Goal: Transaction & Acquisition: Book appointment/travel/reservation

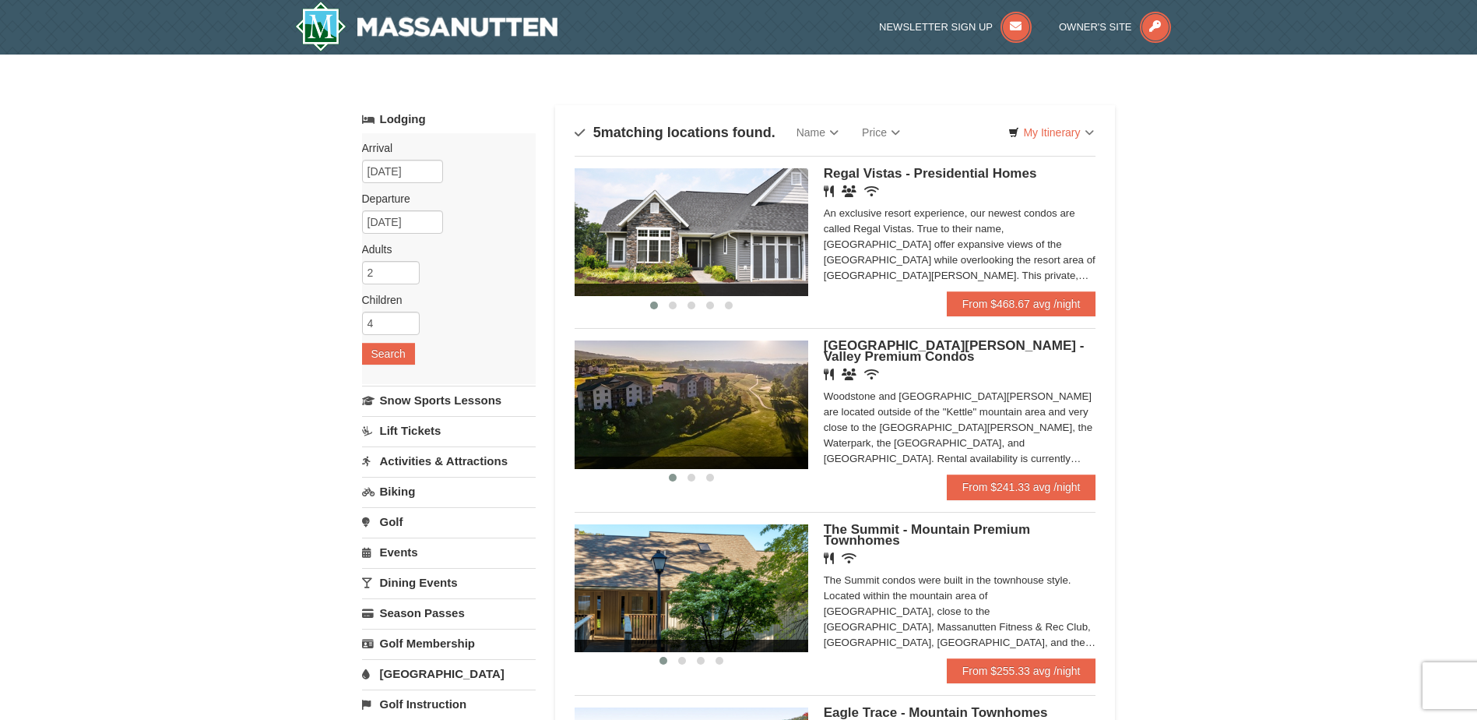
click at [797, 240] on img at bounding box center [692, 232] width 234 height 128
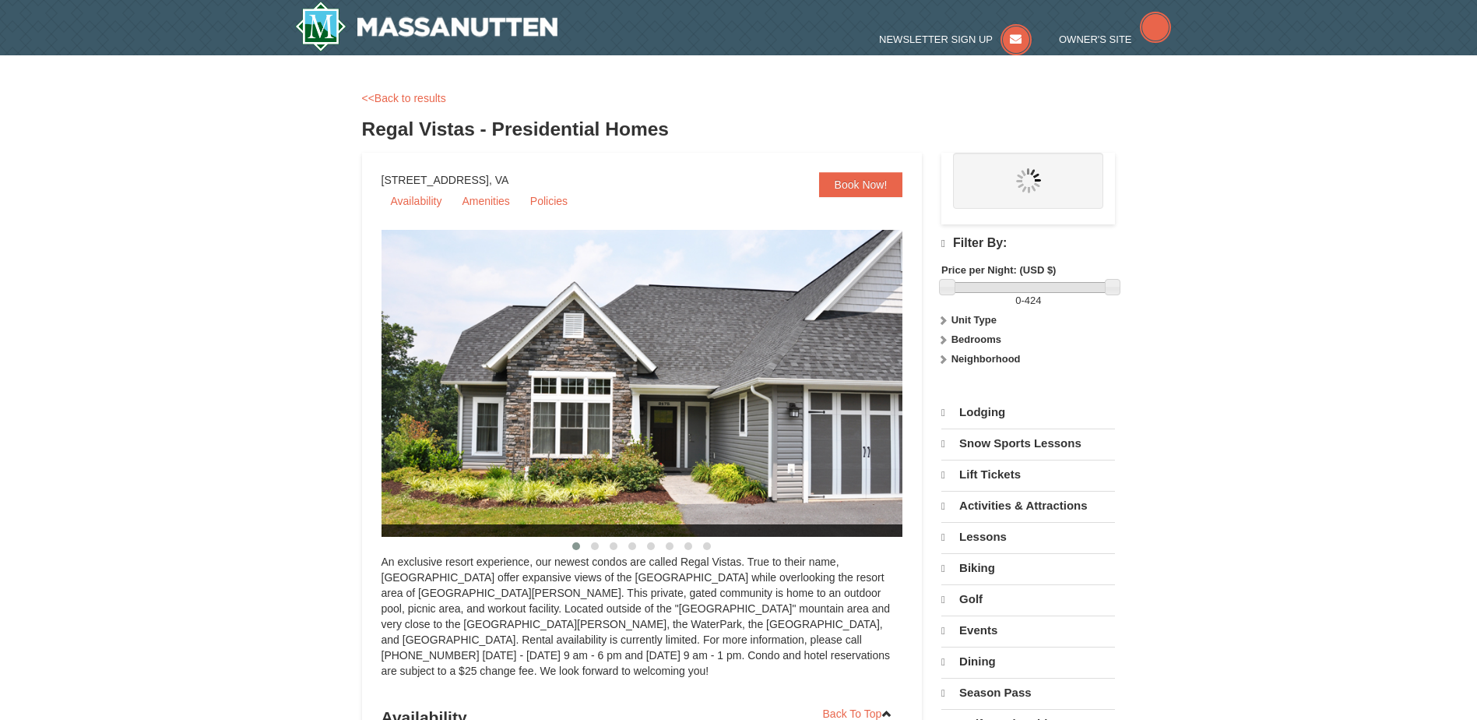
select select "10"
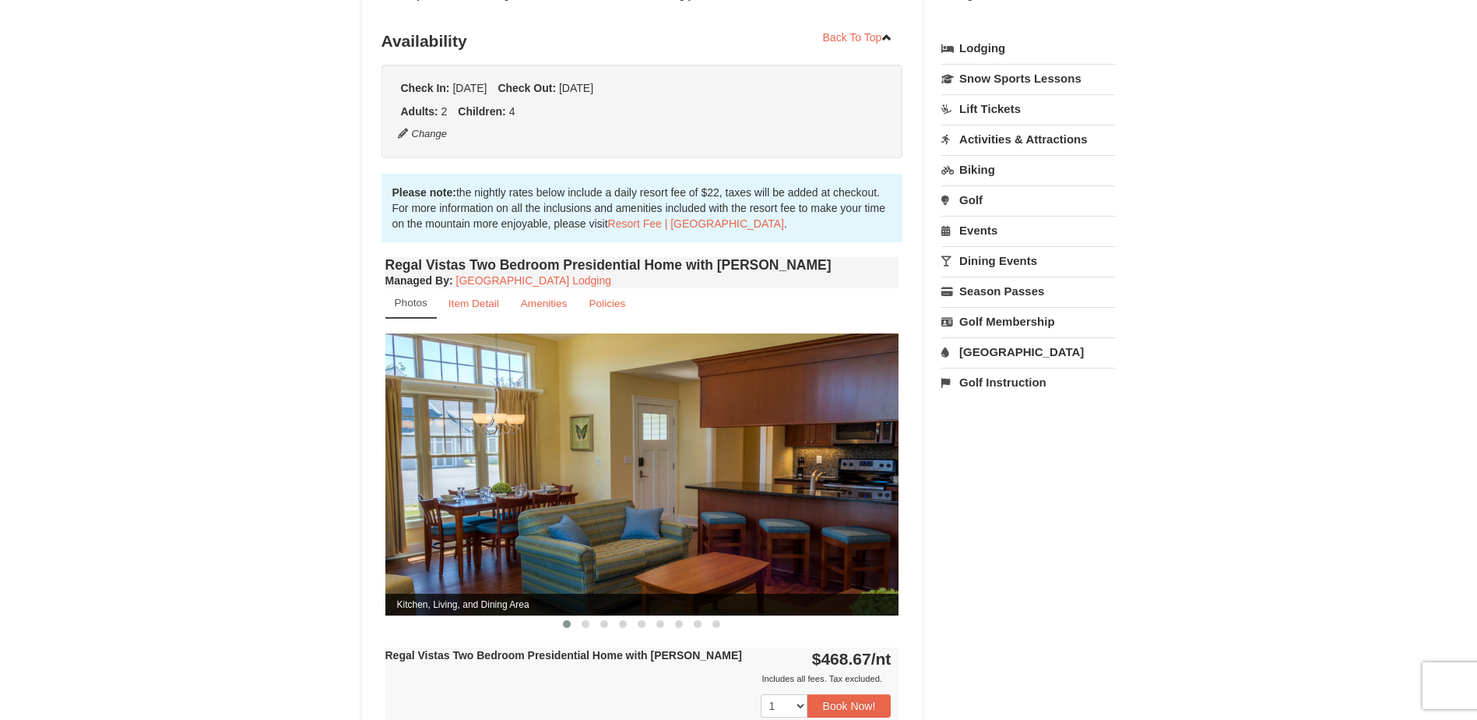
scroll to position [389, 0]
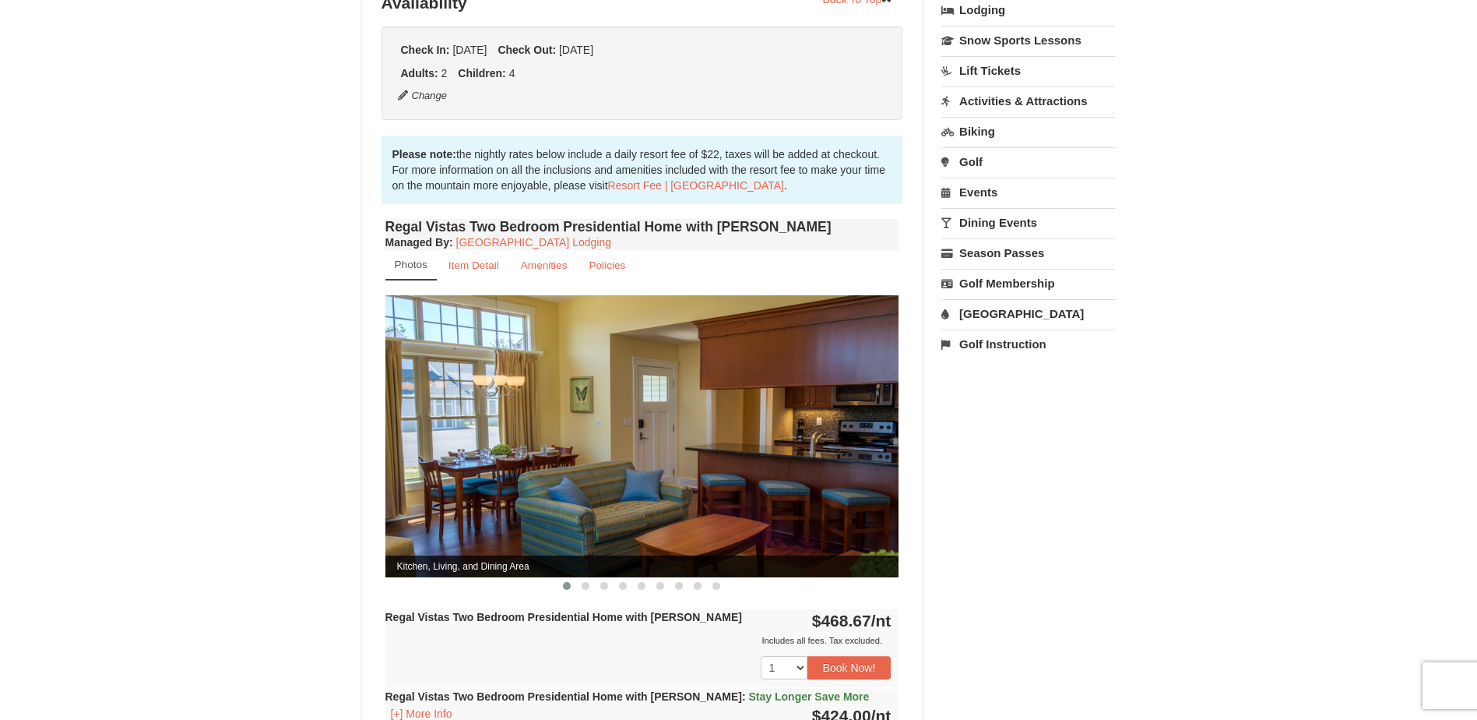
click at [882, 437] on img at bounding box center [642, 435] width 514 height 281
click at [586, 582] on span at bounding box center [586, 586] width 8 height 8
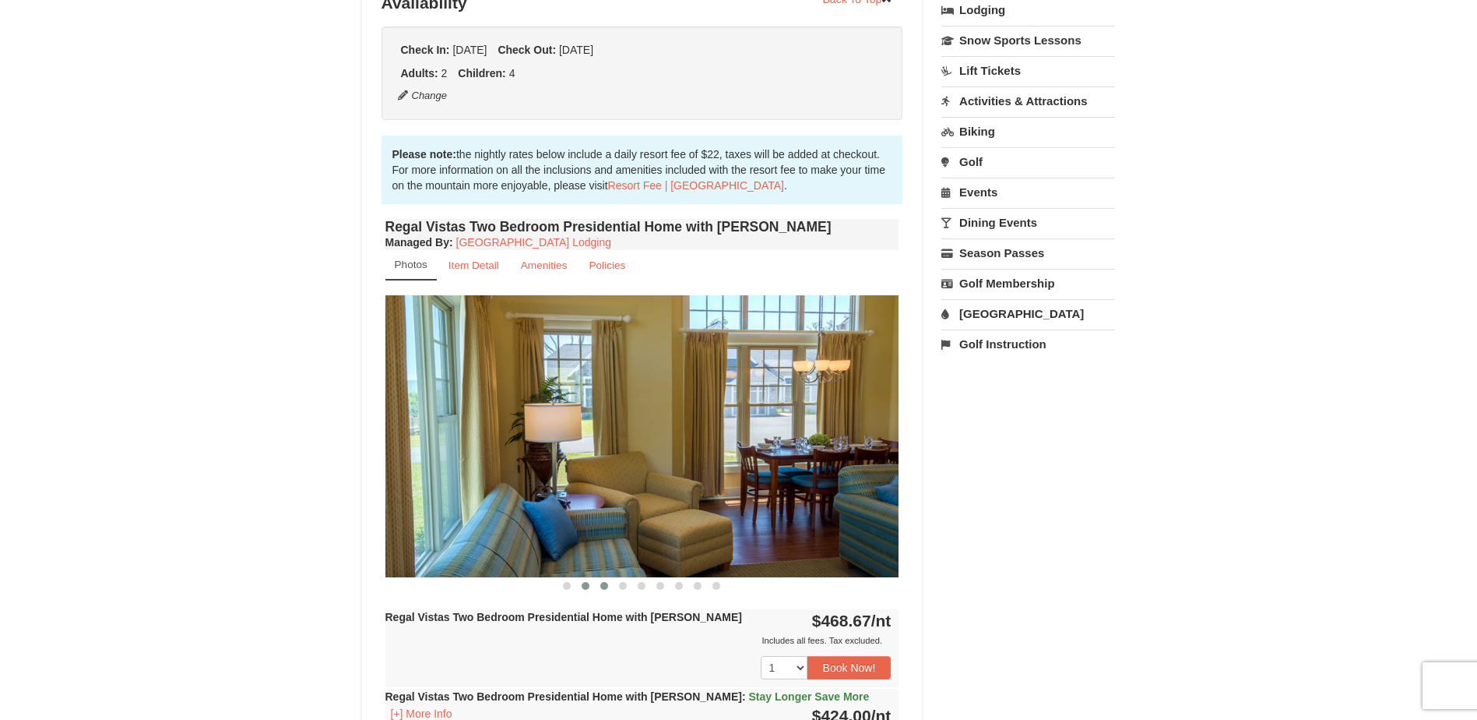
click at [597, 578] on button at bounding box center [604, 586] width 19 height 16
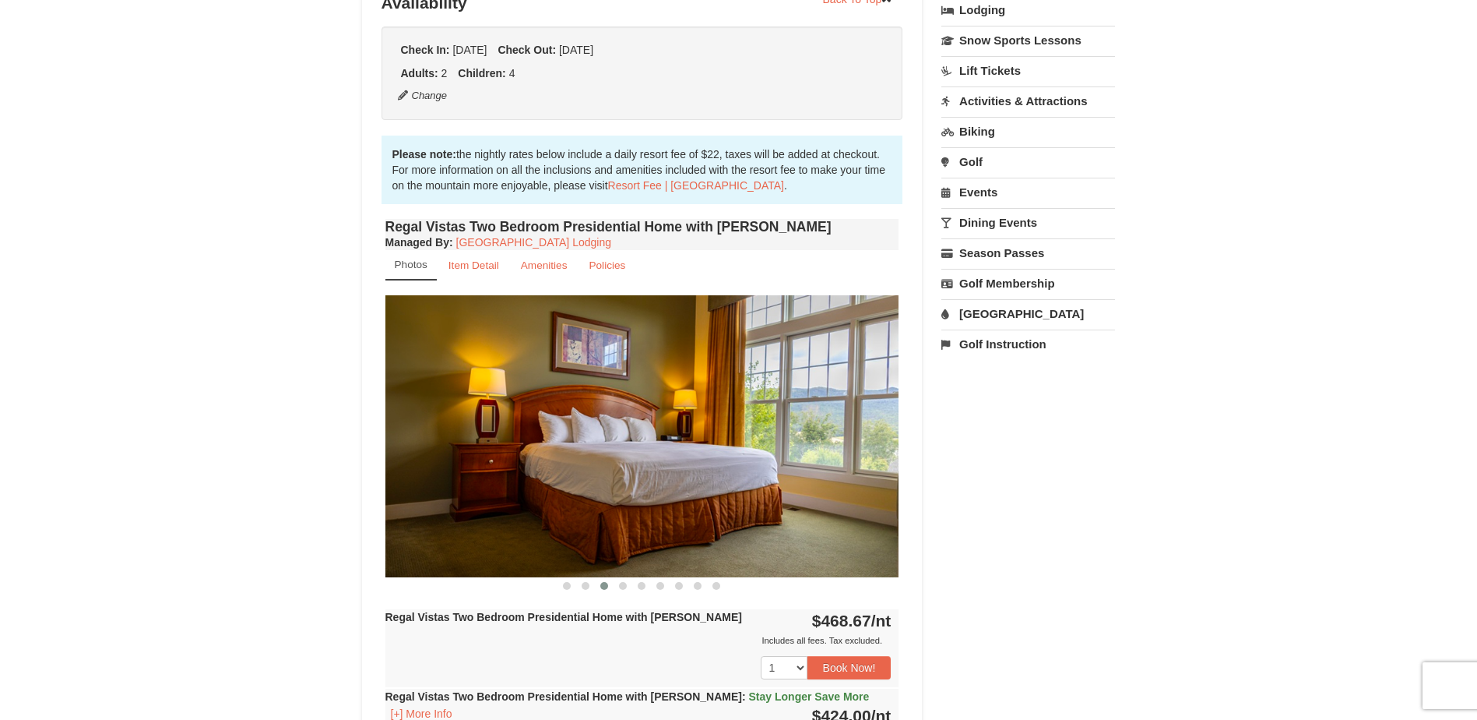
click at [610, 578] on button at bounding box center [604, 586] width 19 height 16
click at [615, 578] on button at bounding box center [623, 586] width 19 height 16
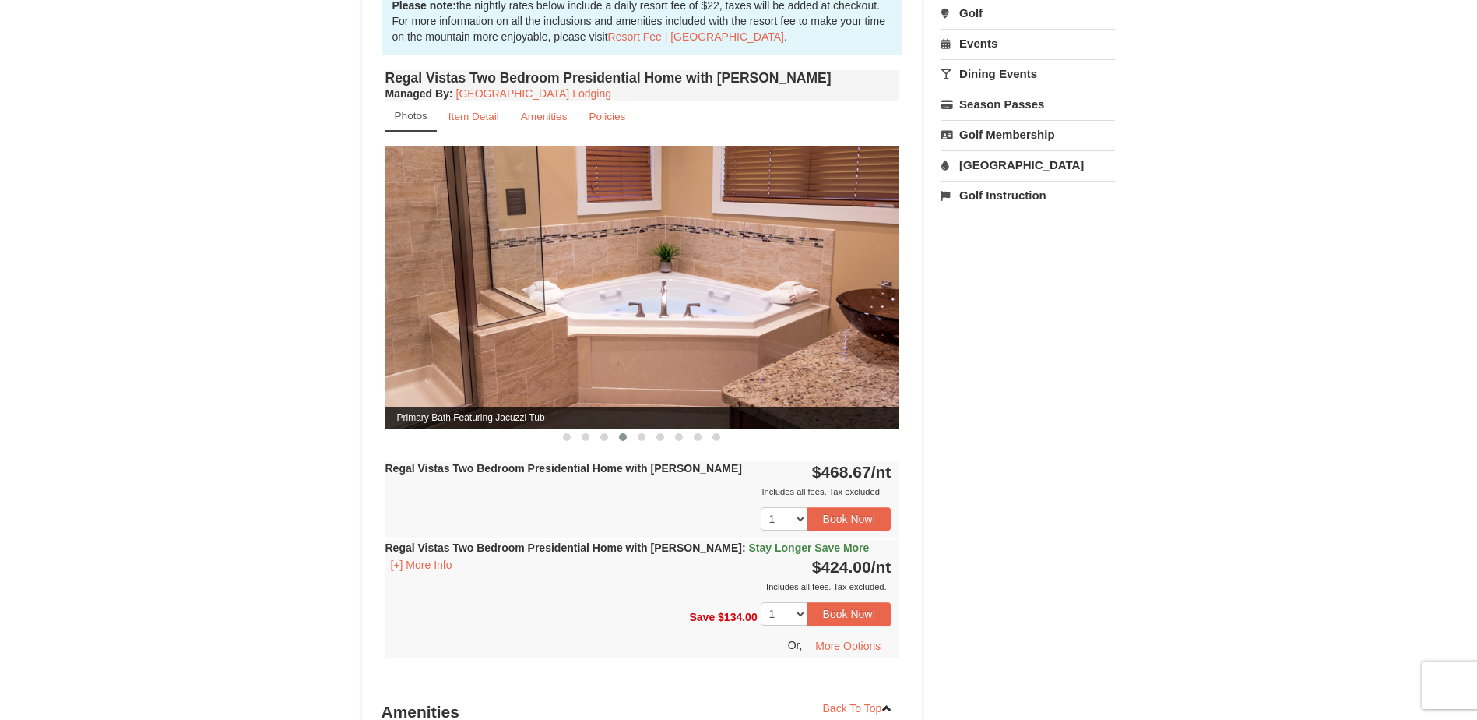
scroll to position [545, 0]
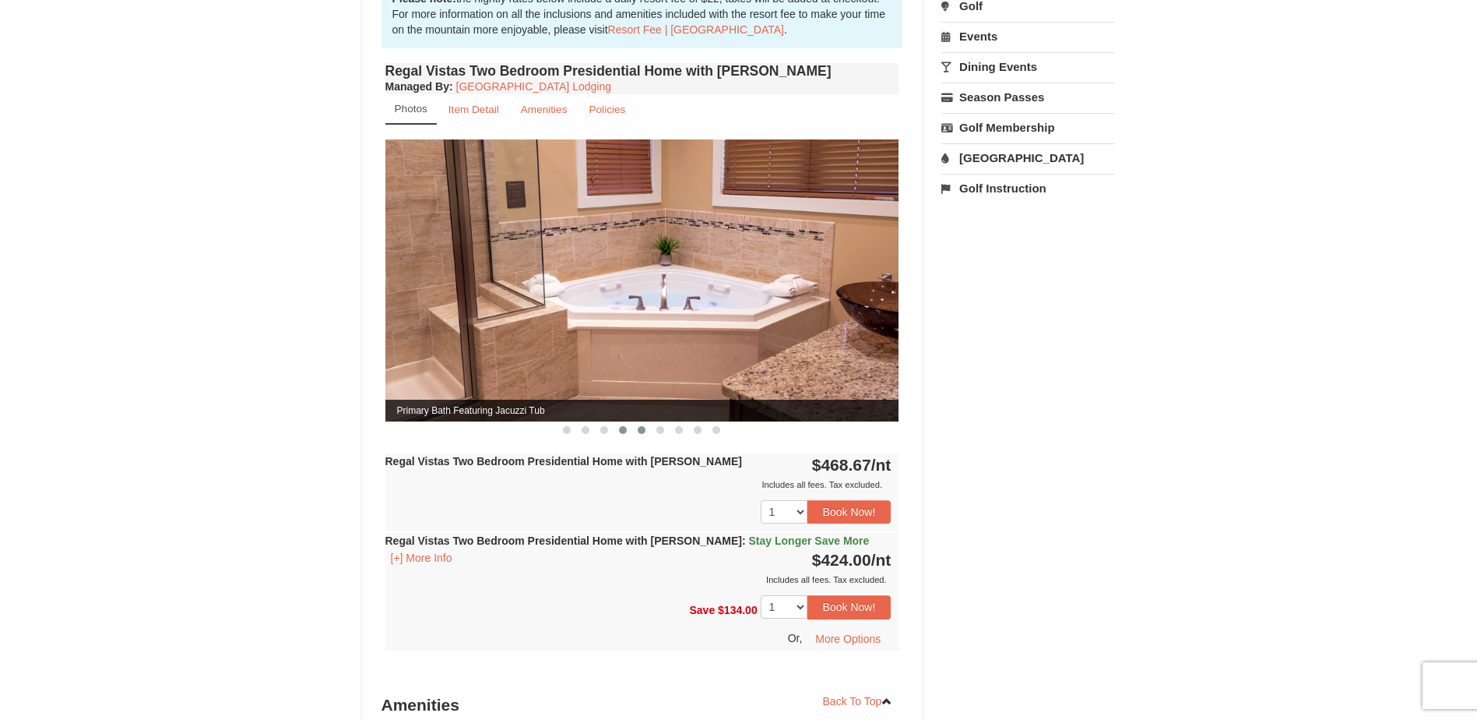
click at [643, 426] on span at bounding box center [642, 430] width 8 height 8
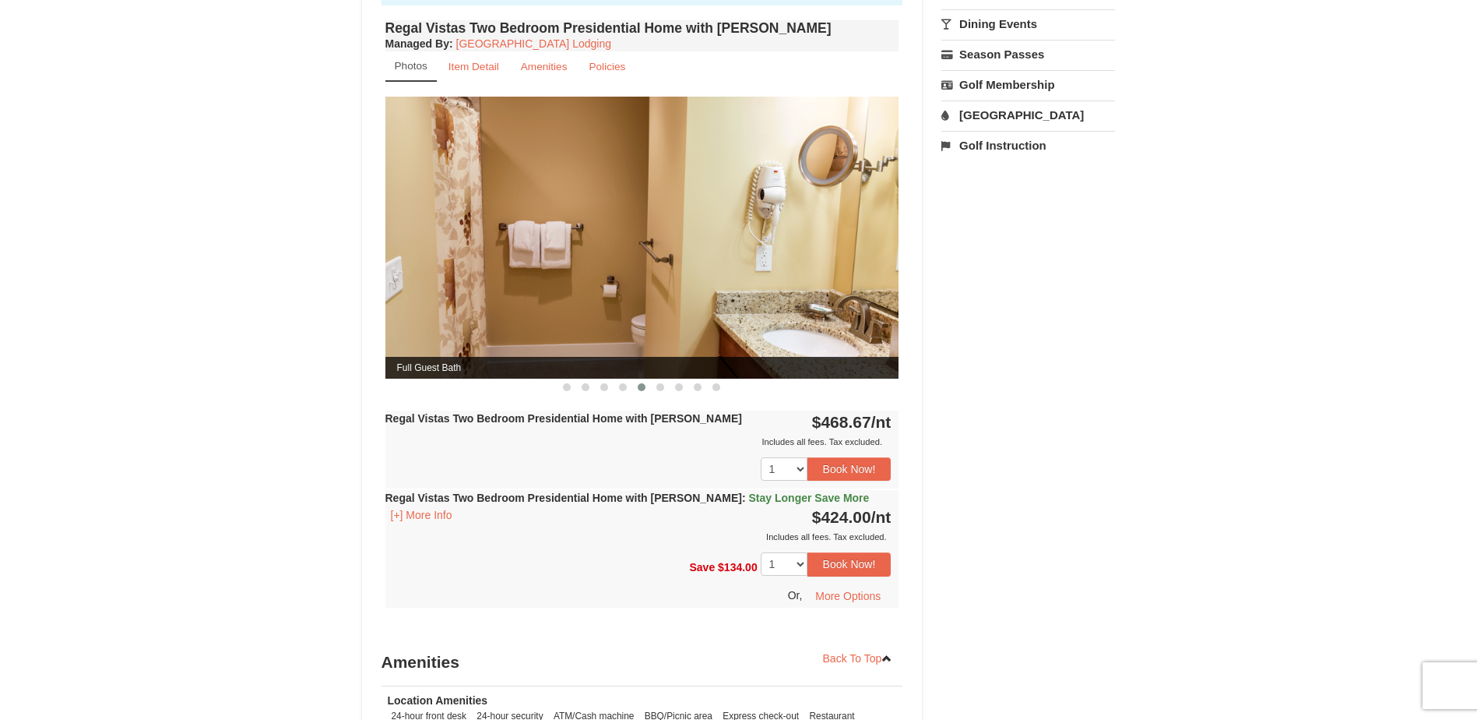
scroll to position [623, 0]
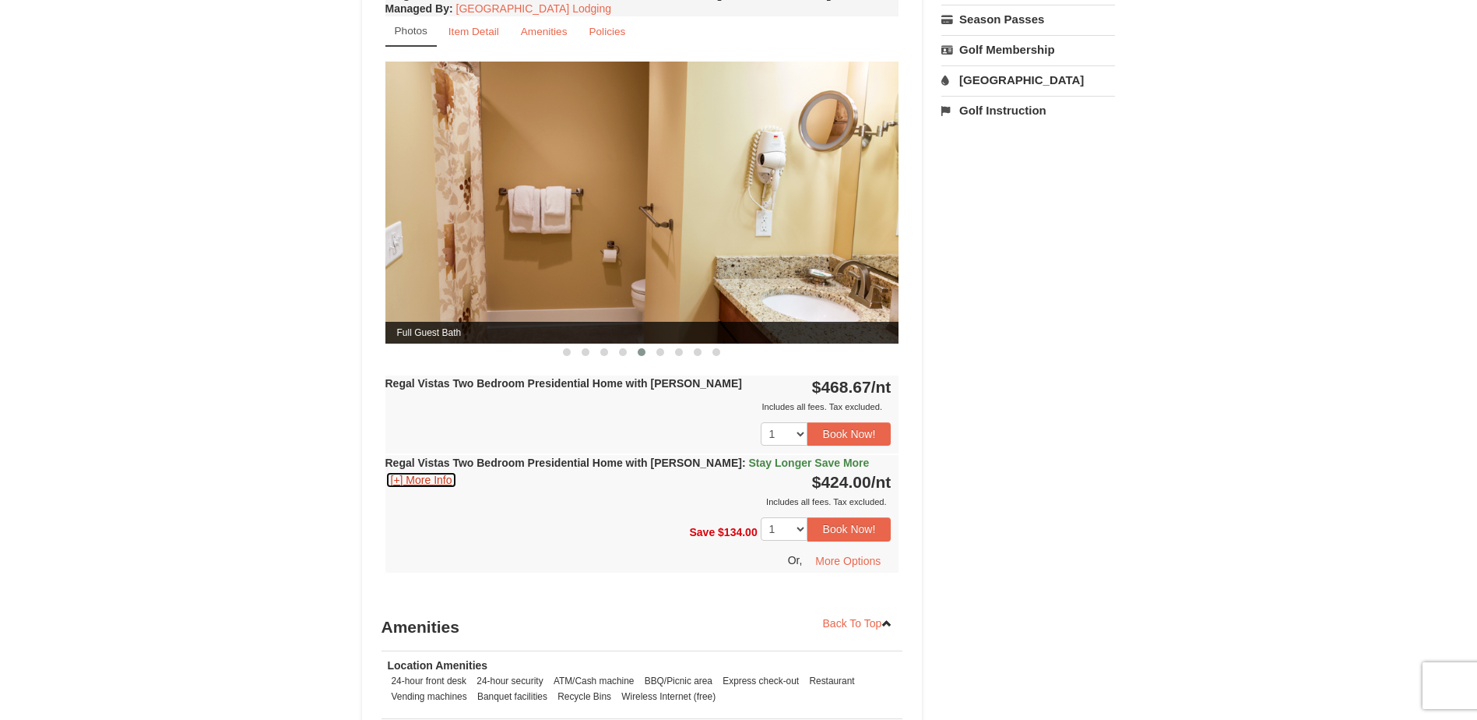
click at [451, 471] on button "[+] More Info" at bounding box center [421, 479] width 72 height 17
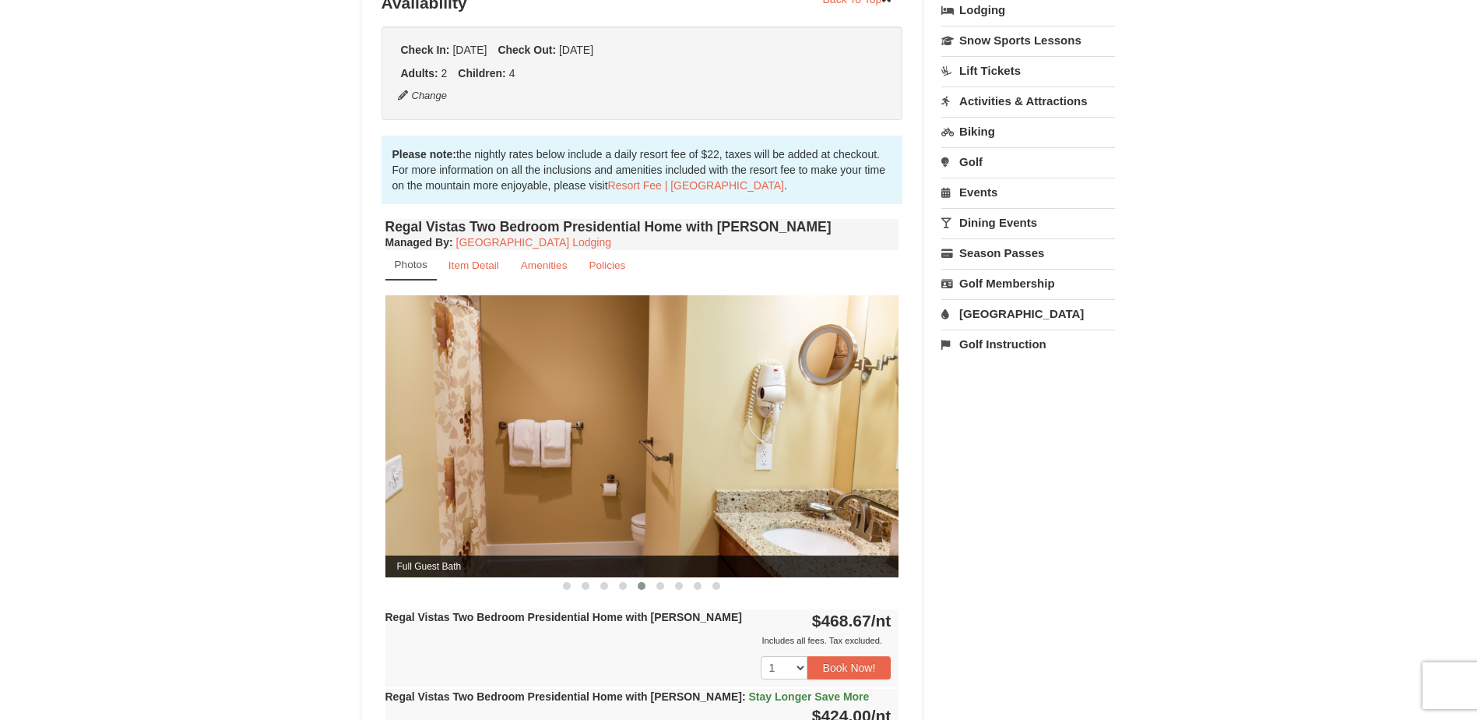
scroll to position [0, 0]
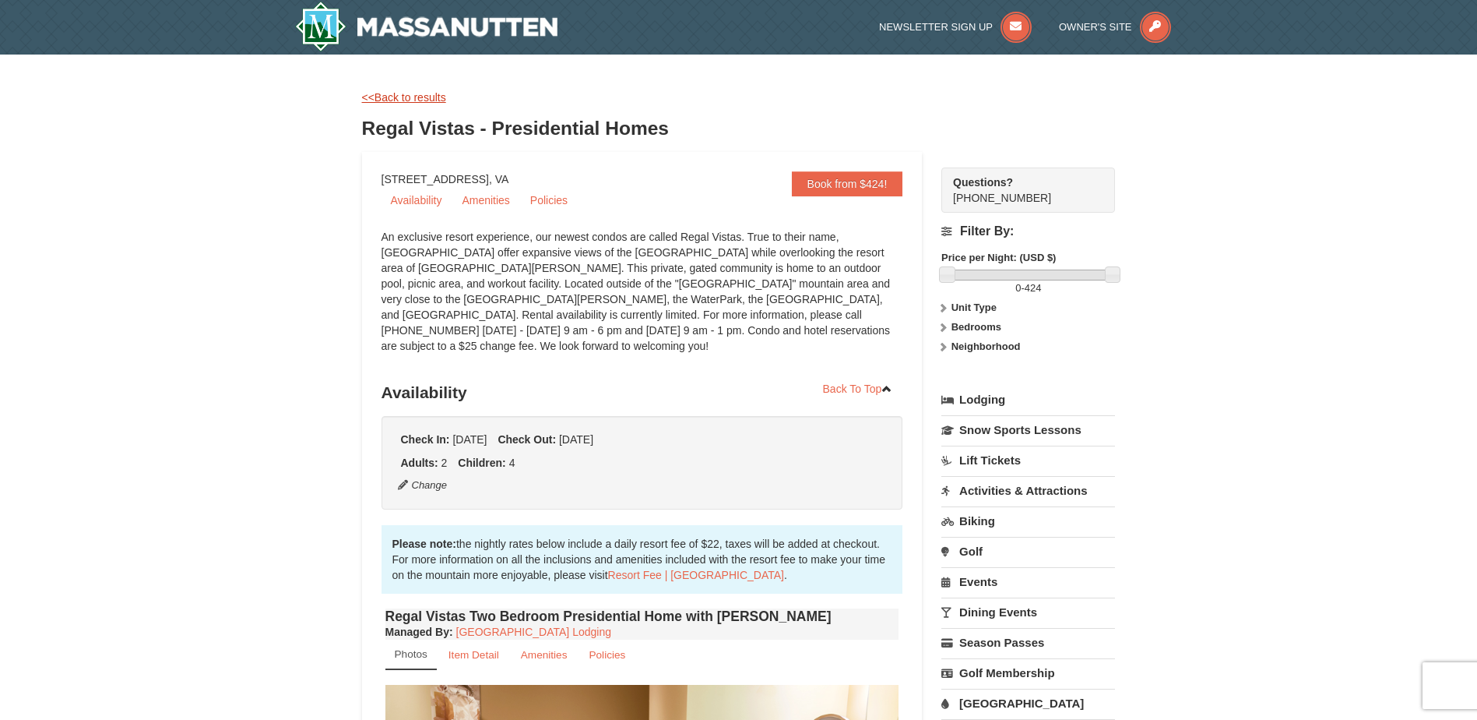
click at [382, 96] on link "<<Back to results" at bounding box center [404, 97] width 84 height 12
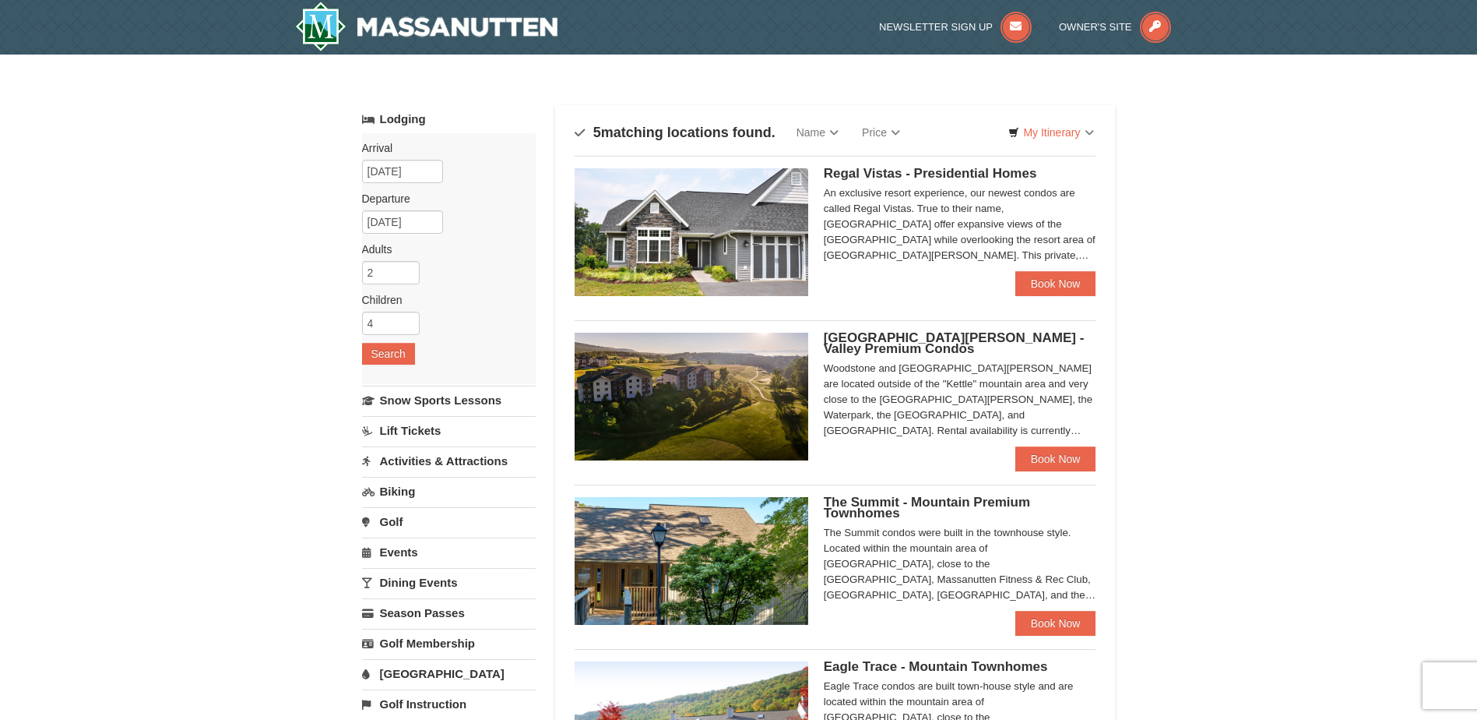
click at [794, 220] on img at bounding box center [692, 232] width 234 height 128
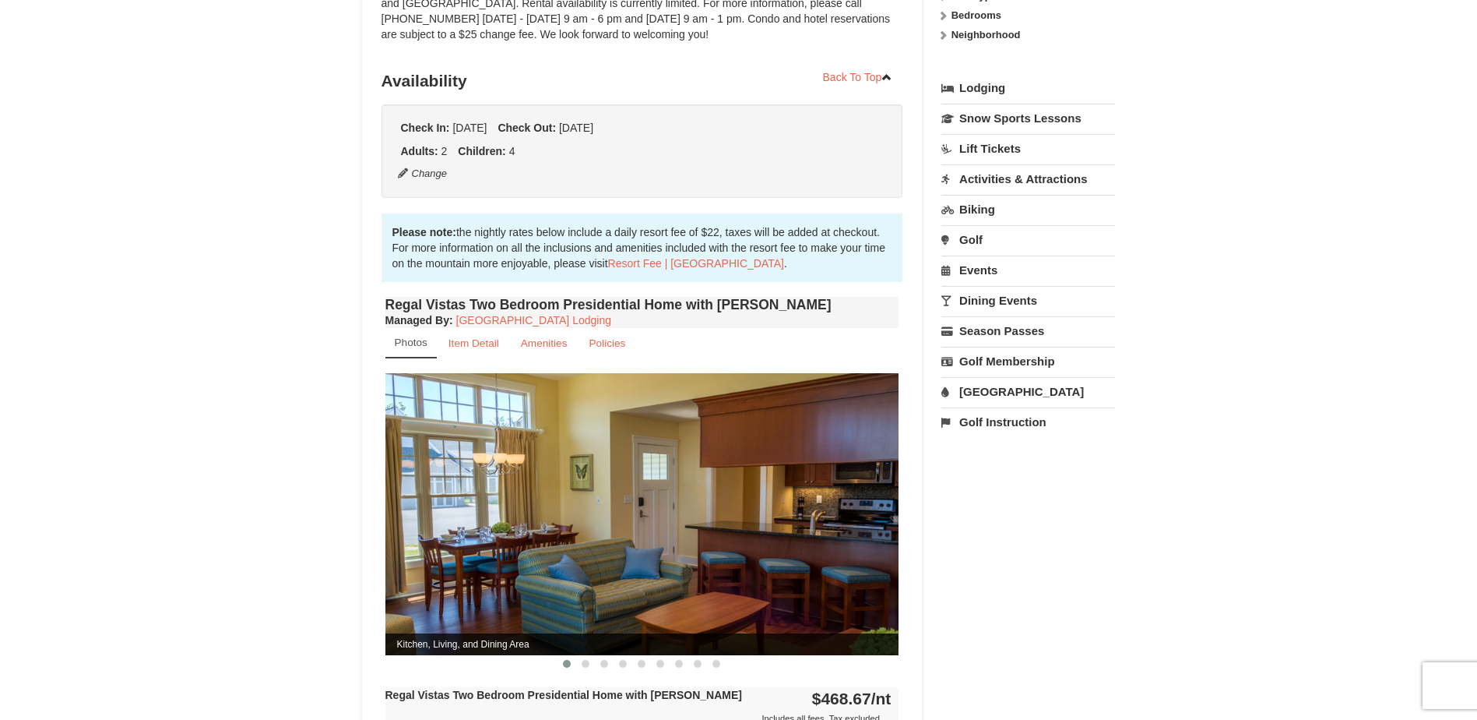
scroll to position [467, 0]
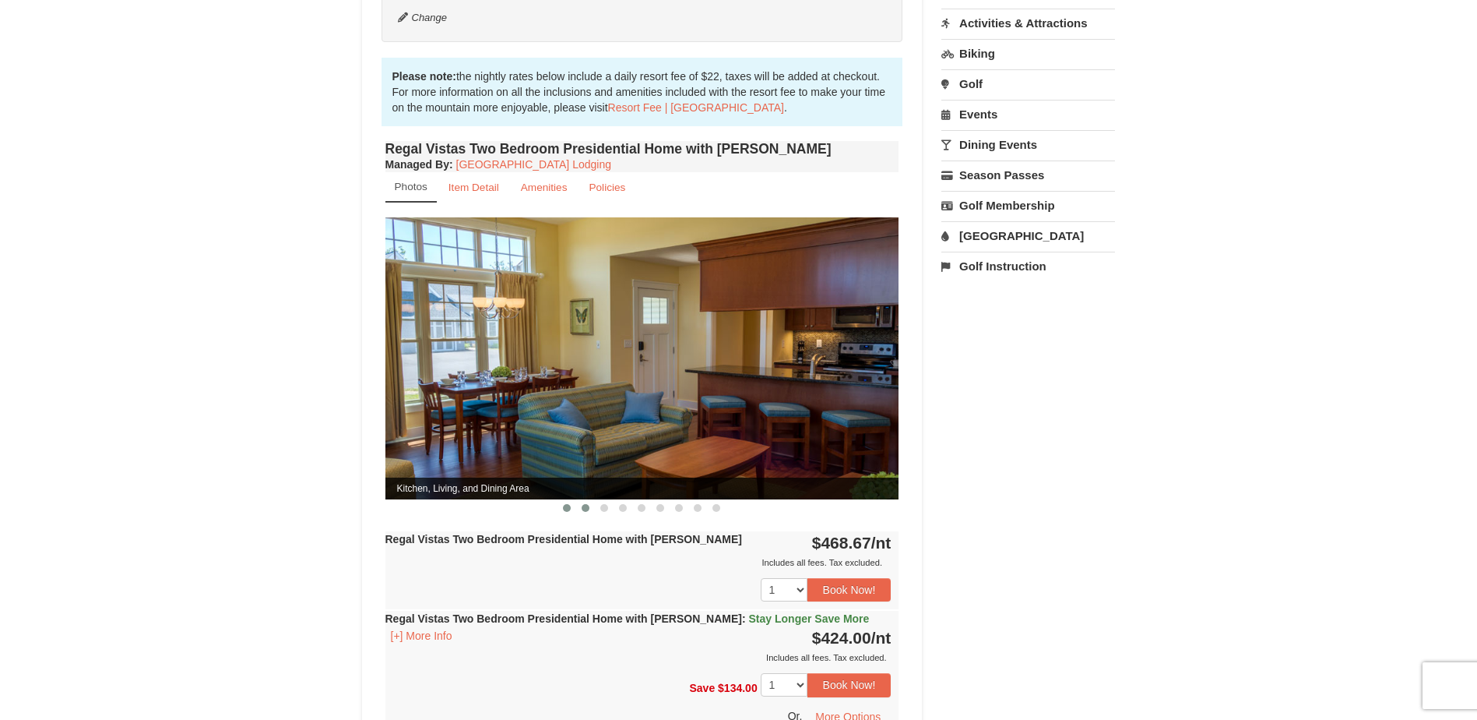
click at [581, 500] on button at bounding box center [585, 508] width 19 height 16
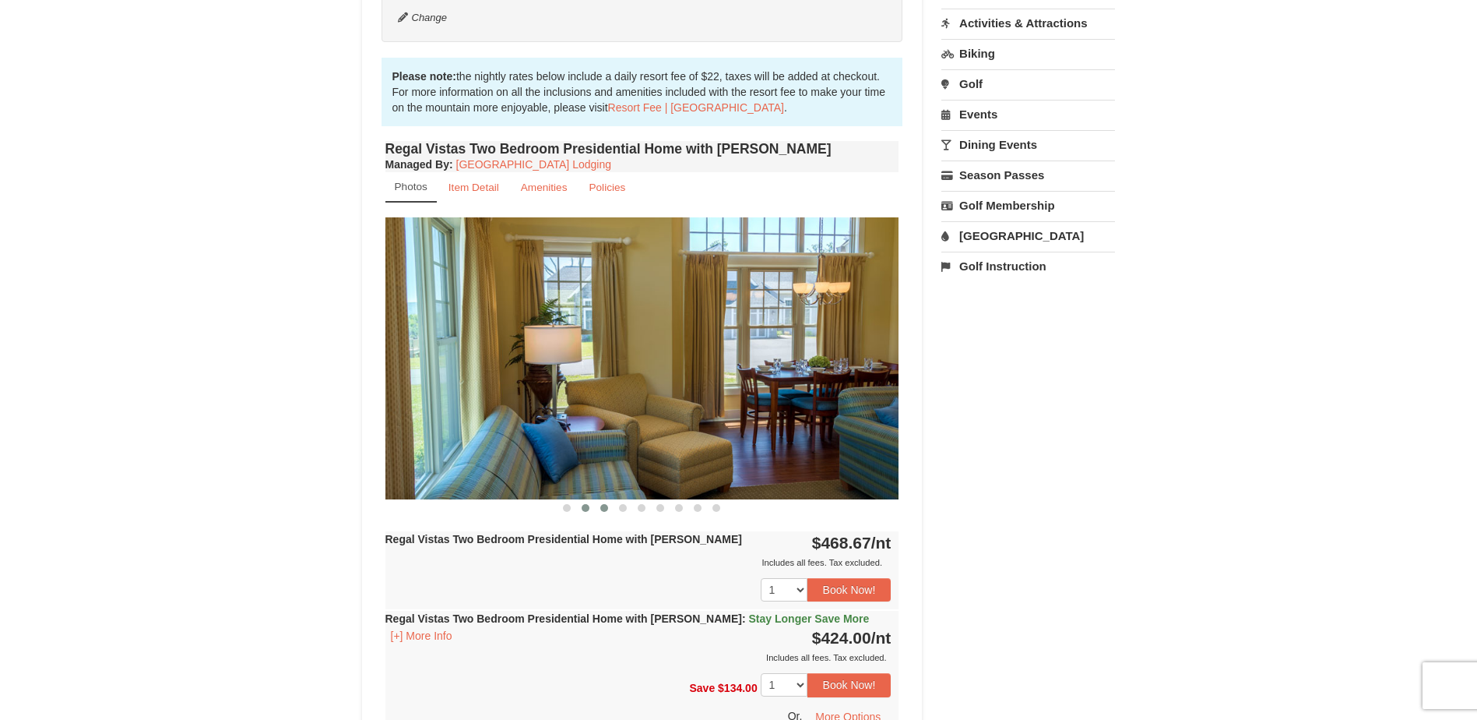
click at [607, 504] on span at bounding box center [604, 508] width 8 height 8
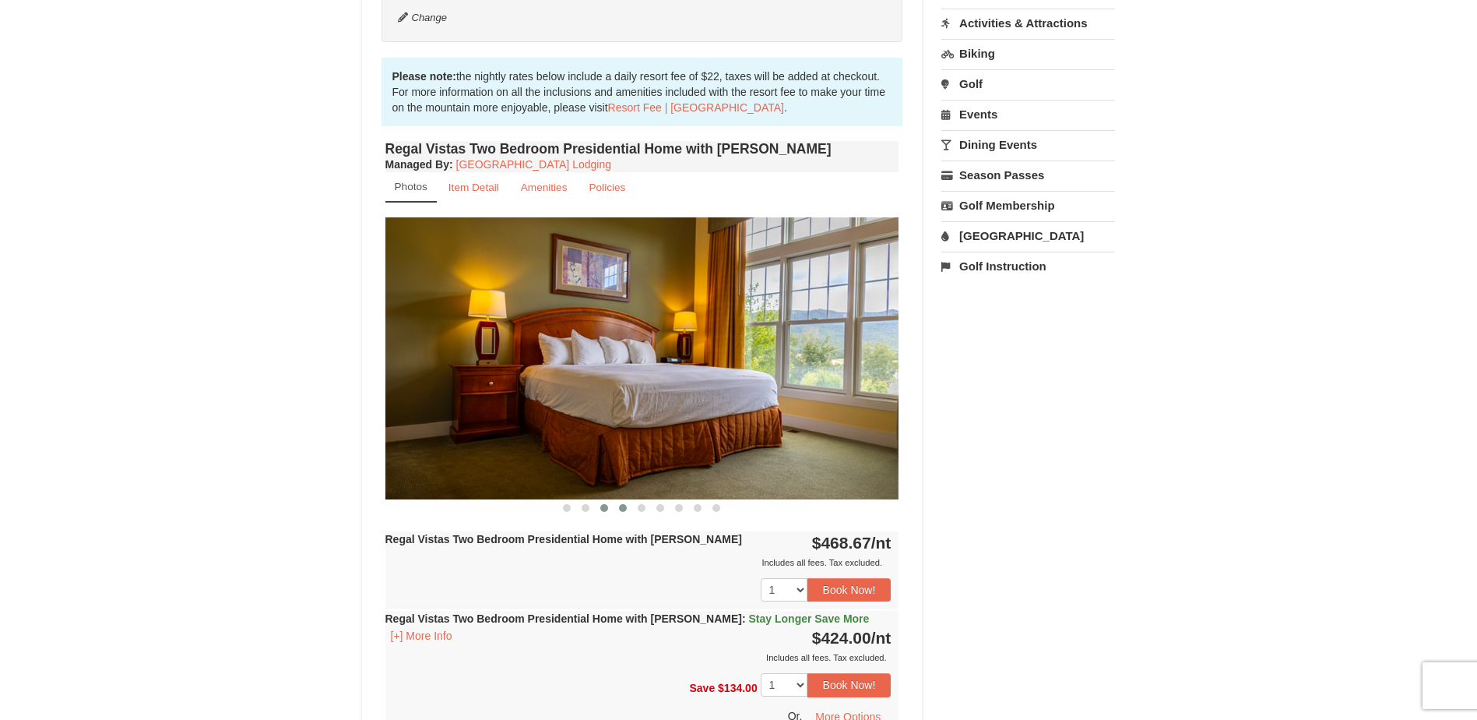
click at [619, 504] on span at bounding box center [623, 508] width 8 height 8
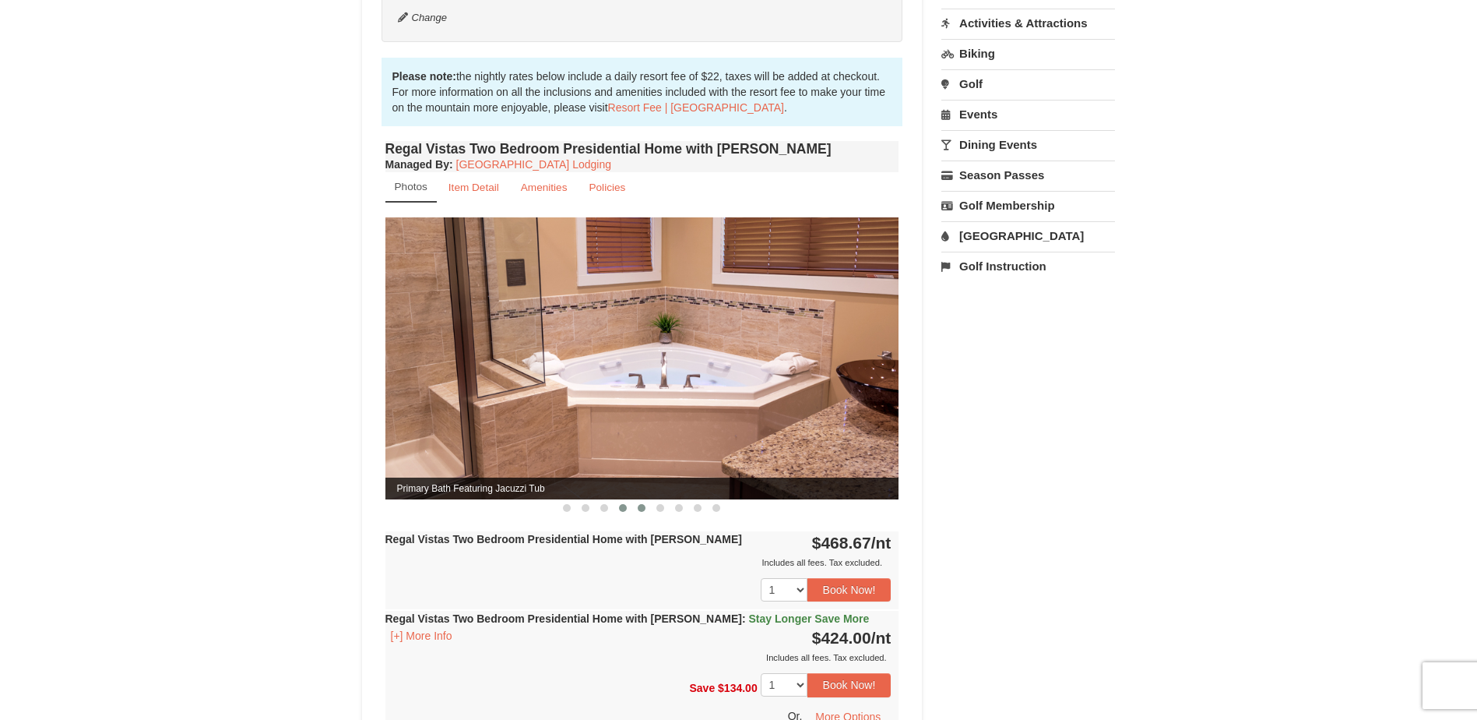
click at [639, 504] on span at bounding box center [642, 508] width 8 height 8
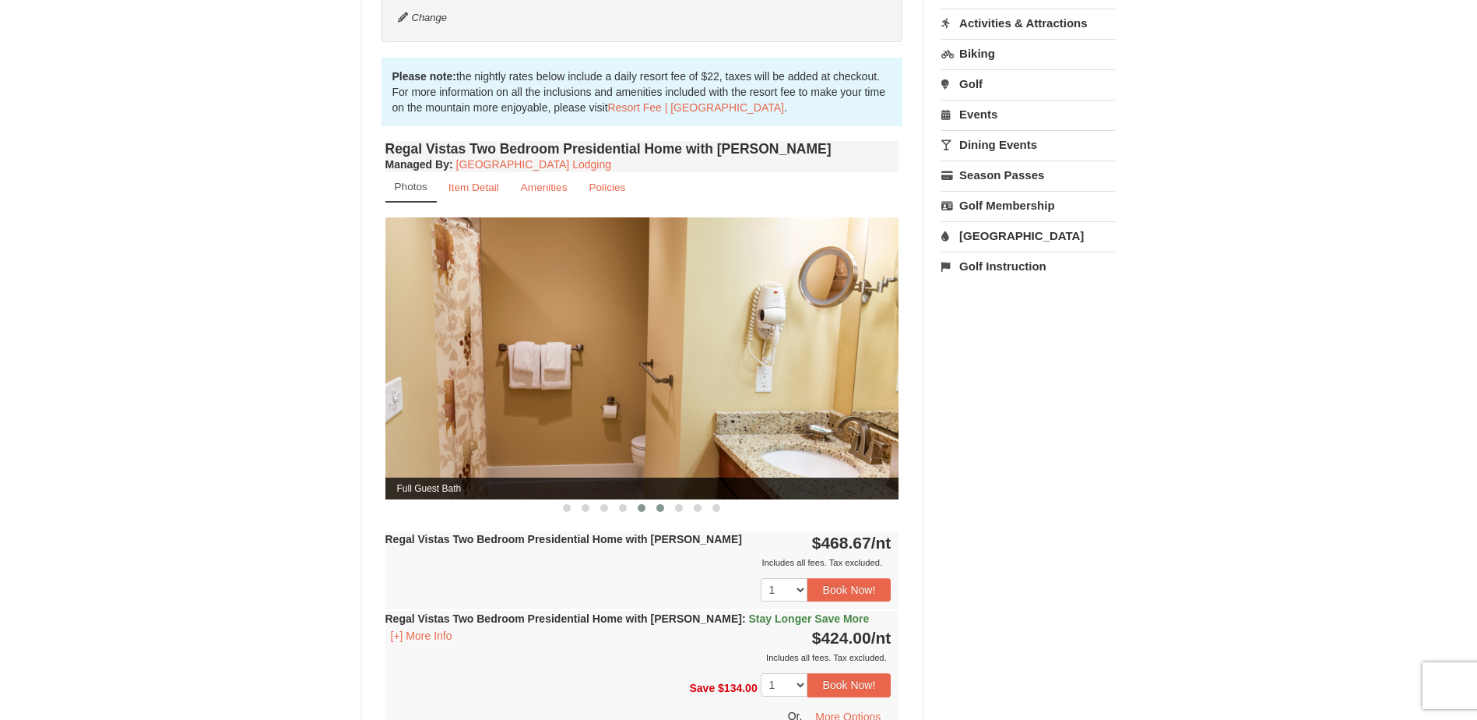
click at [660, 504] on span at bounding box center [660, 508] width 8 height 8
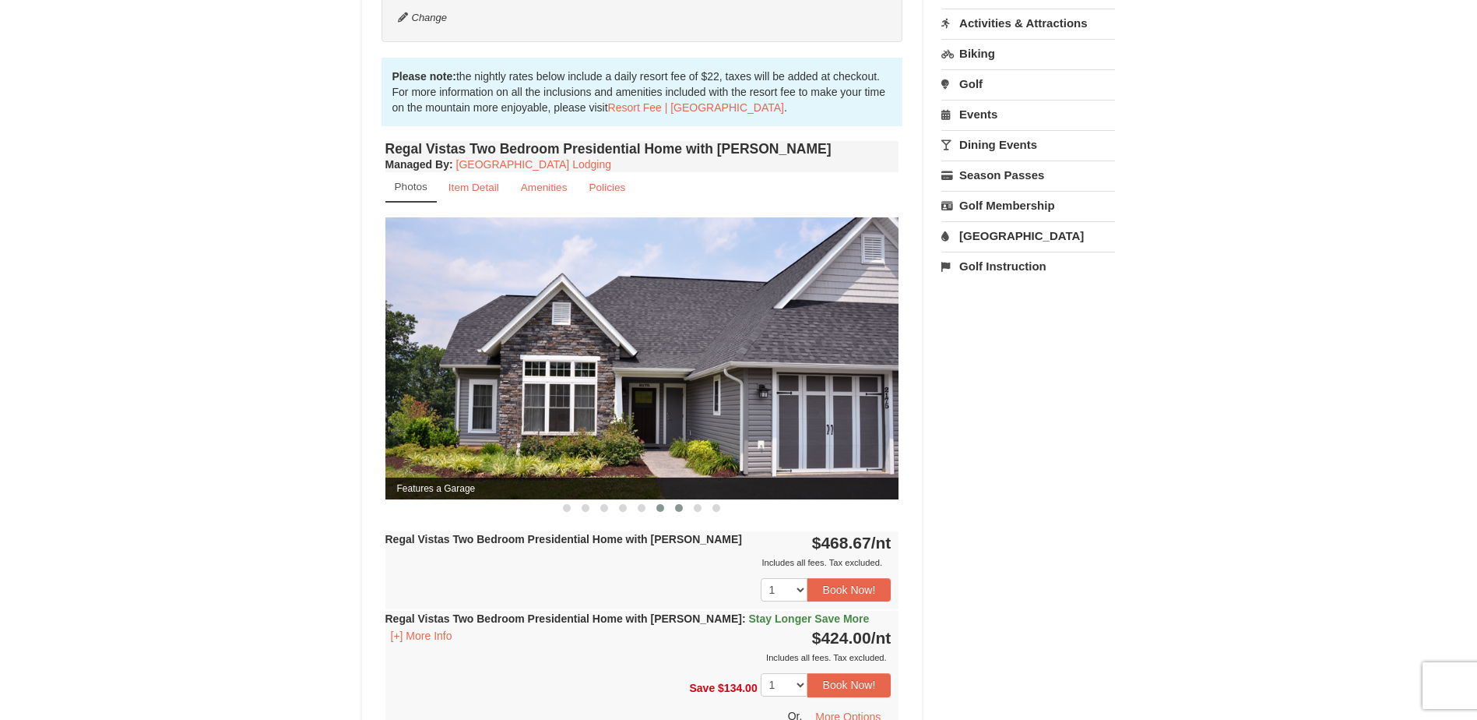
click at [675, 500] on button at bounding box center [679, 508] width 19 height 16
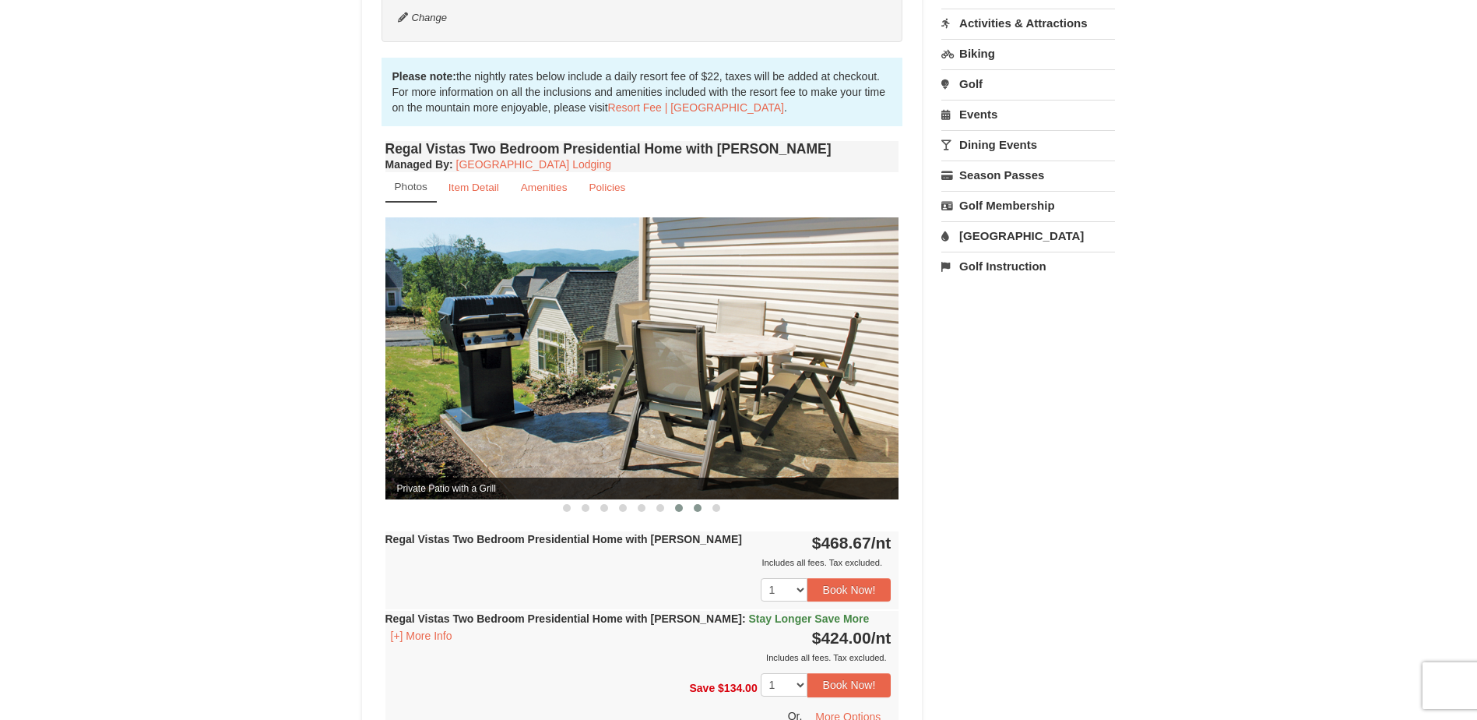
click at [693, 500] on button at bounding box center [697, 508] width 19 height 16
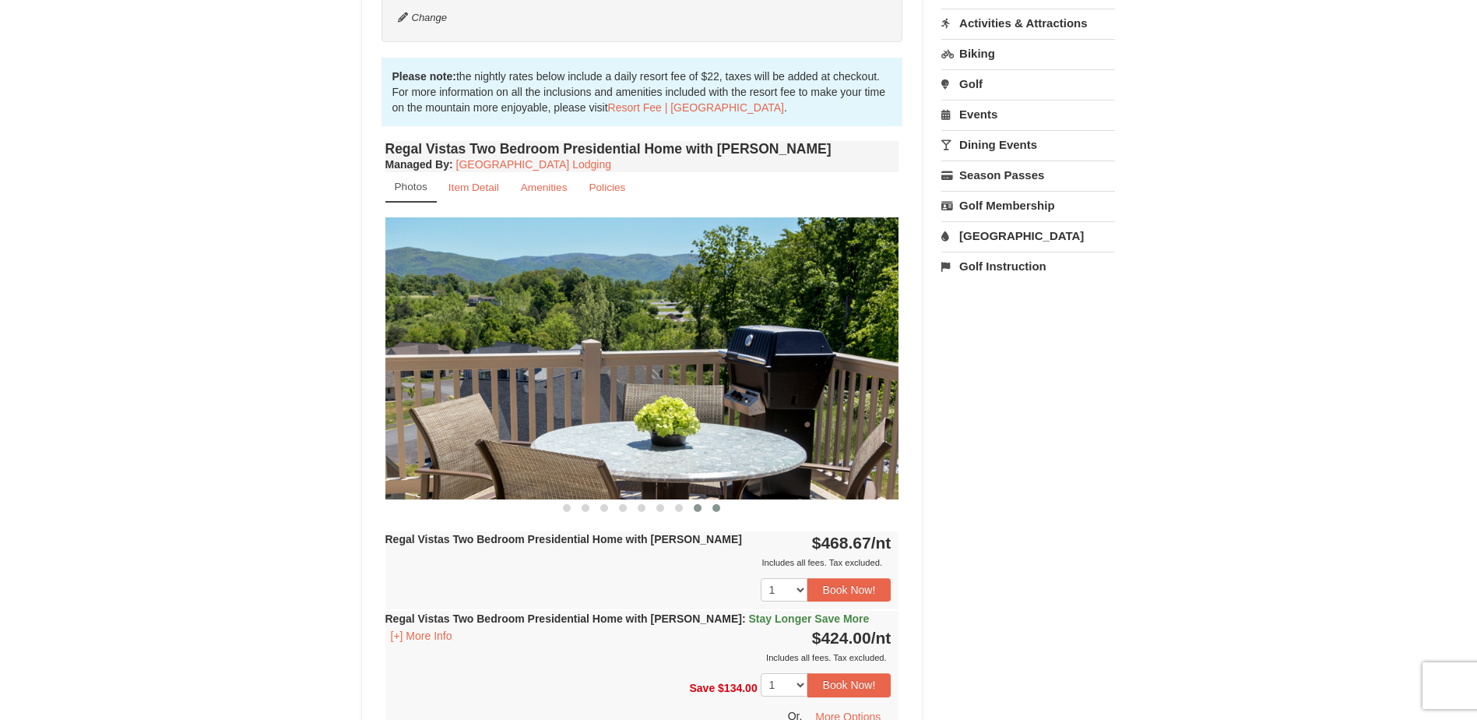
click at [719, 504] on span at bounding box center [717, 508] width 8 height 8
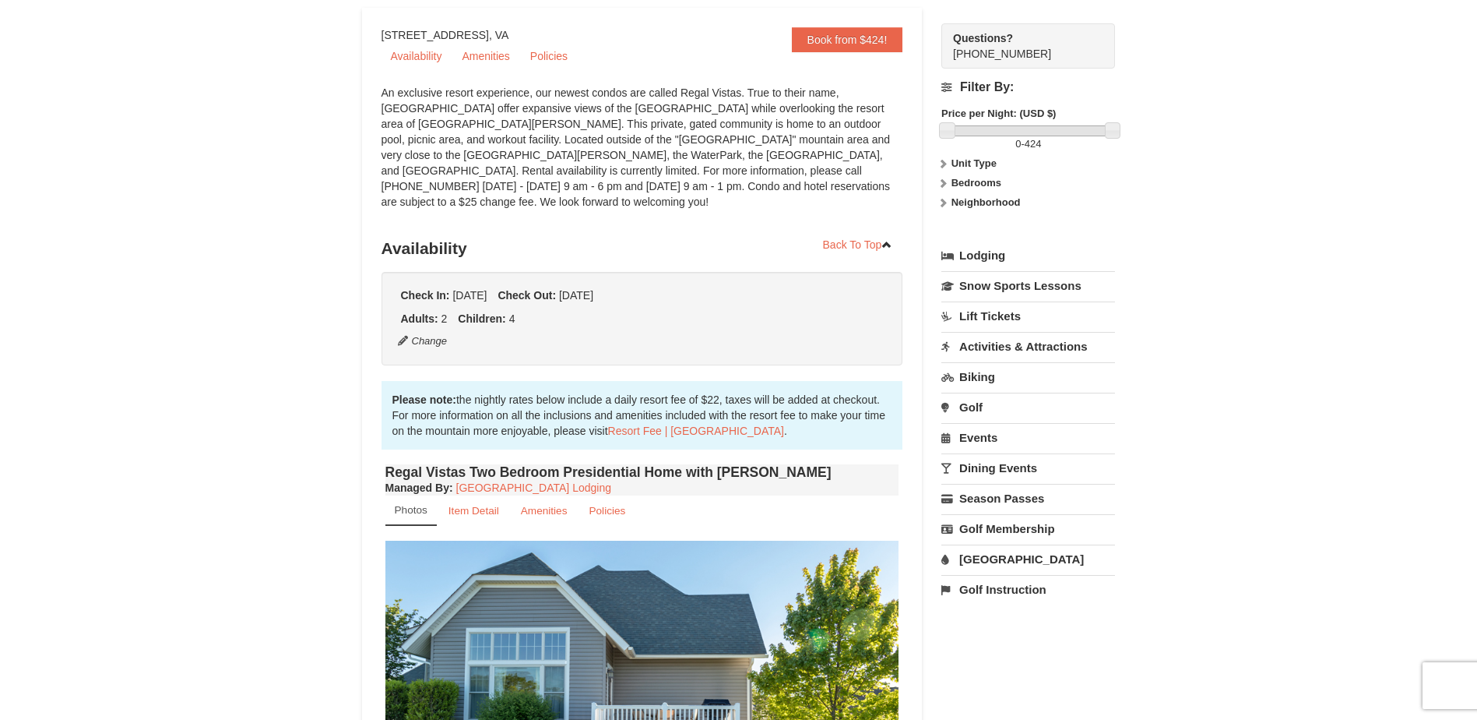
scroll to position [389, 0]
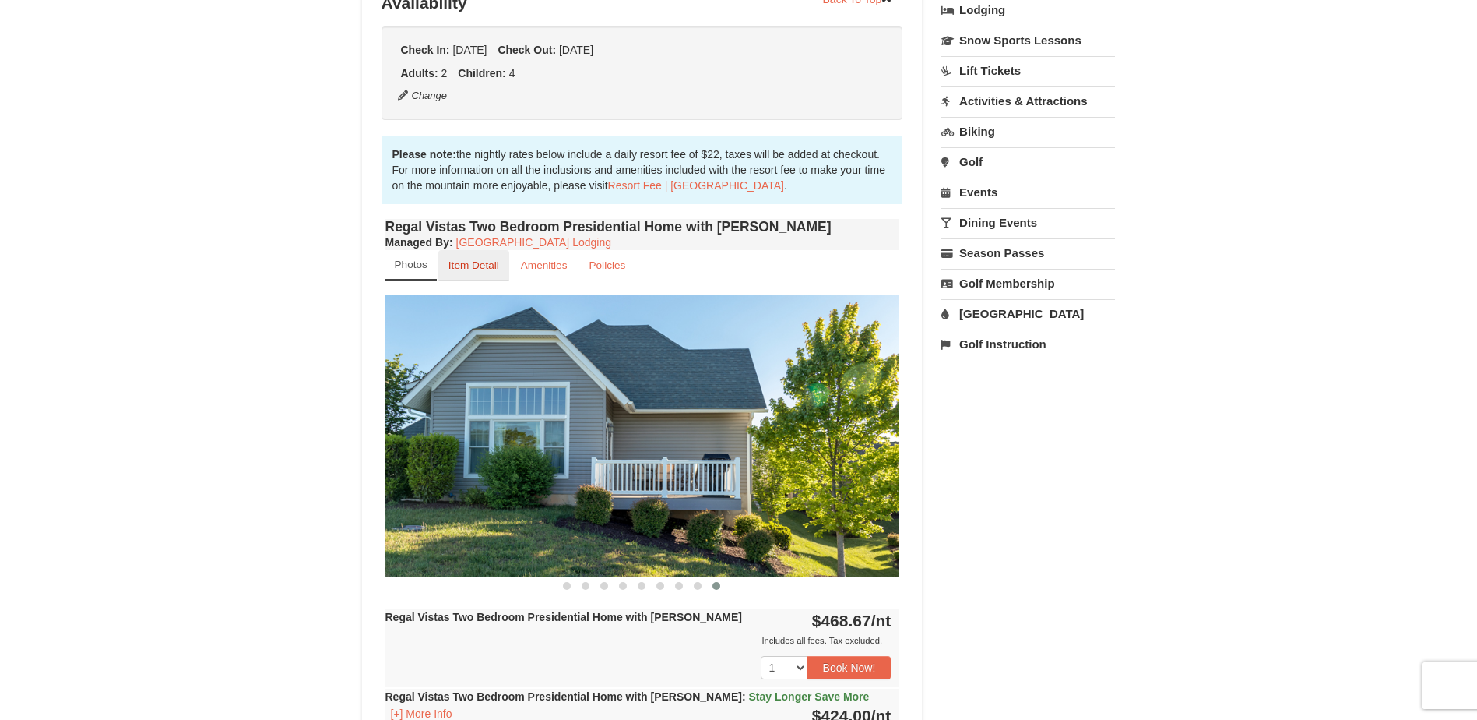
click at [497, 259] on small "Item Detail" at bounding box center [474, 265] width 51 height 12
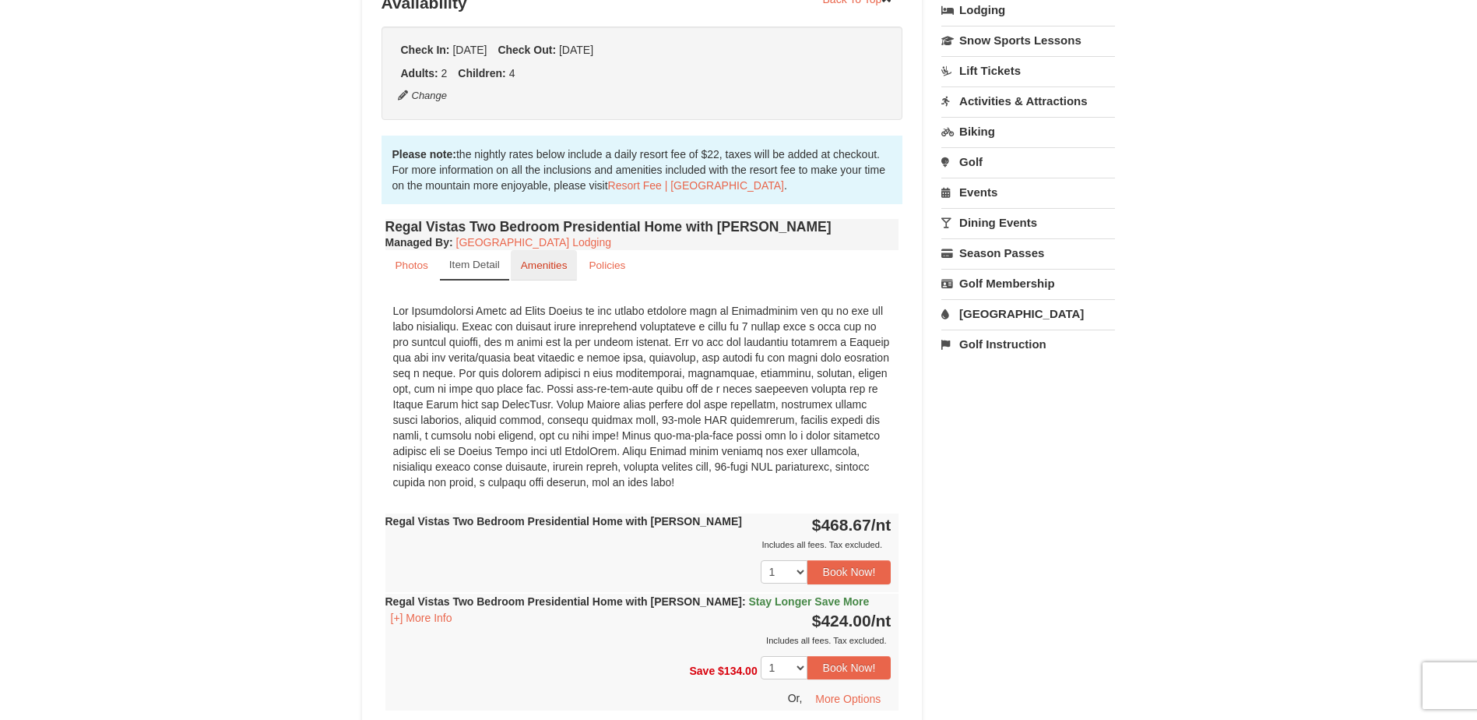
click at [538, 259] on small "Amenities" at bounding box center [544, 265] width 47 height 12
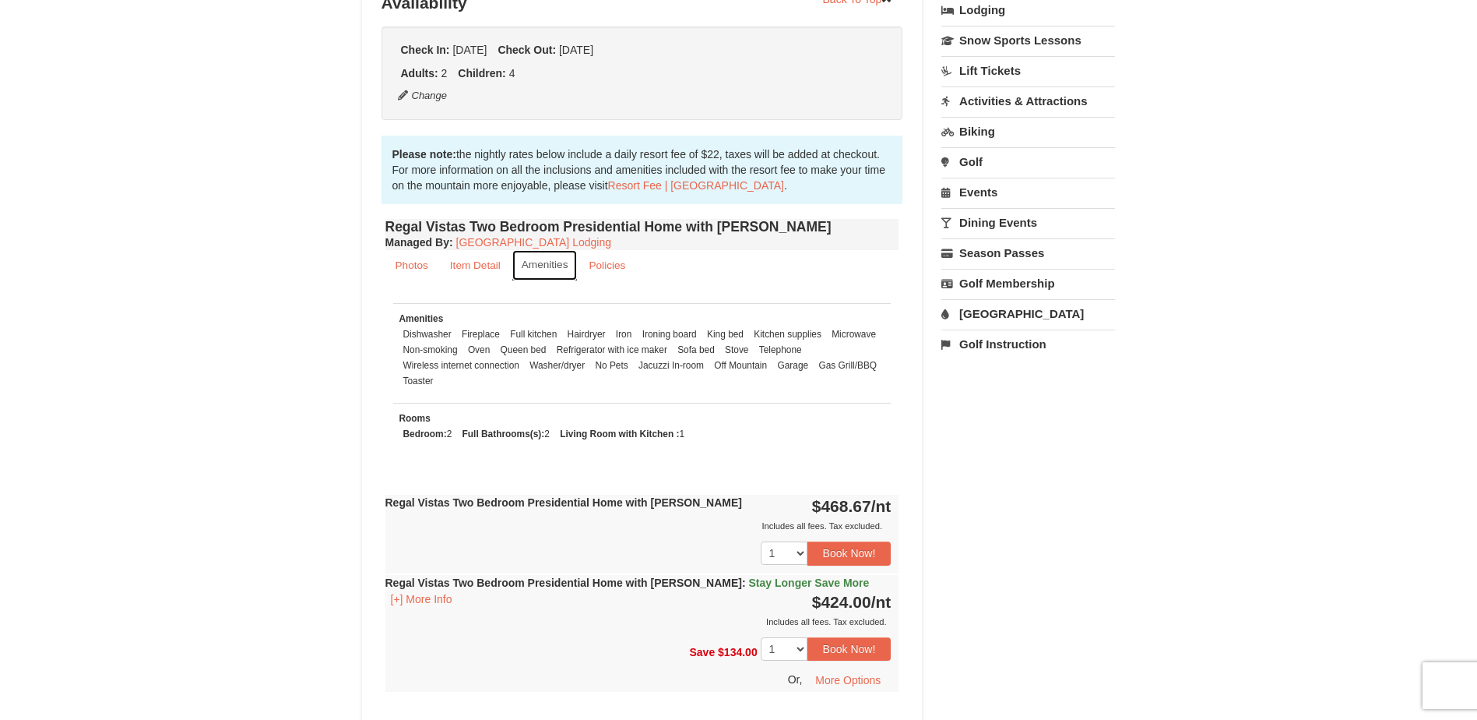
scroll to position [0, 0]
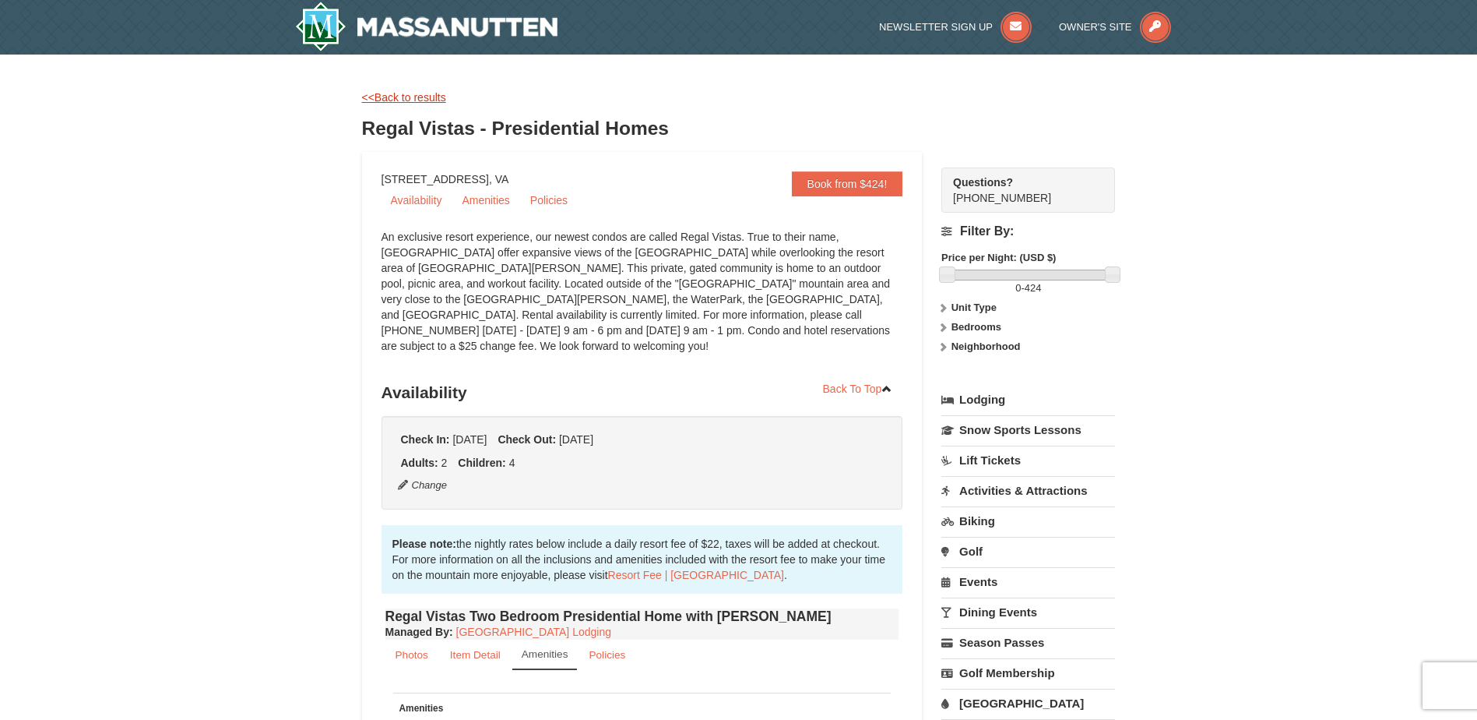
click at [410, 93] on link "<<Back to results" at bounding box center [404, 97] width 84 height 12
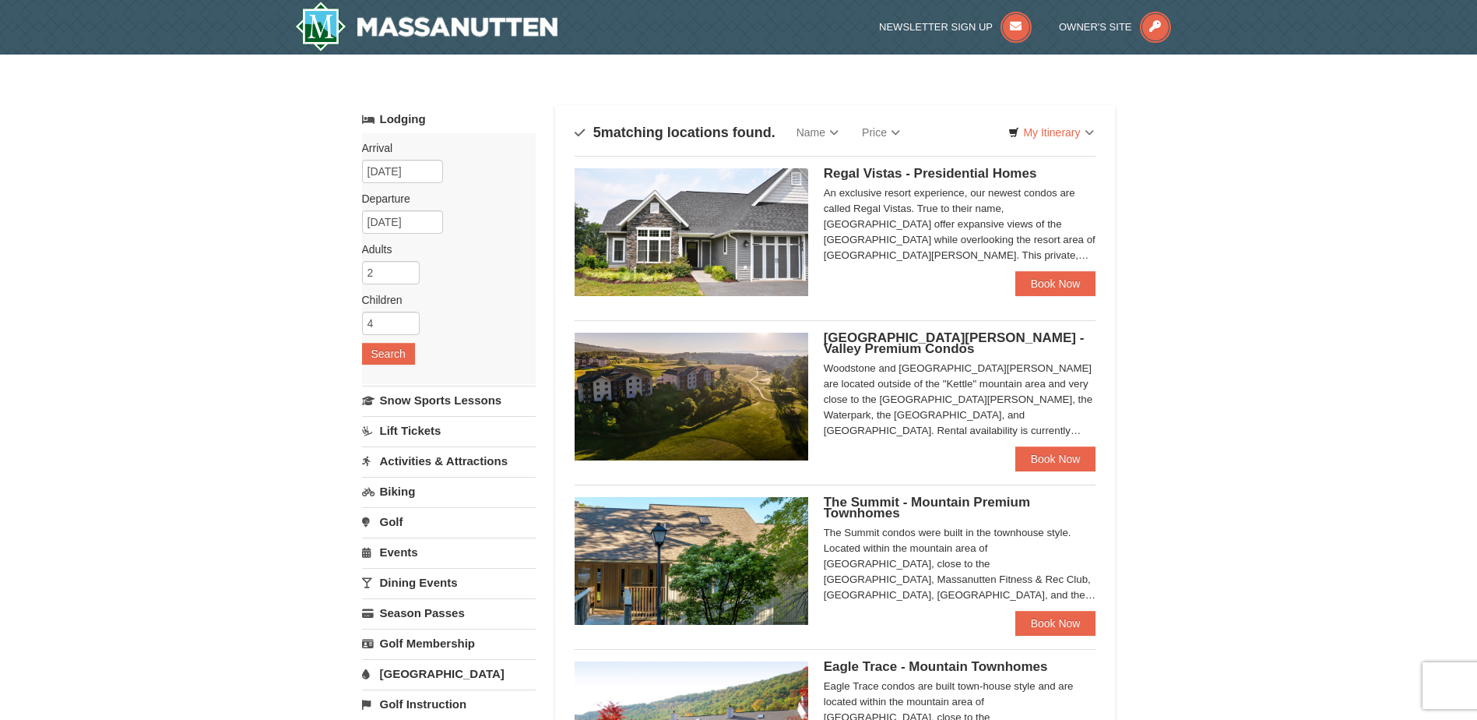
click at [715, 378] on img at bounding box center [692, 397] width 234 height 128
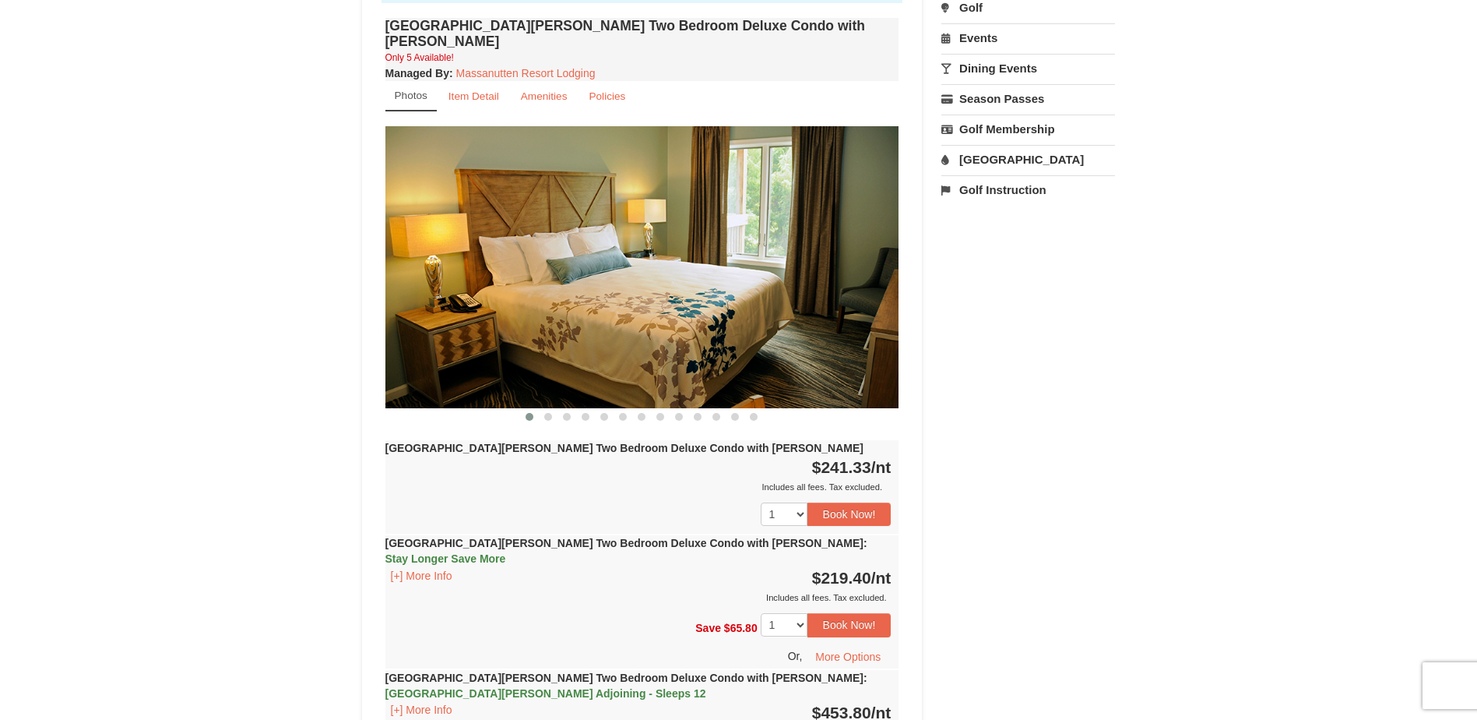
scroll to position [545, 0]
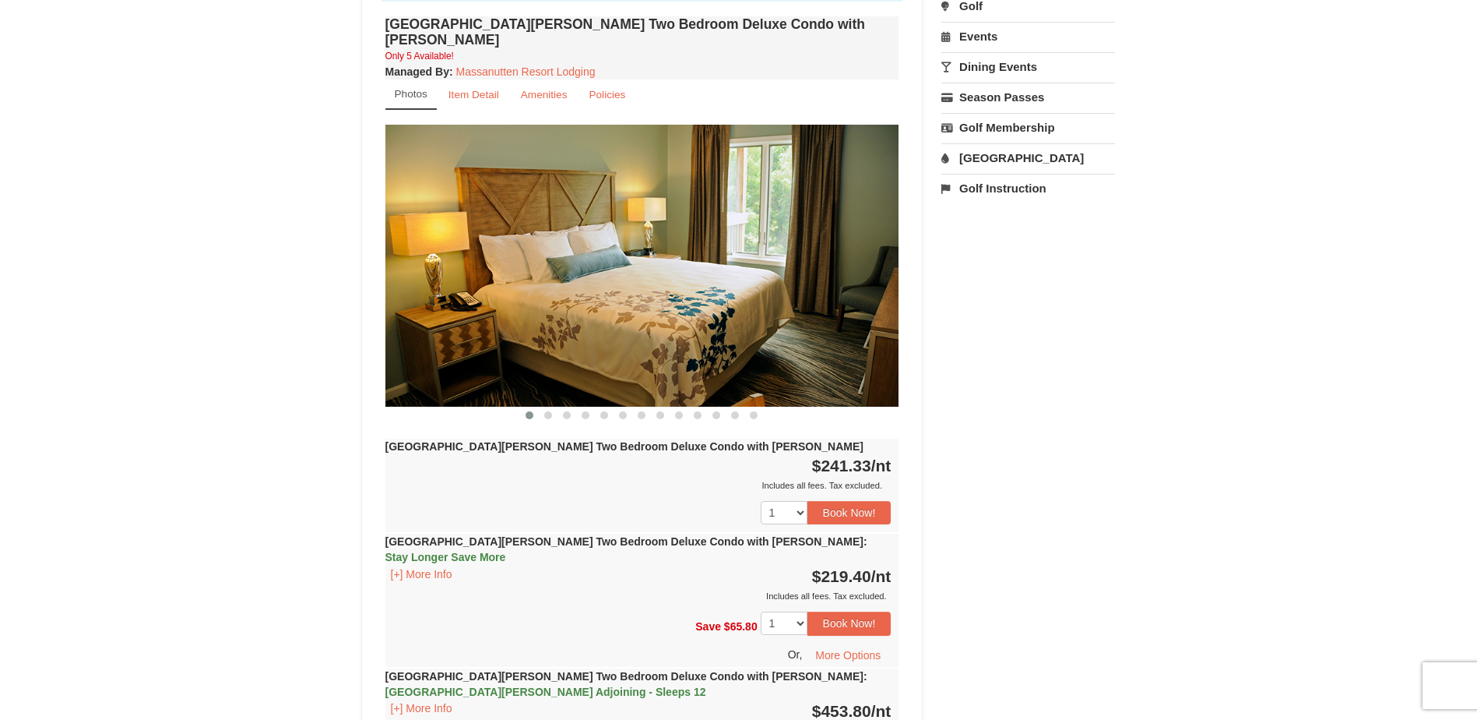
click at [885, 254] on img at bounding box center [642, 265] width 514 height 281
click at [544, 411] on span at bounding box center [548, 415] width 8 height 8
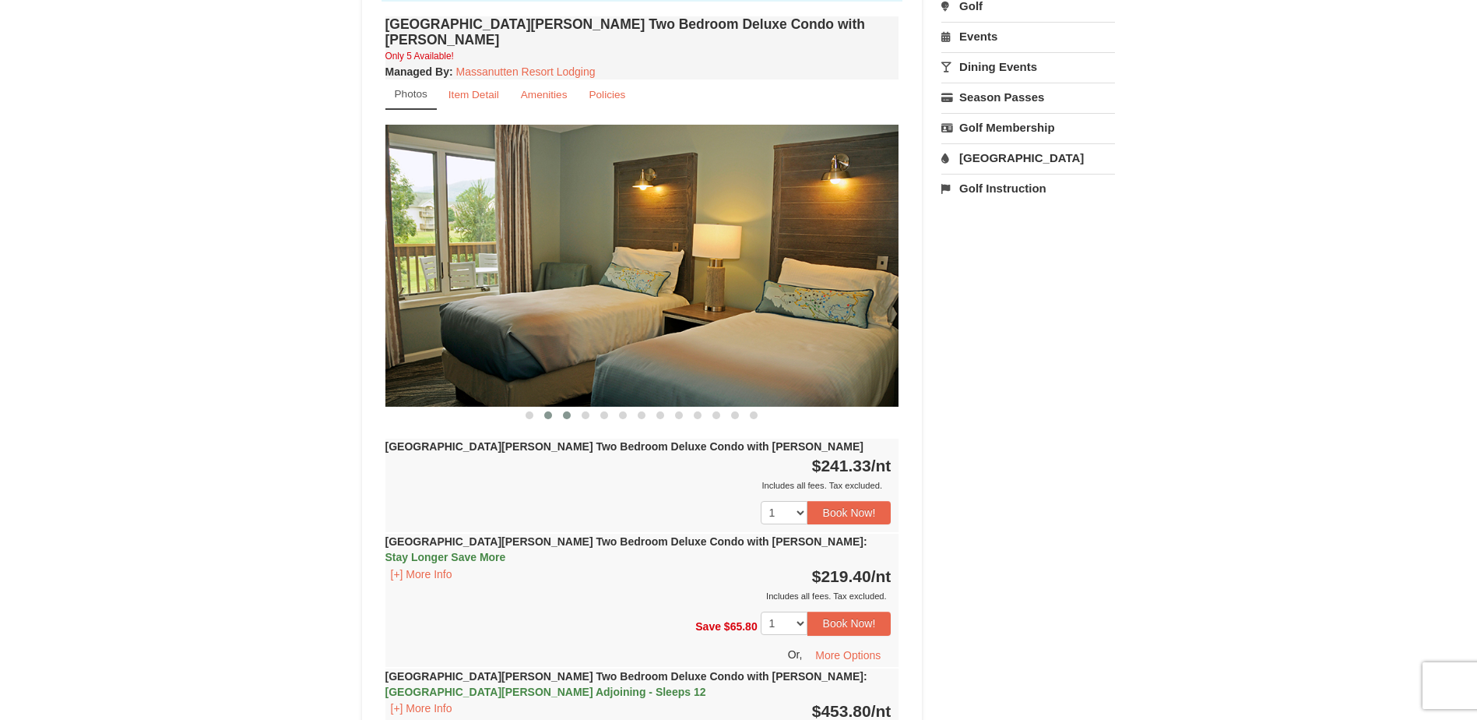
click at [562, 407] on button at bounding box center [567, 415] width 19 height 16
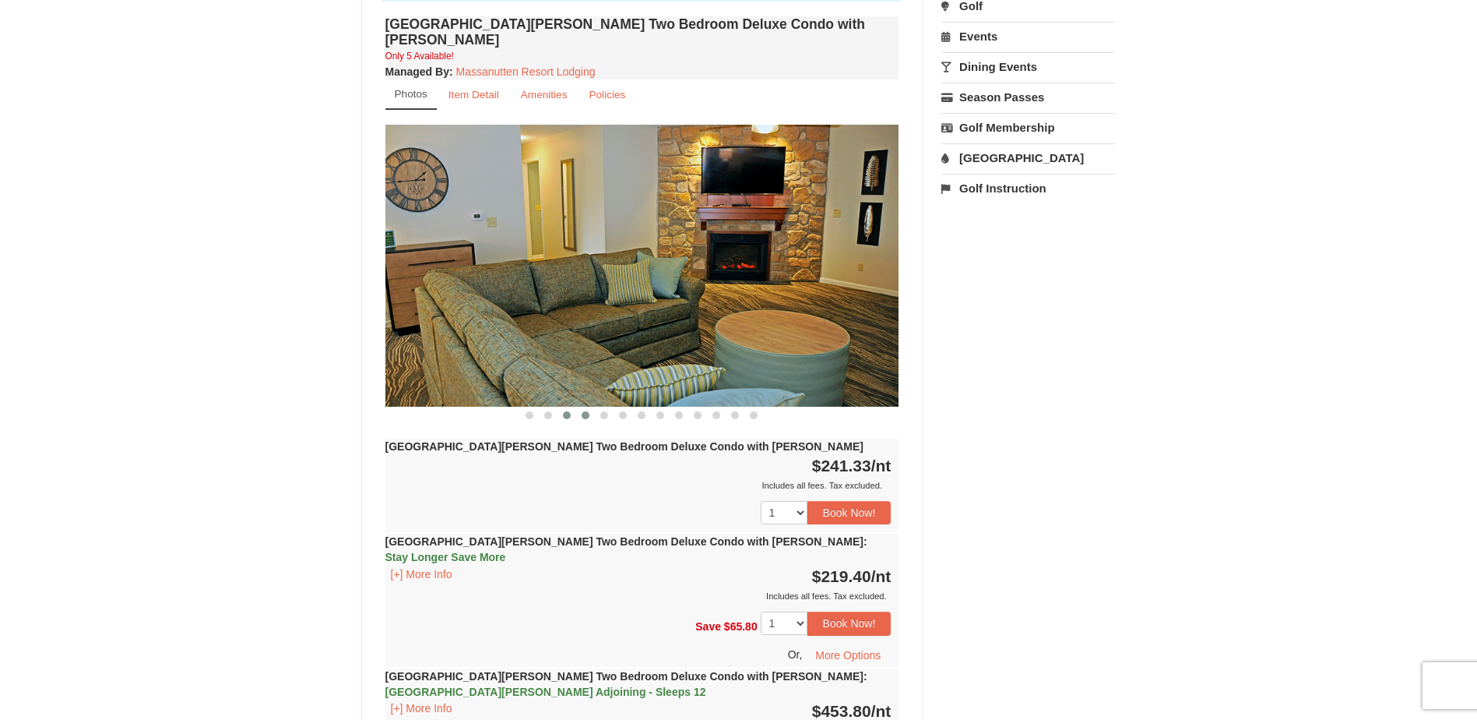
click at [586, 411] on span at bounding box center [586, 415] width 8 height 8
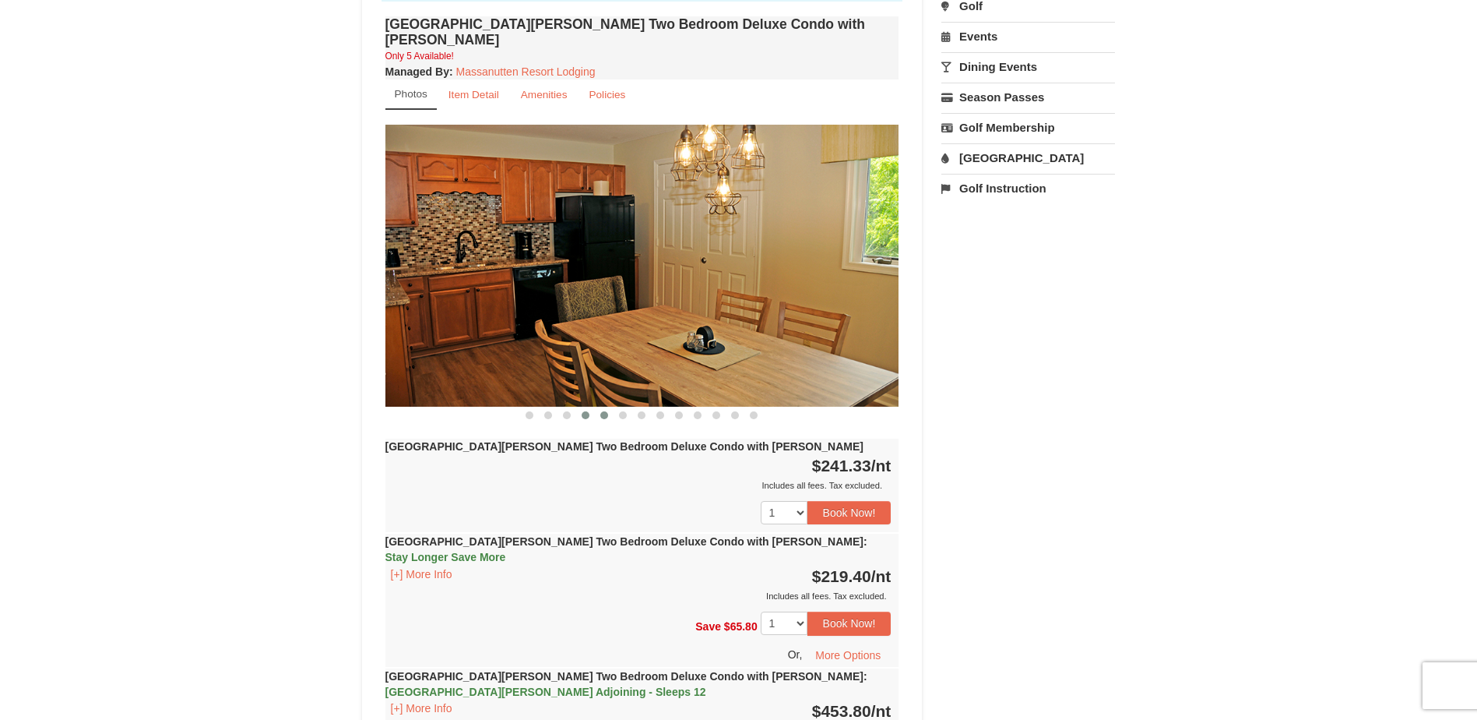
click at [608, 407] on button at bounding box center [604, 415] width 19 height 16
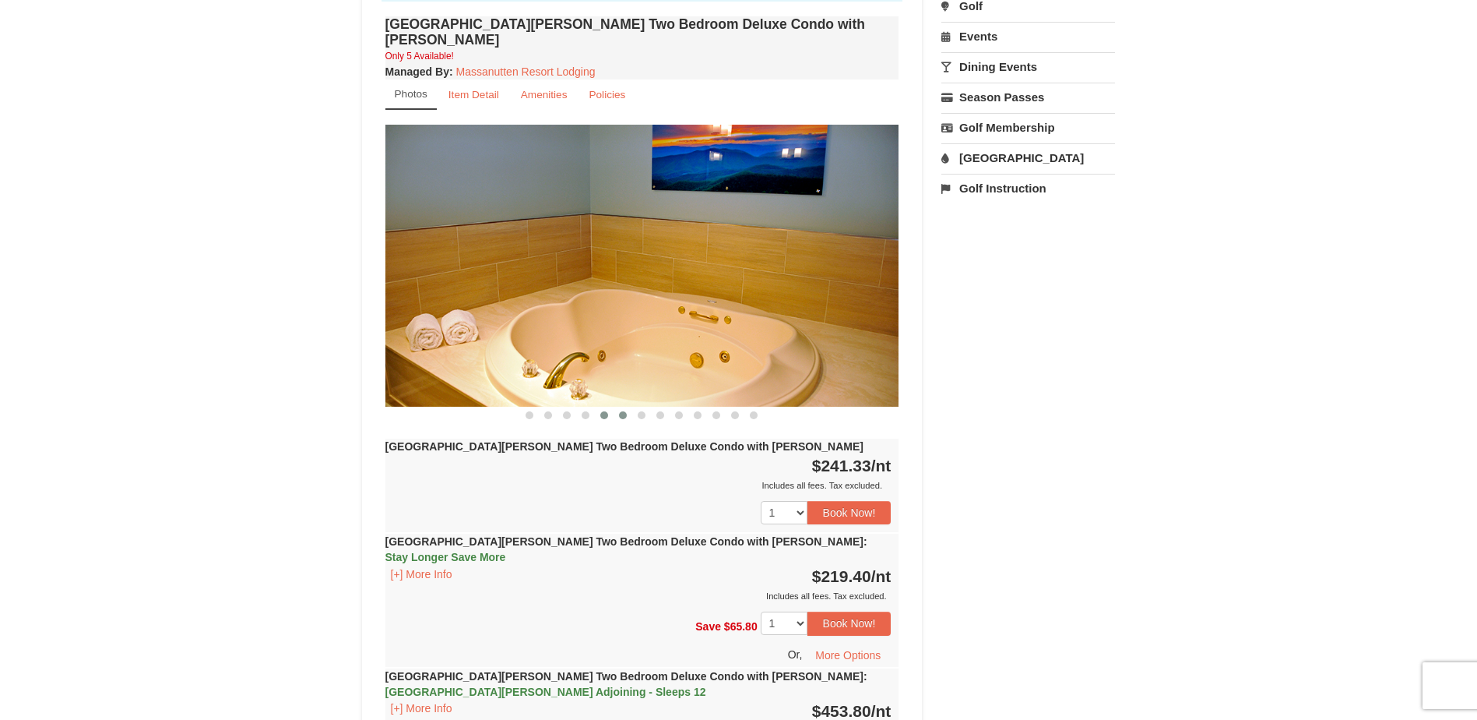
click at [619, 407] on button at bounding box center [623, 415] width 19 height 16
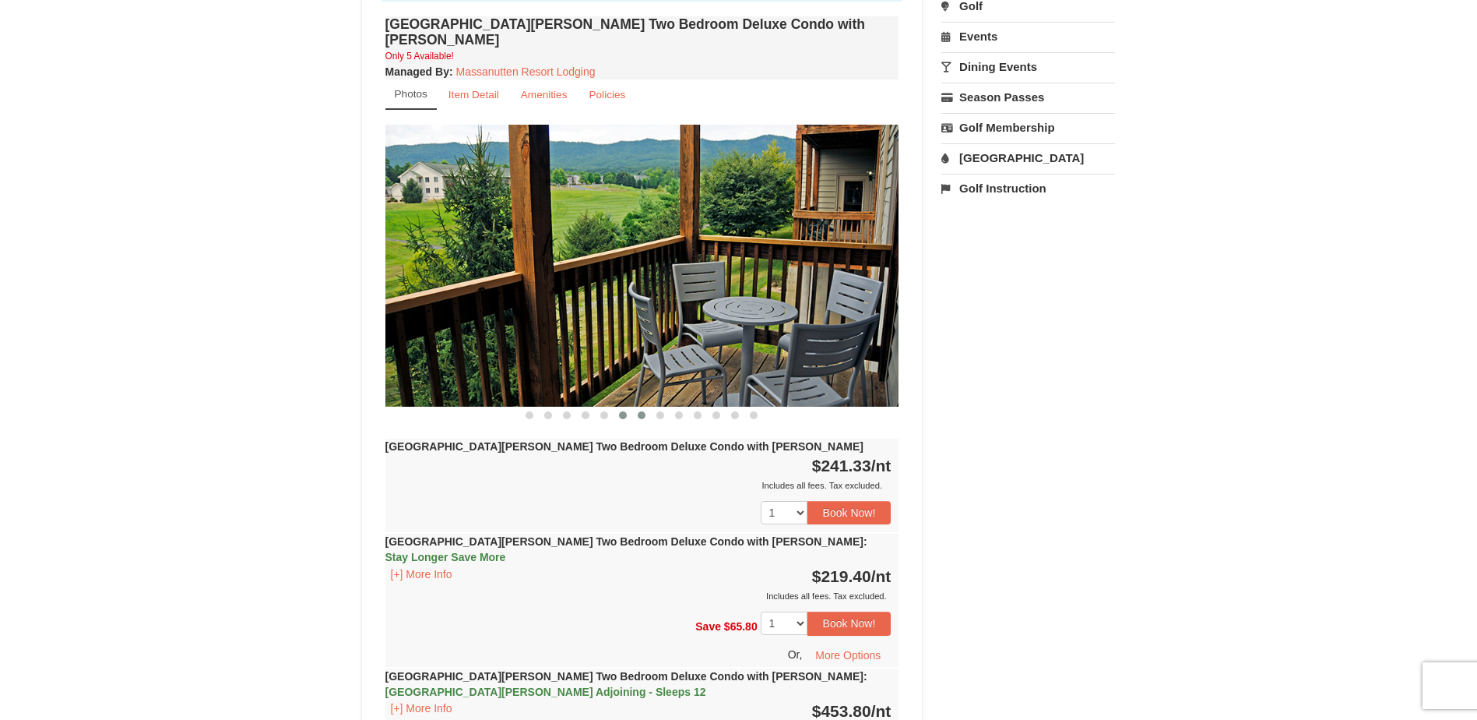
click at [639, 407] on button at bounding box center [641, 415] width 19 height 16
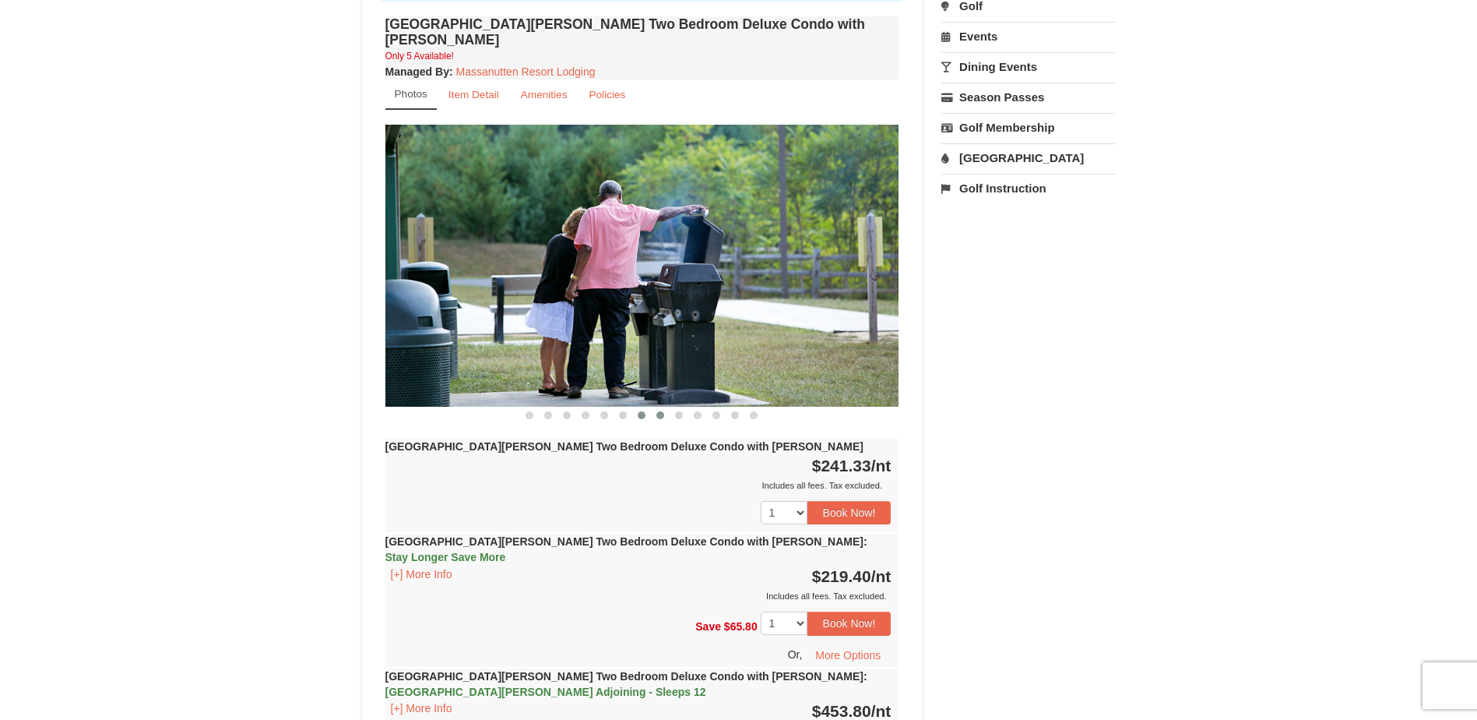
click at [656, 411] on span at bounding box center [660, 415] width 8 height 8
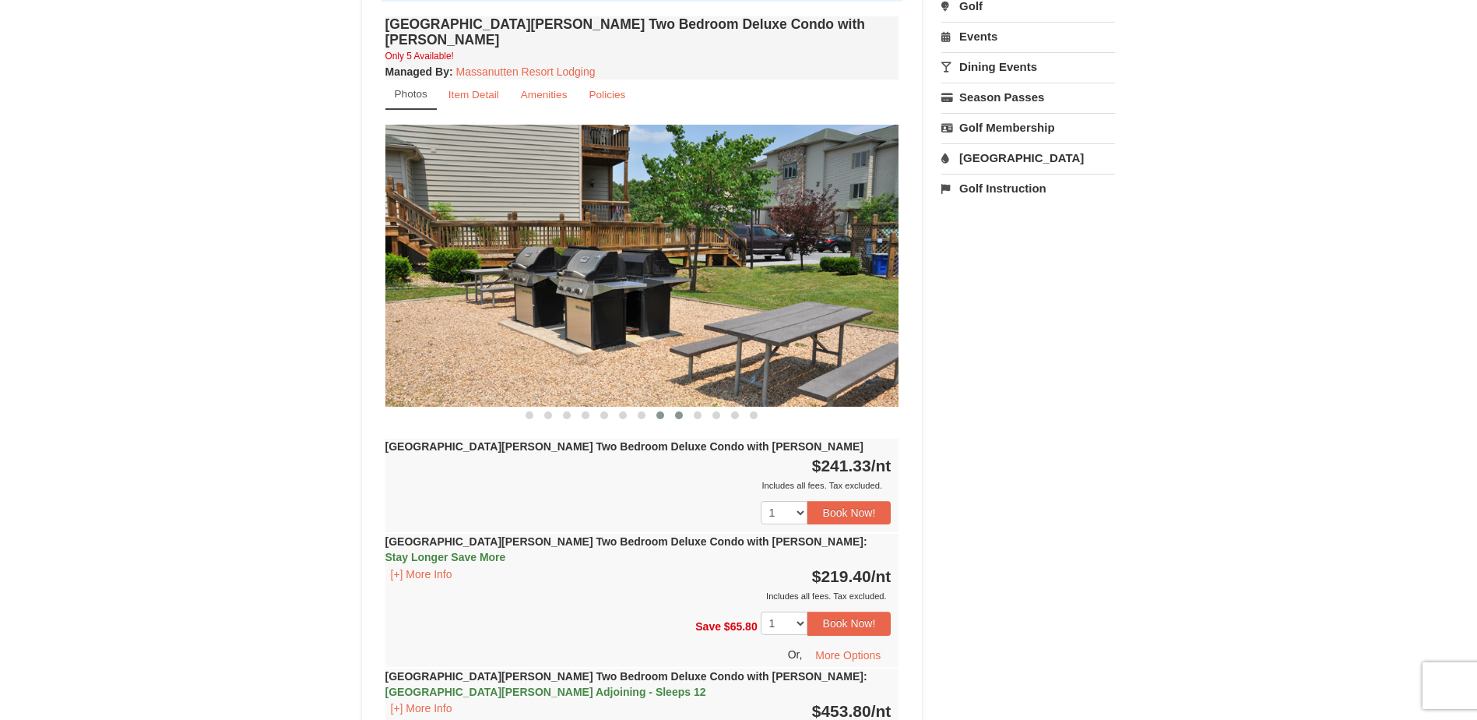
click at [675, 411] on span at bounding box center [679, 415] width 8 height 8
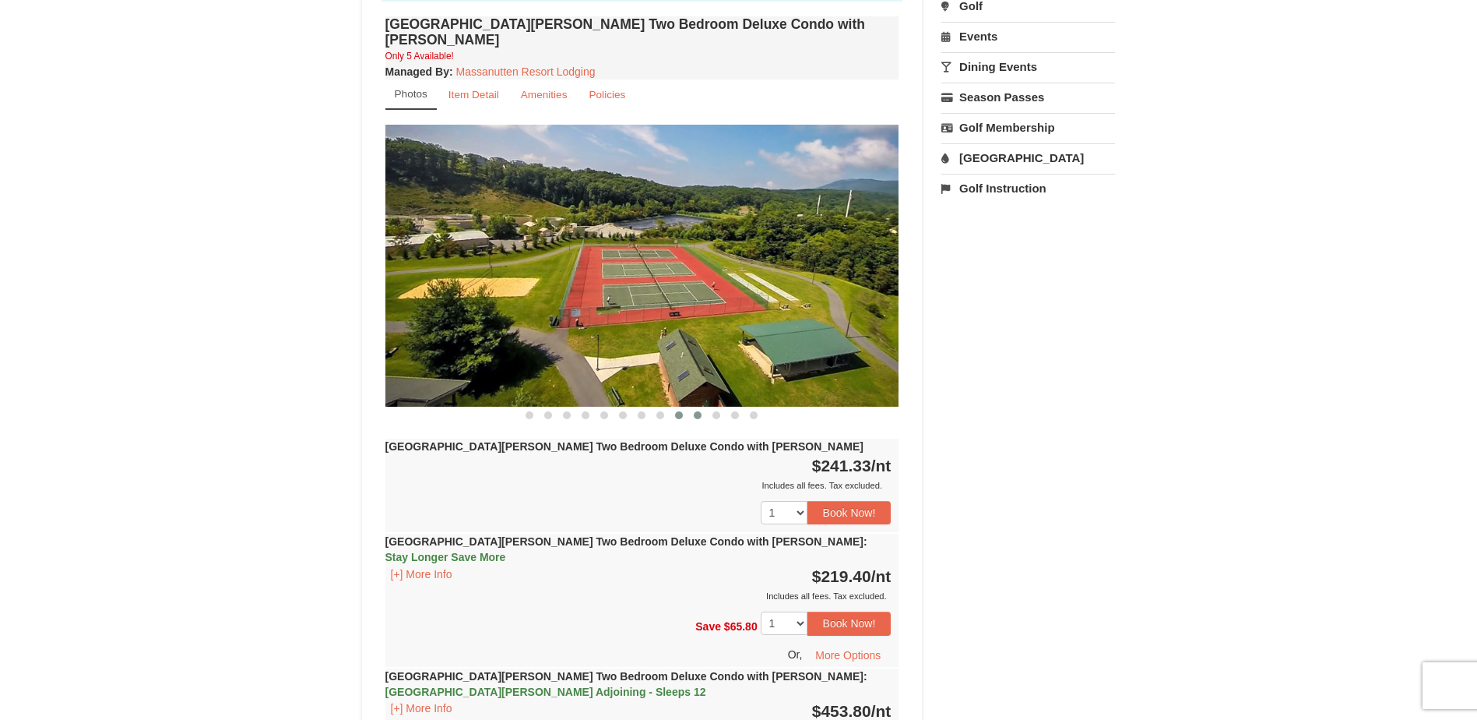
click at [698, 411] on span at bounding box center [698, 415] width 8 height 8
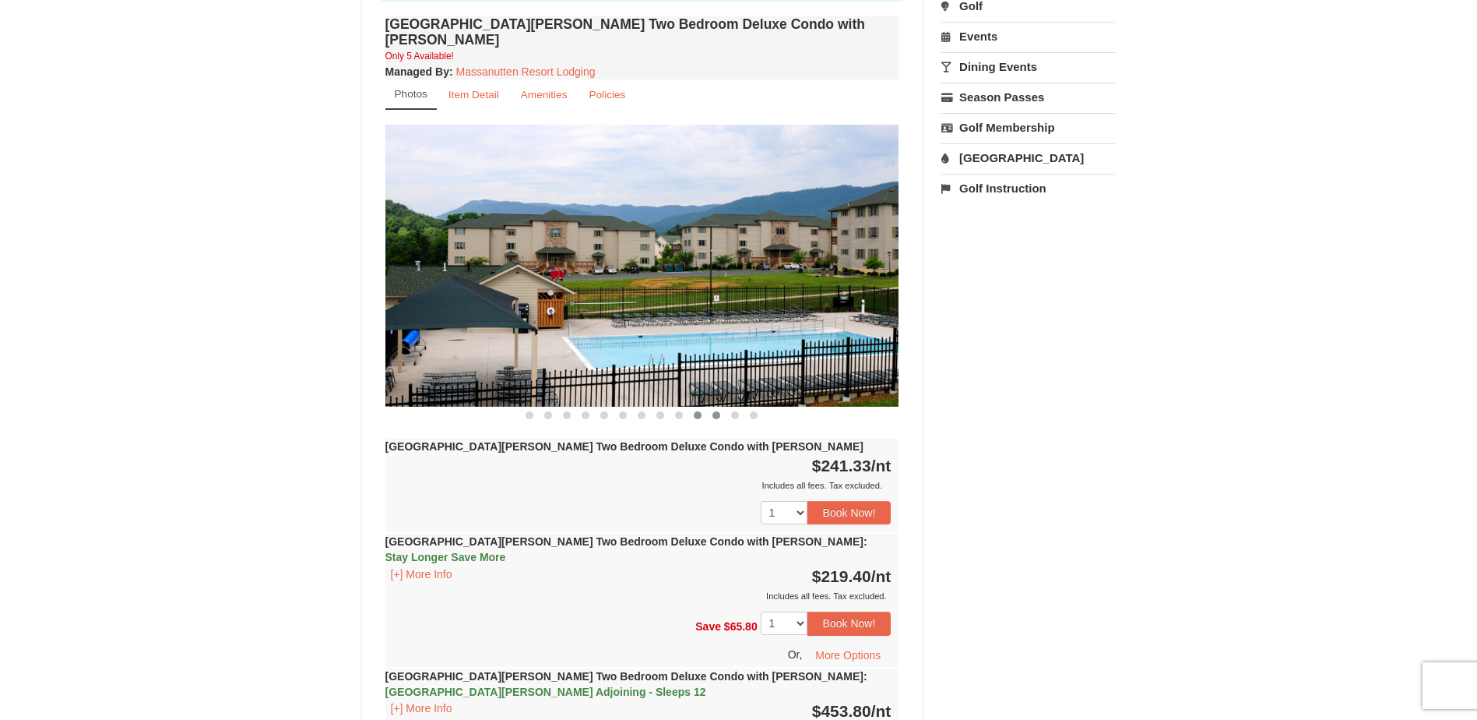
click at [718, 411] on span at bounding box center [717, 415] width 8 height 8
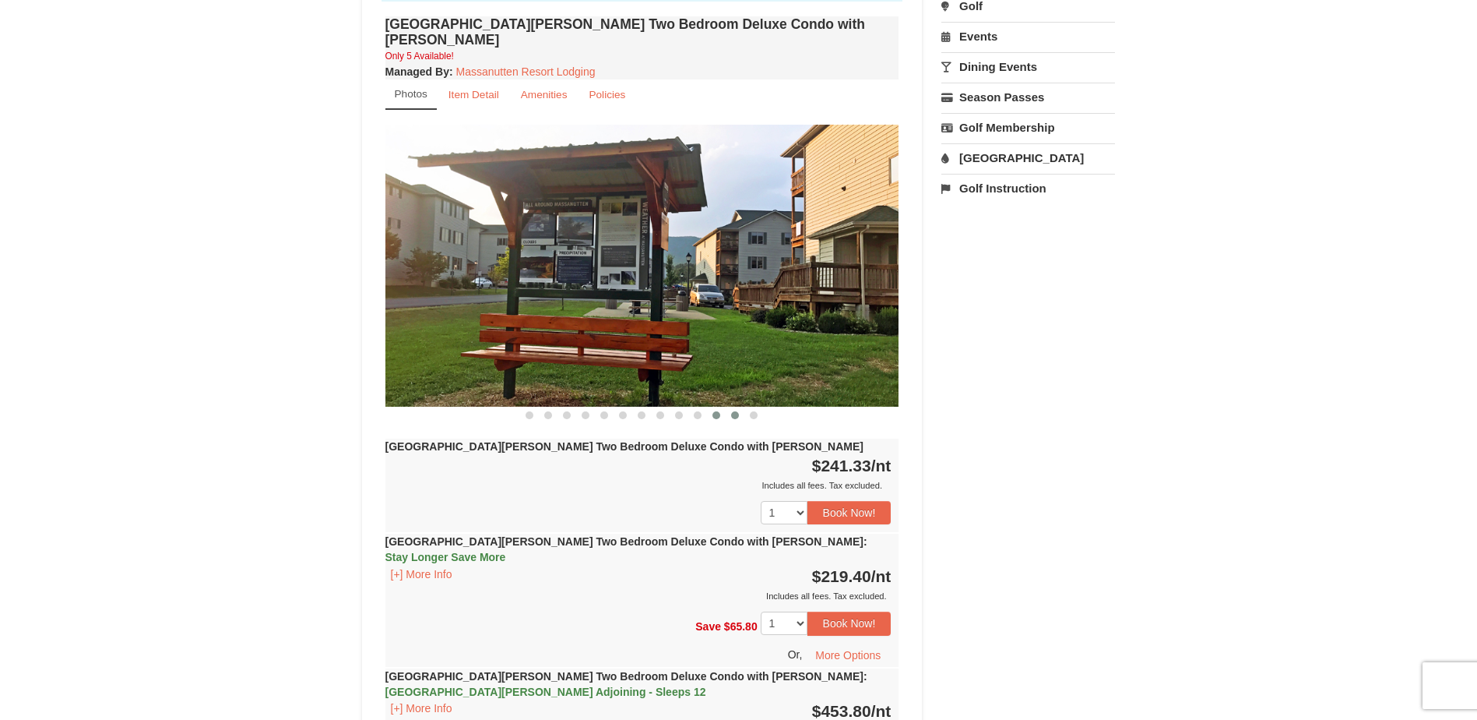
click at [737, 411] on span at bounding box center [735, 415] width 8 height 8
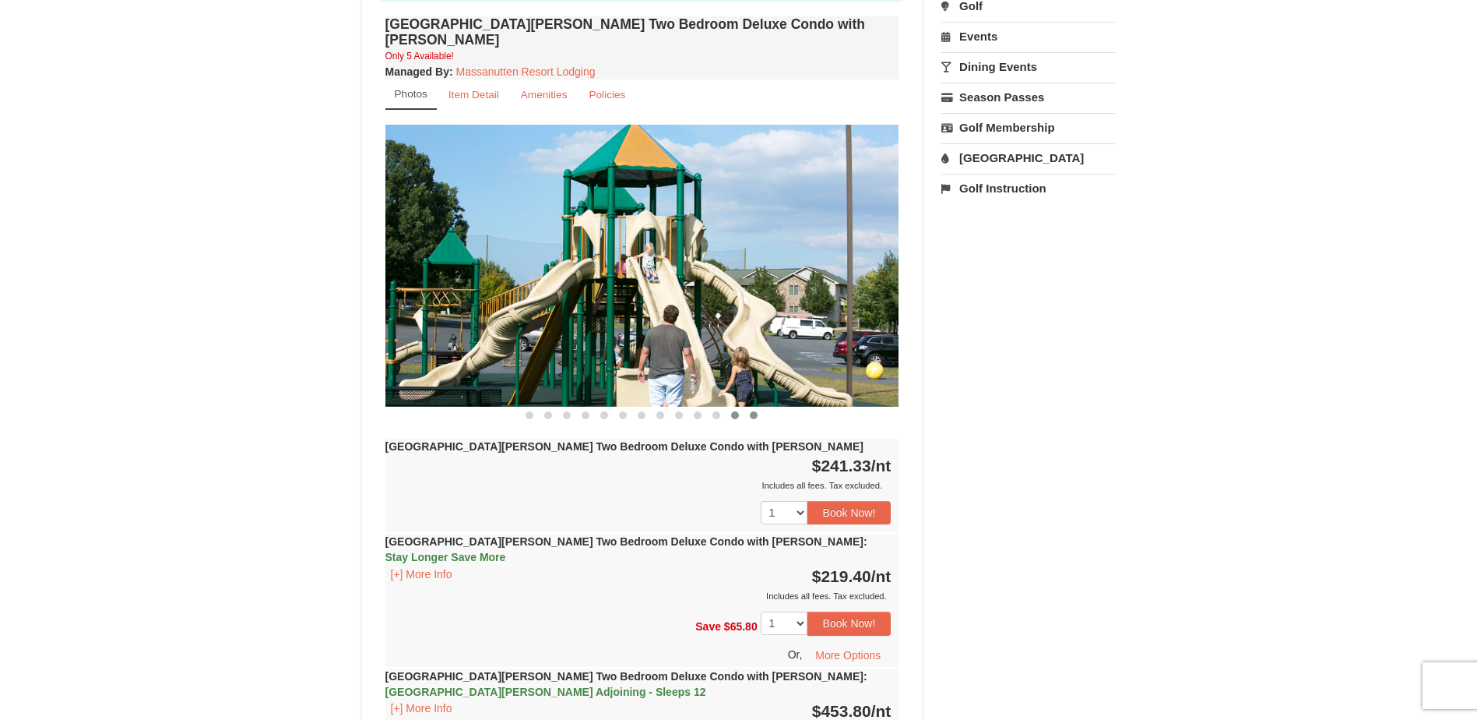
click at [756, 411] on span at bounding box center [754, 415] width 8 height 8
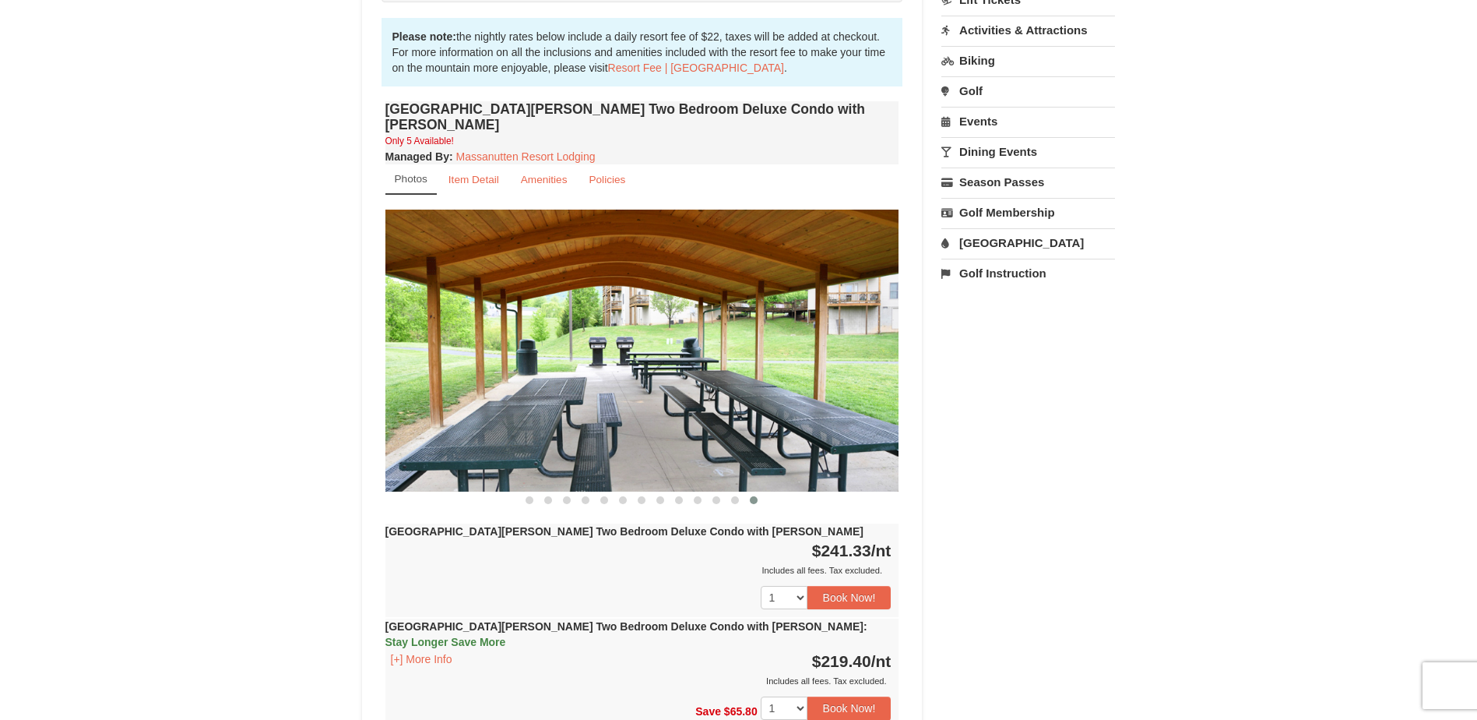
scroll to position [467, 0]
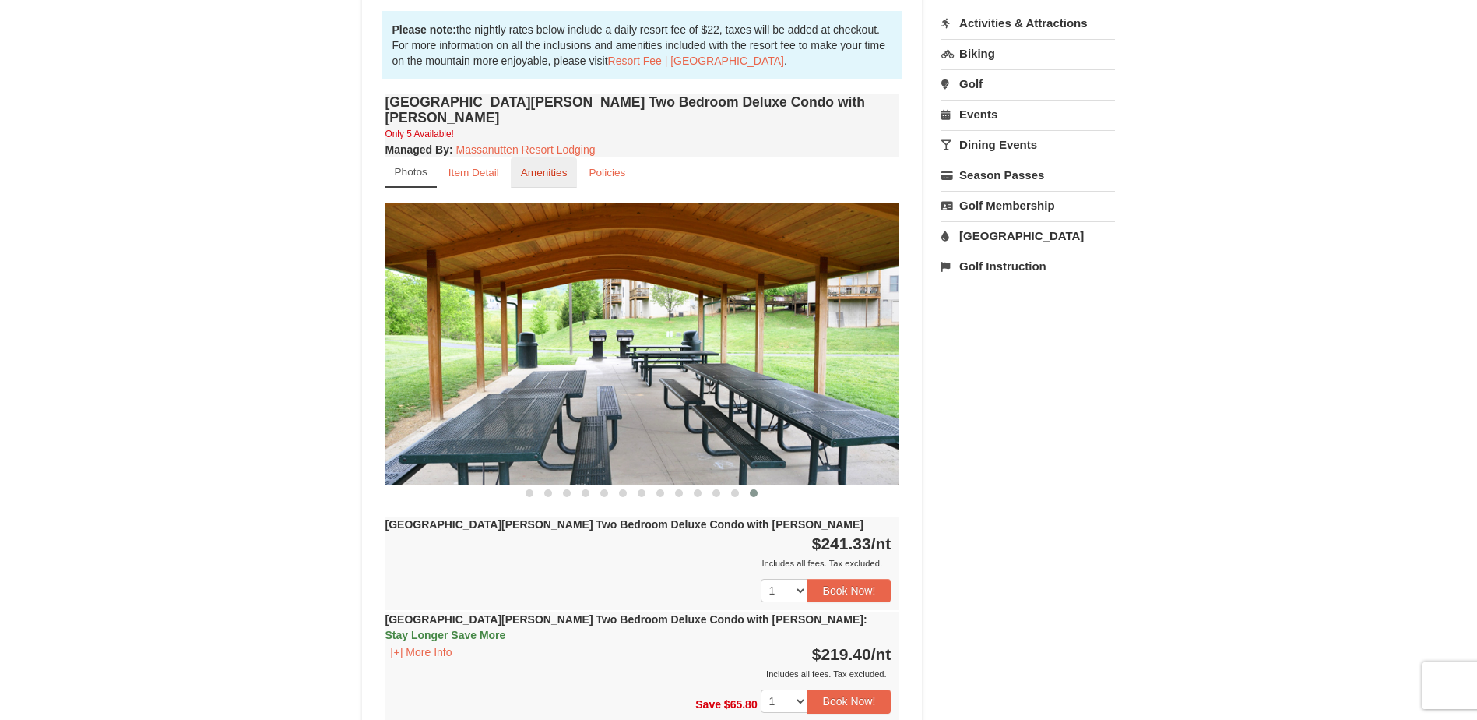
click at [547, 167] on link "Amenities" at bounding box center [544, 172] width 67 height 30
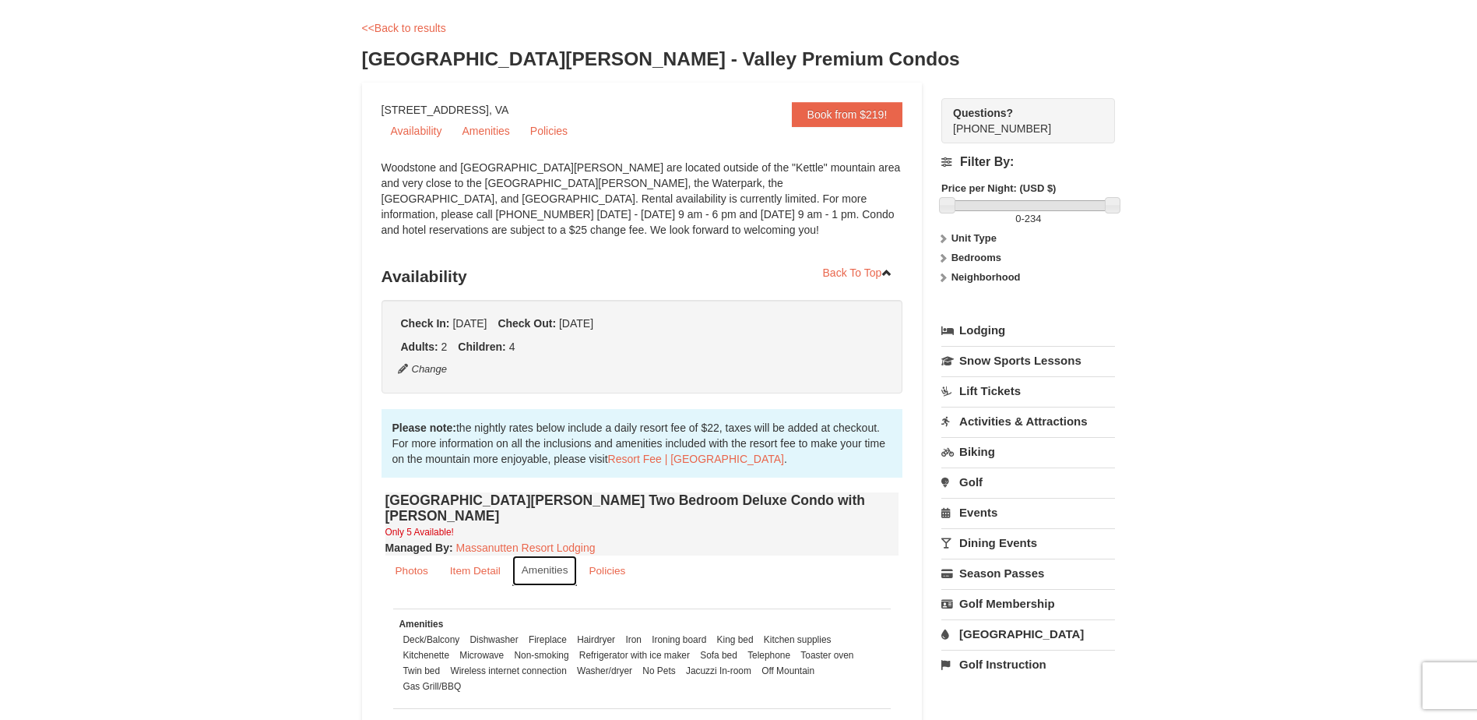
scroll to position [0, 0]
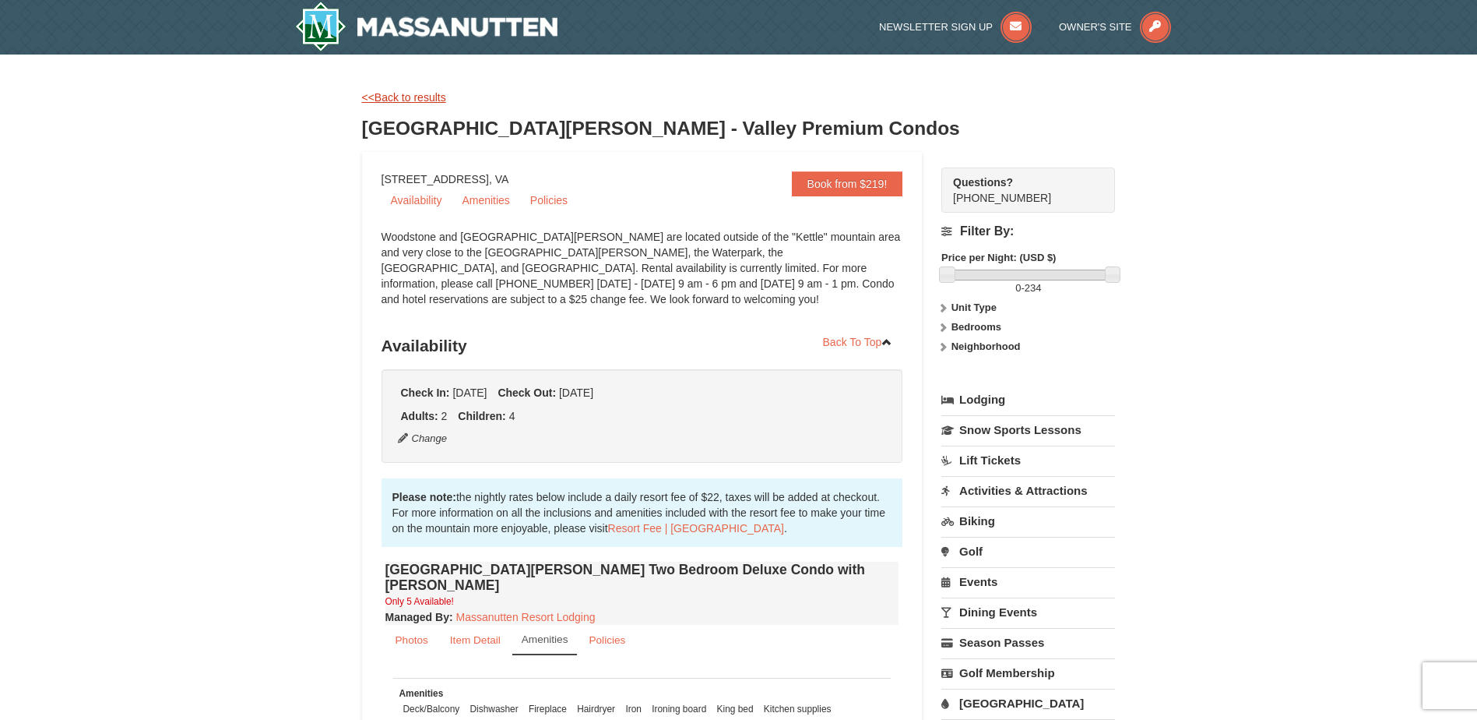
click at [390, 99] on link "<<Back to results" at bounding box center [404, 97] width 84 height 12
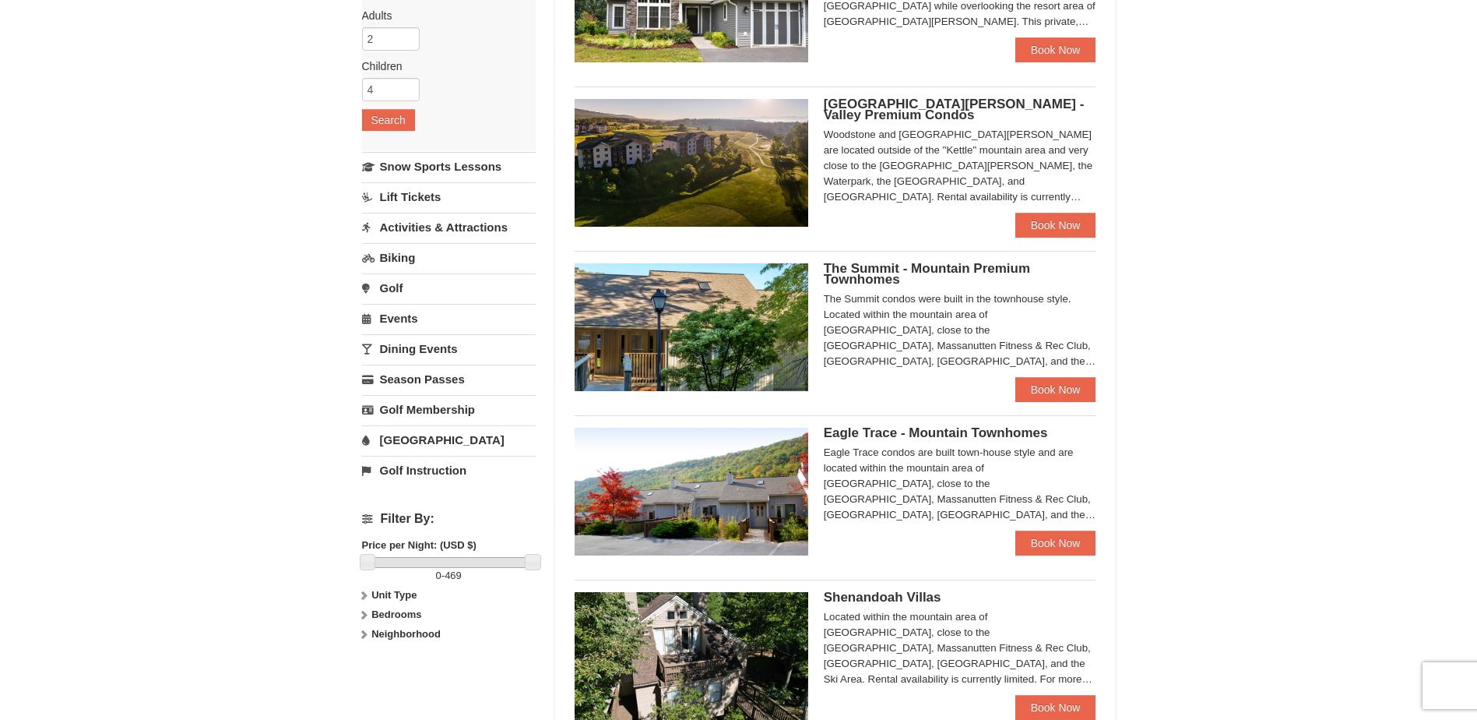
scroll to position [311, 0]
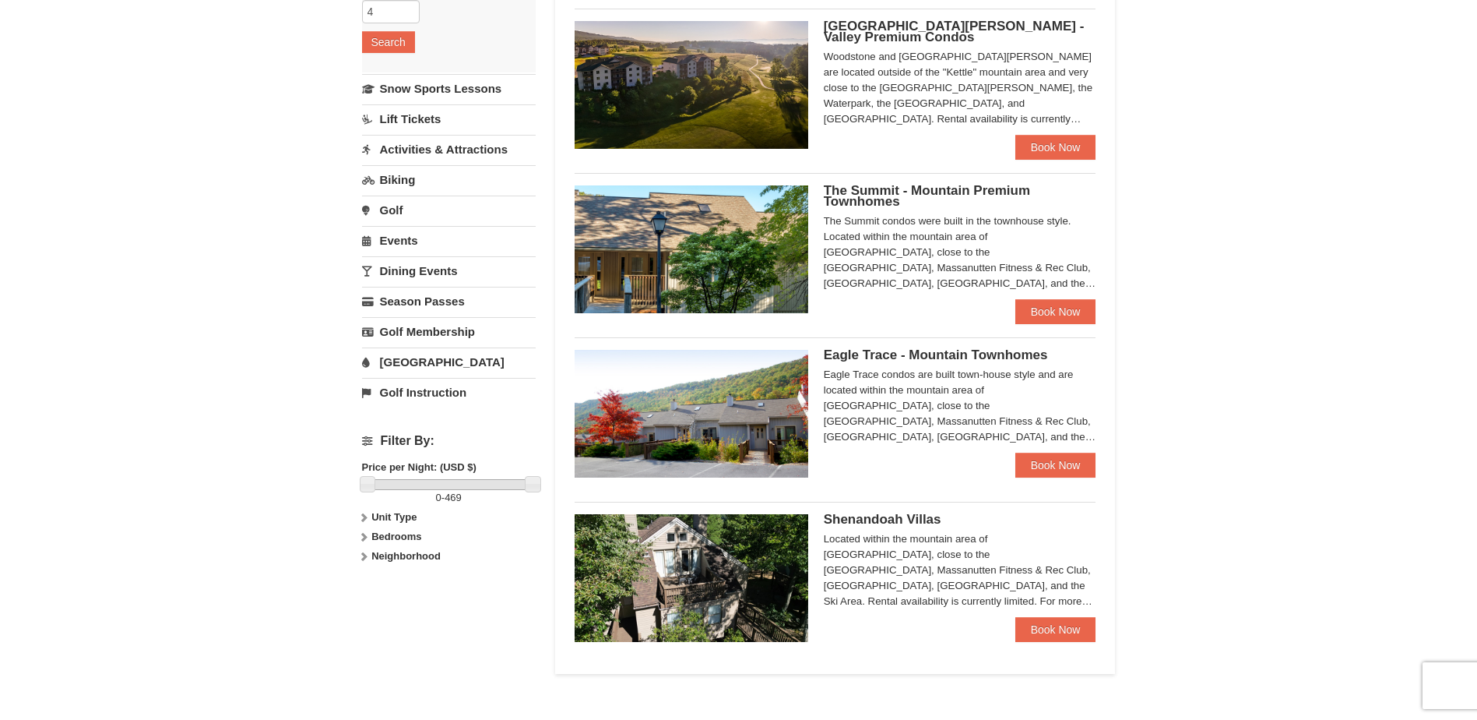
click at [746, 253] on img at bounding box center [692, 249] width 234 height 128
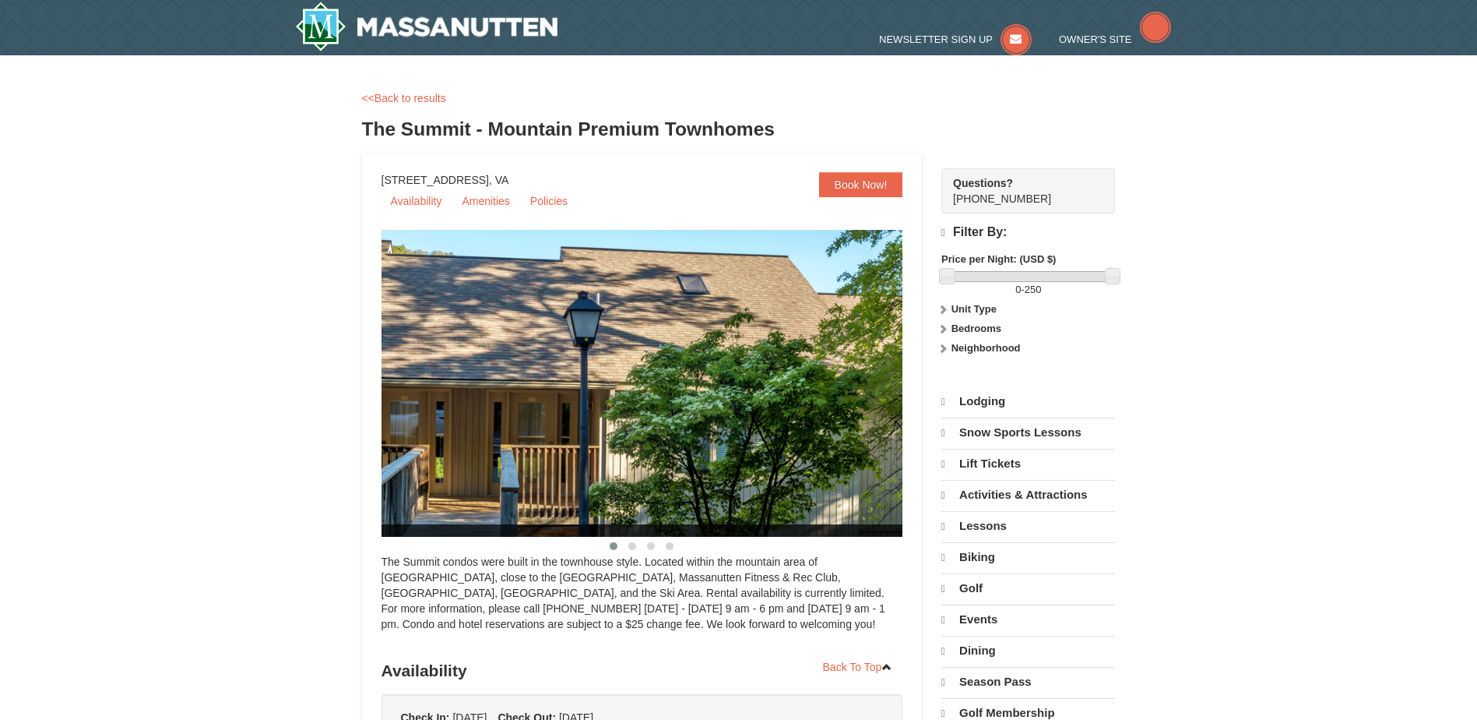
select select "10"
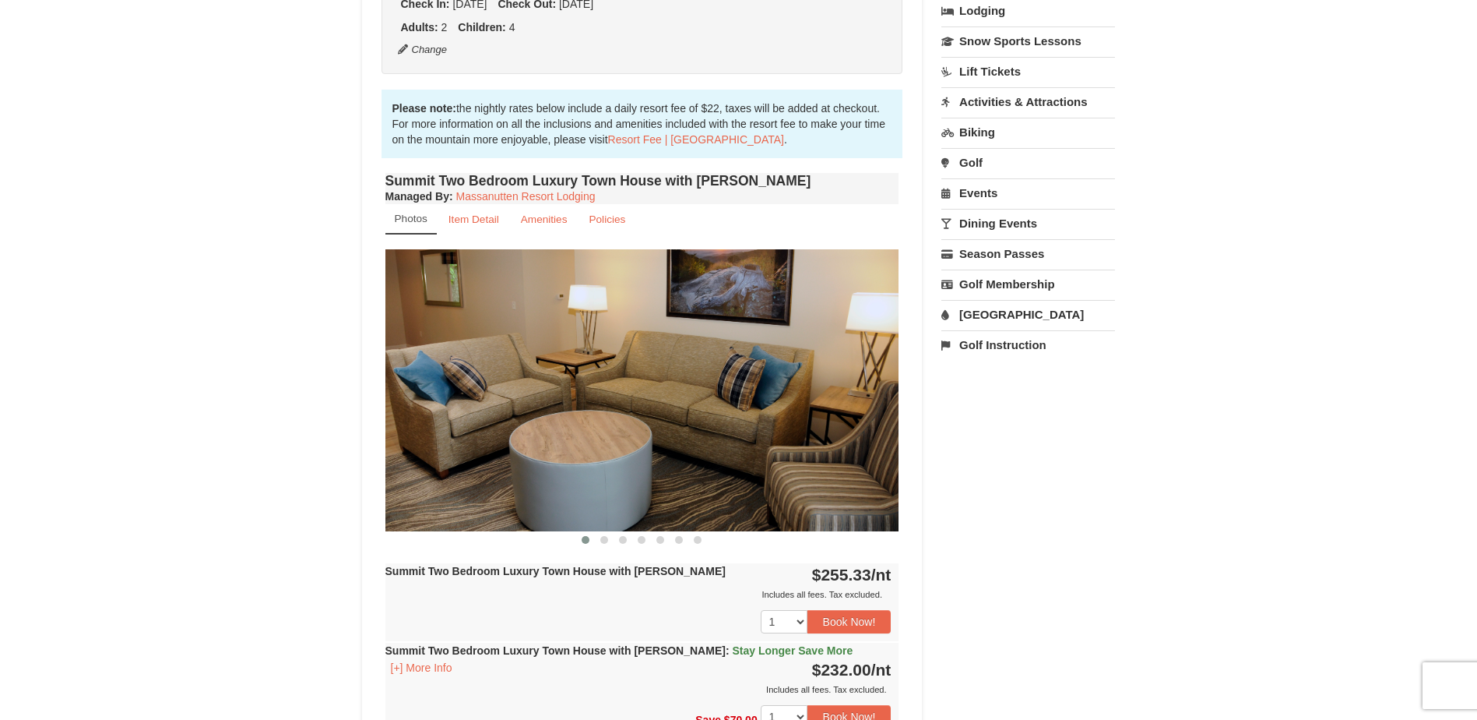
scroll to position [389, 0]
click at [872, 406] on img at bounding box center [642, 388] width 514 height 281
click at [603, 540] on span at bounding box center [604, 539] width 8 height 8
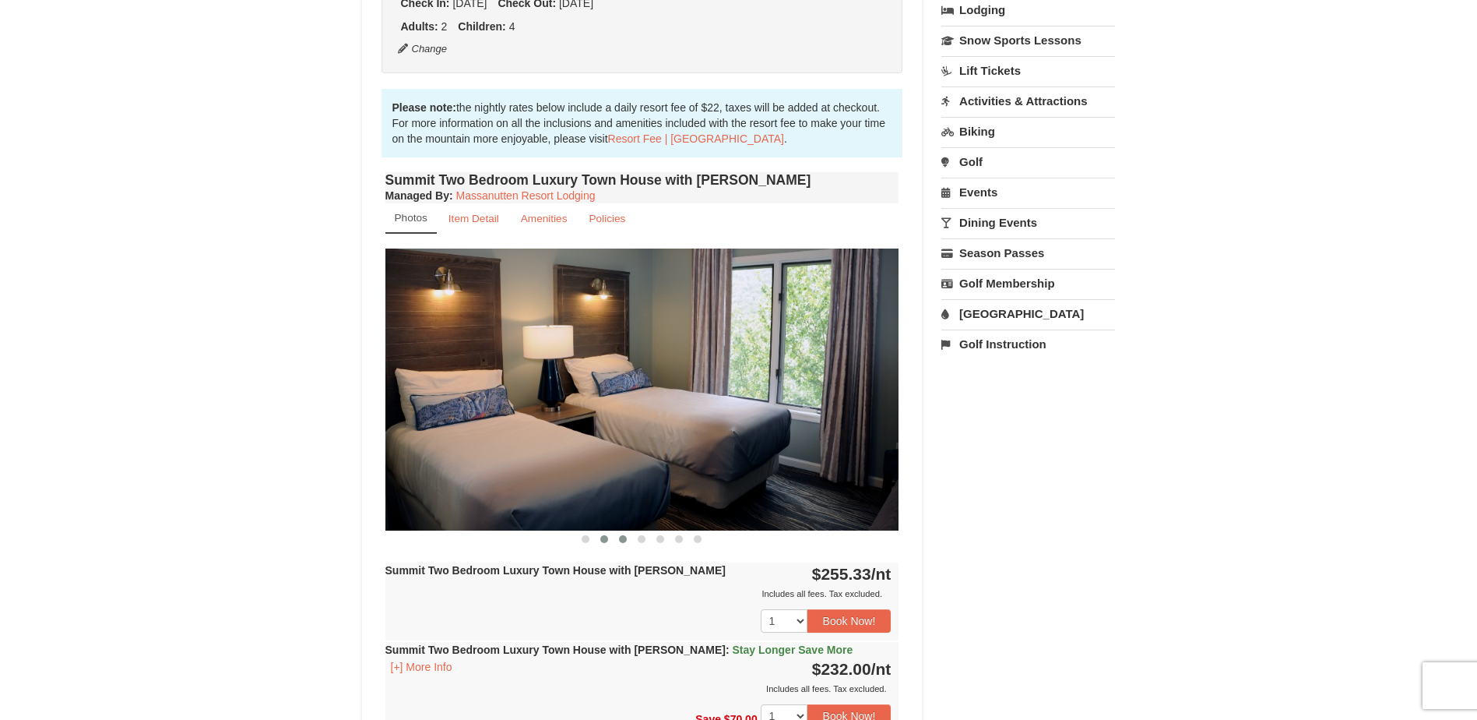
click at [620, 540] on span at bounding box center [623, 539] width 8 height 8
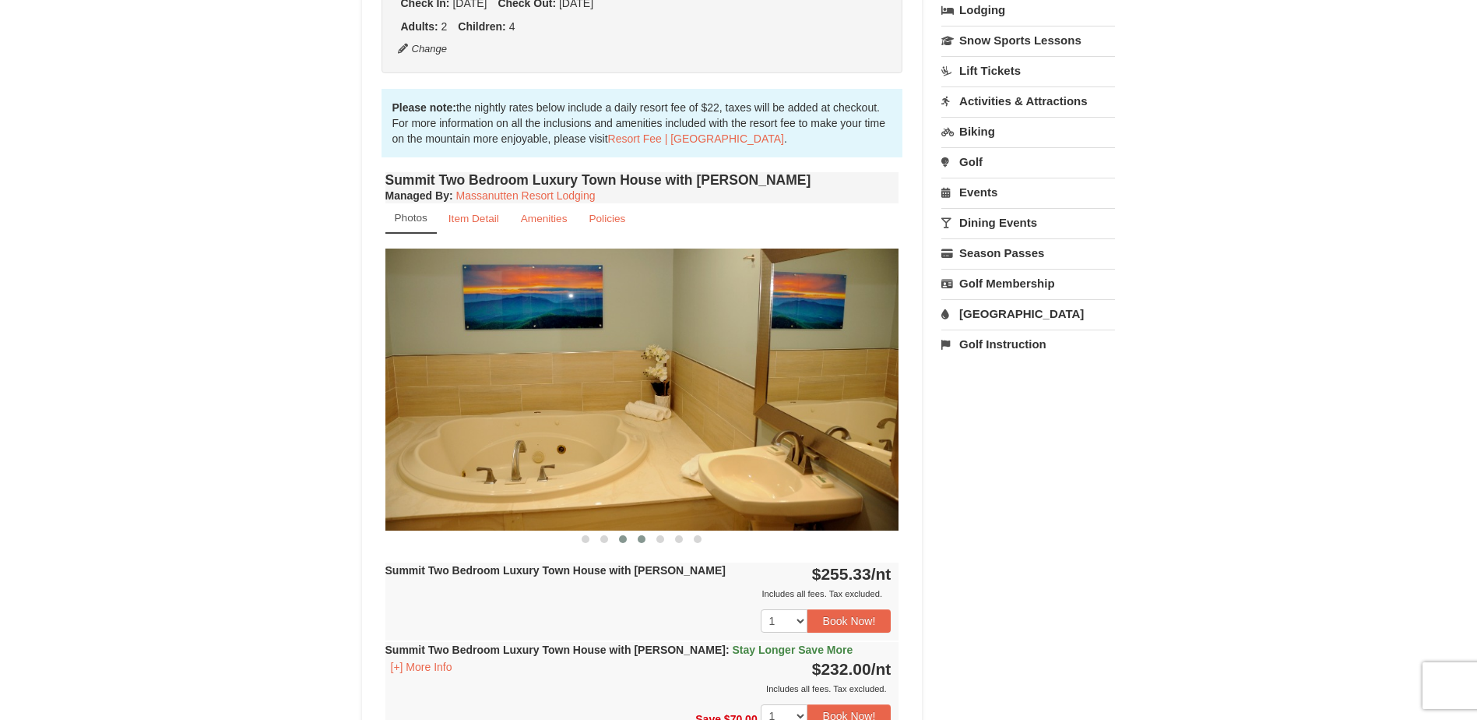
click at [642, 539] on span at bounding box center [642, 539] width 8 height 8
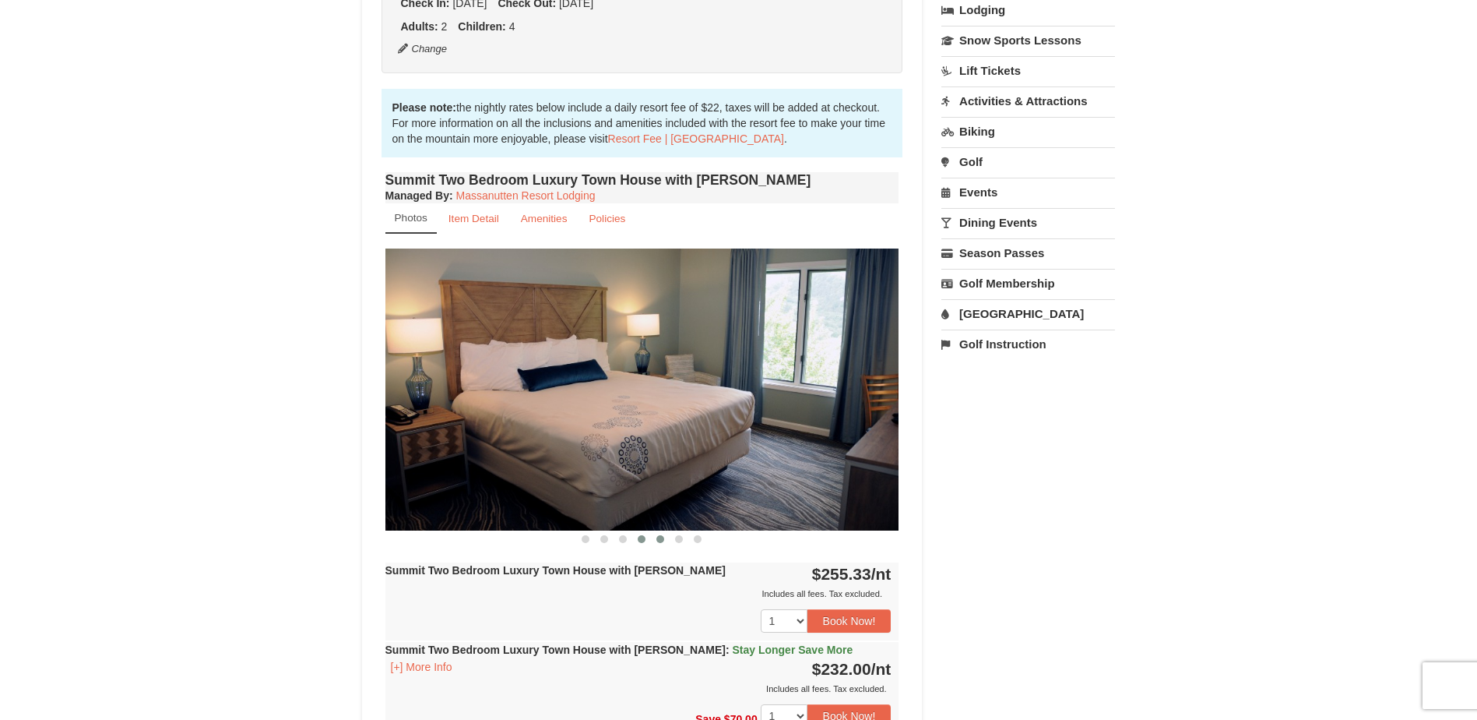
click at [656, 539] on span at bounding box center [660, 539] width 8 height 8
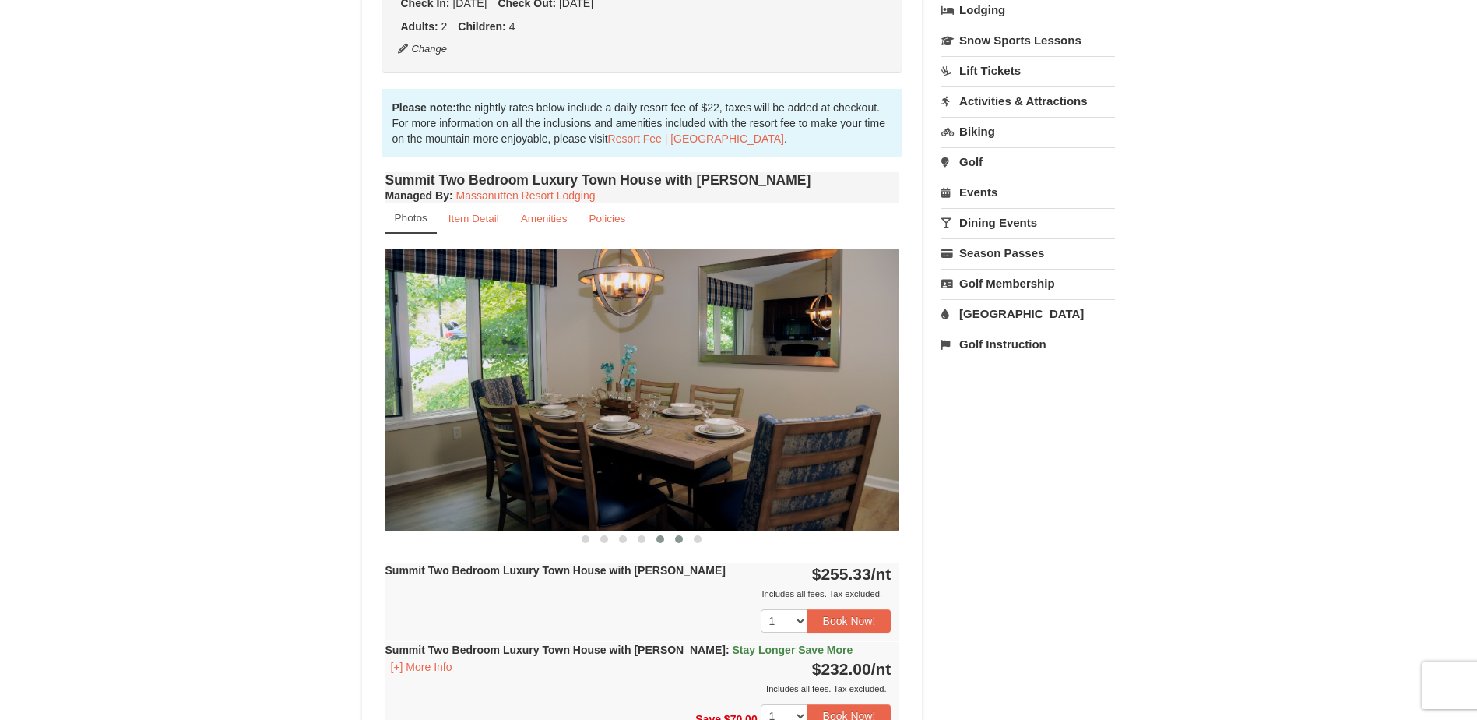
click at [674, 539] on button at bounding box center [679, 539] width 19 height 16
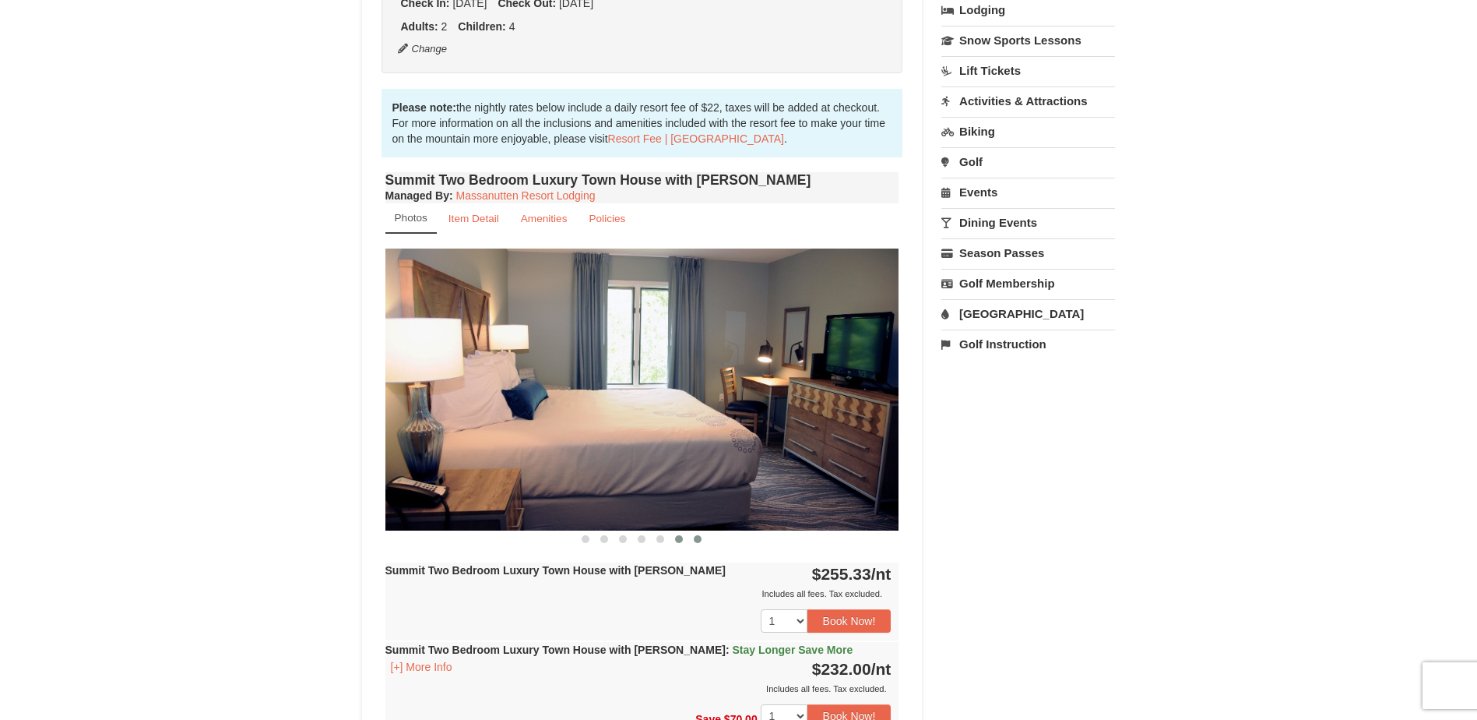
click at [695, 539] on span at bounding box center [698, 539] width 8 height 8
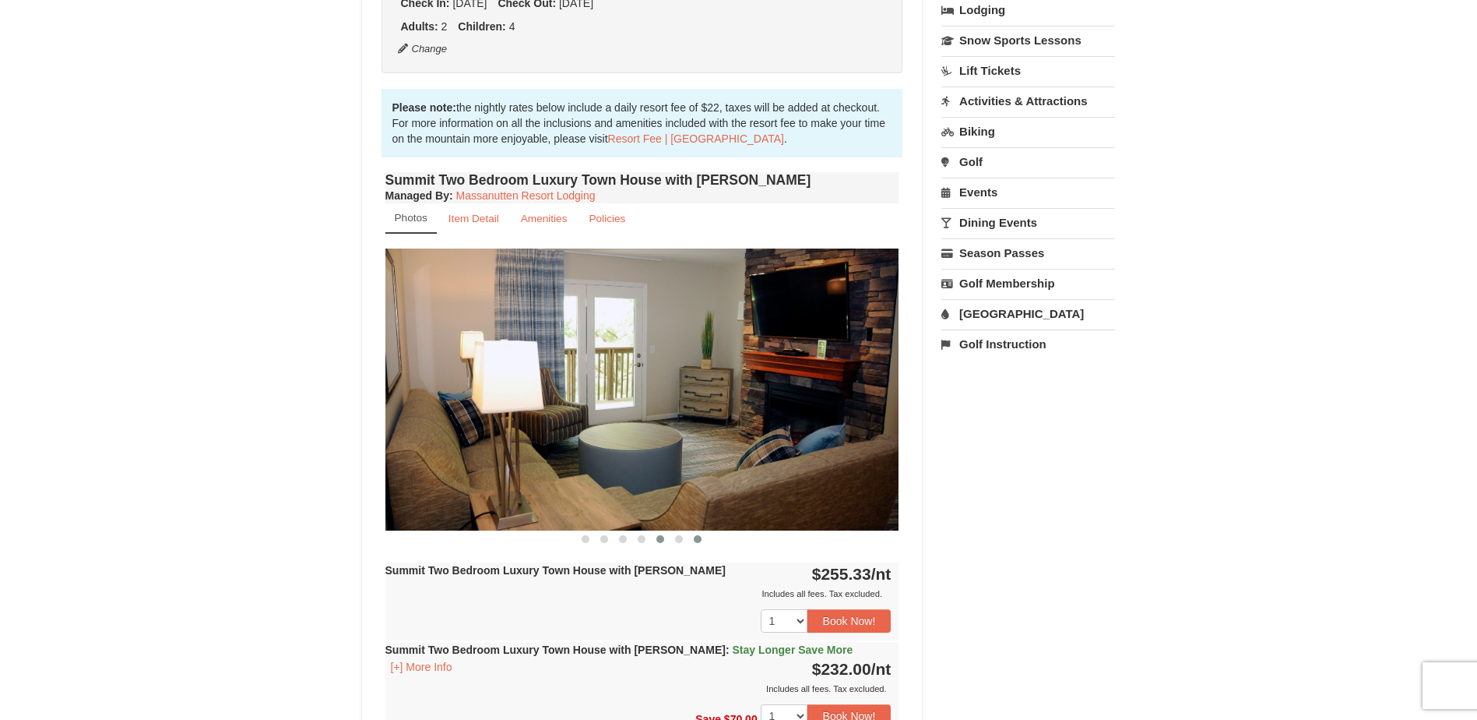
click at [656, 539] on span at bounding box center [660, 539] width 8 height 8
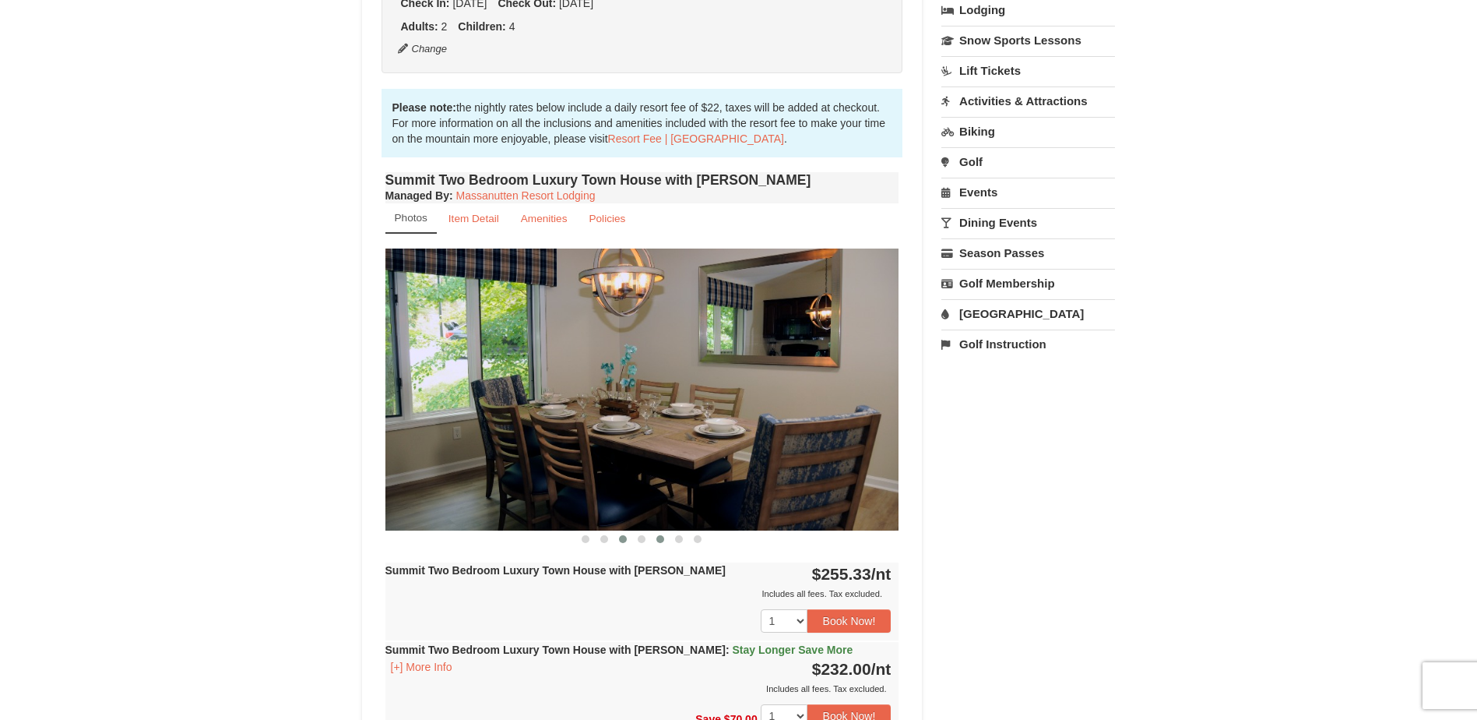
click at [618, 534] on button at bounding box center [623, 539] width 19 height 16
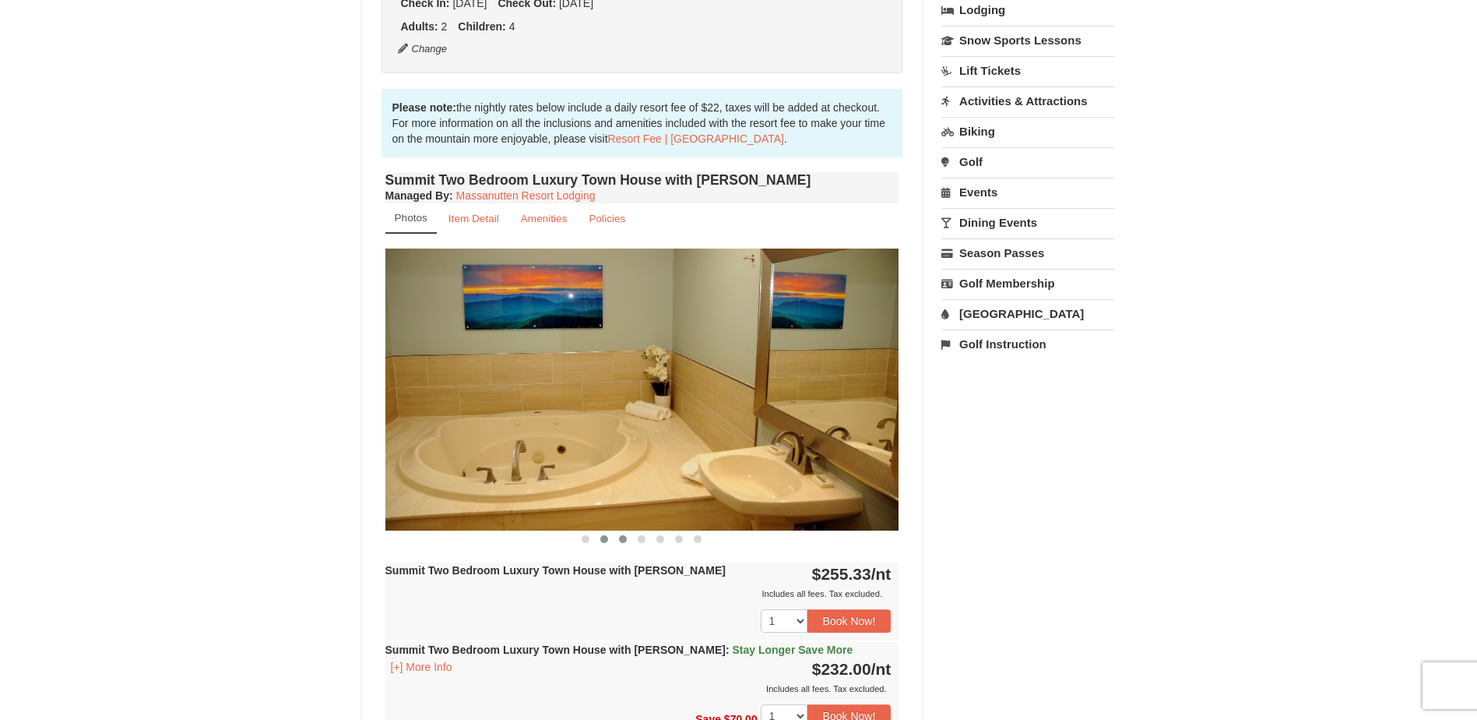
click at [603, 537] on span at bounding box center [604, 539] width 8 height 8
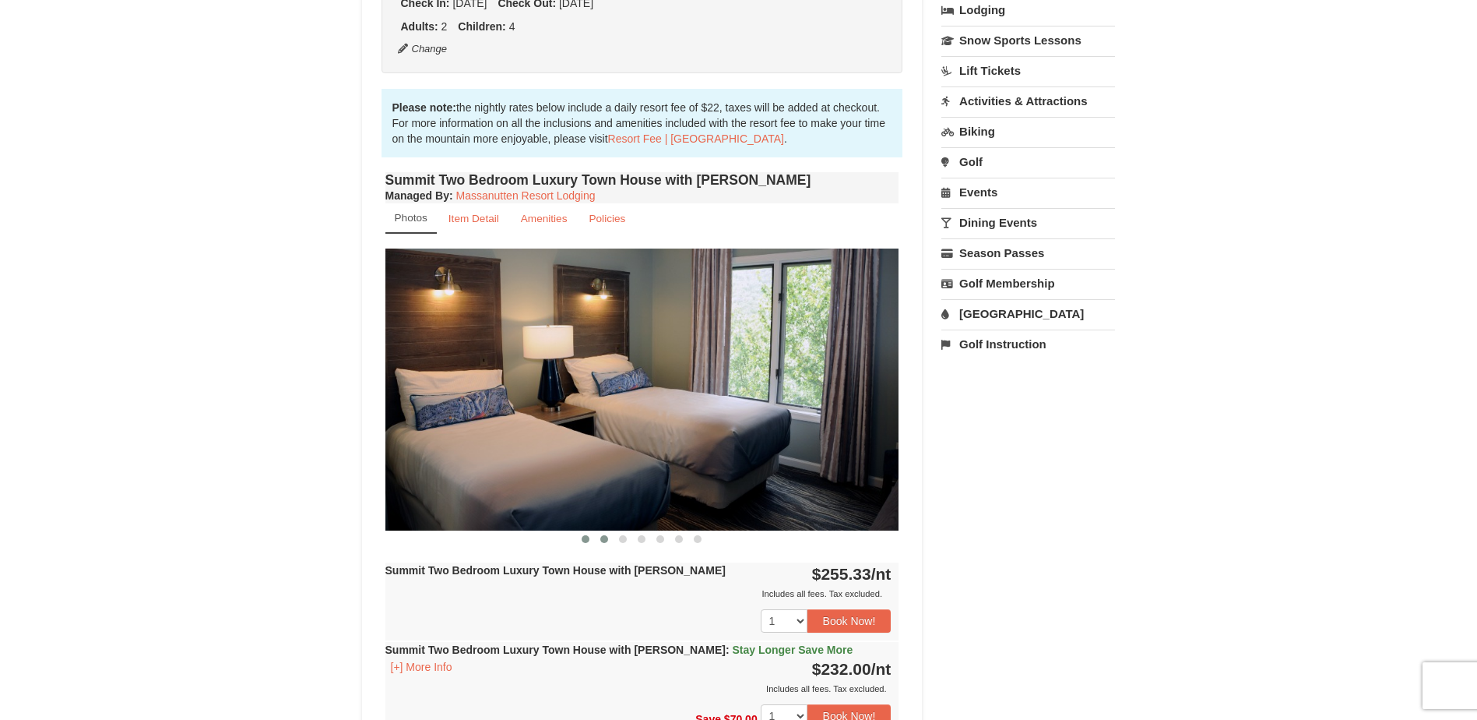
click at [585, 542] on span at bounding box center [586, 539] width 8 height 8
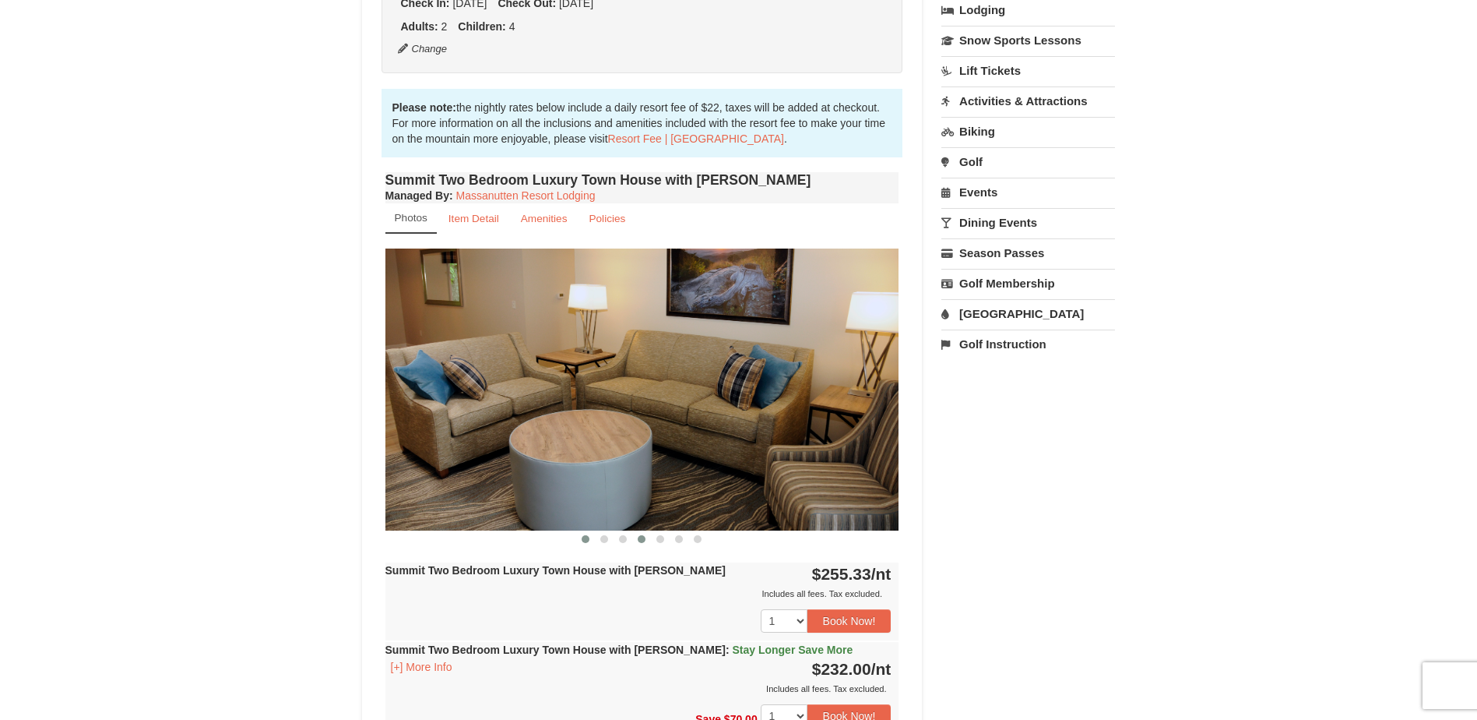
click at [641, 537] on span at bounding box center [642, 539] width 8 height 8
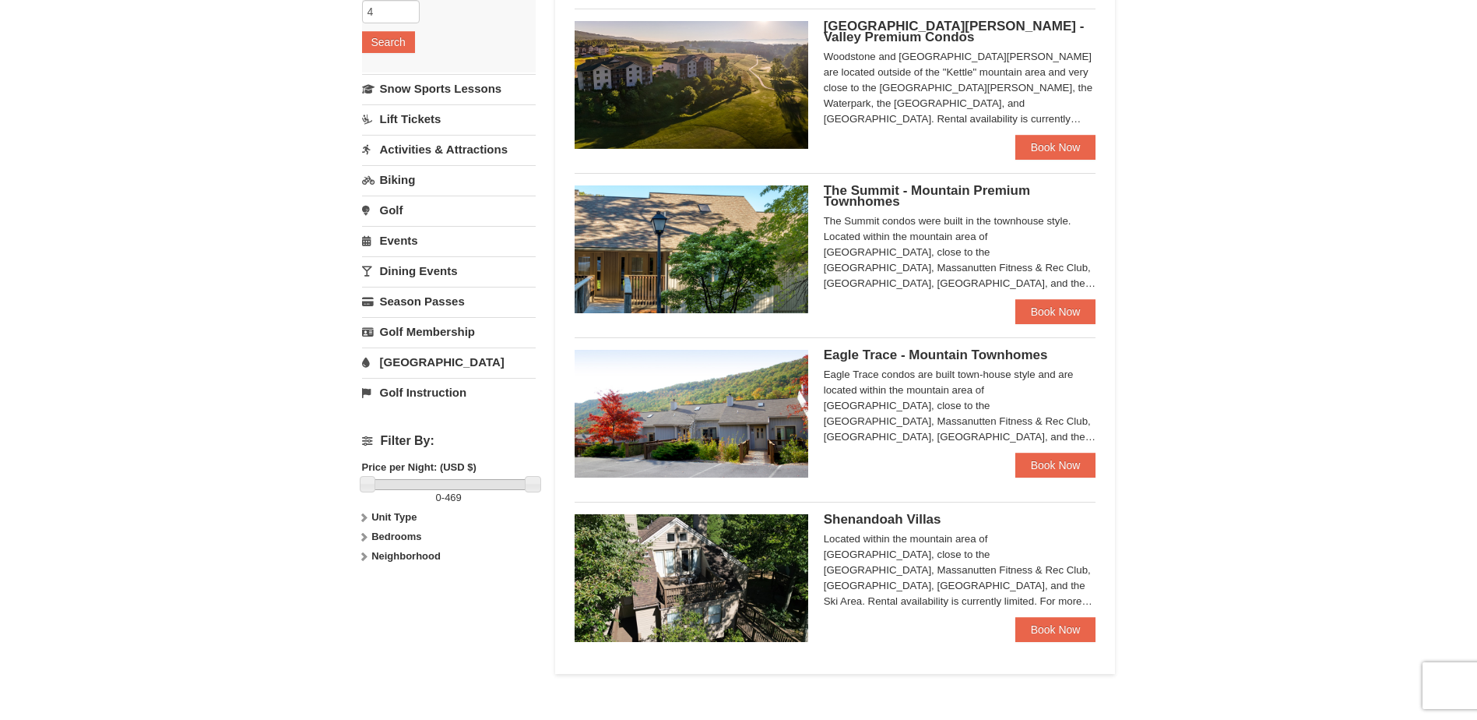
click at [683, 404] on img at bounding box center [692, 414] width 234 height 128
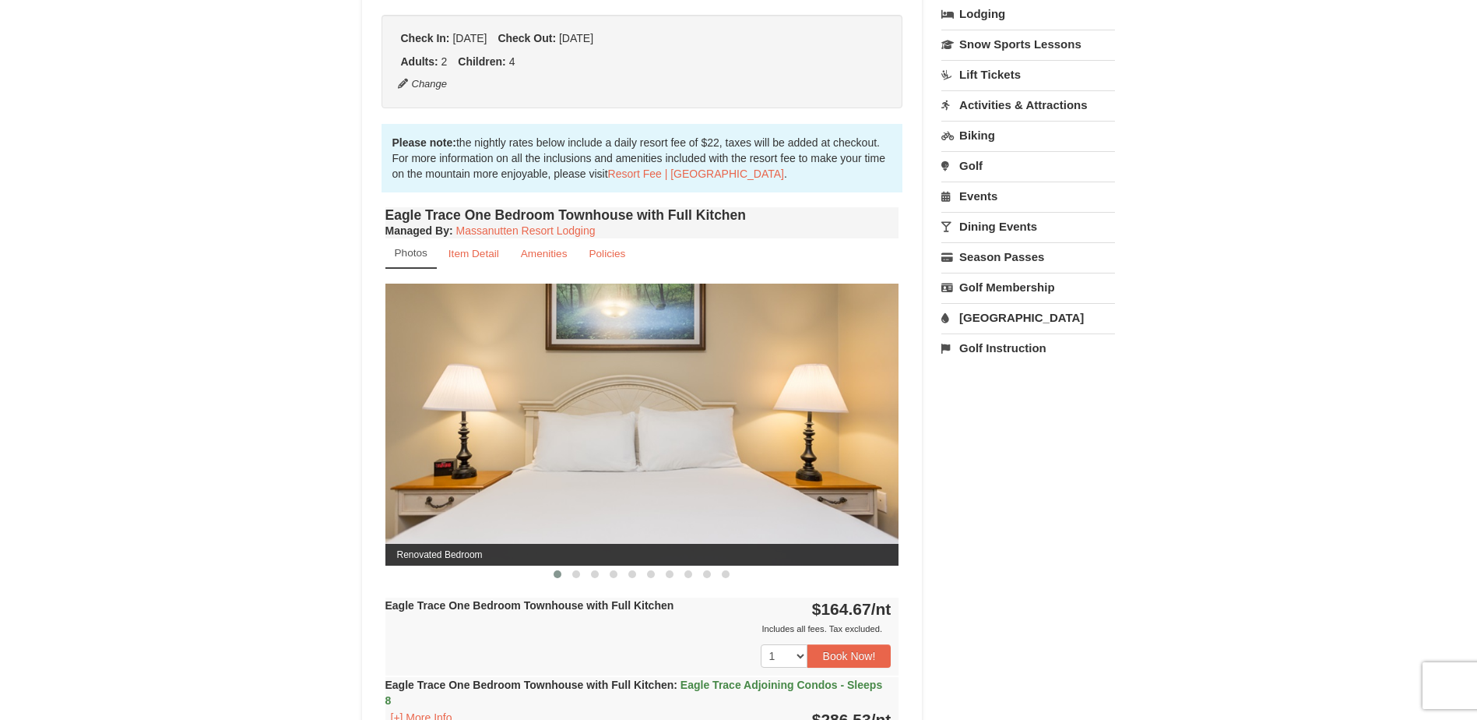
scroll to position [389, 0]
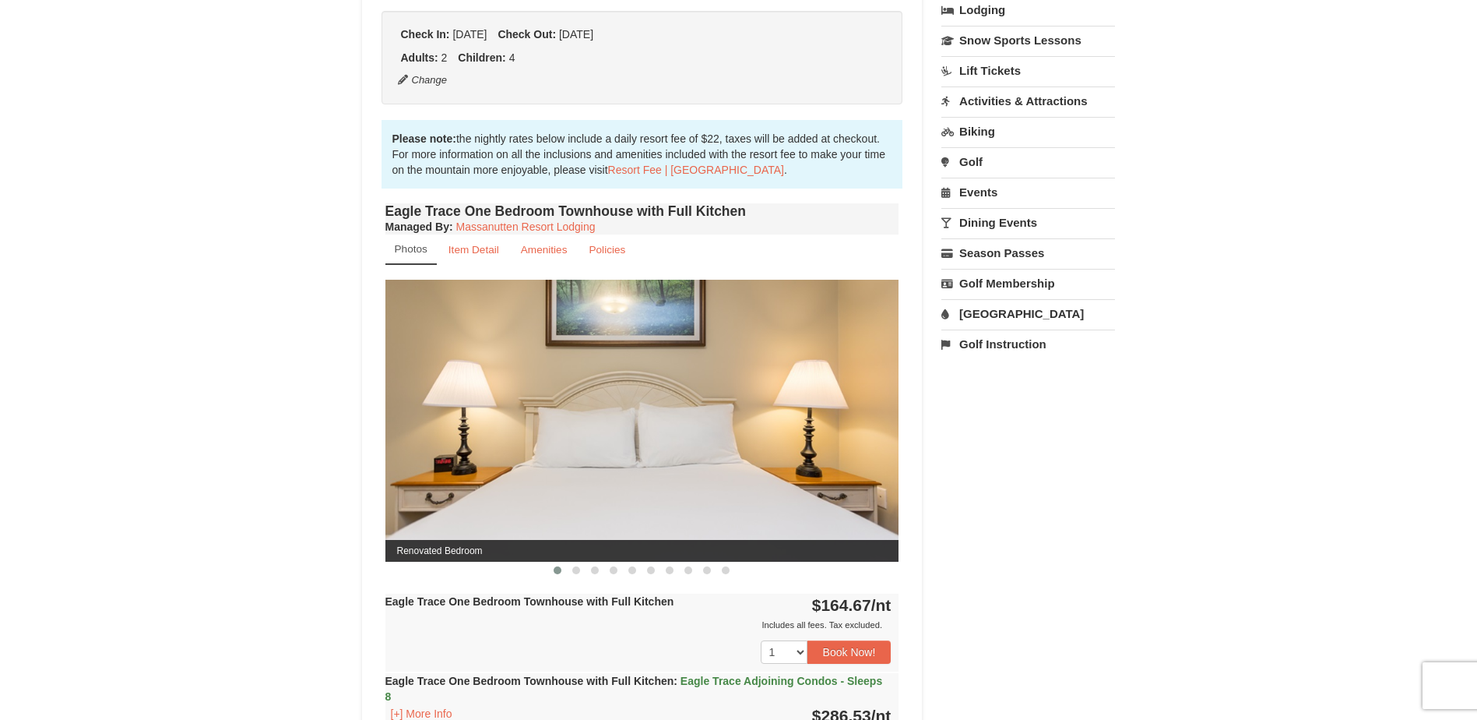
click at [800, 457] on img at bounding box center [642, 420] width 514 height 281
click at [853, 466] on img at bounding box center [642, 420] width 514 height 281
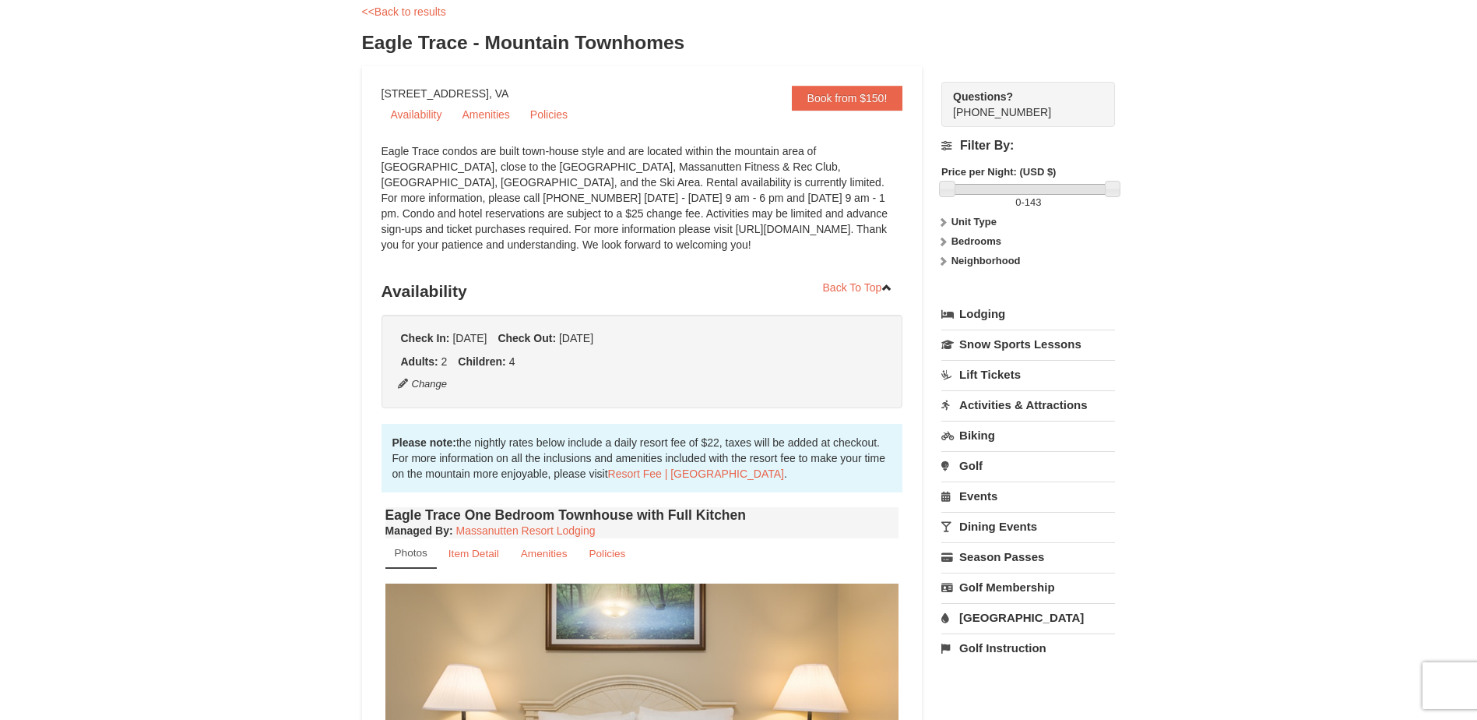
scroll to position [0, 0]
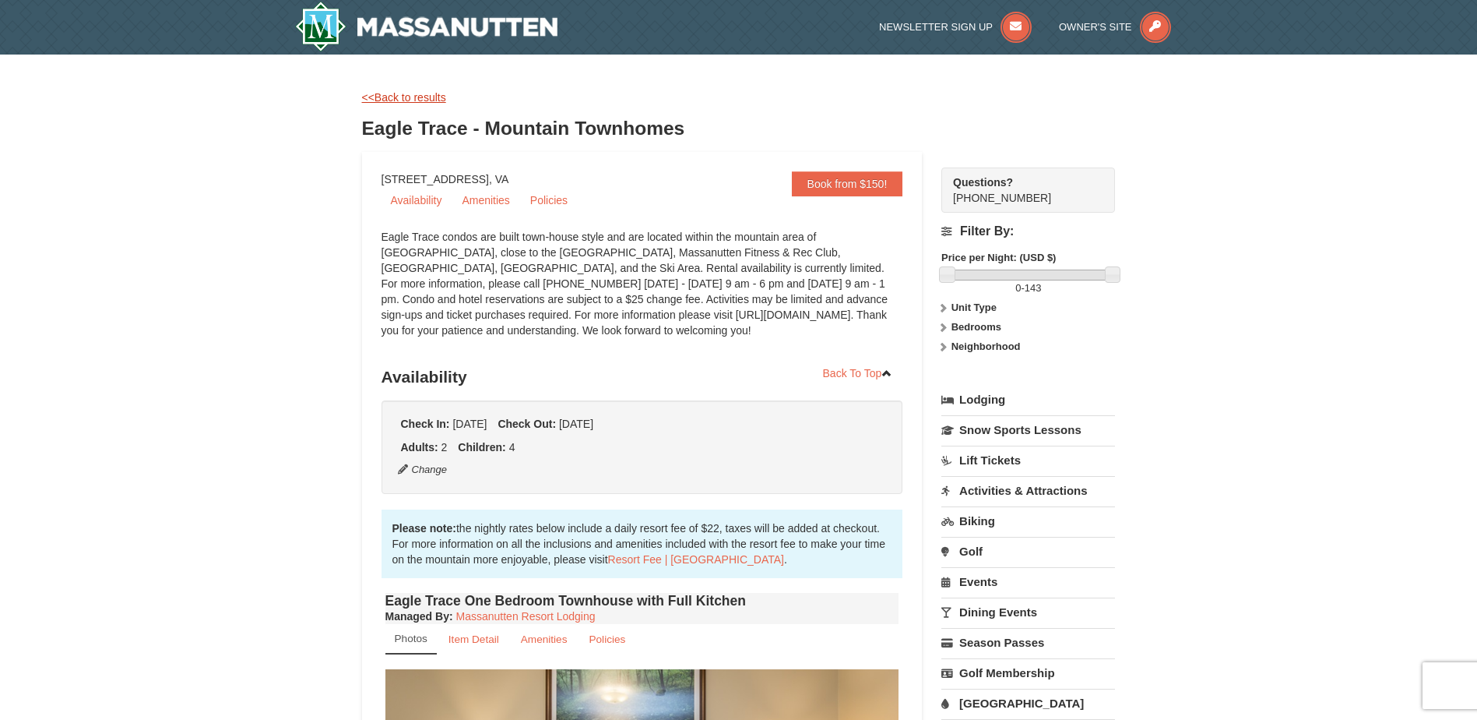
click at [399, 96] on link "<<Back to results" at bounding box center [404, 97] width 84 height 12
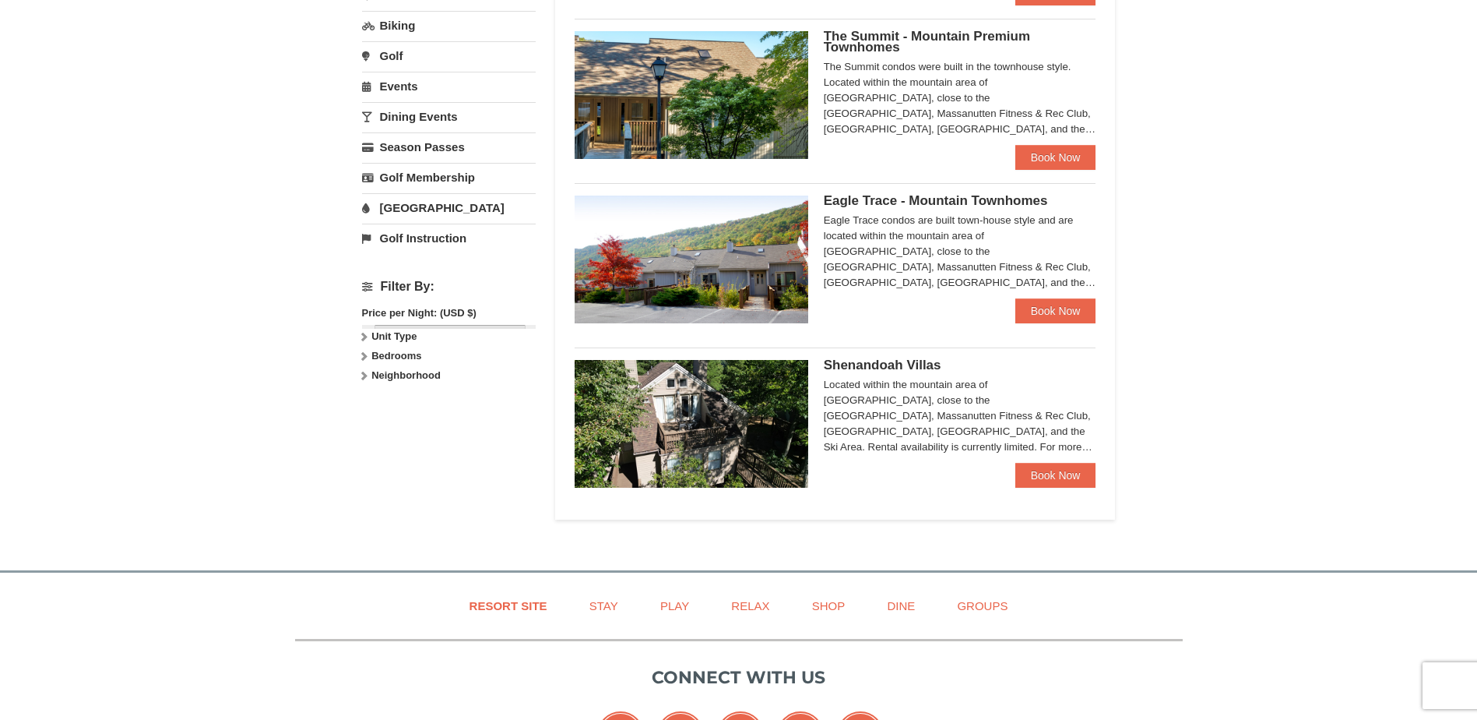
scroll to position [467, 0]
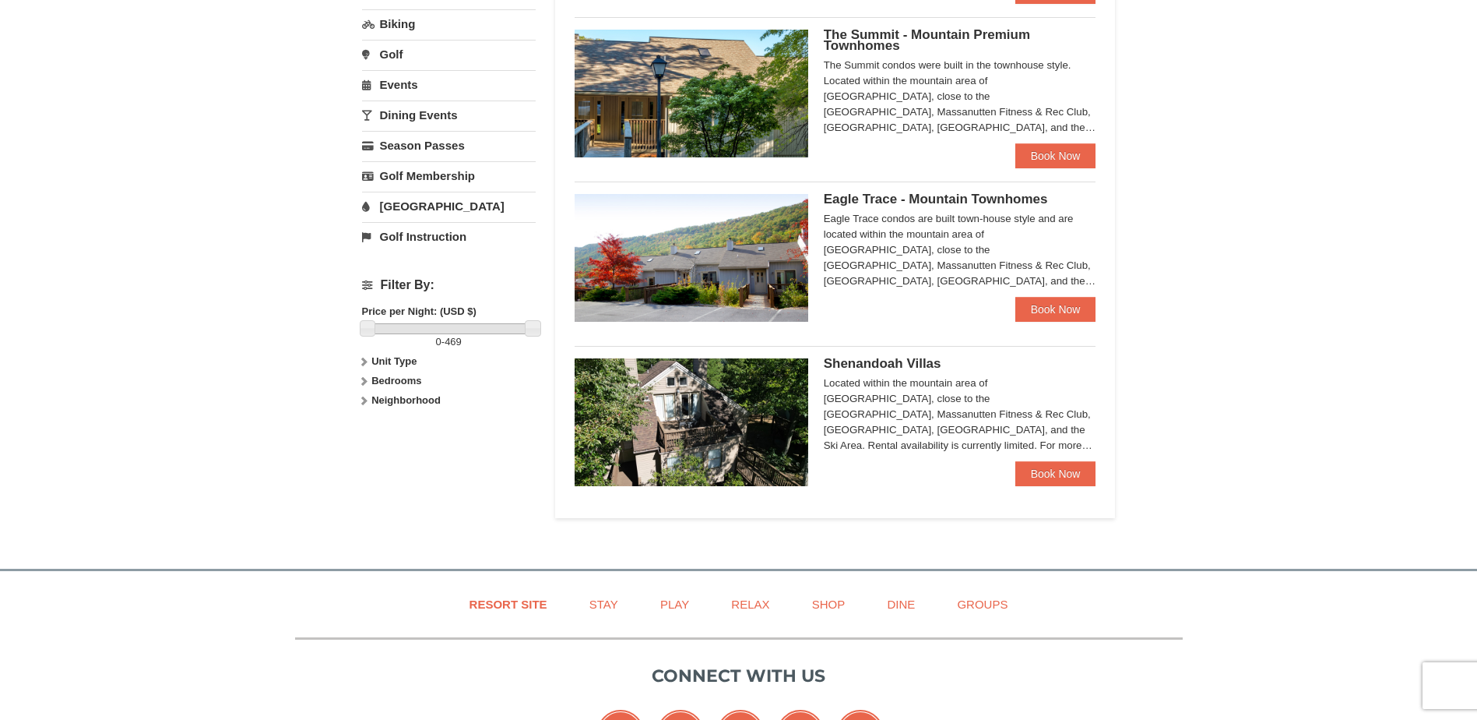
click at [684, 423] on img at bounding box center [692, 422] width 234 height 128
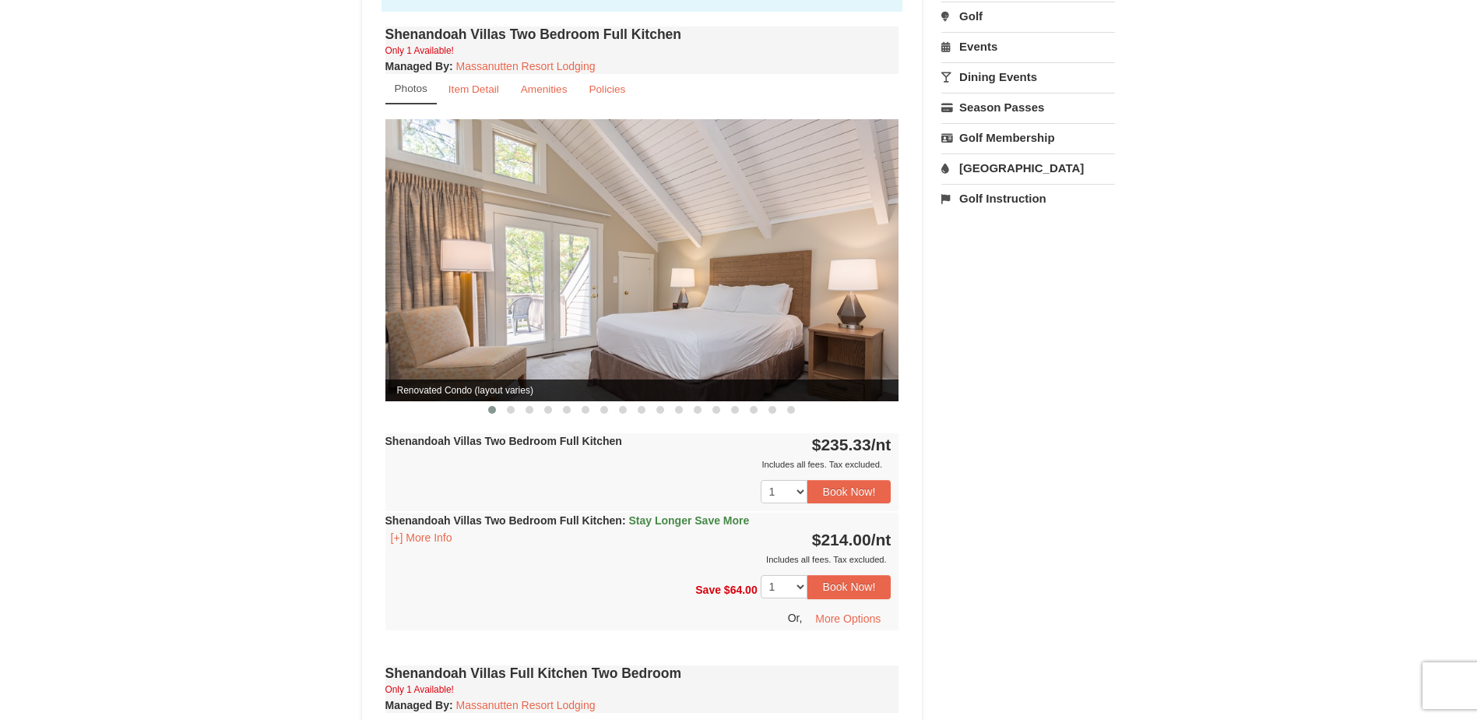
scroll to position [311, 0]
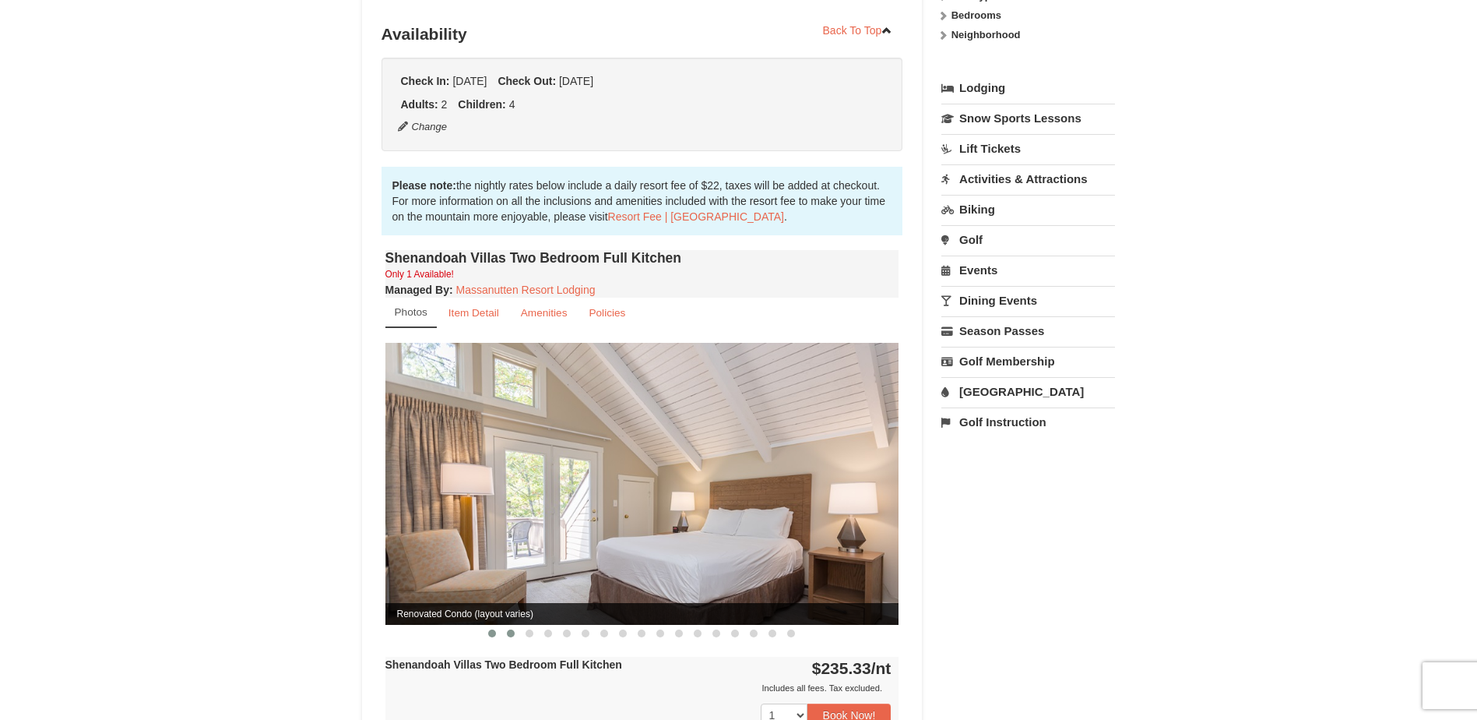
click at [509, 629] on span at bounding box center [511, 633] width 8 height 8
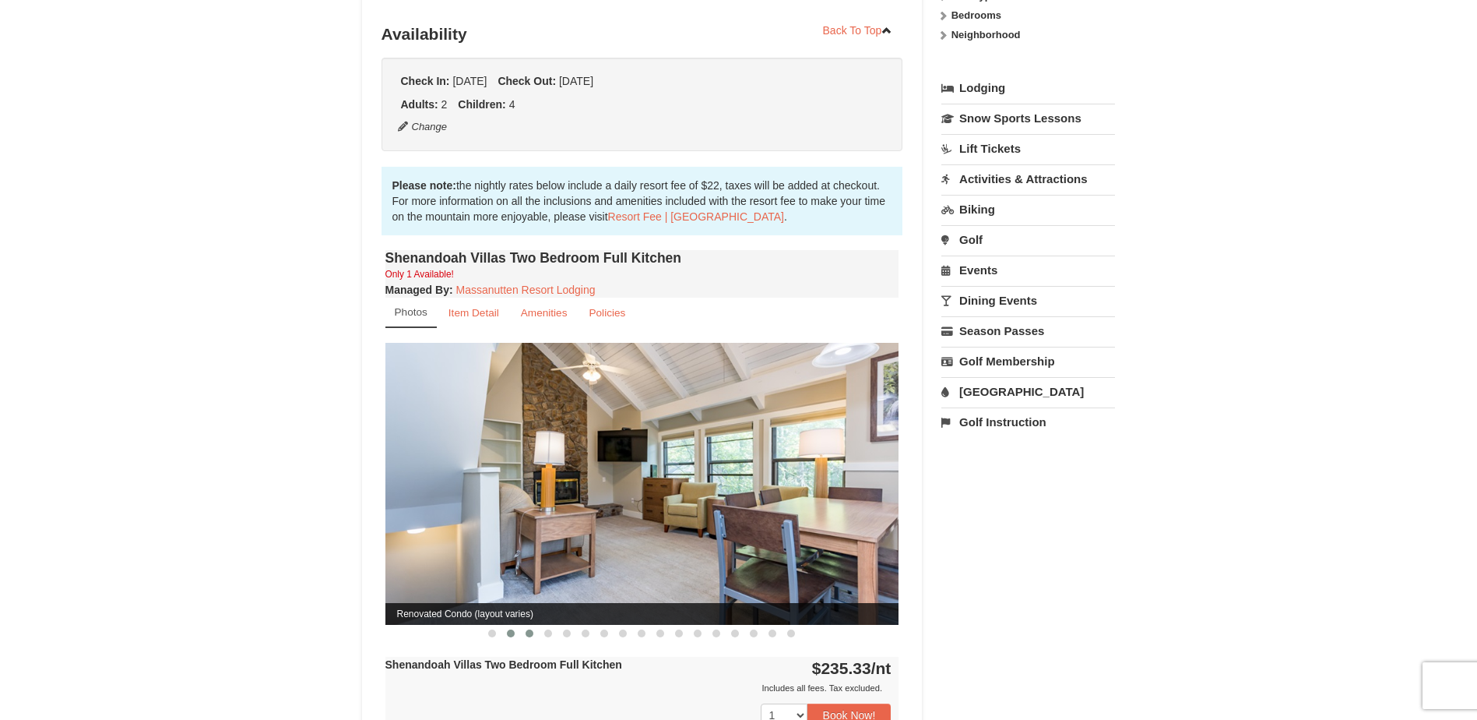
click at [524, 625] on button at bounding box center [529, 633] width 19 height 16
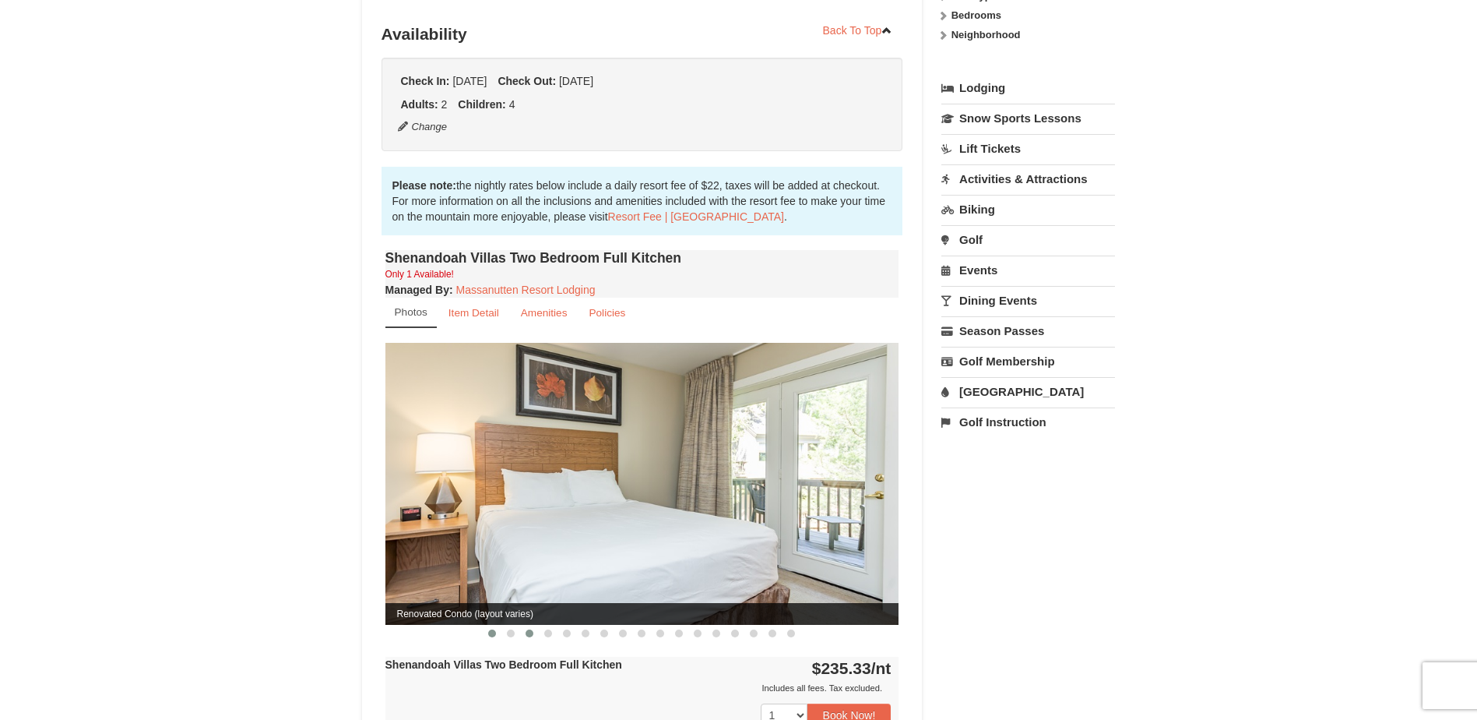
click at [491, 629] on span at bounding box center [492, 633] width 8 height 8
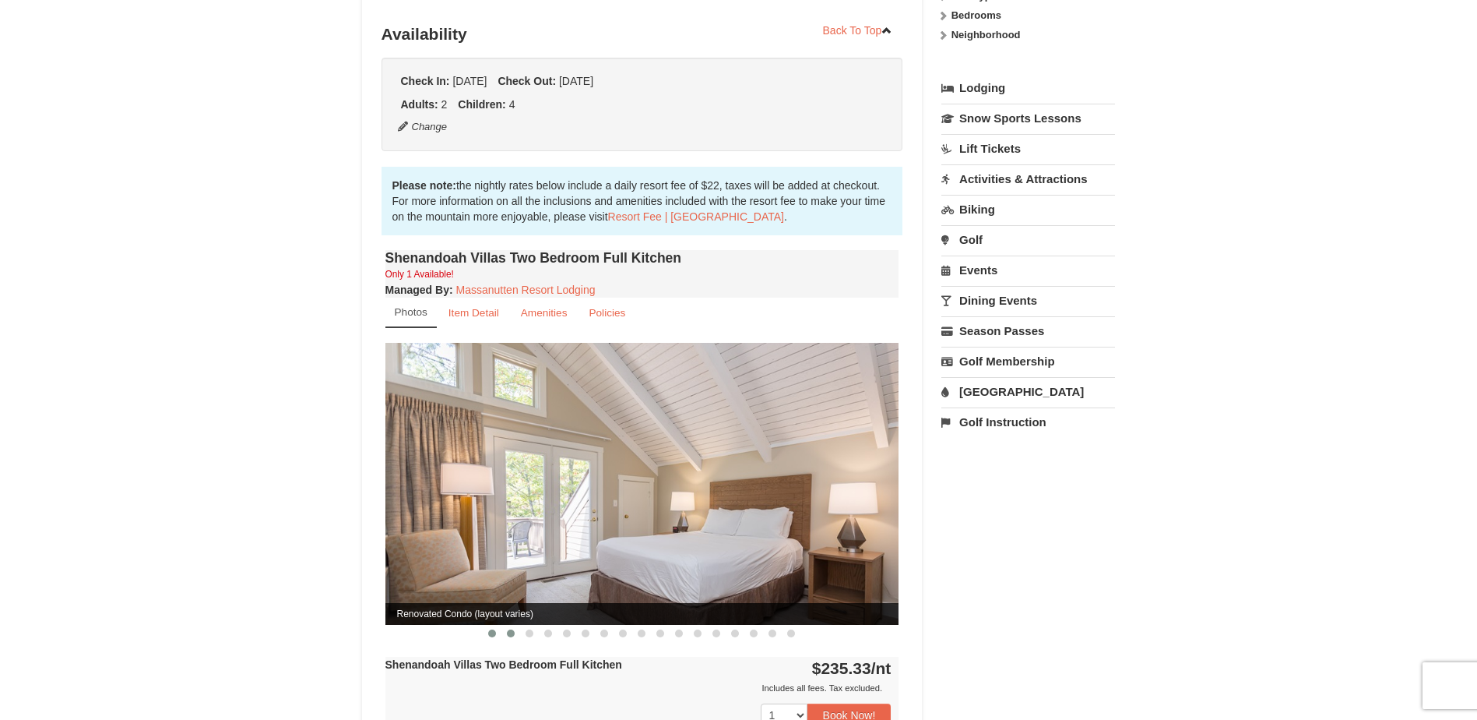
click at [506, 625] on button at bounding box center [510, 633] width 19 height 16
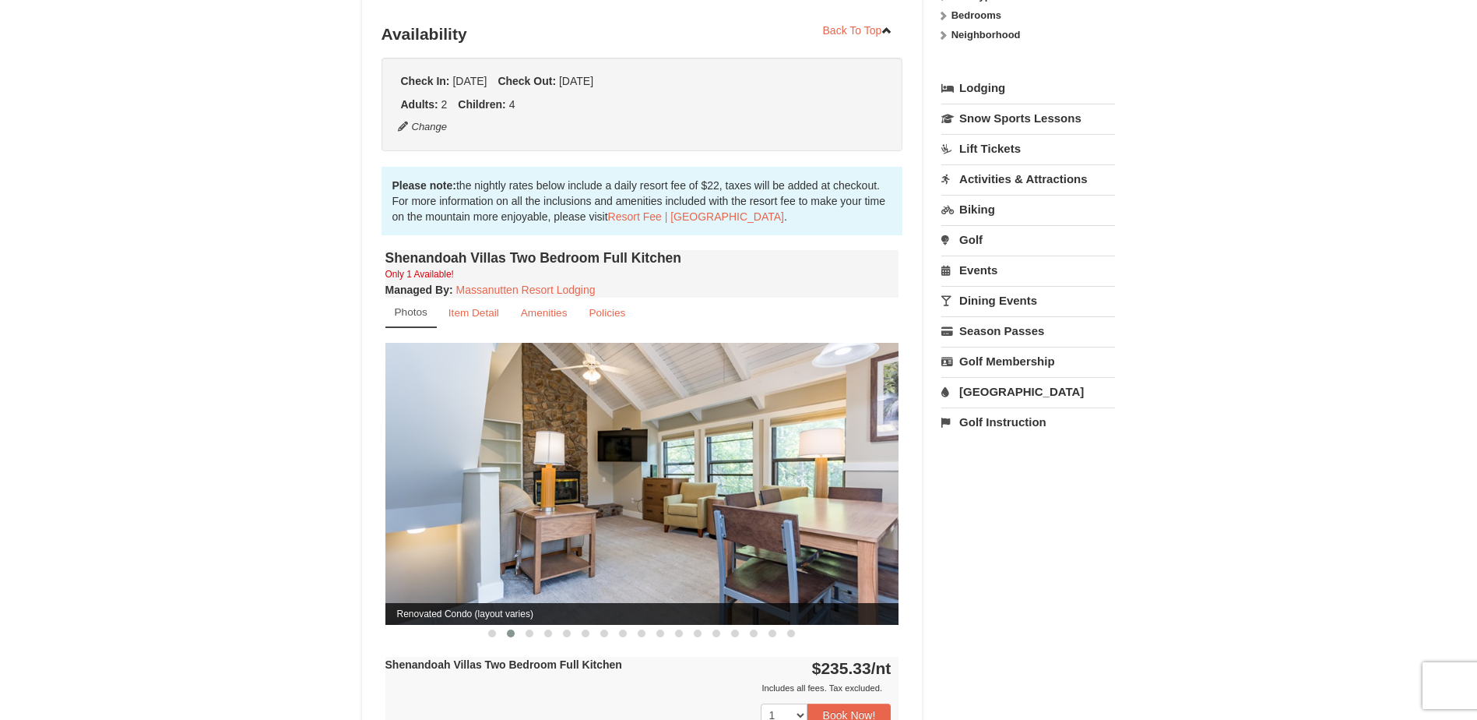
click at [517, 625] on button at bounding box center [510, 633] width 19 height 16
click at [526, 629] on span at bounding box center [530, 633] width 8 height 8
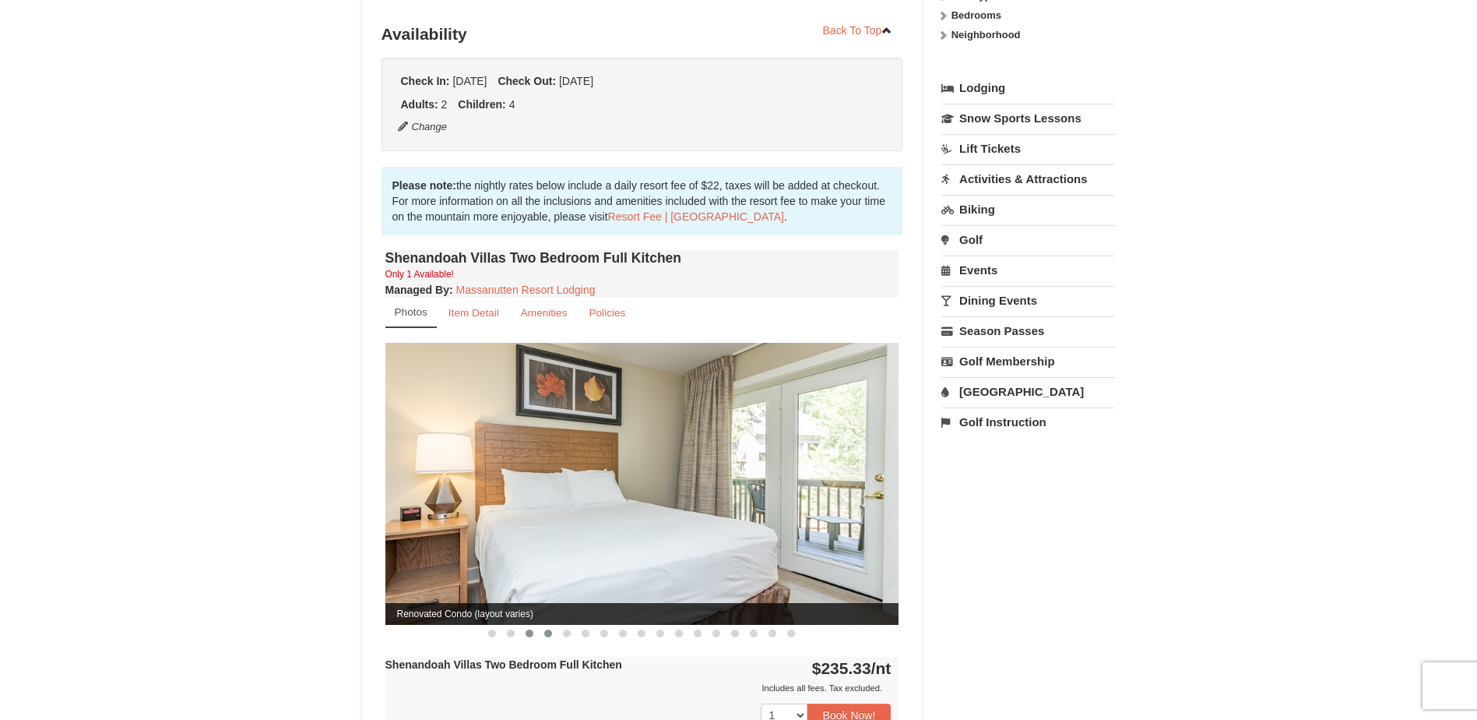
click at [544, 625] on button at bounding box center [548, 633] width 19 height 16
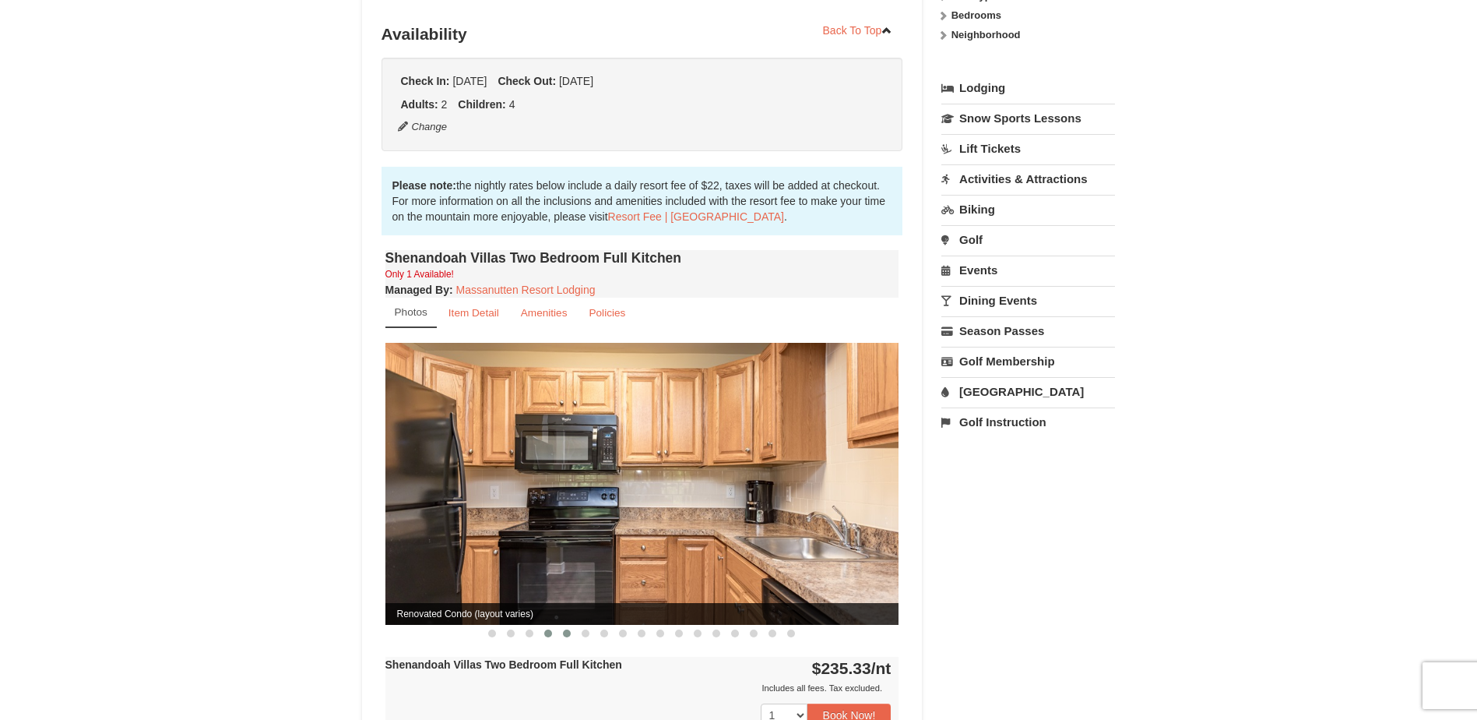
click at [564, 629] on span at bounding box center [567, 633] width 8 height 8
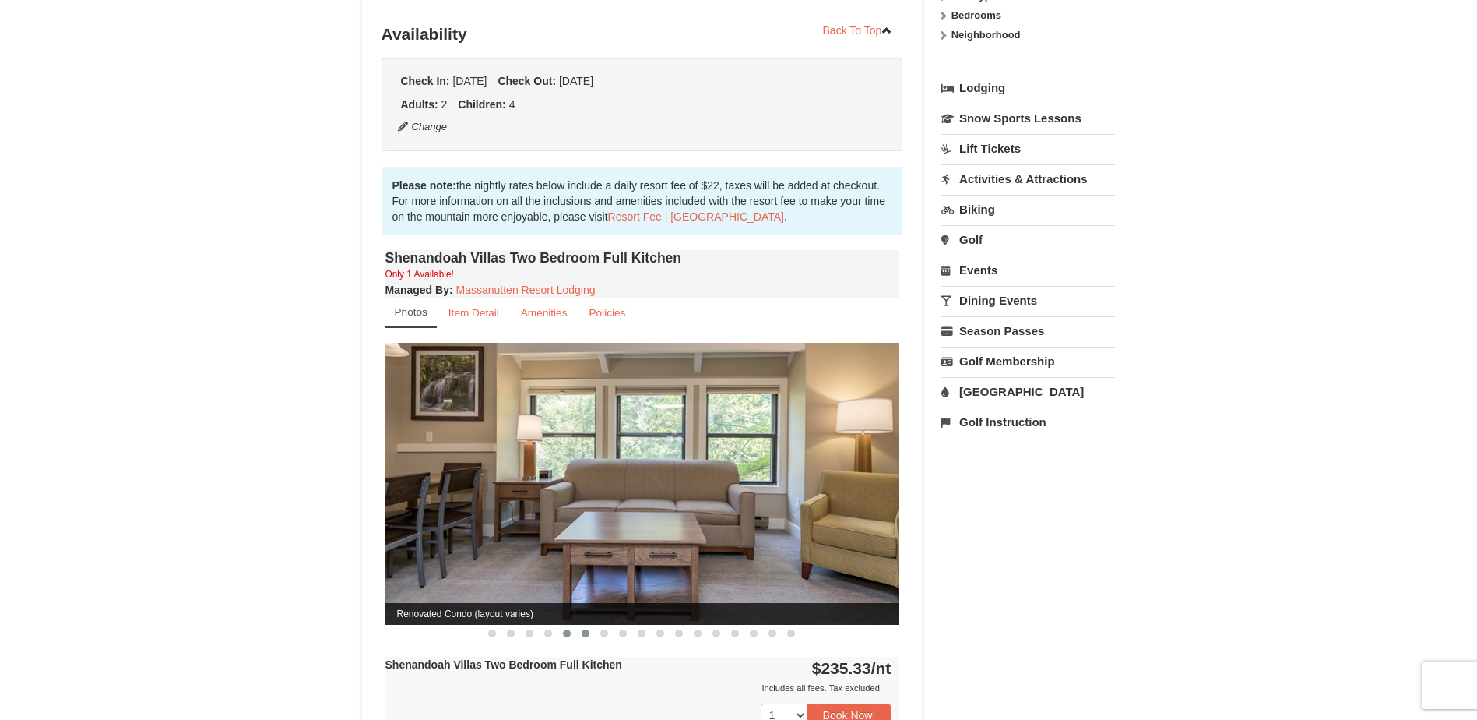
click at [582, 629] on span at bounding box center [586, 633] width 8 height 8
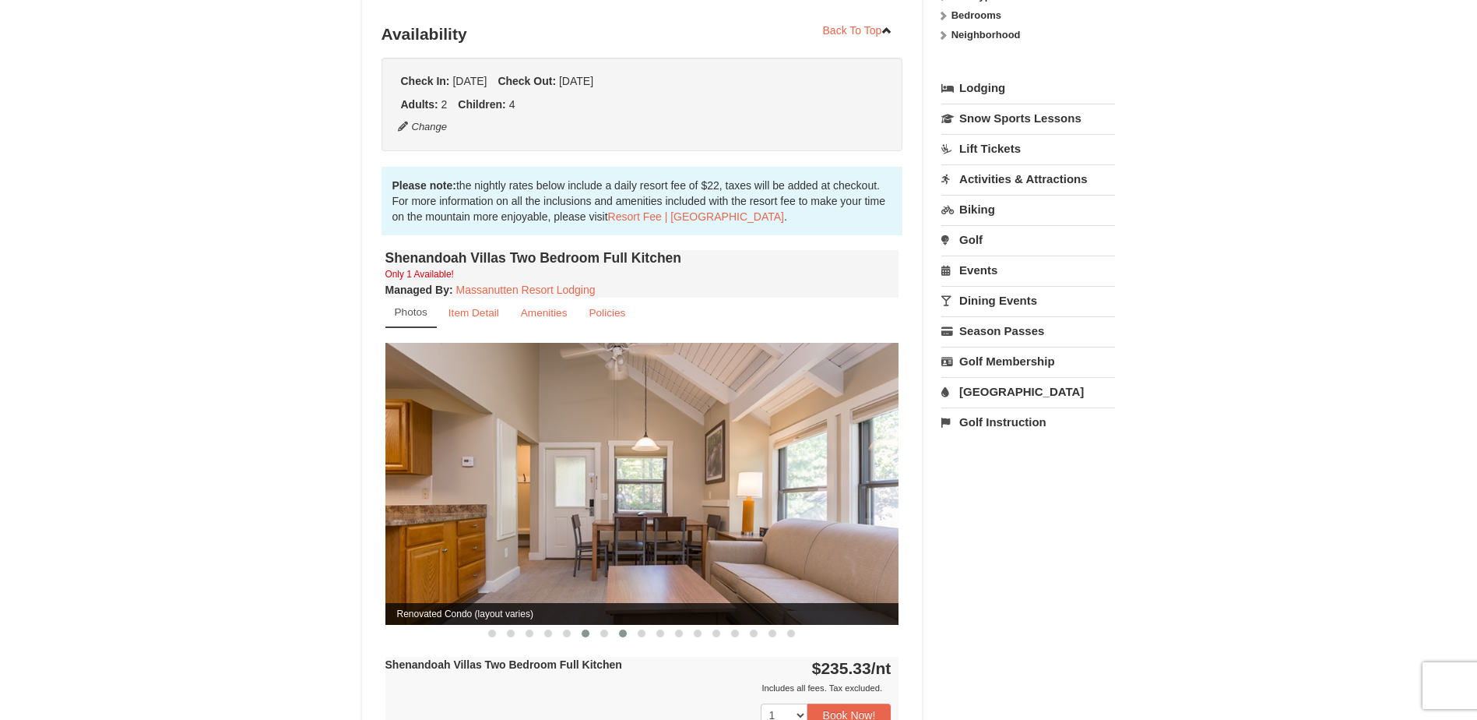
click at [628, 625] on button at bounding box center [623, 633] width 19 height 16
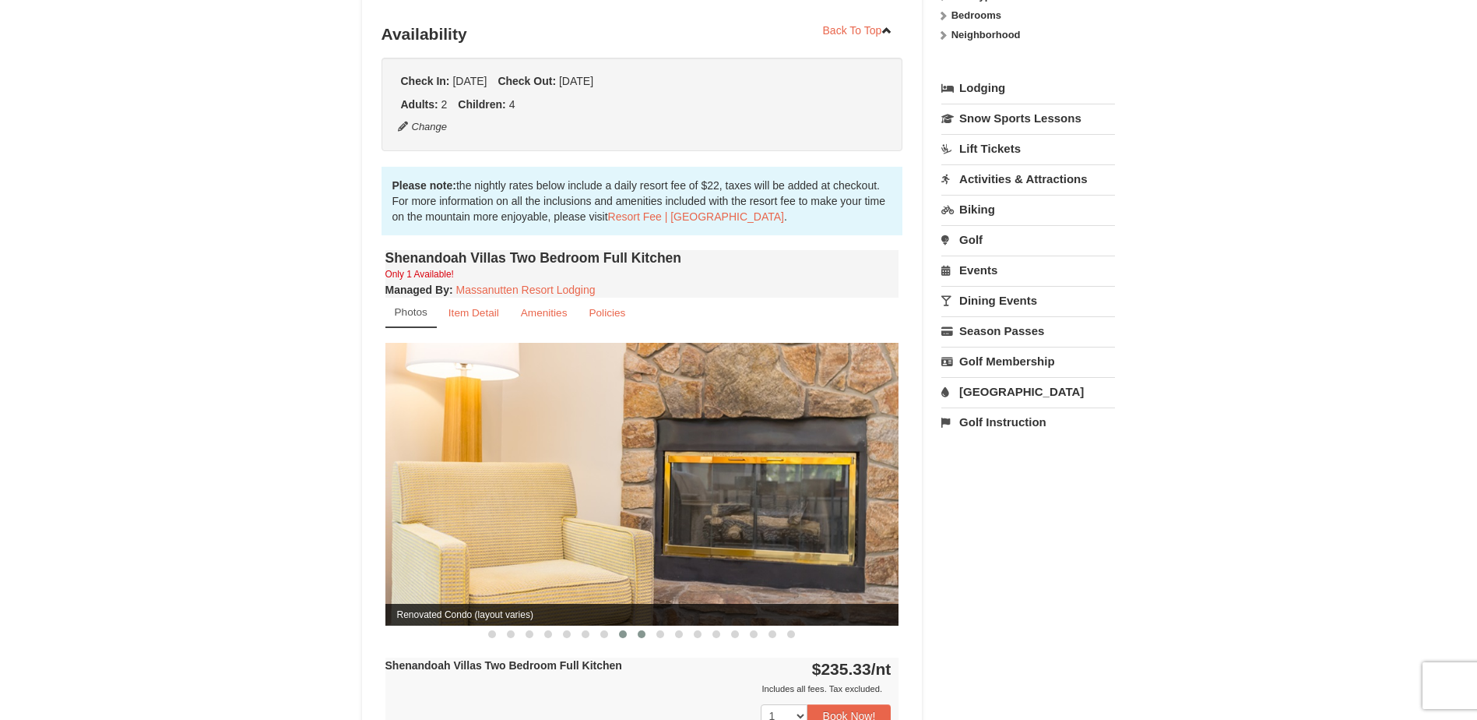
click at [636, 626] on button at bounding box center [641, 634] width 19 height 16
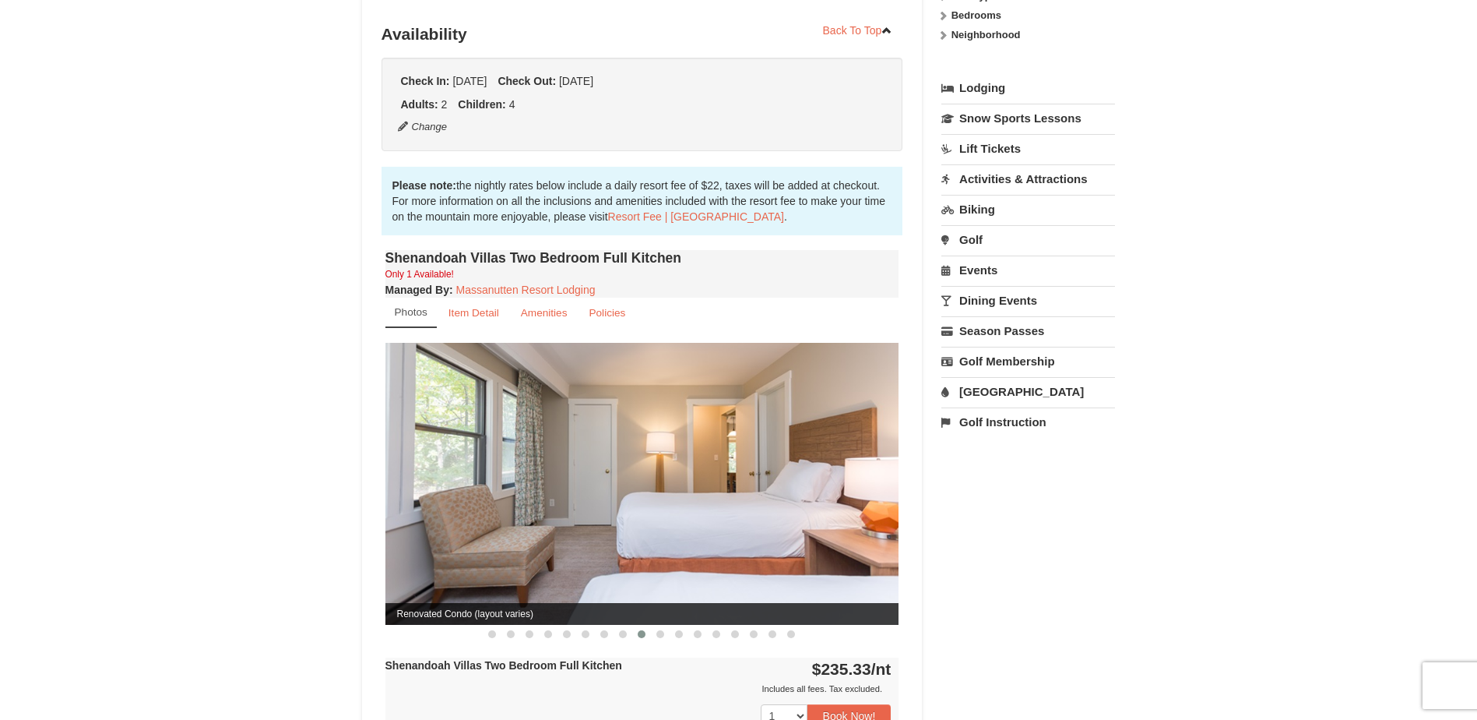
click at [649, 626] on button at bounding box center [641, 634] width 19 height 16
click at [657, 630] on span at bounding box center [660, 634] width 8 height 8
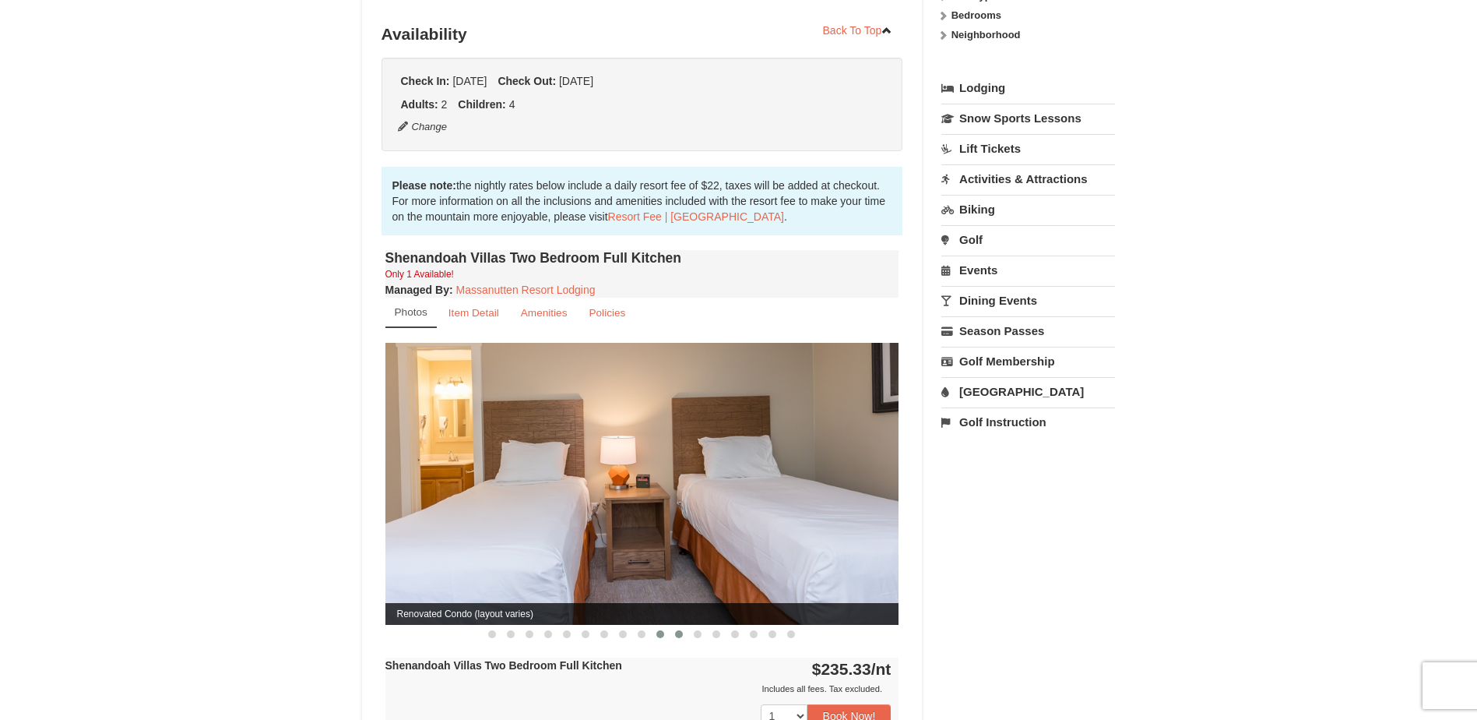
click at [680, 630] on span at bounding box center [679, 634] width 8 height 8
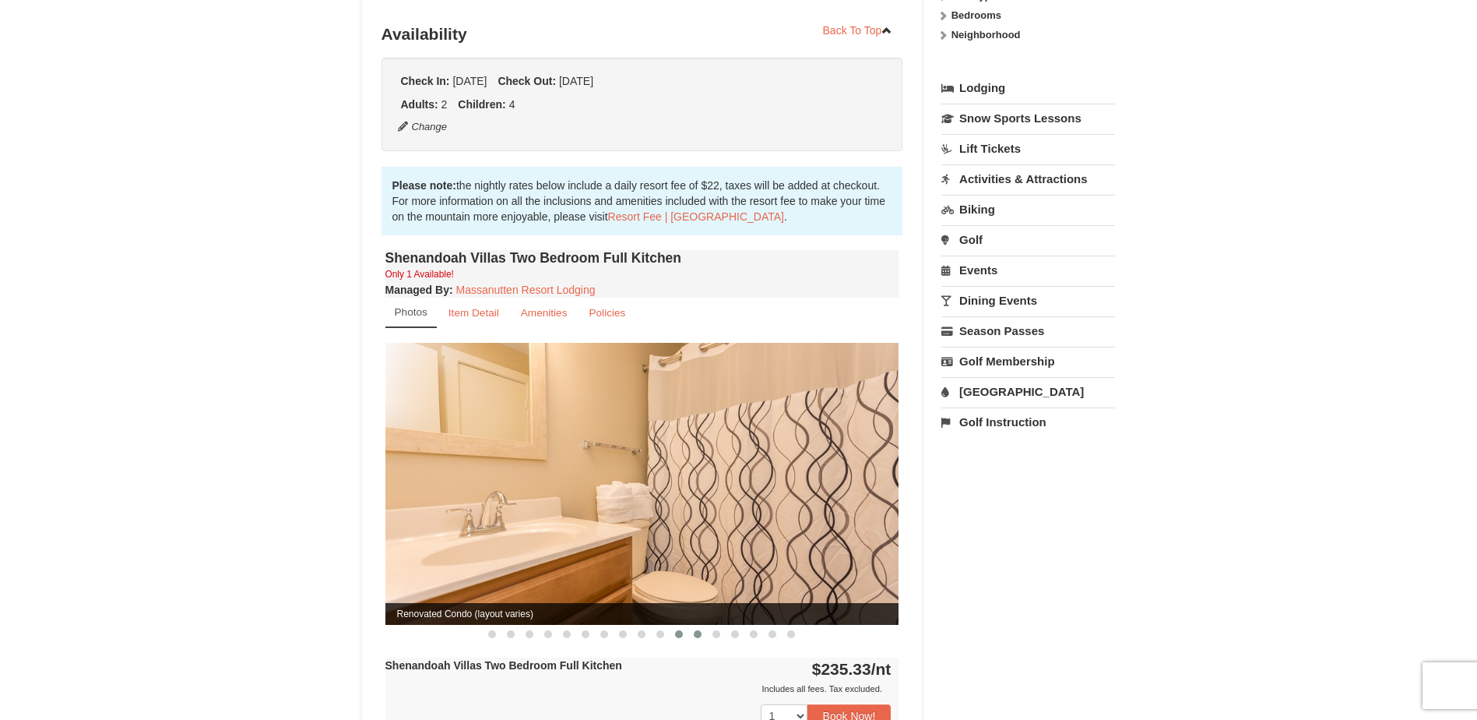
click at [706, 626] on button at bounding box center [697, 634] width 19 height 16
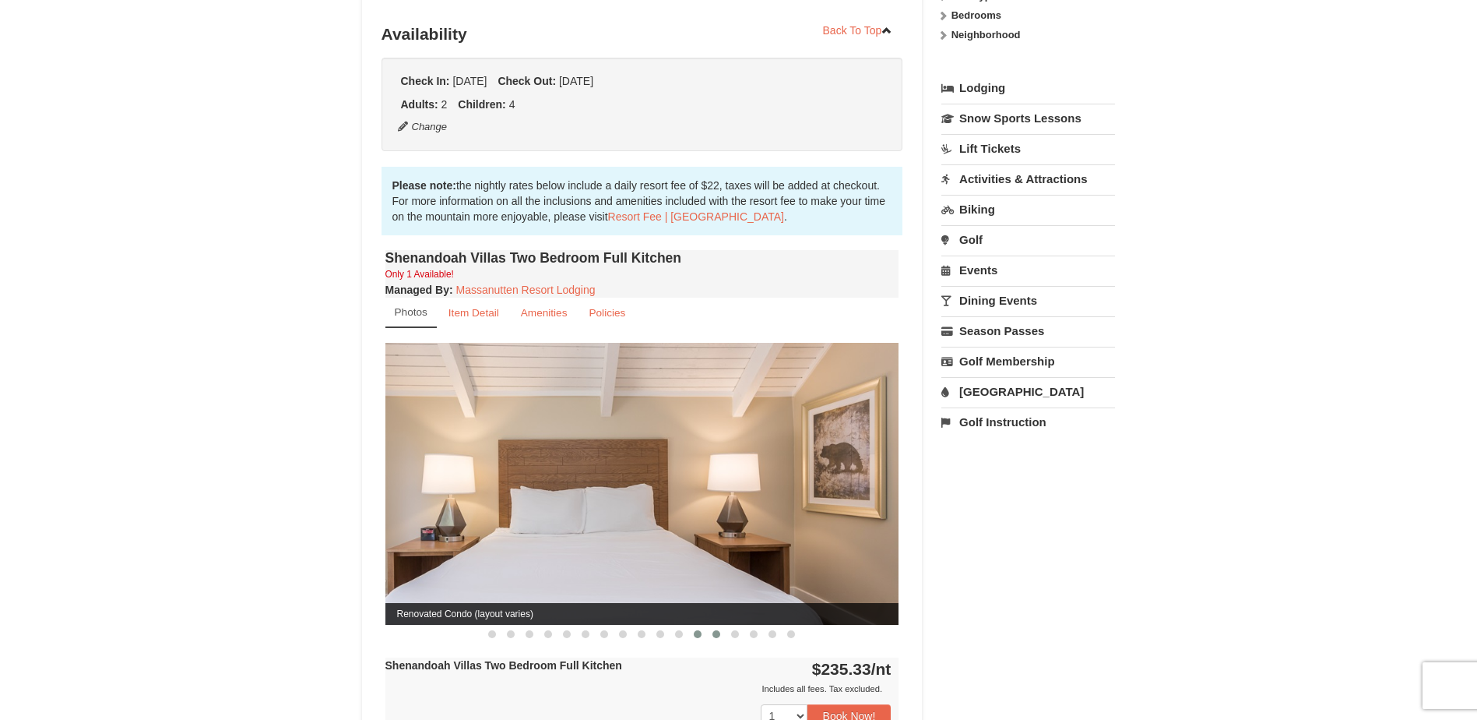
click at [714, 630] on span at bounding box center [717, 634] width 8 height 8
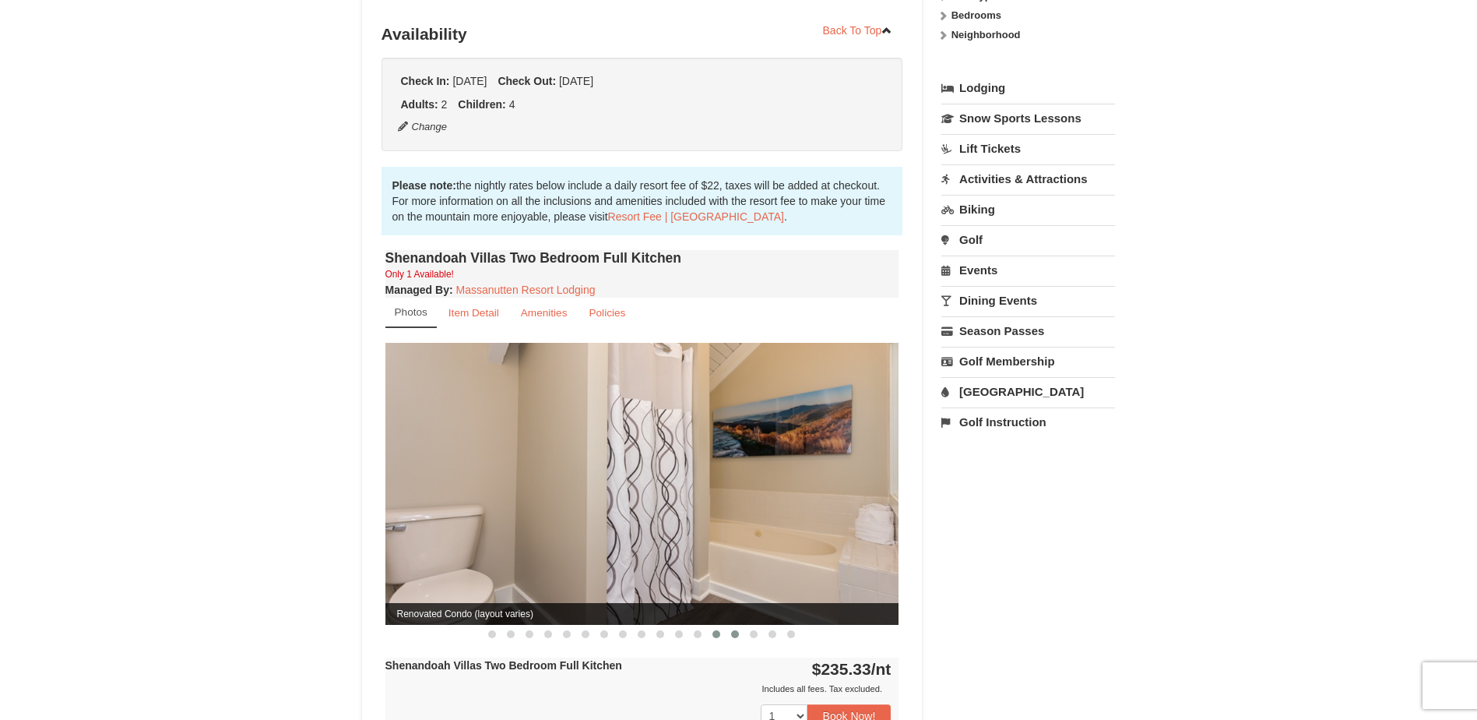
click at [730, 626] on button at bounding box center [735, 634] width 19 height 16
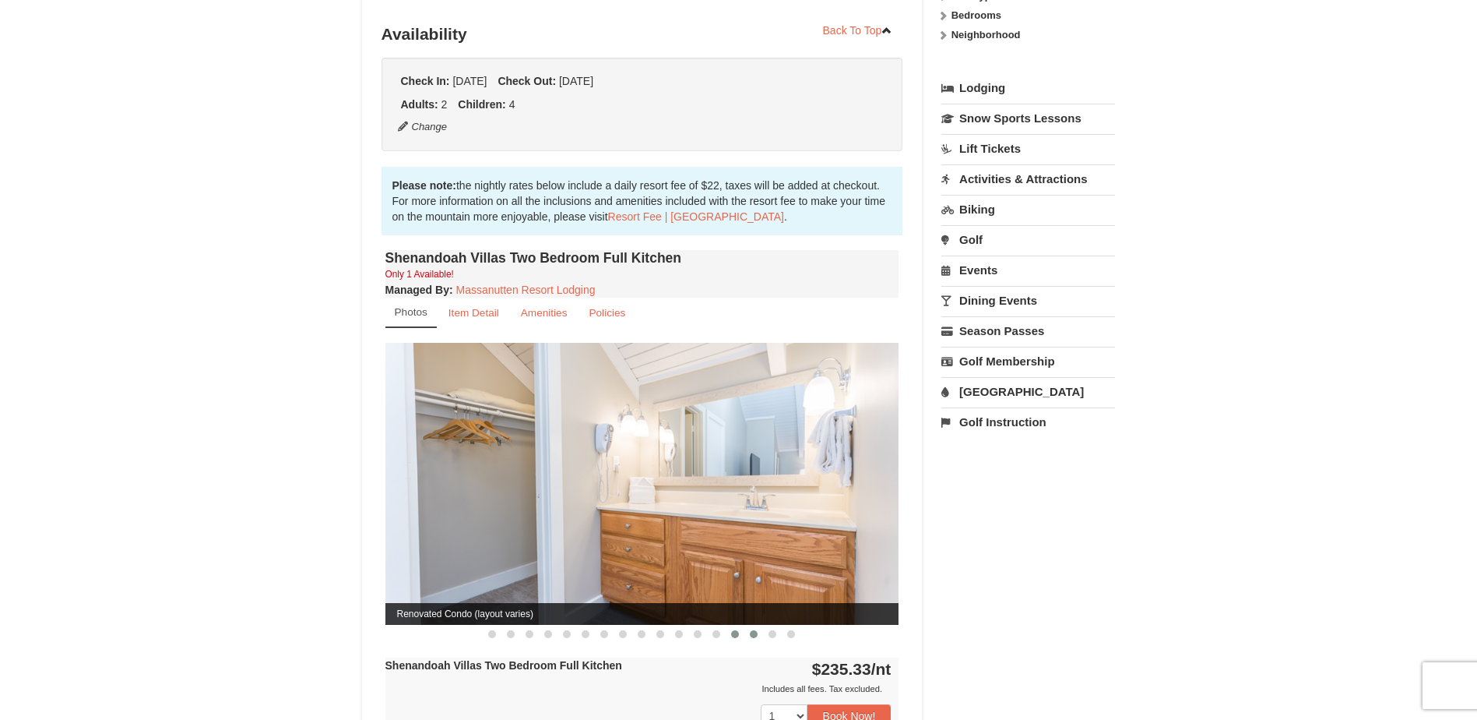
click at [753, 630] on span at bounding box center [754, 634] width 8 height 8
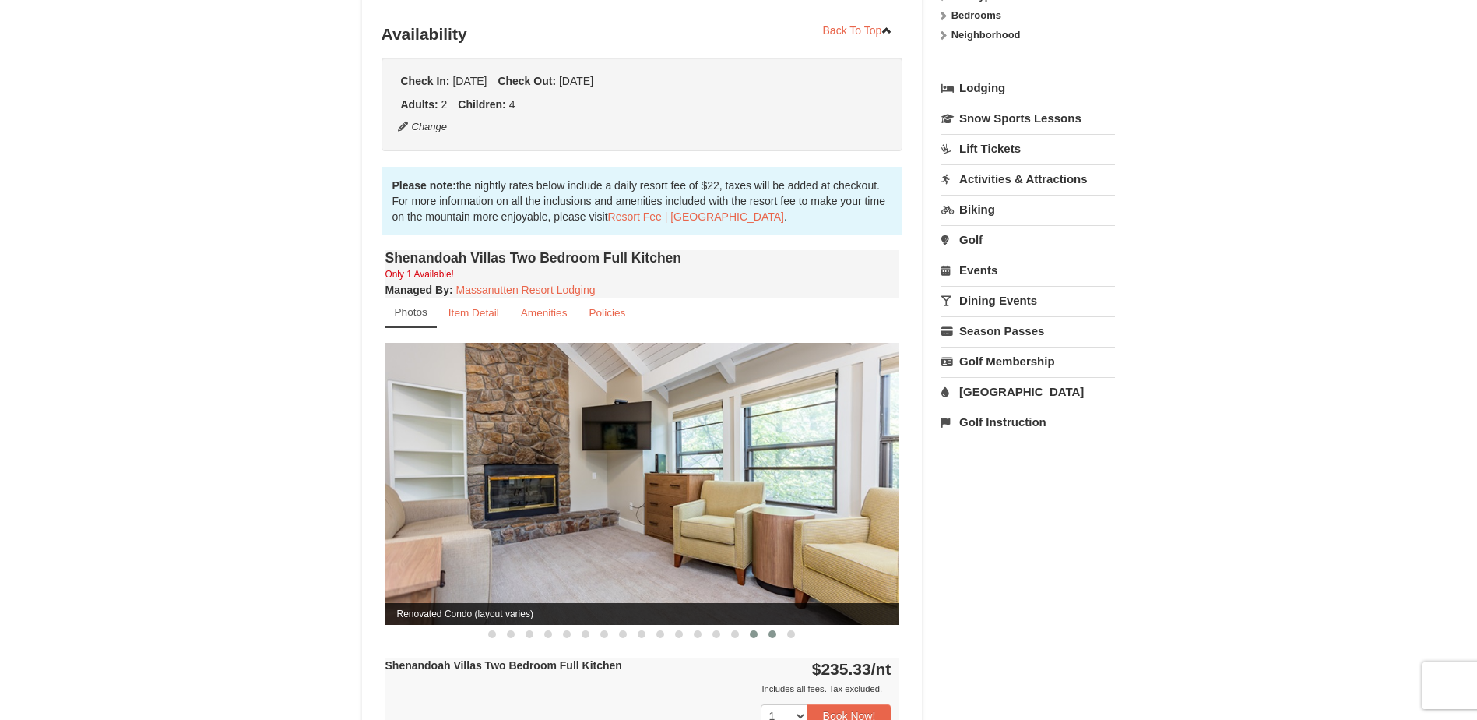
click at [772, 626] on button at bounding box center [772, 634] width 19 height 16
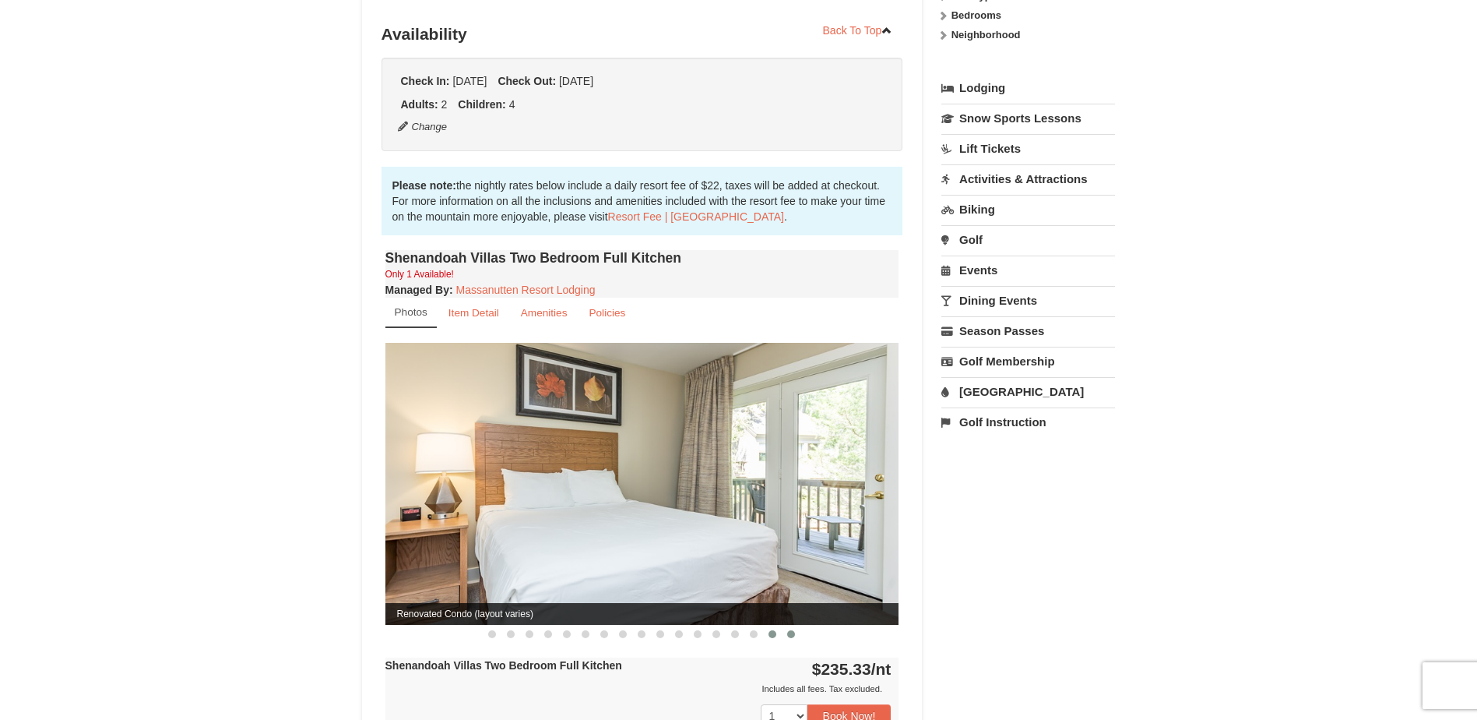
click at [795, 626] on button at bounding box center [791, 634] width 19 height 16
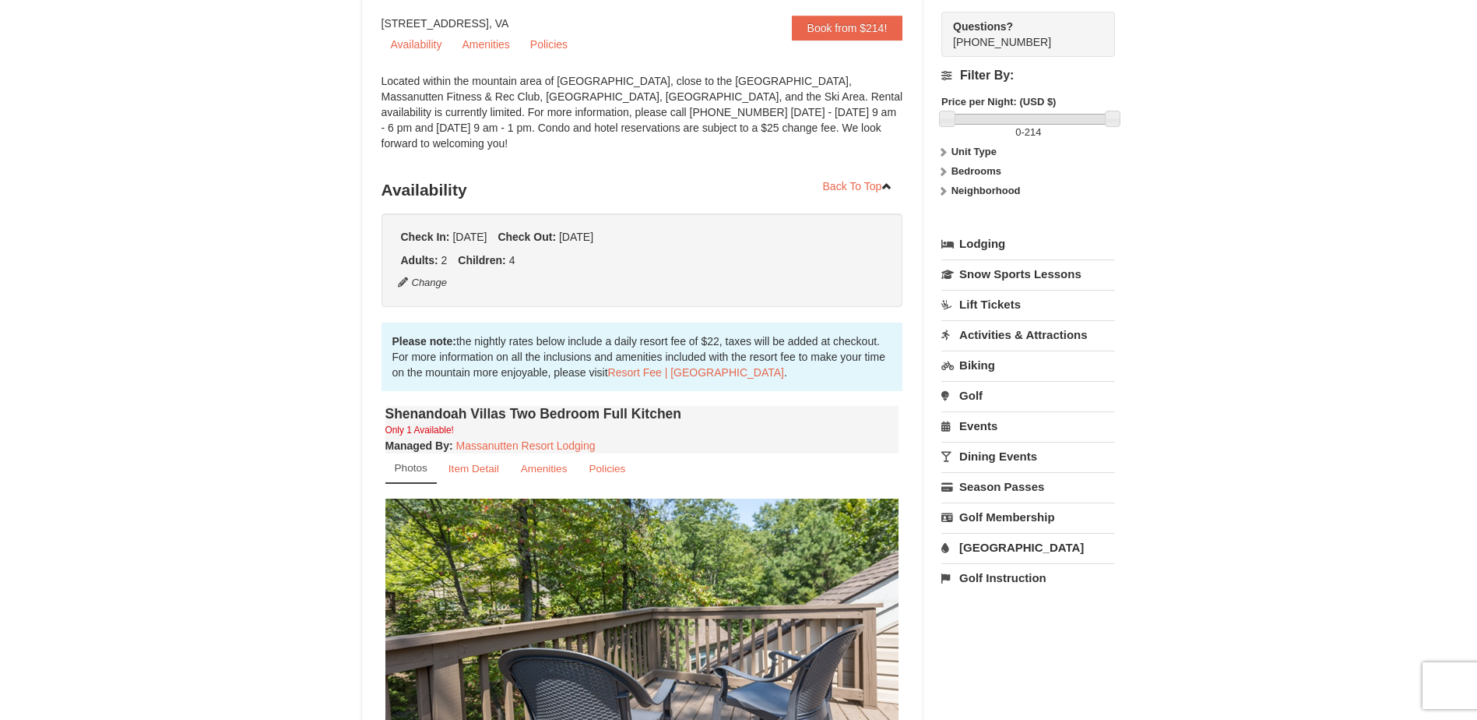
scroll to position [0, 0]
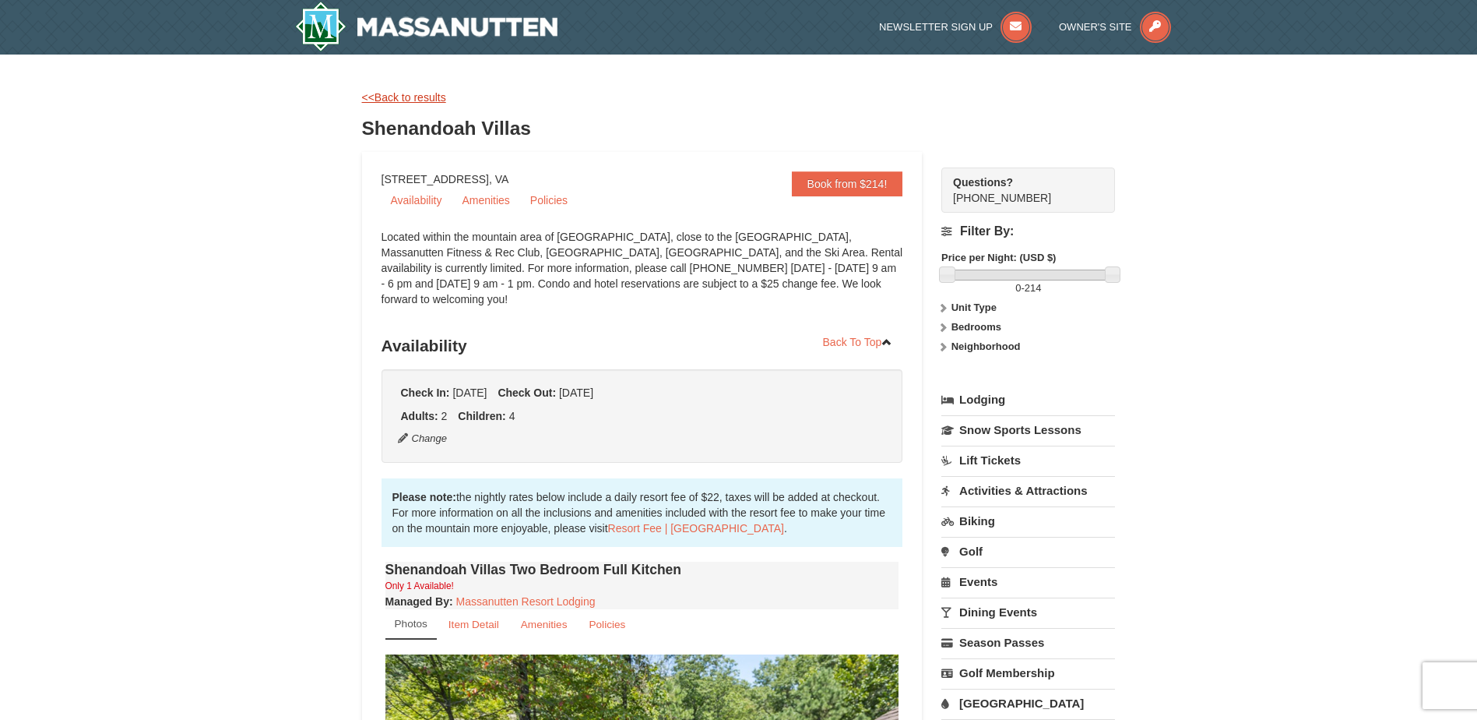
click at [421, 94] on link "<<Back to results" at bounding box center [404, 97] width 84 height 12
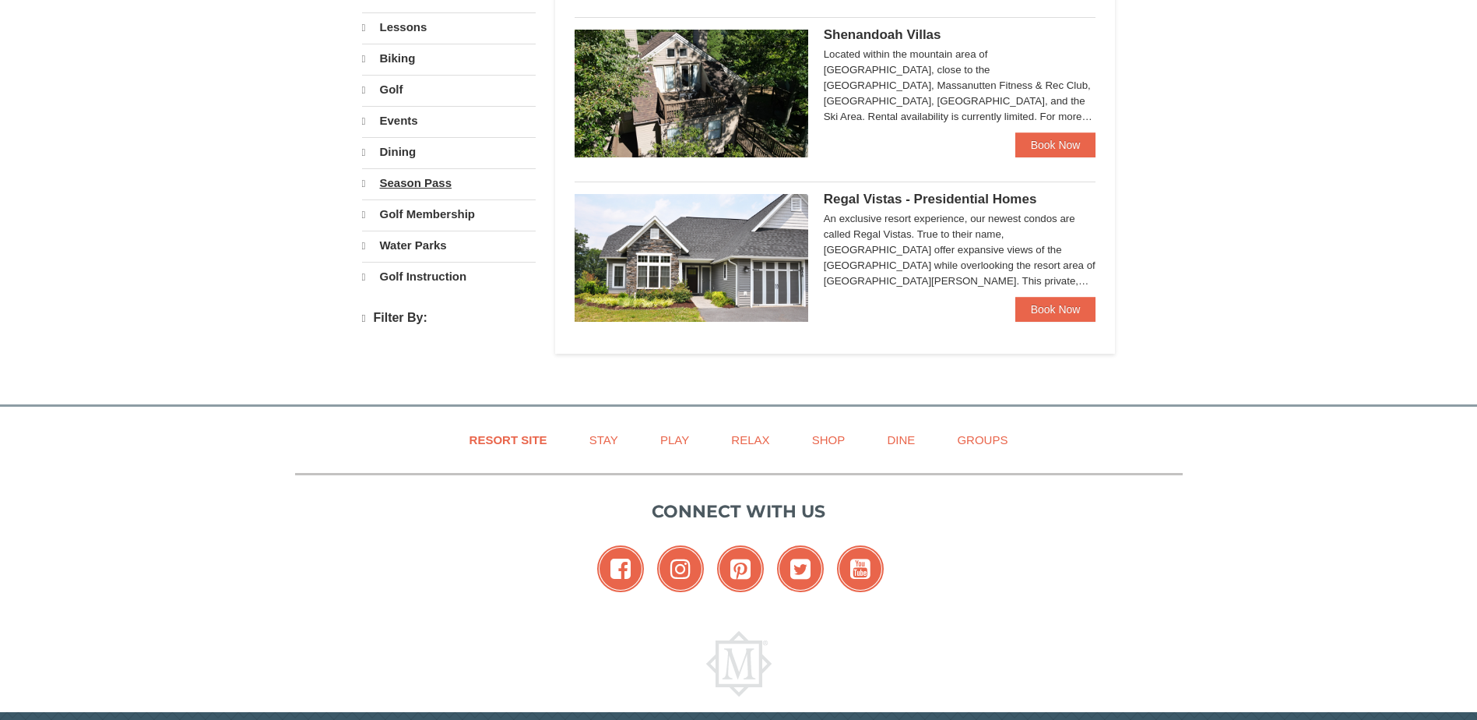
select select "10"
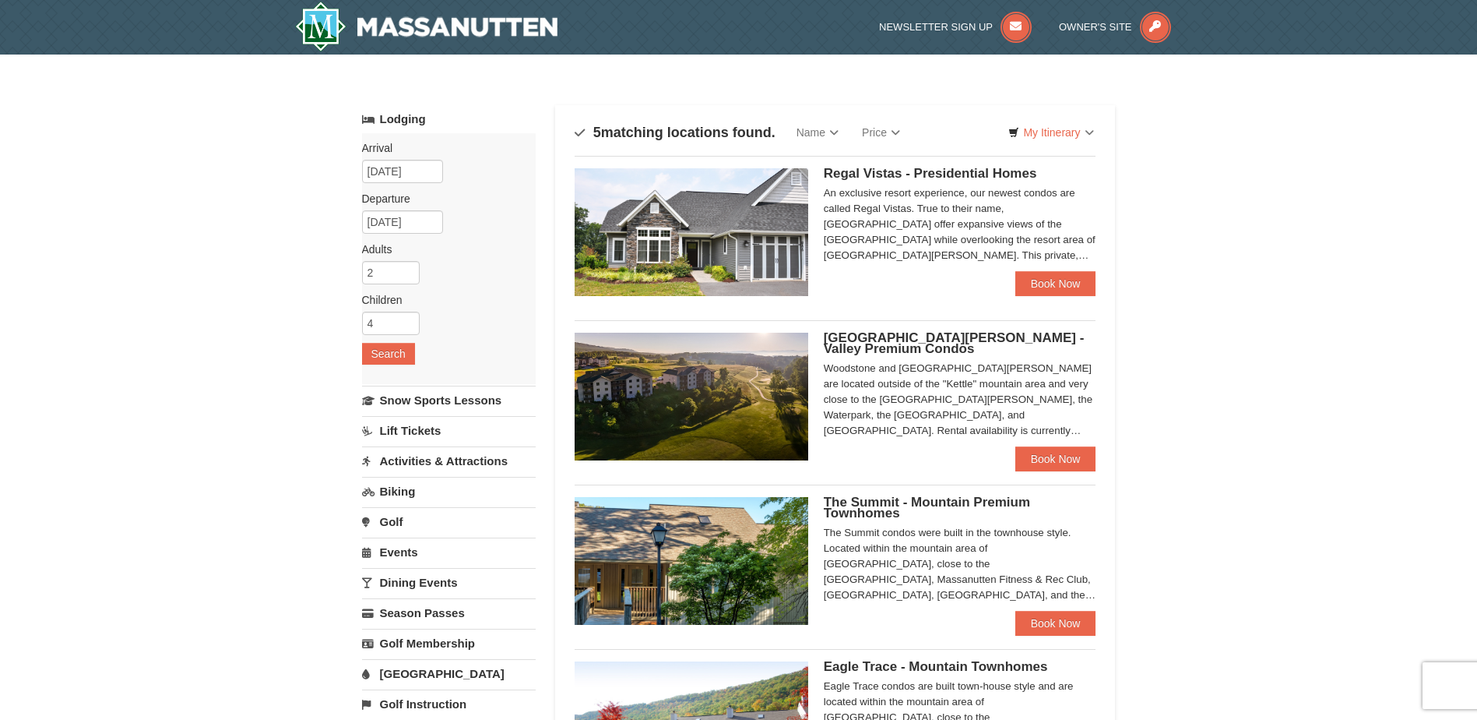
click at [774, 406] on img at bounding box center [692, 397] width 234 height 128
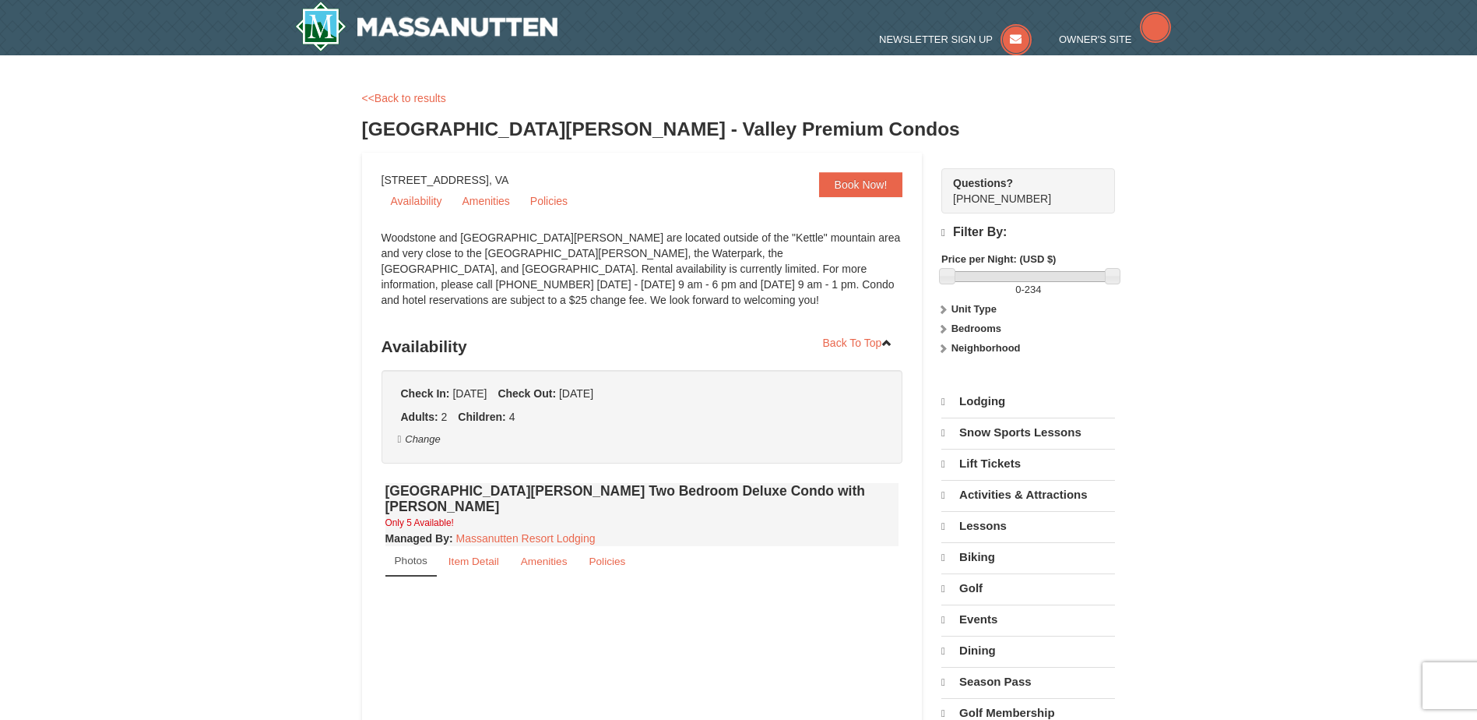
select select "10"
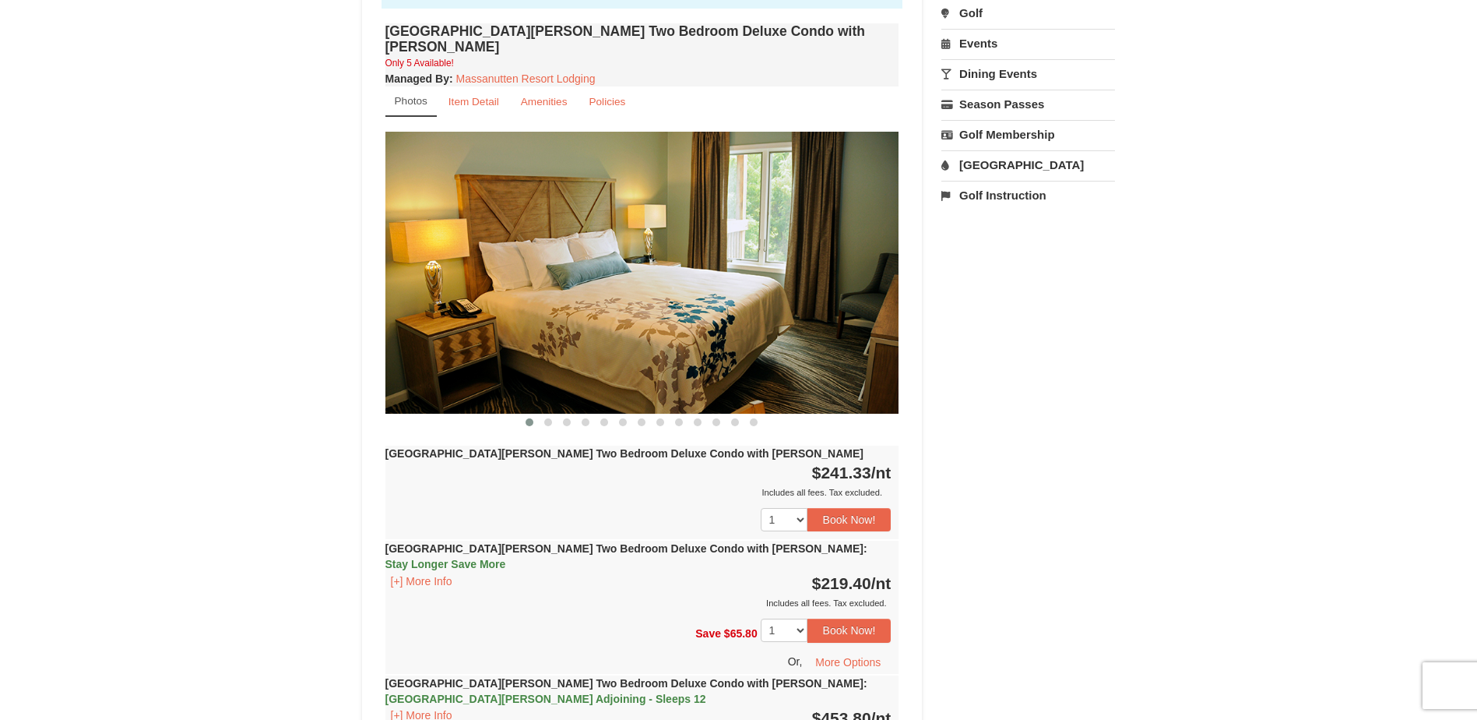
scroll to position [545, 0]
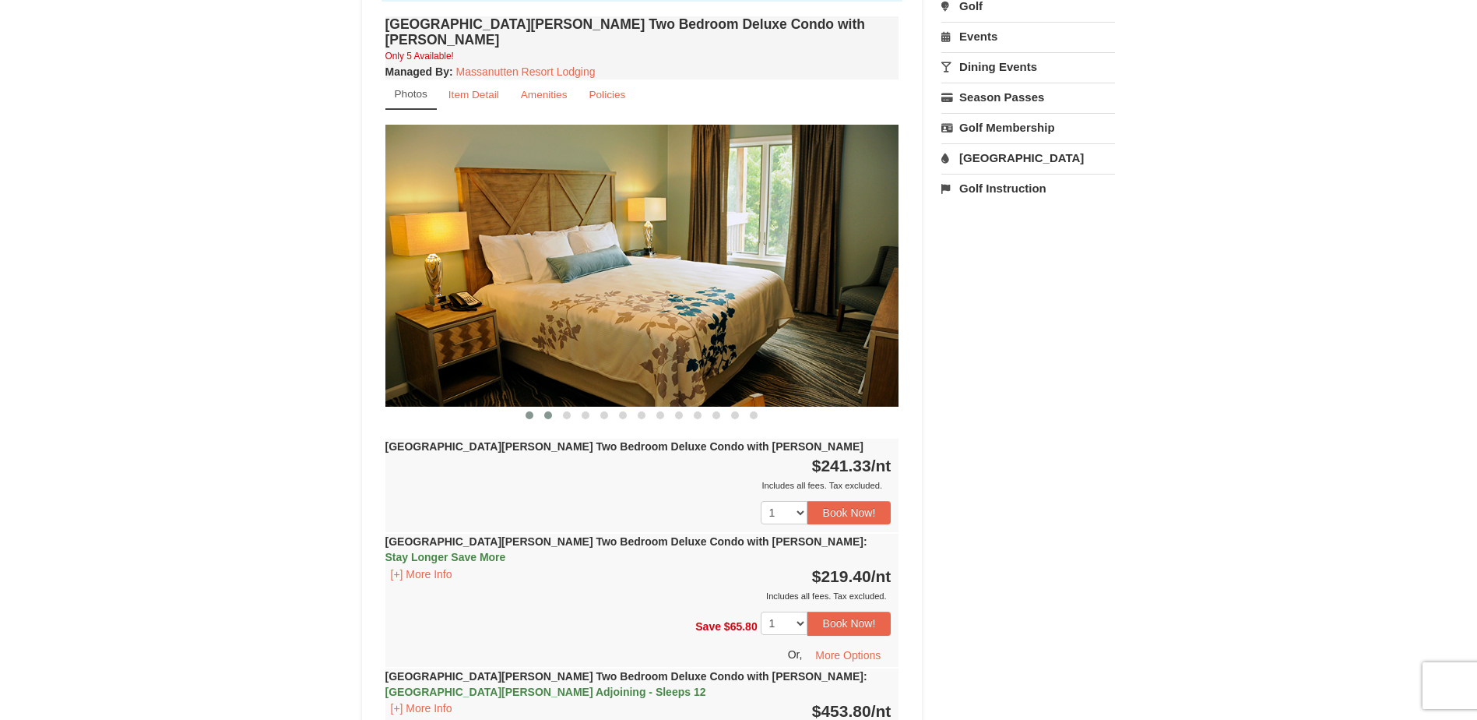
click at [546, 407] on button at bounding box center [548, 415] width 19 height 16
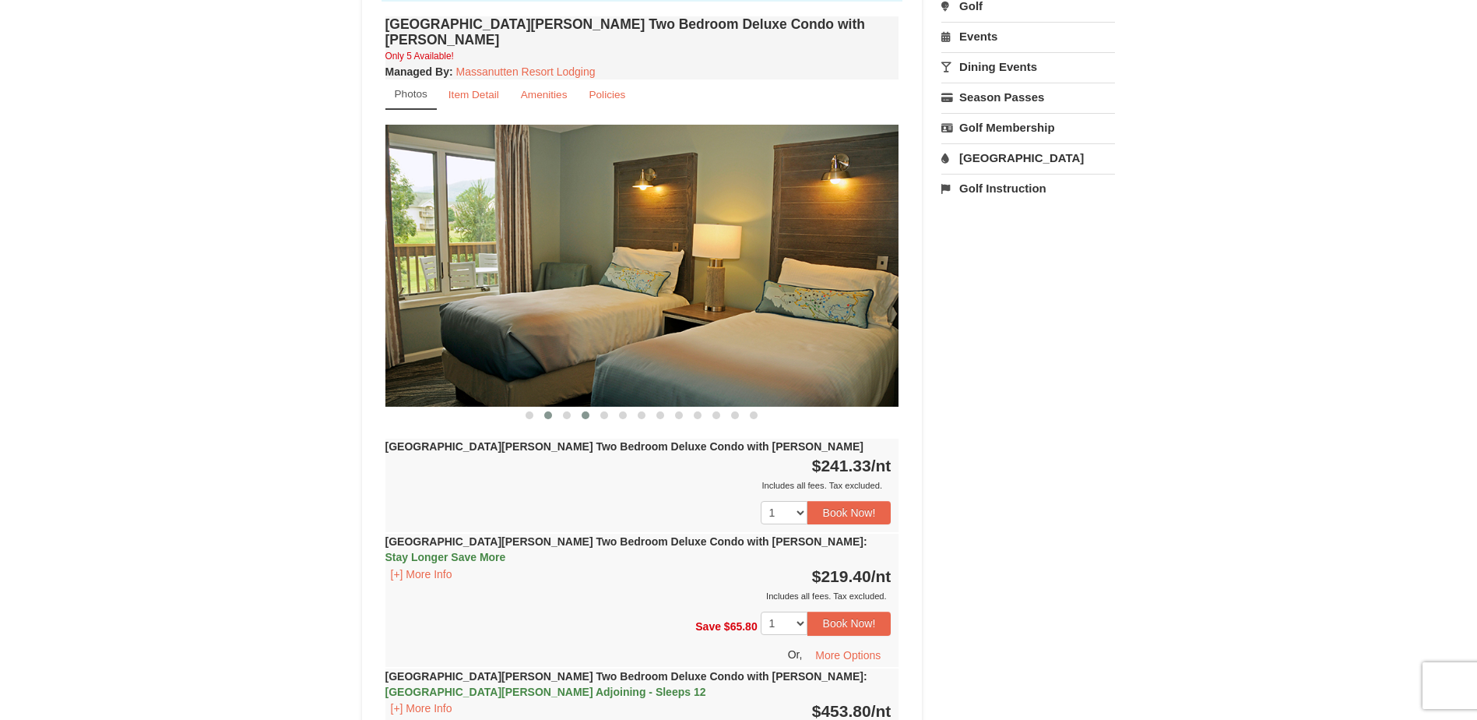
click at [583, 411] on span at bounding box center [586, 415] width 8 height 8
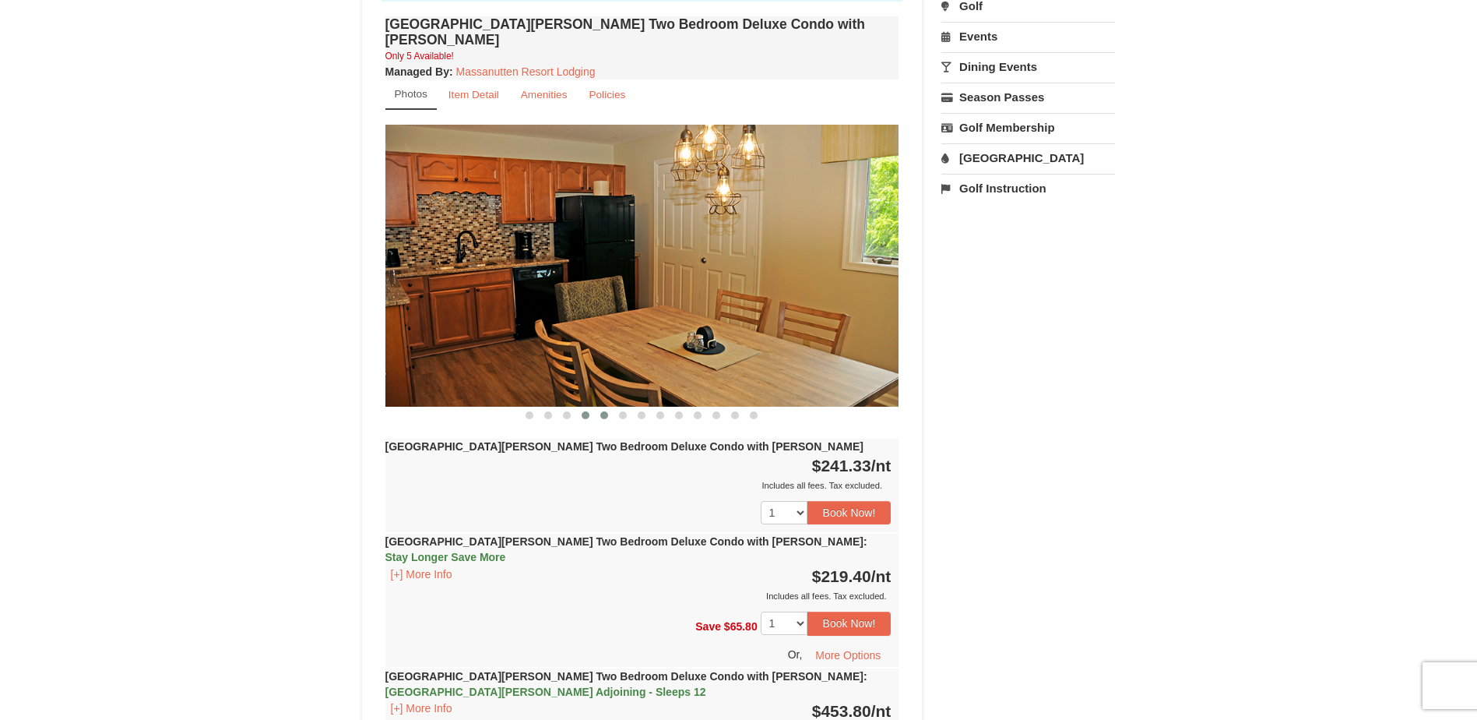
click at [611, 407] on button at bounding box center [604, 415] width 19 height 16
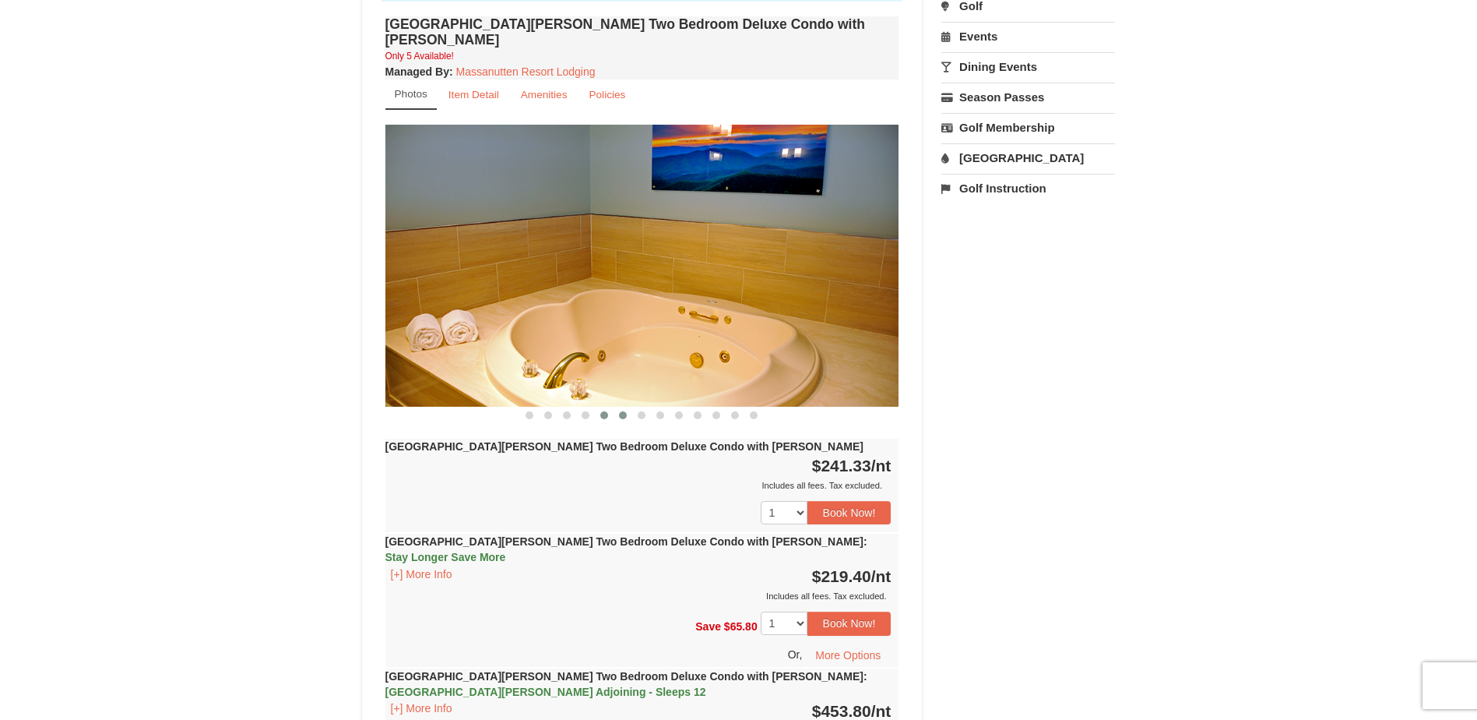
click at [623, 411] on span at bounding box center [623, 415] width 8 height 8
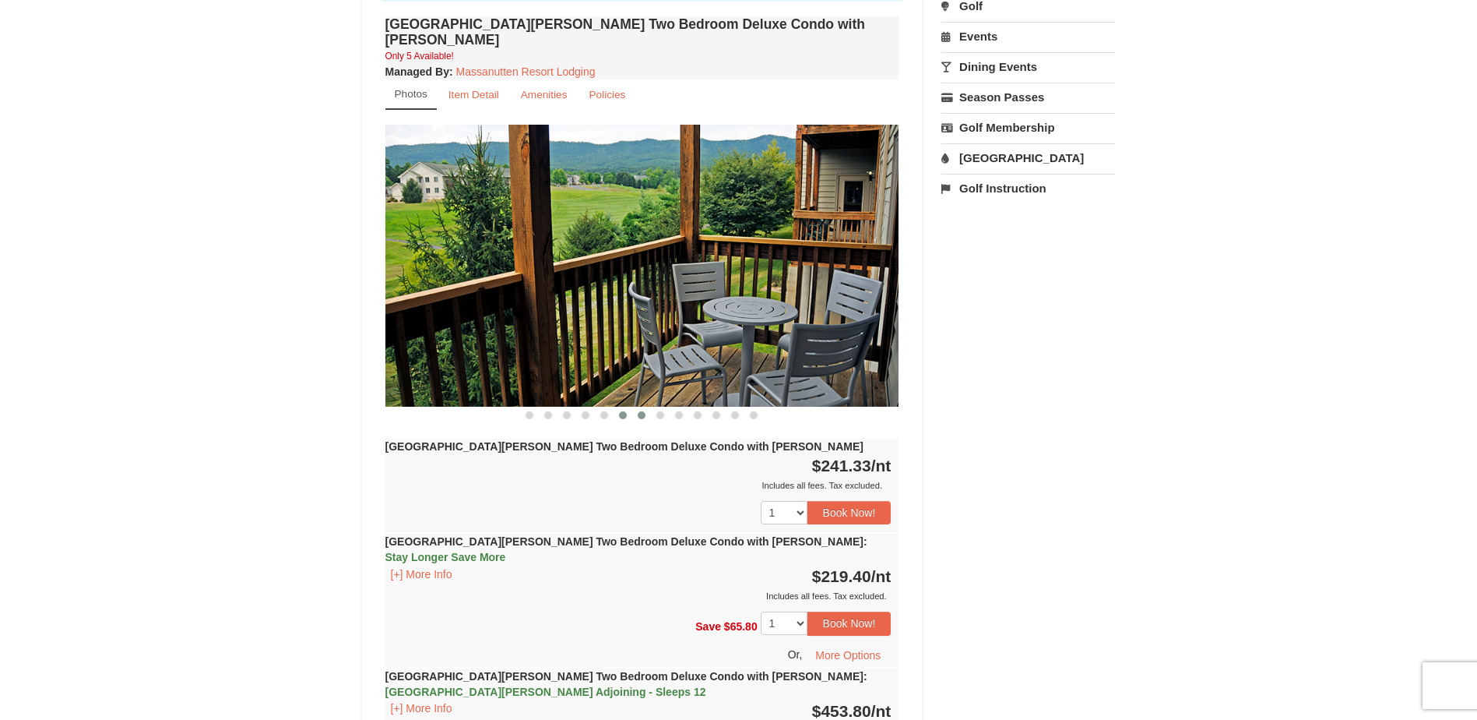
click at [641, 411] on span at bounding box center [642, 415] width 8 height 8
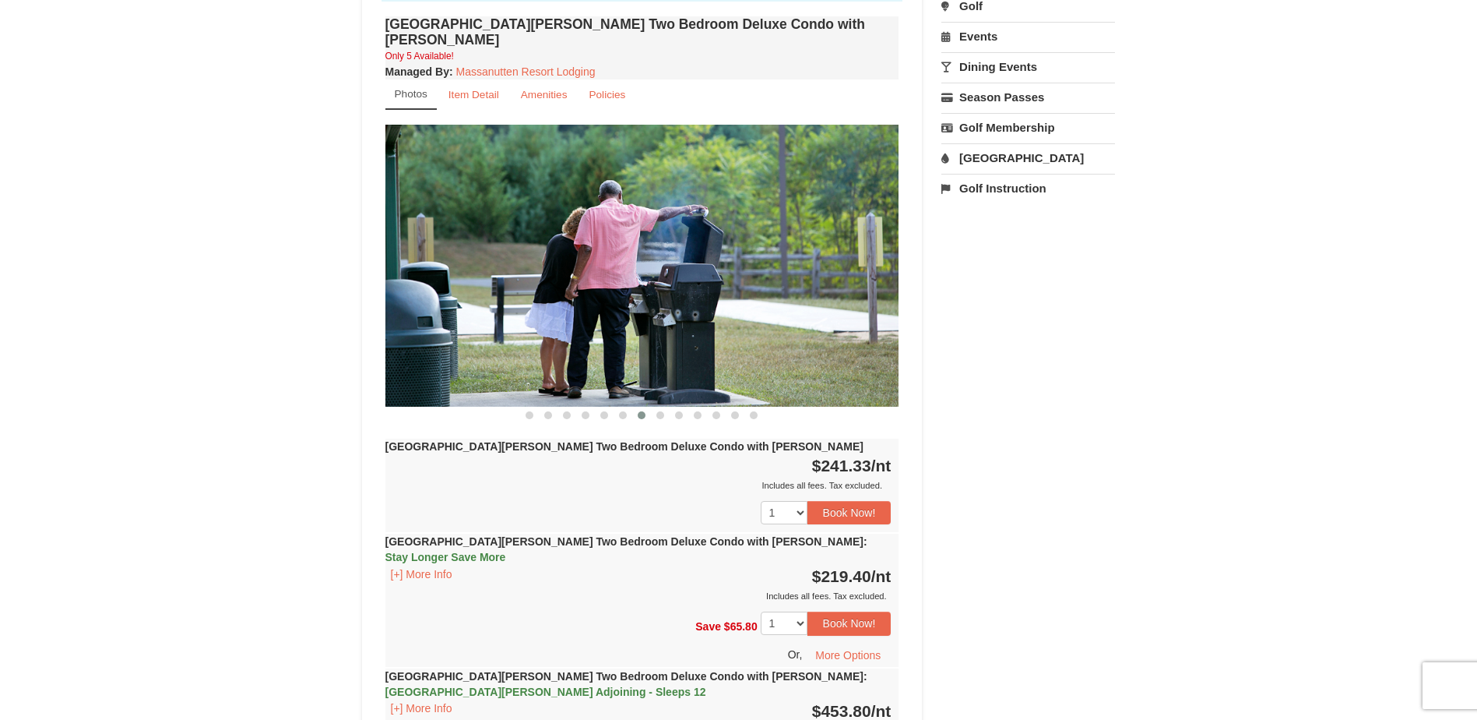
click at [649, 407] on button at bounding box center [641, 415] width 19 height 16
click at [657, 411] on span at bounding box center [660, 415] width 8 height 8
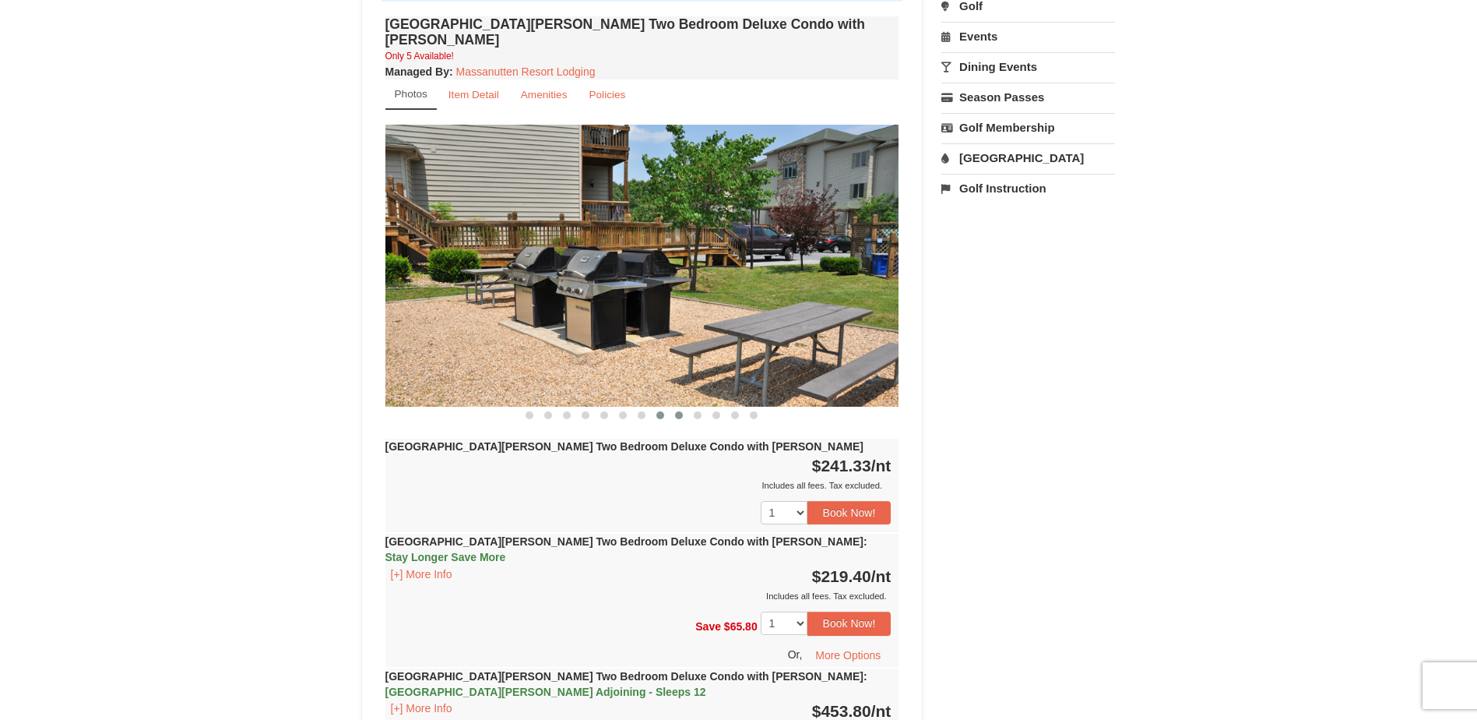
click at [670, 407] on button at bounding box center [679, 415] width 19 height 16
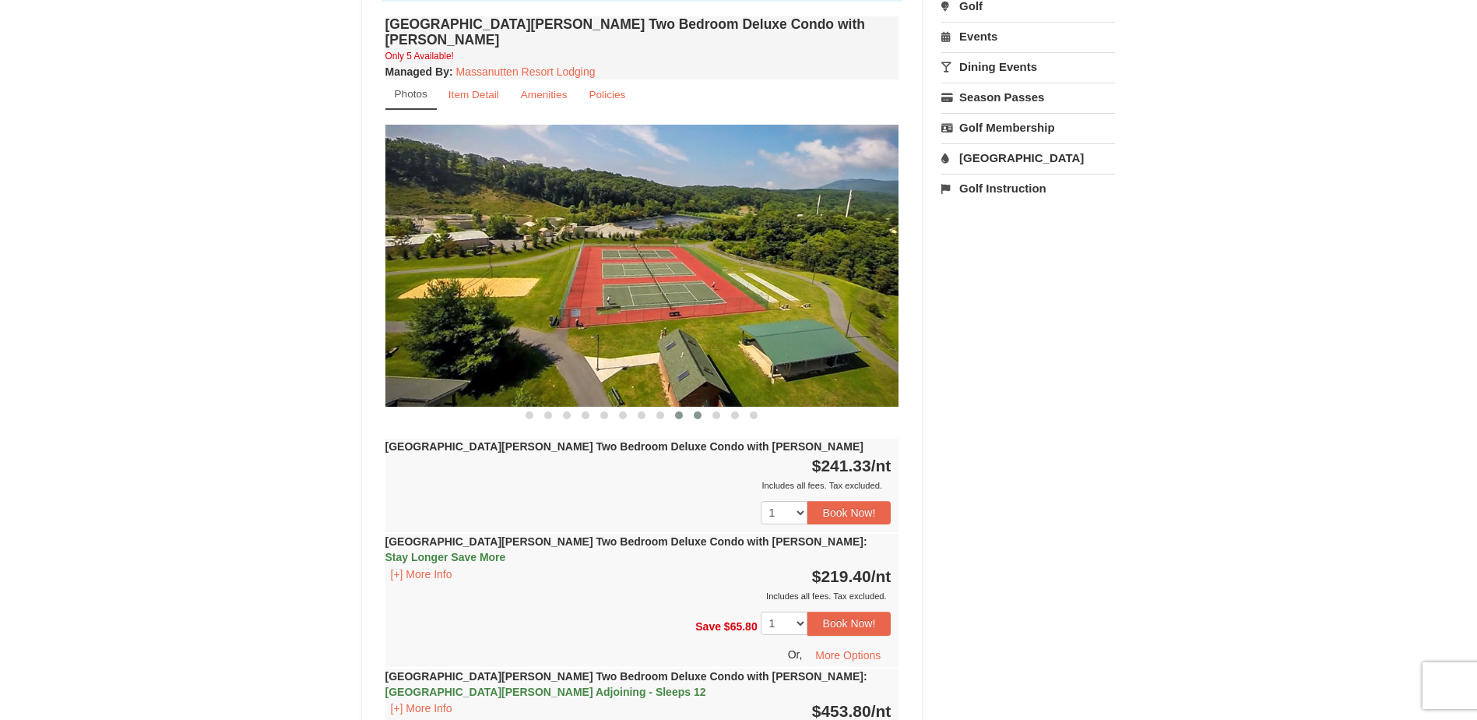
click at [695, 411] on span at bounding box center [698, 415] width 8 height 8
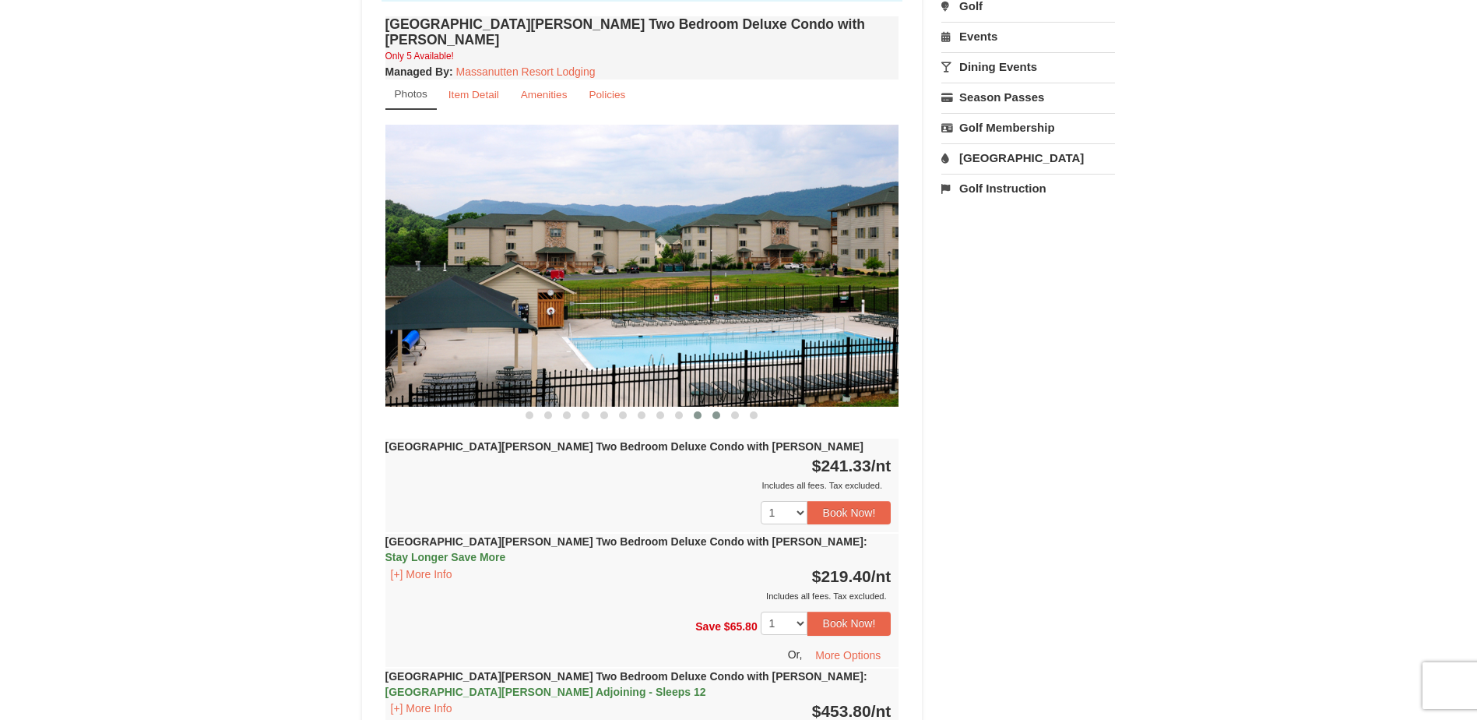
click at [708, 407] on button at bounding box center [716, 415] width 19 height 16
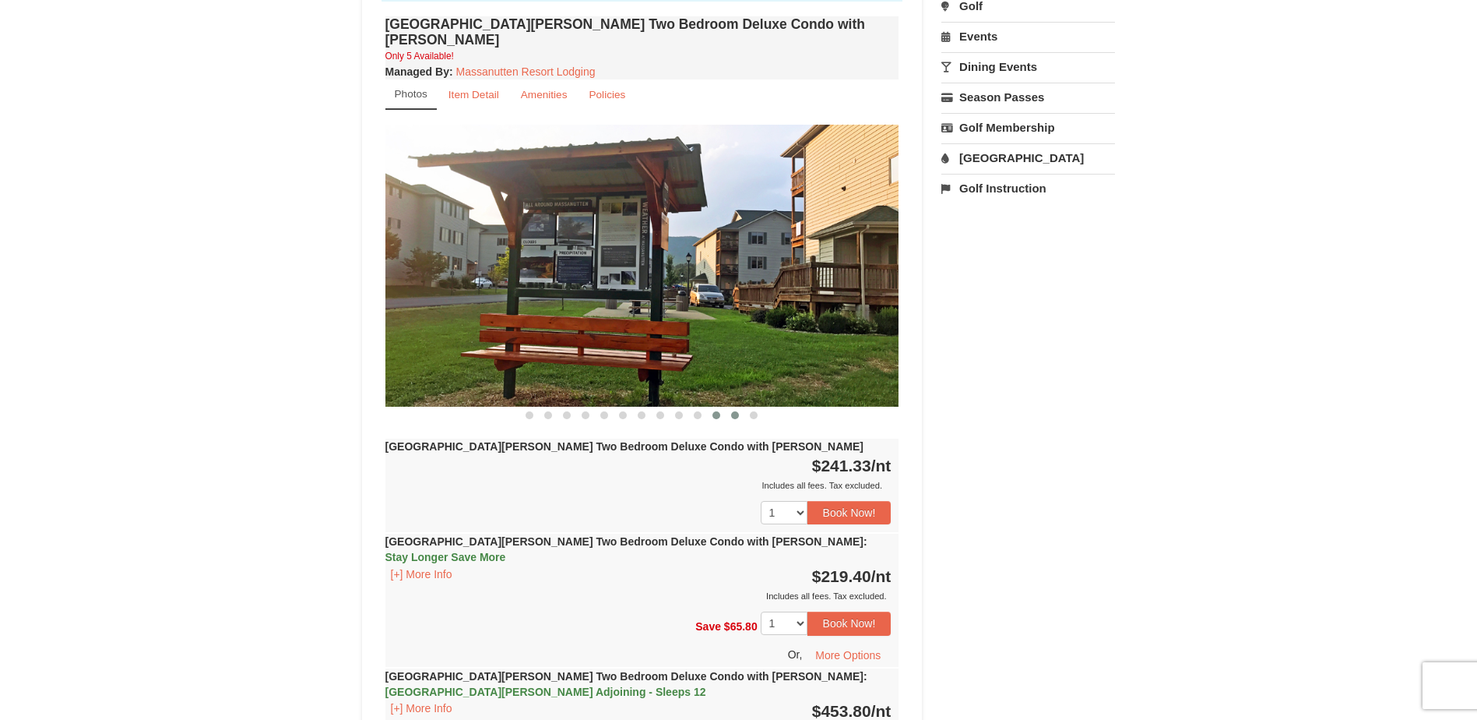
click at [740, 407] on button at bounding box center [735, 415] width 19 height 16
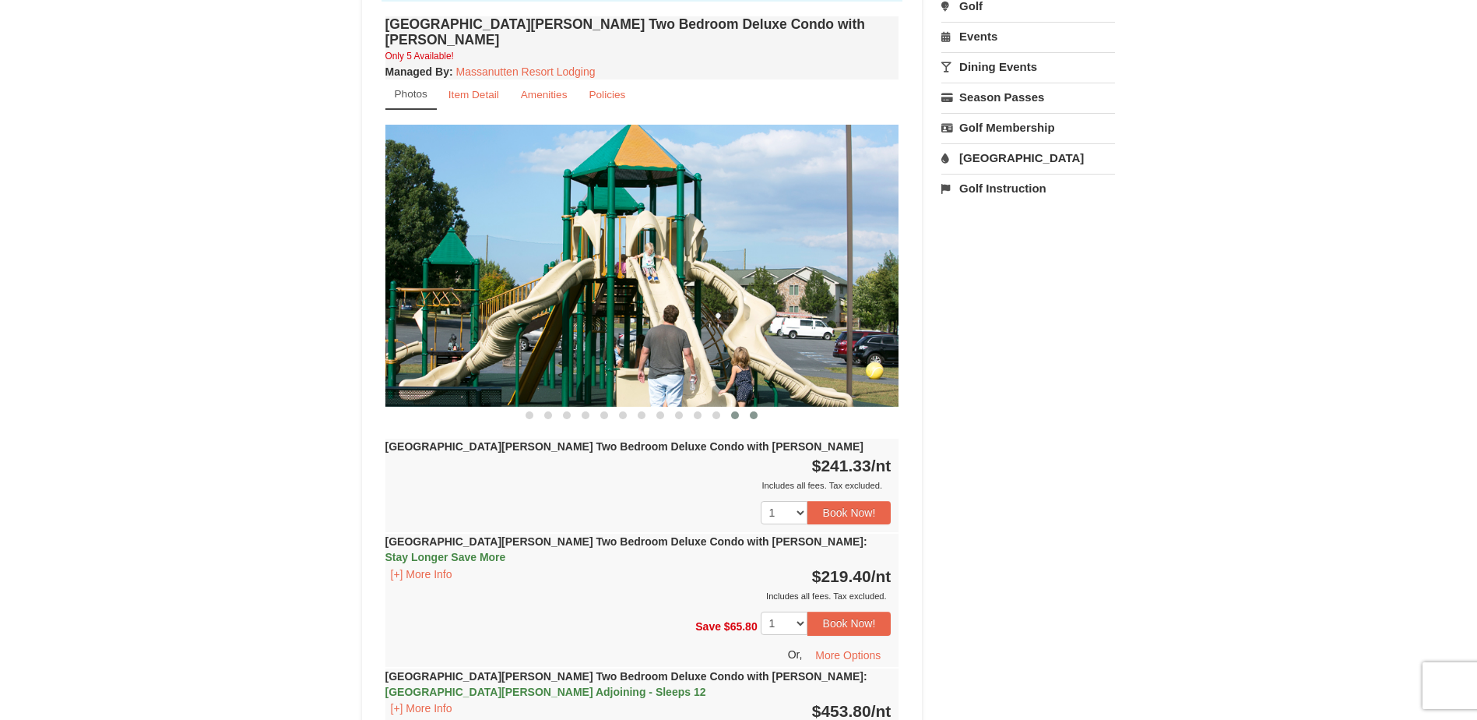
click at [754, 407] on button at bounding box center [753, 415] width 19 height 16
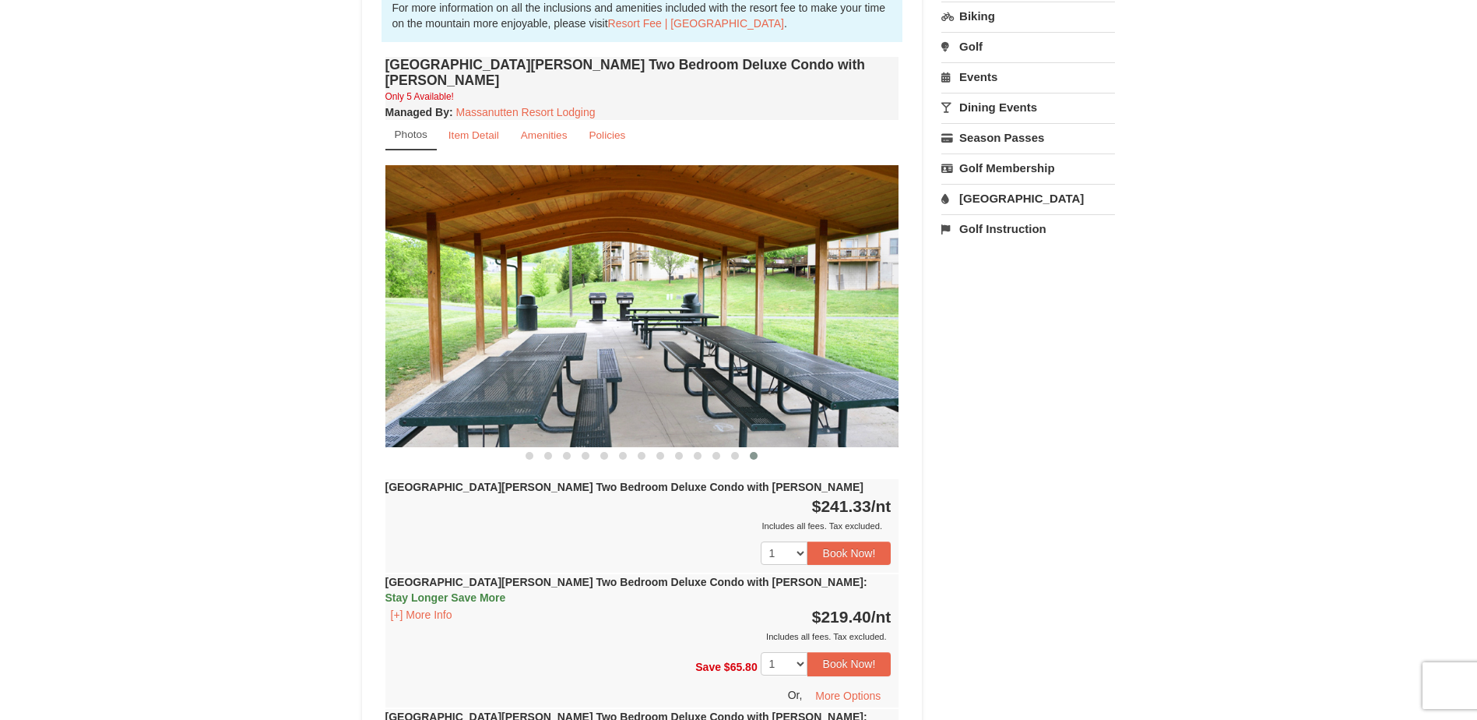
scroll to position [467, 0]
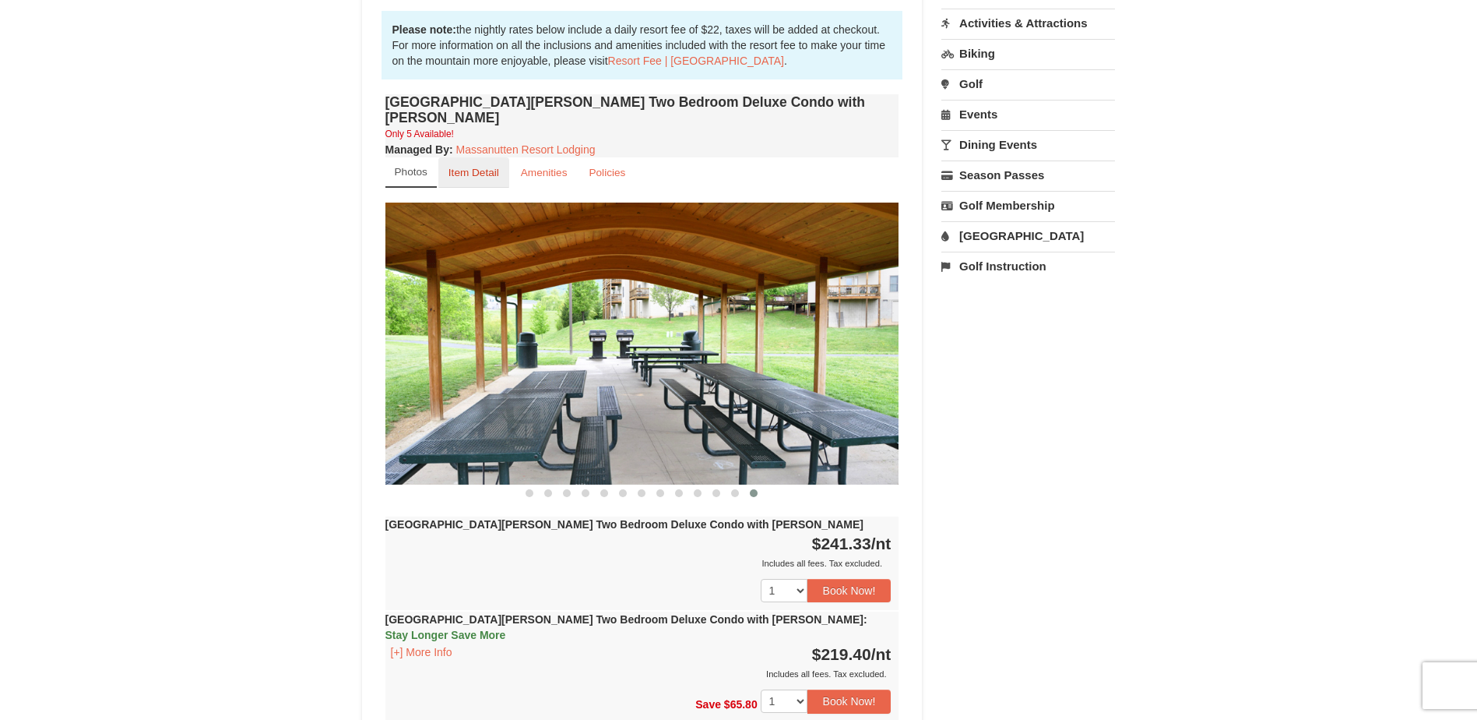
click at [461, 166] on link "Item Detail" at bounding box center [473, 172] width 71 height 30
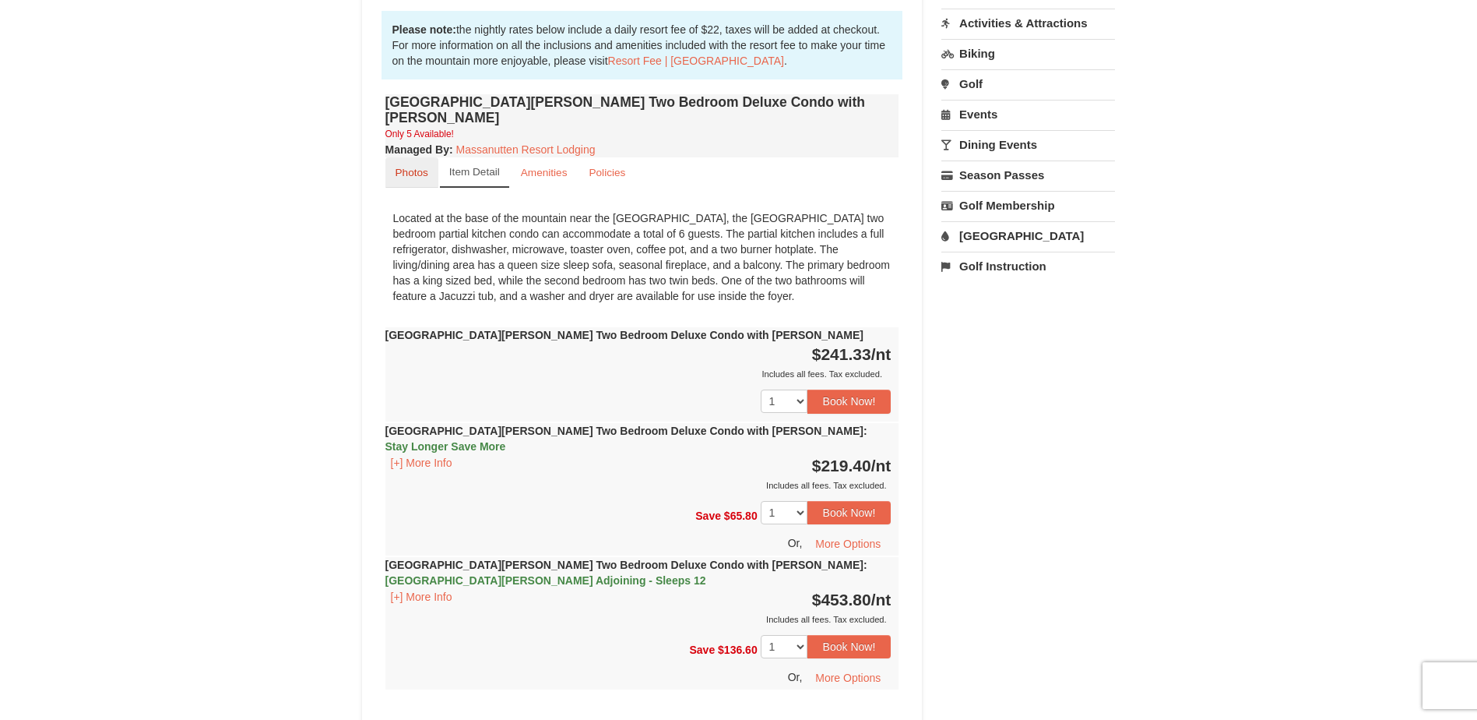
click at [399, 167] on small "Photos" at bounding box center [412, 173] width 33 height 12
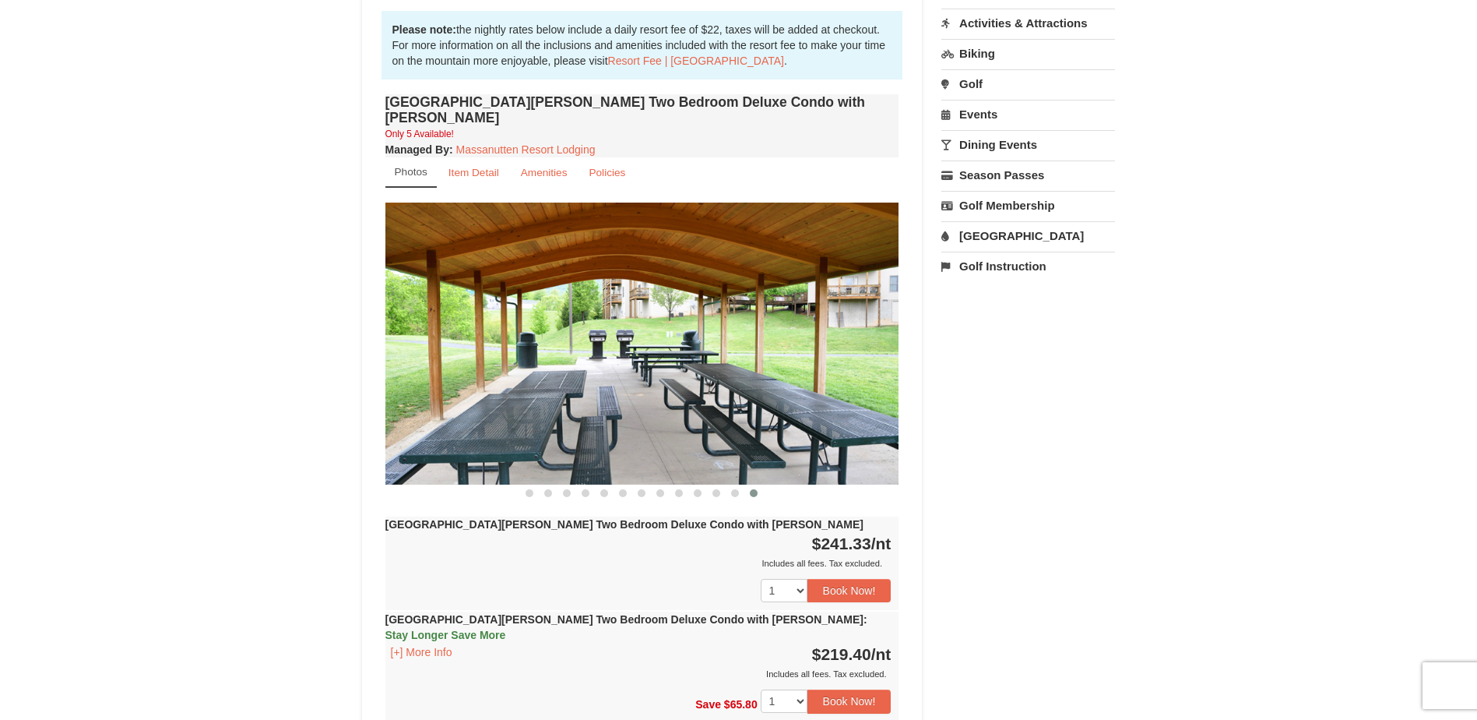
click at [874, 341] on img at bounding box center [642, 342] width 514 height 281
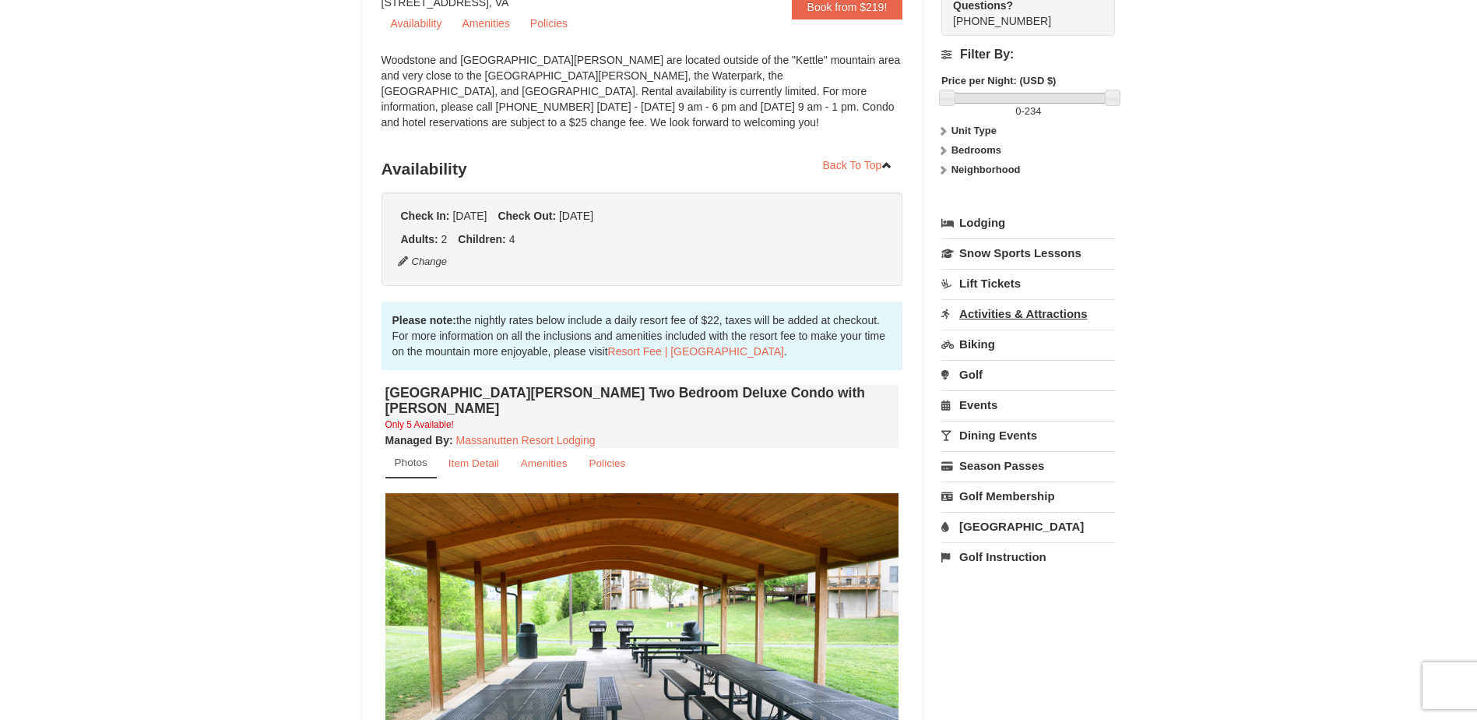
scroll to position [156, 0]
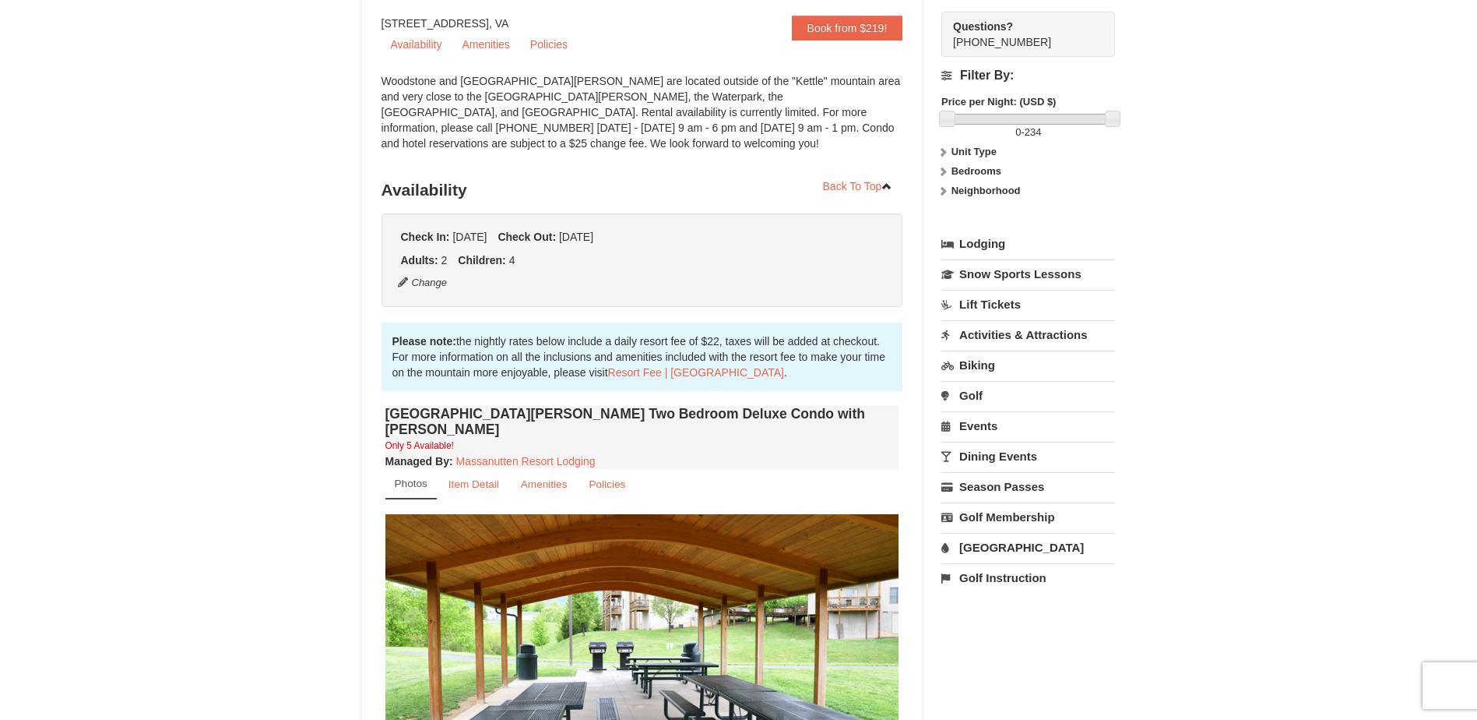
click at [980, 329] on link "Activities & Attractions" at bounding box center [1028, 334] width 174 height 29
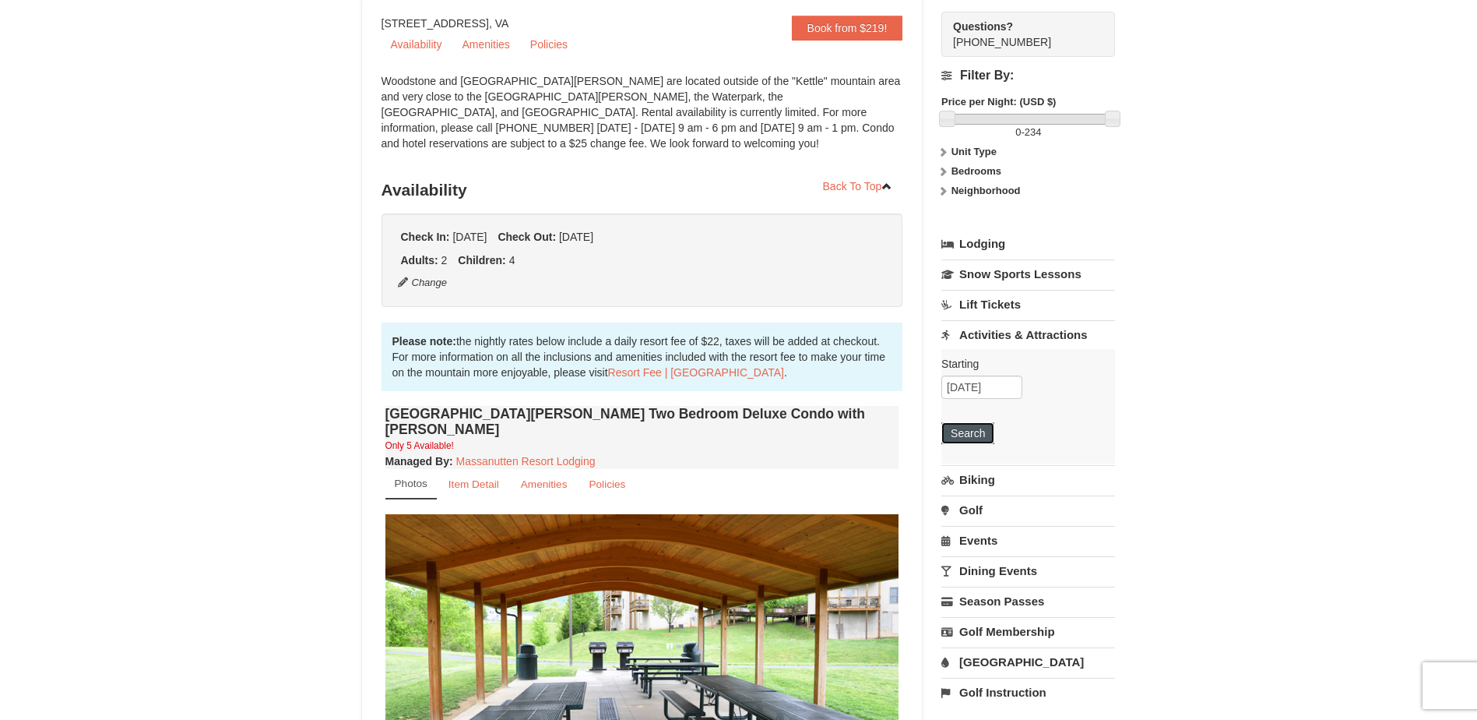
click at [991, 435] on button "Search" at bounding box center [967, 433] width 53 height 22
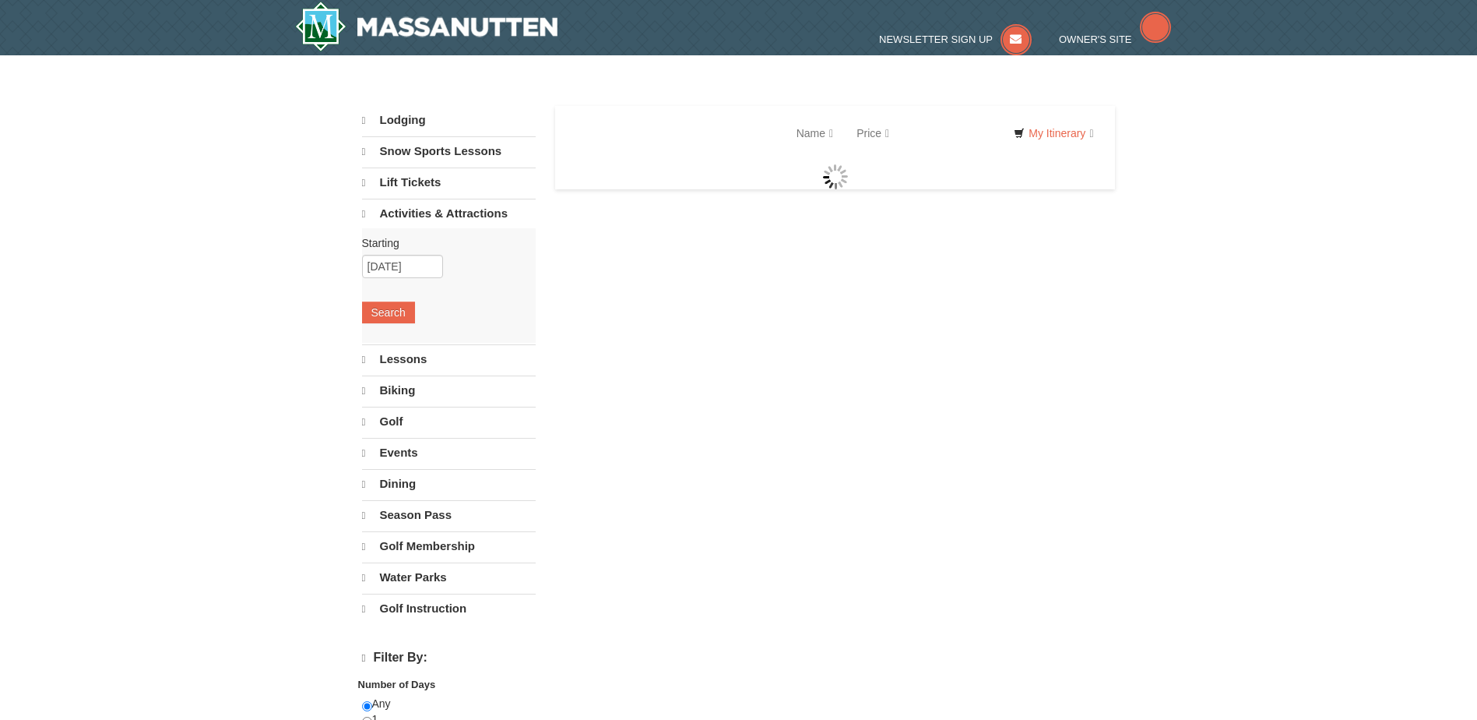
select select "10"
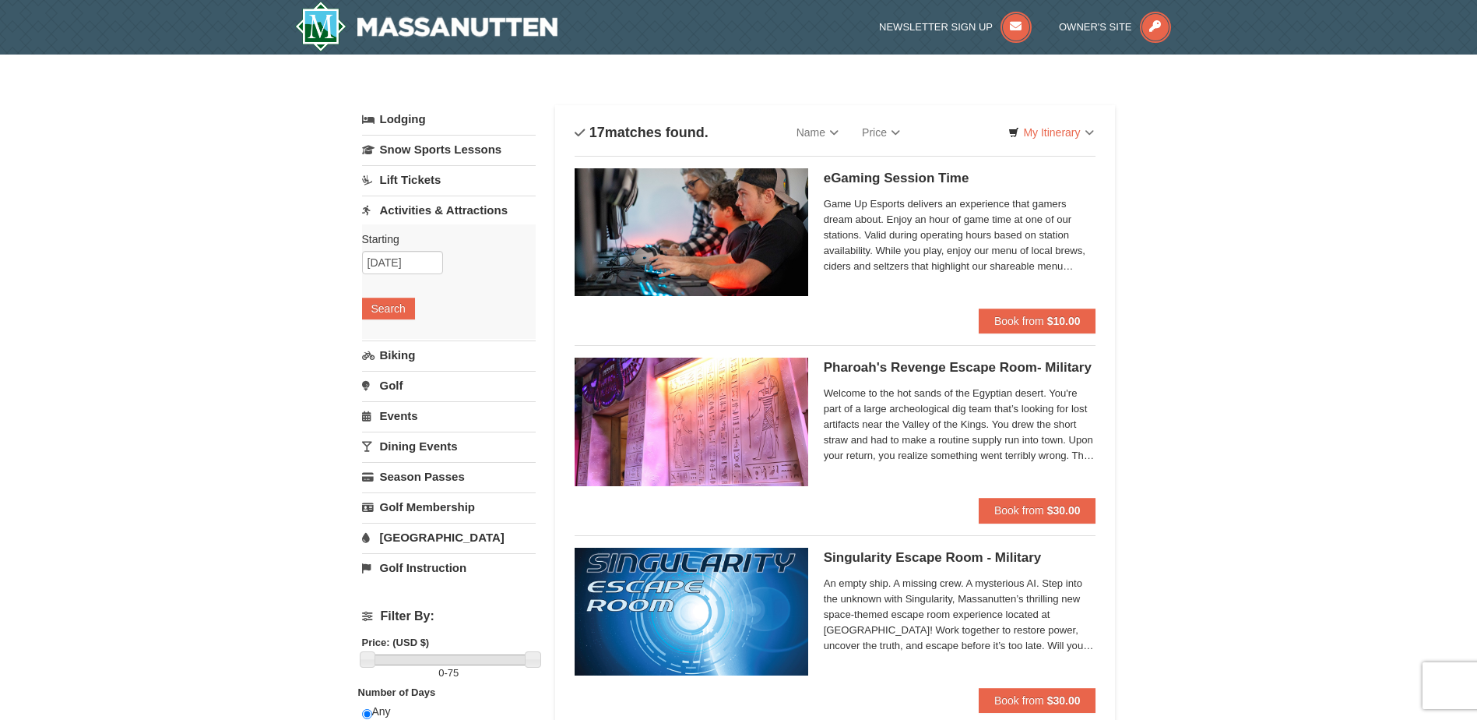
click at [453, 178] on link "Lift Tickets" at bounding box center [449, 179] width 174 height 29
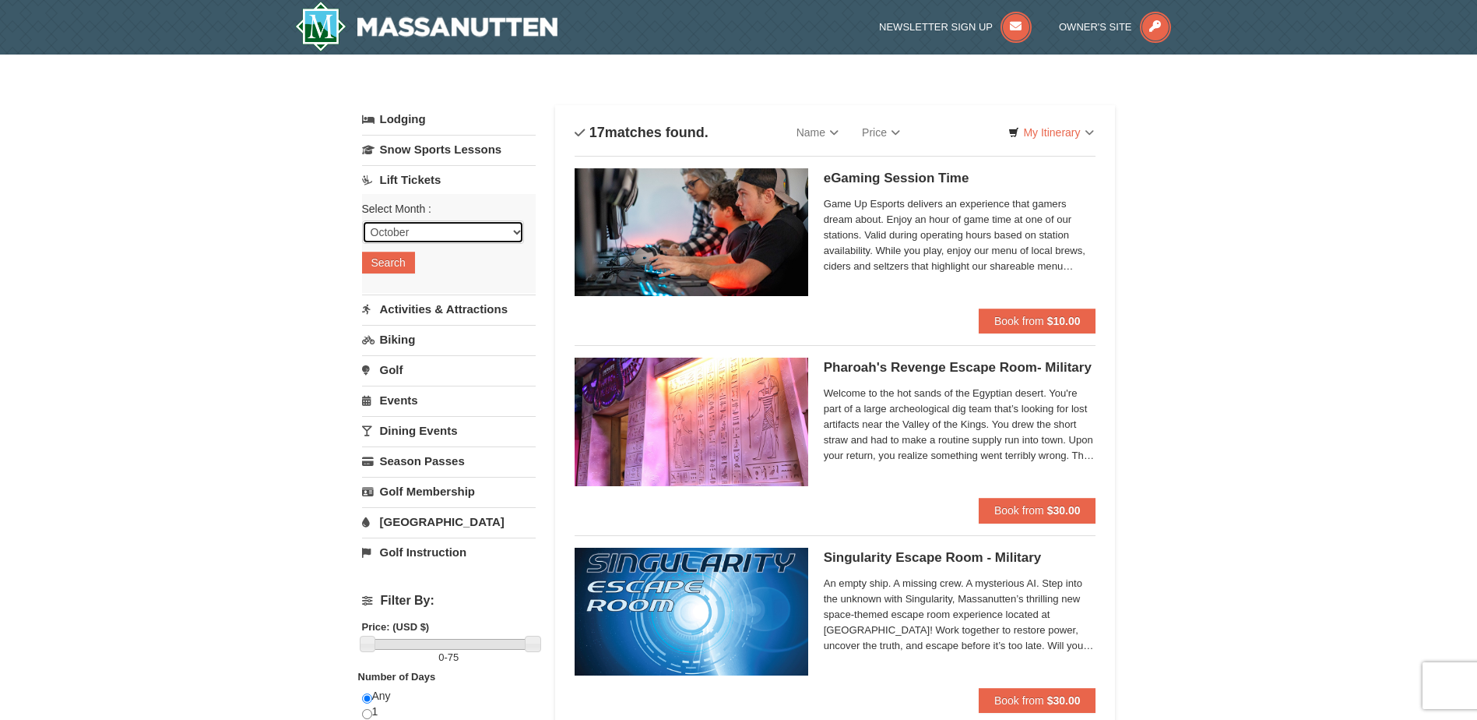
click at [439, 227] on select "October November December January February March April May June July August Sep…" at bounding box center [443, 231] width 162 height 23
select select "11"
click at [362, 220] on select "October November December January February March April May June July August Sep…" at bounding box center [443, 231] width 162 height 23
click at [397, 269] on button "Search" at bounding box center [388, 263] width 53 height 22
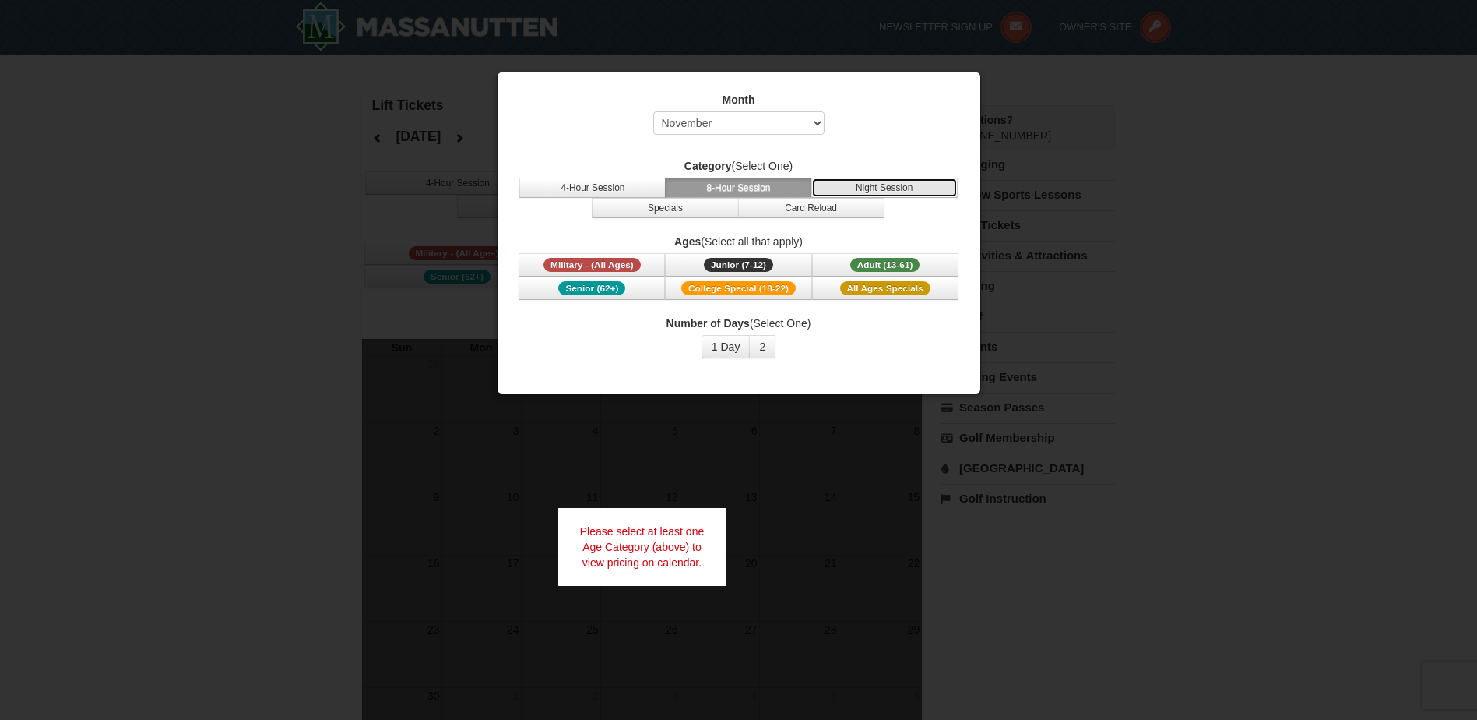
click at [827, 178] on button "Night Session" at bounding box center [884, 188] width 146 height 20
click at [827, 189] on button "Night Session" at bounding box center [884, 188] width 146 height 20
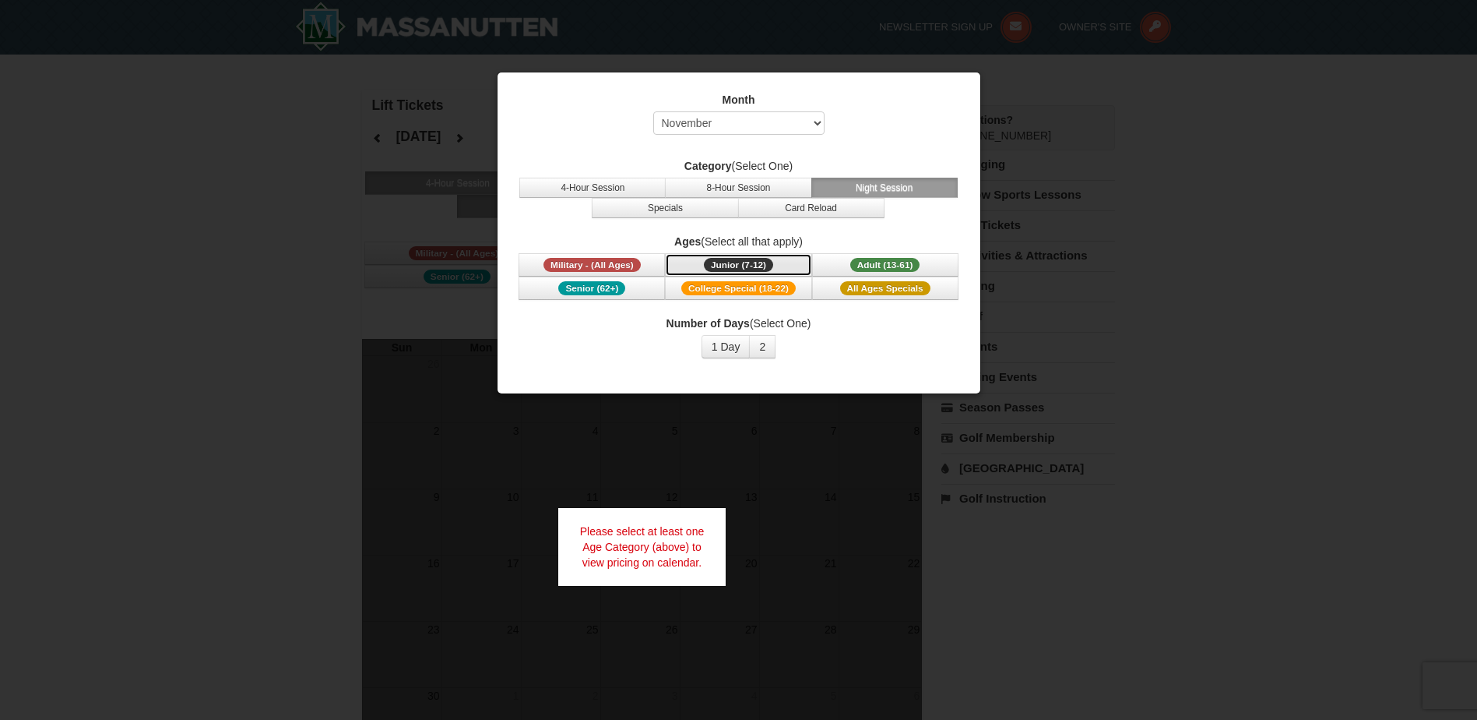
click at [751, 259] on span "Junior (7-12)" at bounding box center [738, 265] width 69 height 14
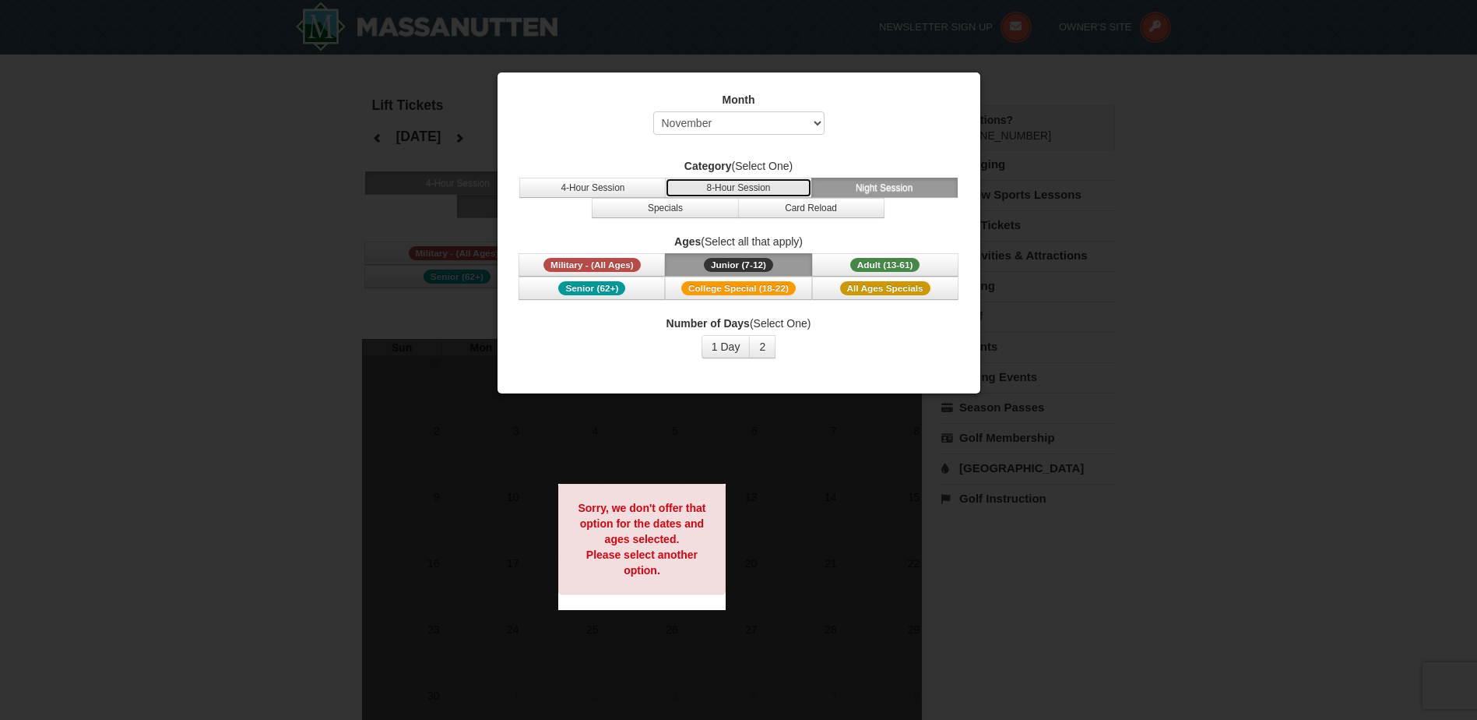
click at [771, 186] on button "8-Hour Session" at bounding box center [738, 188] width 146 height 20
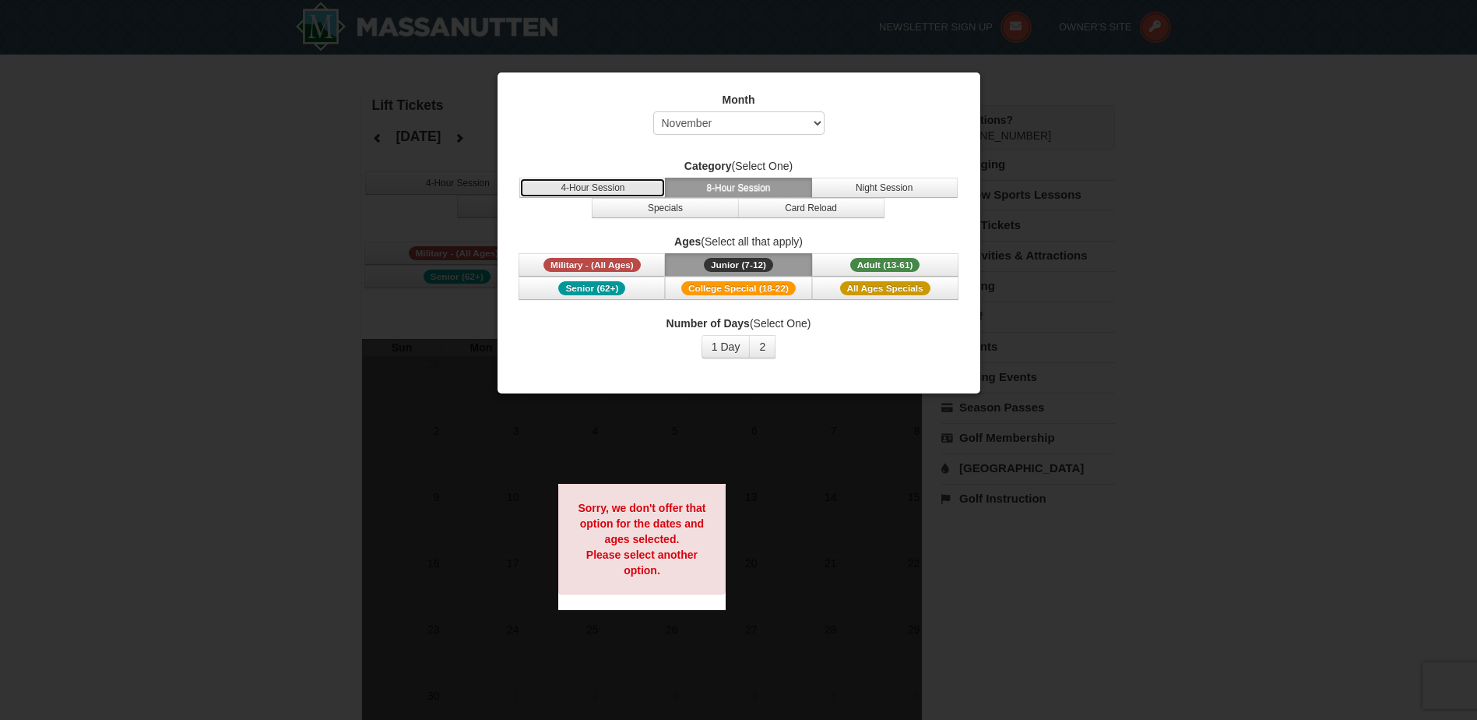
click at [650, 194] on button "4-Hour Session" at bounding box center [592, 188] width 146 height 20
click at [641, 216] on button "Specials" at bounding box center [665, 208] width 146 height 20
click at [808, 192] on button "8-Hour Session" at bounding box center [738, 188] width 146 height 20
click at [804, 206] on button "Card Reload" at bounding box center [811, 208] width 146 height 20
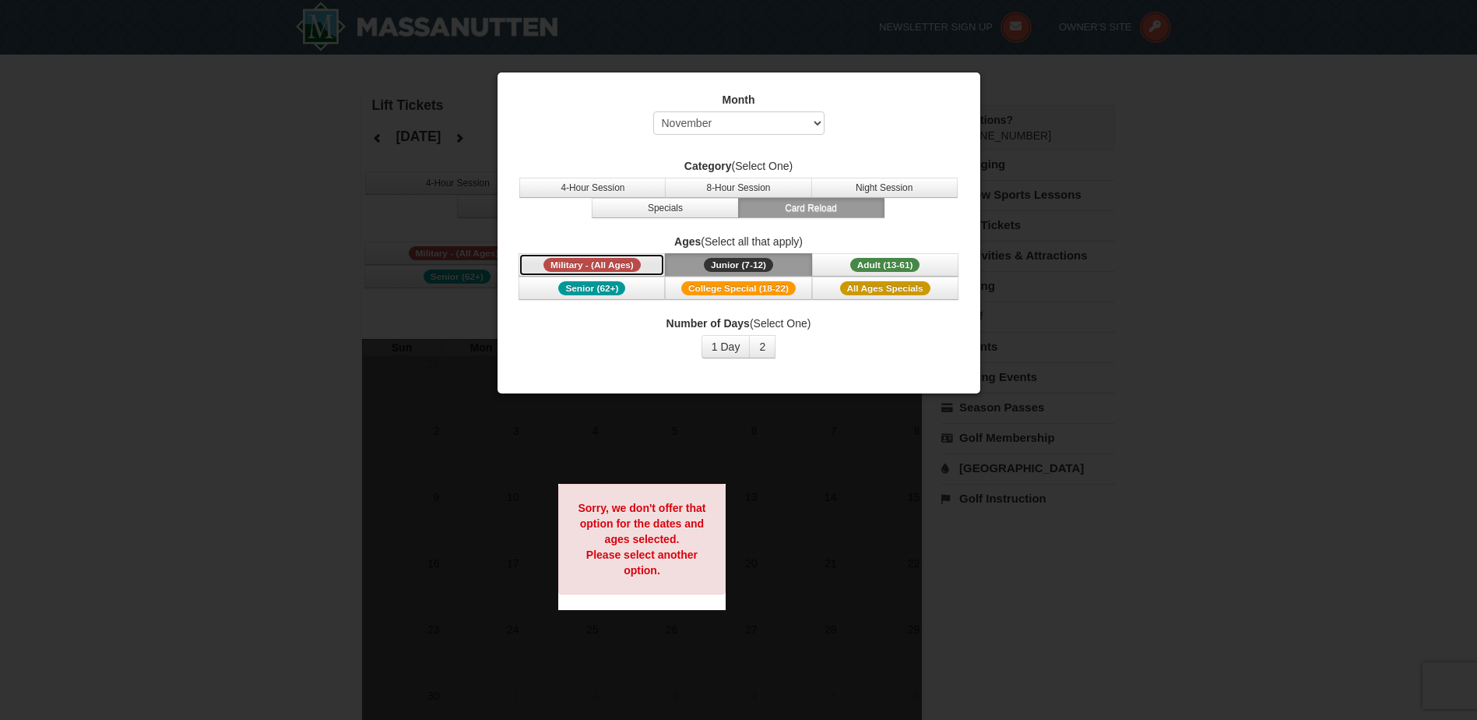
click at [629, 268] on span "Military - (All Ages)" at bounding box center [592, 265] width 97 height 14
click at [627, 310] on div "Month Select October November December January February March April May June Ju…" at bounding box center [738, 225] width 467 height 290
click at [717, 269] on span "Junior (7-12)" at bounding box center [738, 265] width 69 height 14
click at [712, 283] on span "College Special (18-22)" at bounding box center [738, 288] width 114 height 14
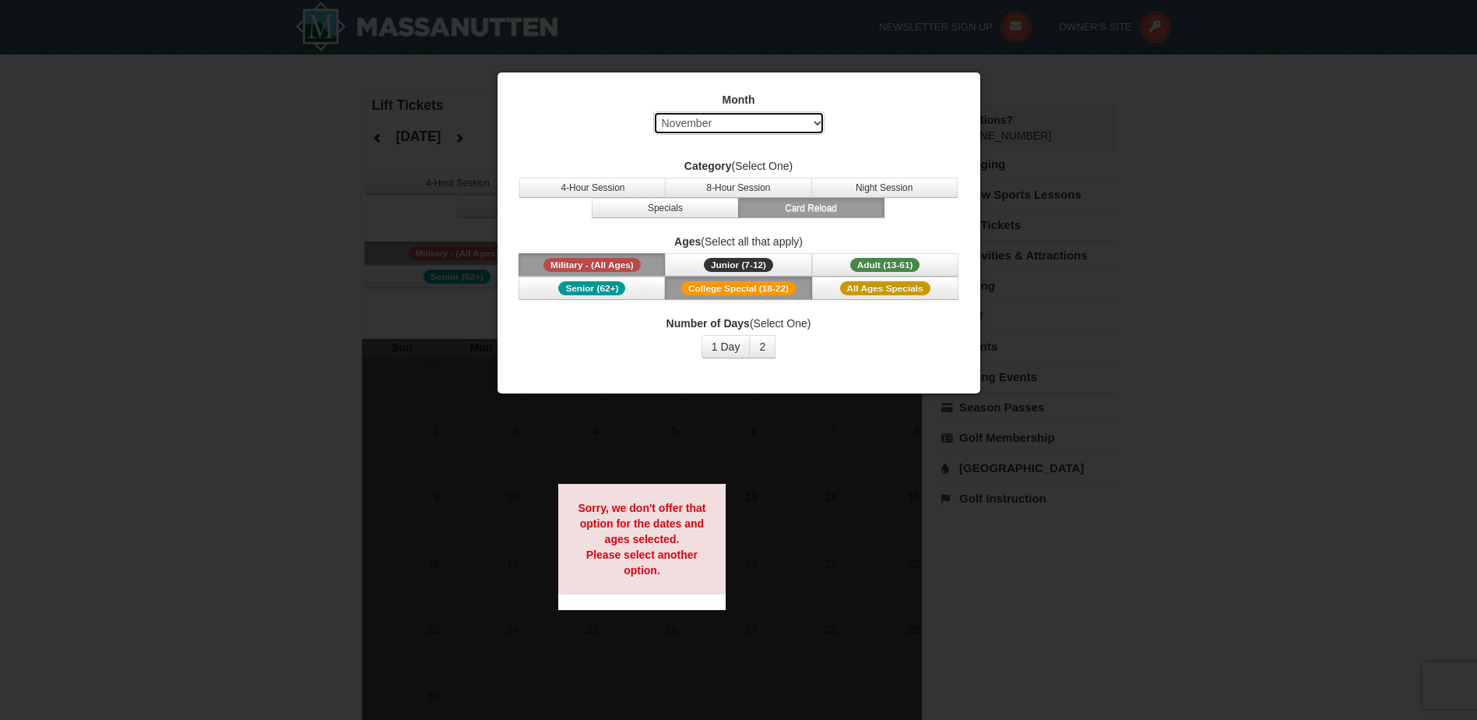
click at [751, 123] on select "Select October November December January February March April May June July Aug…" at bounding box center [738, 122] width 171 height 23
click at [653, 111] on select "Select October November December January February March April May June July Aug…" at bounding box center [738, 122] width 171 height 23
click at [743, 258] on button "Junior (7-12) (7 - 12)" at bounding box center [738, 264] width 146 height 23
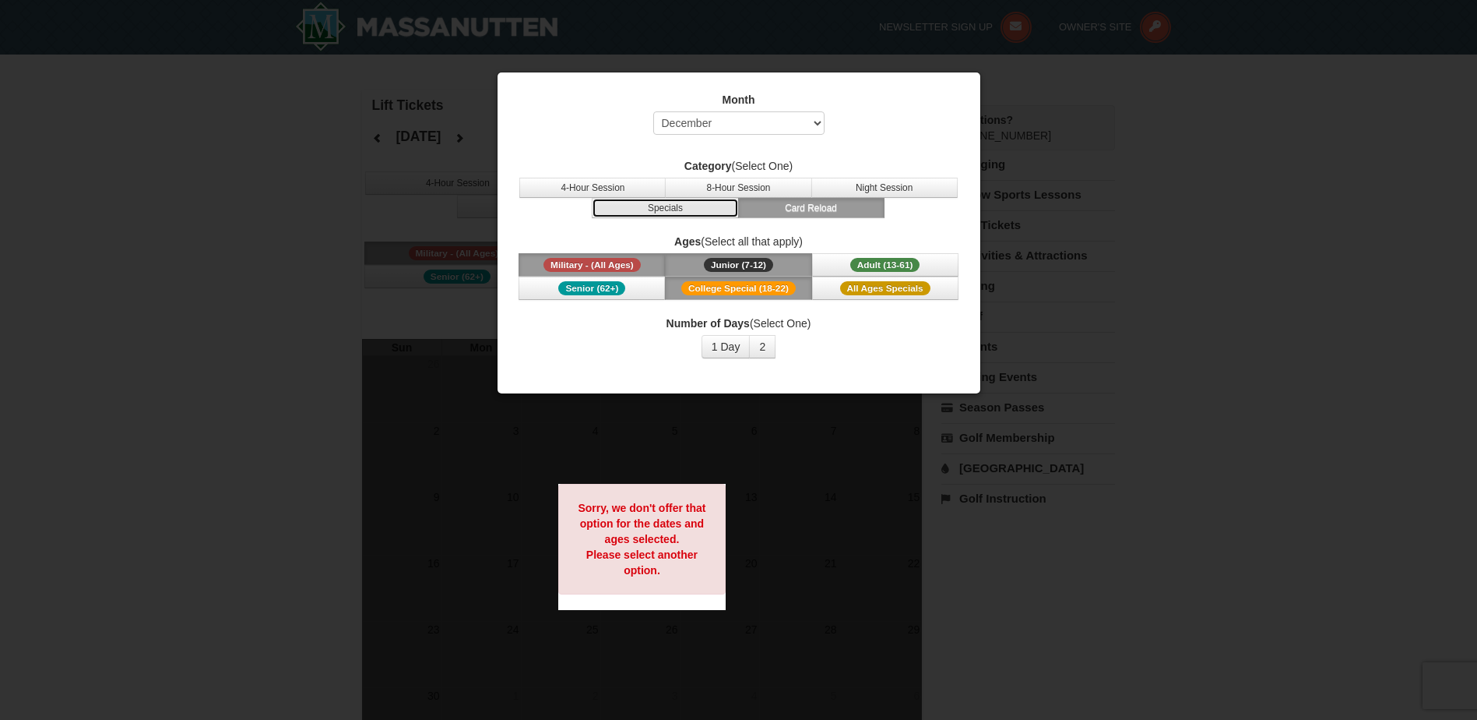
click at [726, 215] on button "Specials" at bounding box center [665, 208] width 146 height 20
click at [727, 188] on button "8-Hour Session" at bounding box center [738, 188] width 146 height 20
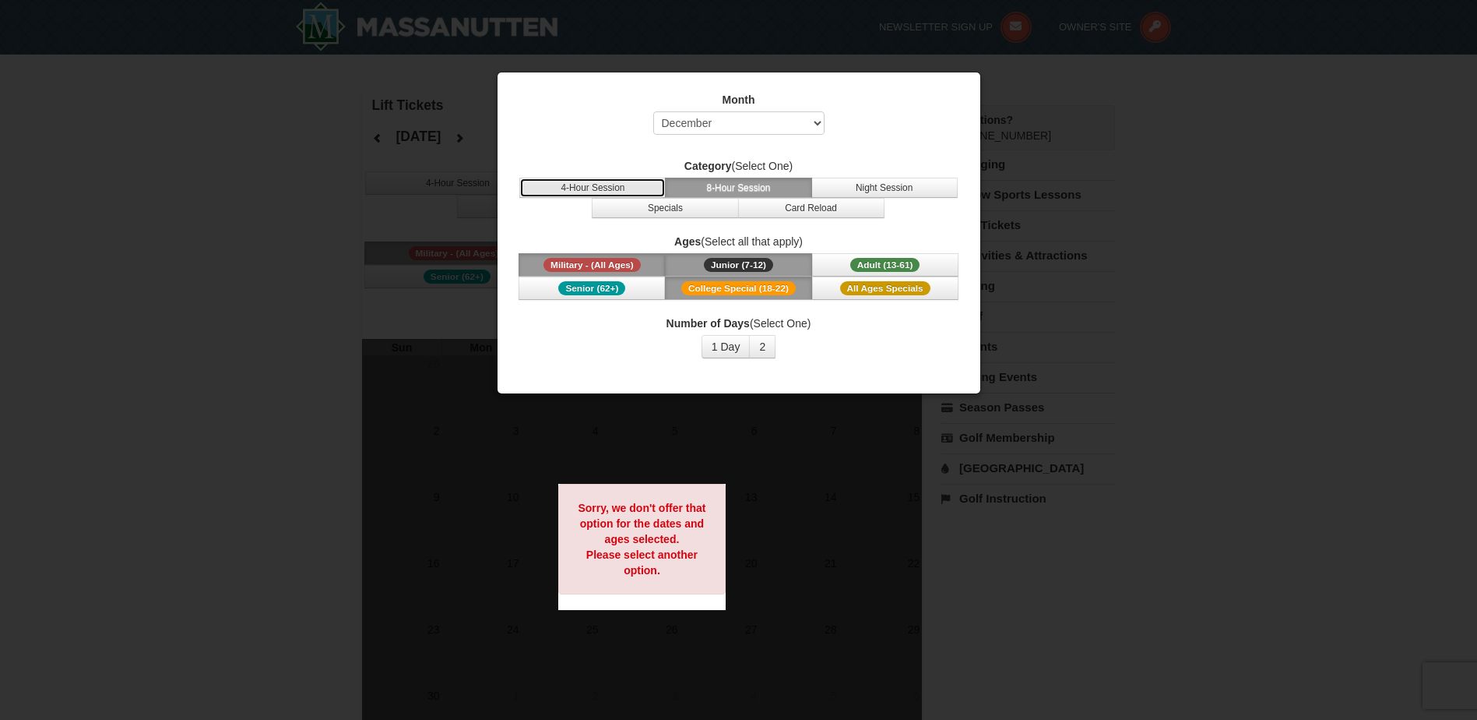
click at [647, 182] on button "4-Hour Session" at bounding box center [592, 188] width 146 height 20
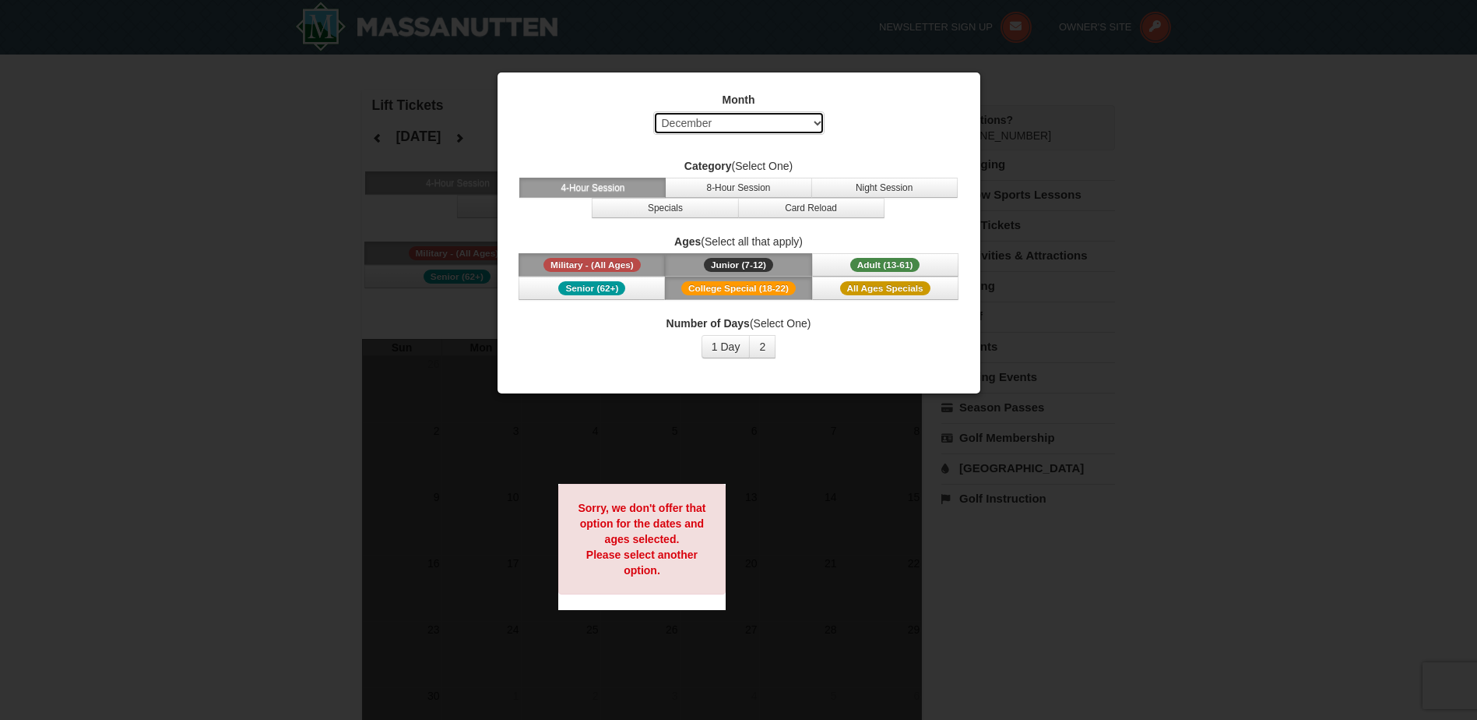
click at [770, 118] on select "Select October November December January February March April May June July Aug…" at bounding box center [738, 122] width 171 height 23
select select "10"
click at [653, 111] on select "Select October November December January February March April May June July Aug…" at bounding box center [738, 122] width 171 height 23
click at [748, 256] on button "Junior (7-12) (7 - 12)" at bounding box center [738, 264] width 146 height 23
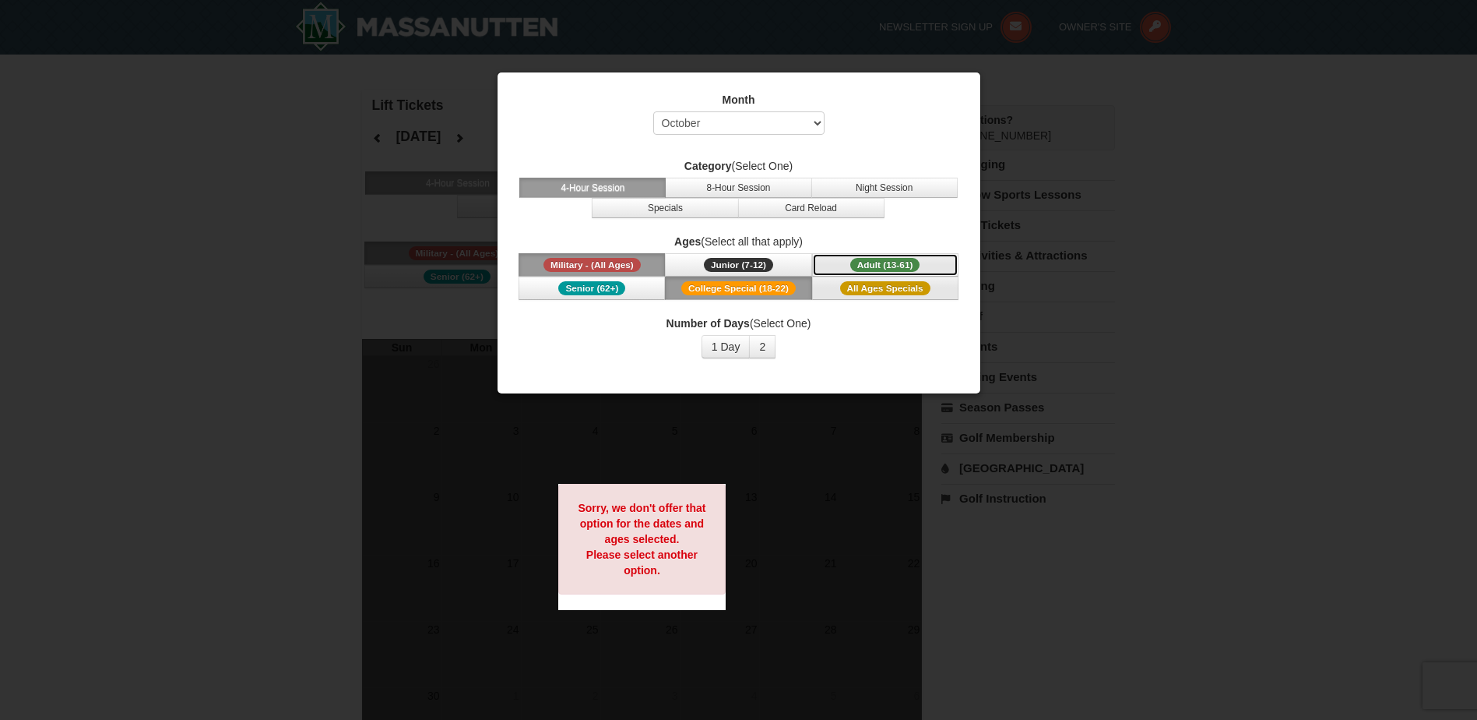
click at [852, 273] on button "Adult (13-61) (13 - 61)" at bounding box center [885, 264] width 146 height 23
click at [846, 301] on div "Month Select October November December January February March April May June Ju…" at bounding box center [738, 225] width 467 height 290
click at [777, 345] on div "Number of Days (Select One) 1 Day 2 3 4 5 6 7 8 9 10 11 12 13 14 15" at bounding box center [739, 336] width 444 height 43
click at [486, 295] on div at bounding box center [738, 360] width 1477 height 720
click at [313, 354] on div at bounding box center [738, 360] width 1477 height 720
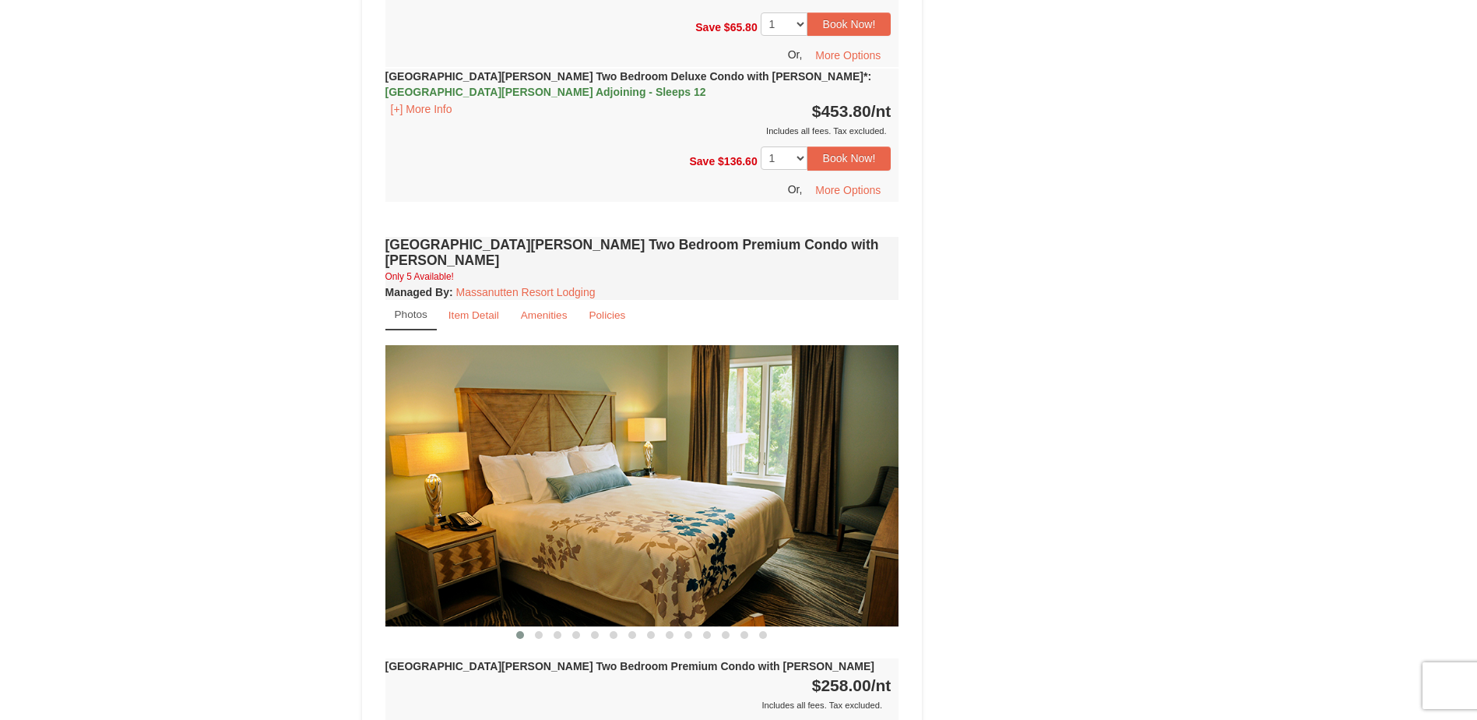
scroll to position [2025, 0]
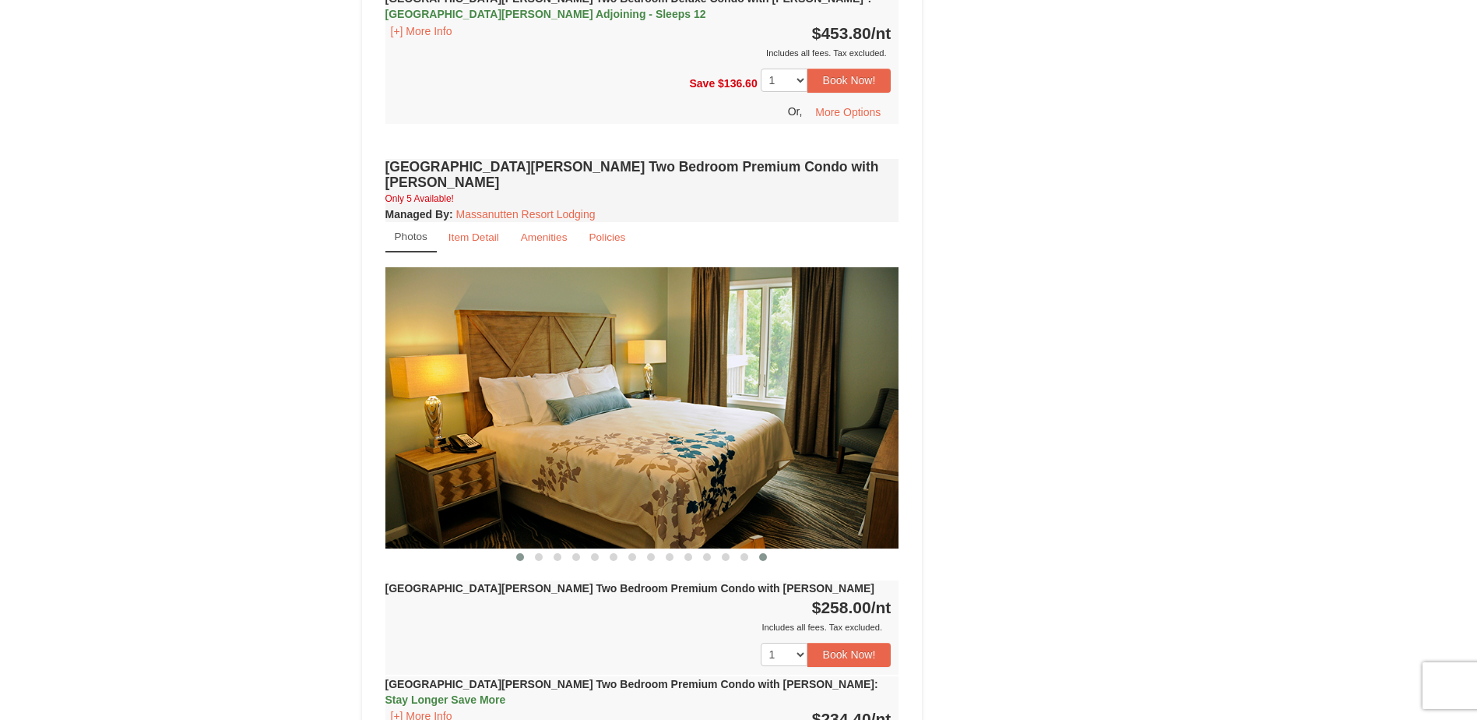
click at [765, 549] on button at bounding box center [763, 557] width 19 height 16
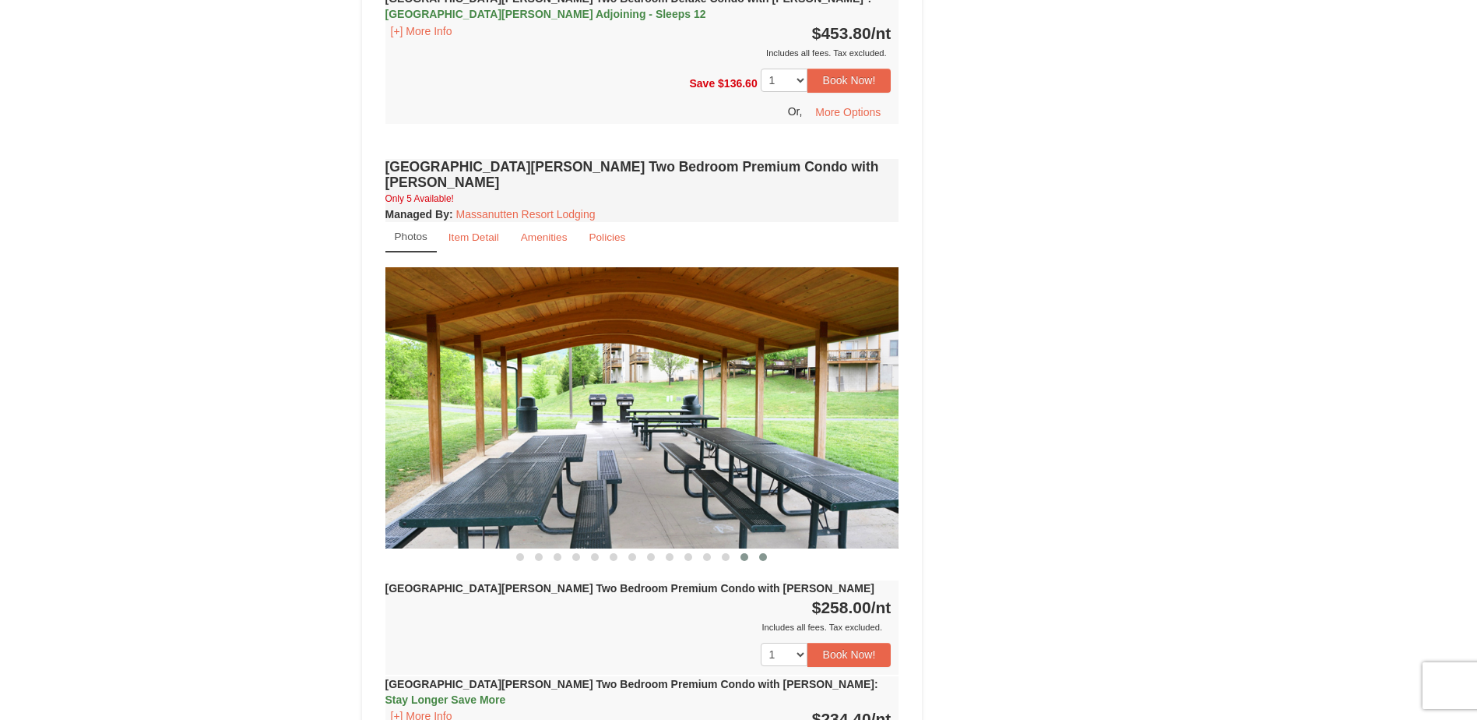
click at [746, 553] on span at bounding box center [745, 557] width 8 height 8
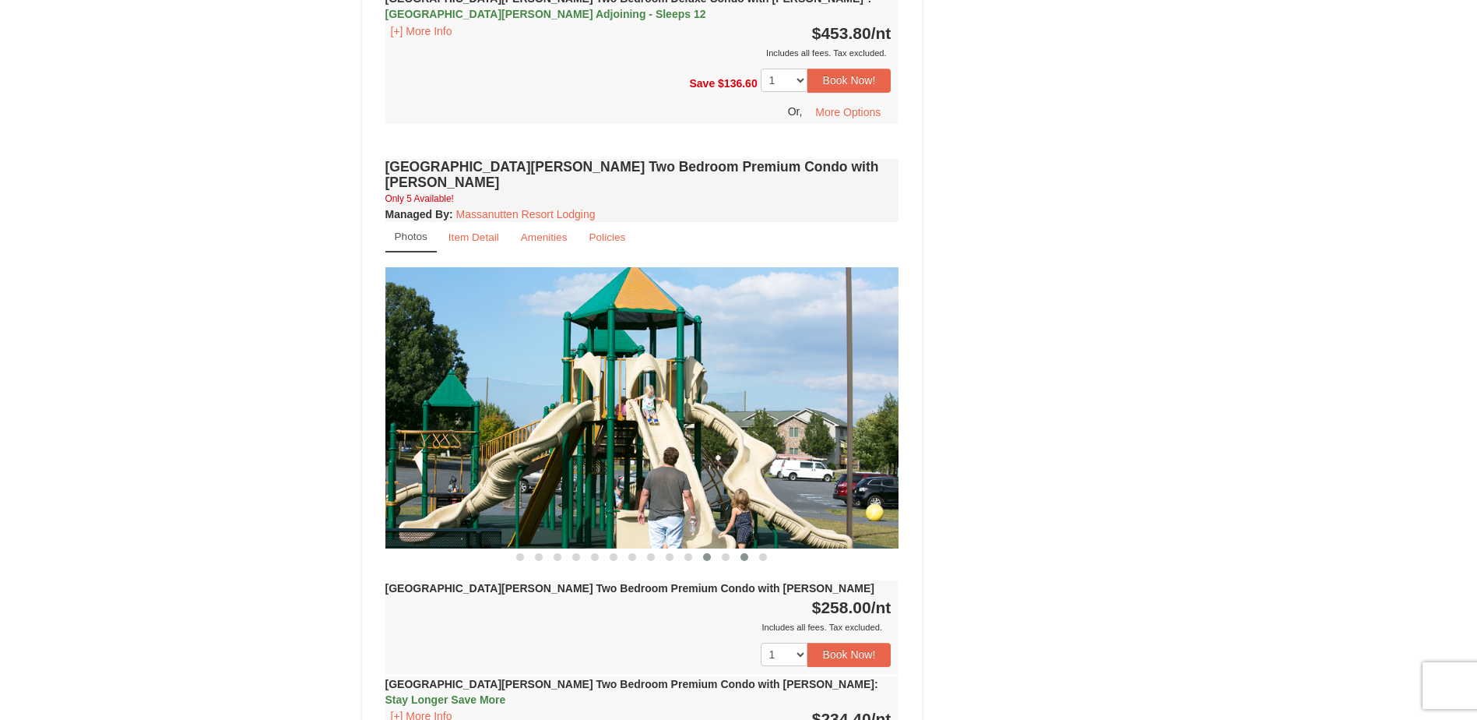
click at [714, 549] on button at bounding box center [707, 557] width 19 height 16
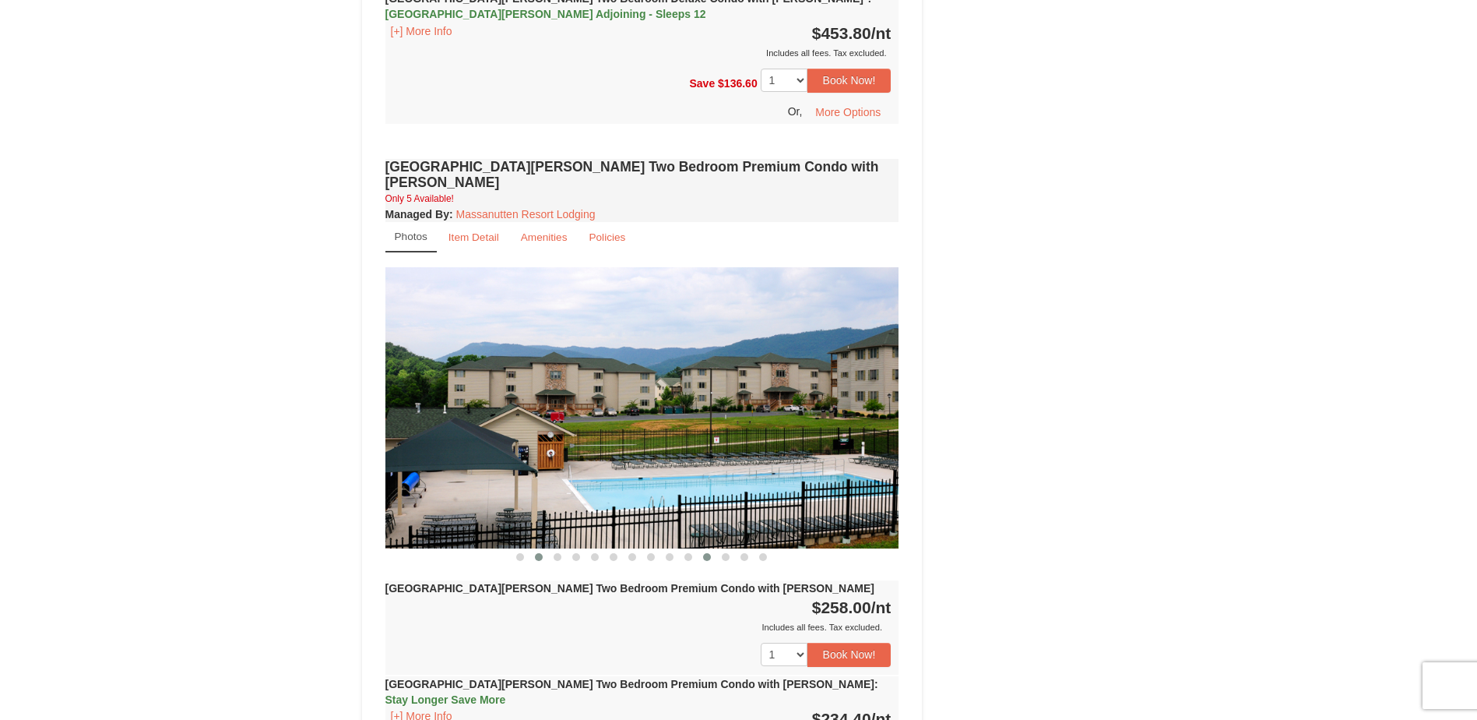
click at [537, 553] on span at bounding box center [539, 557] width 8 height 8
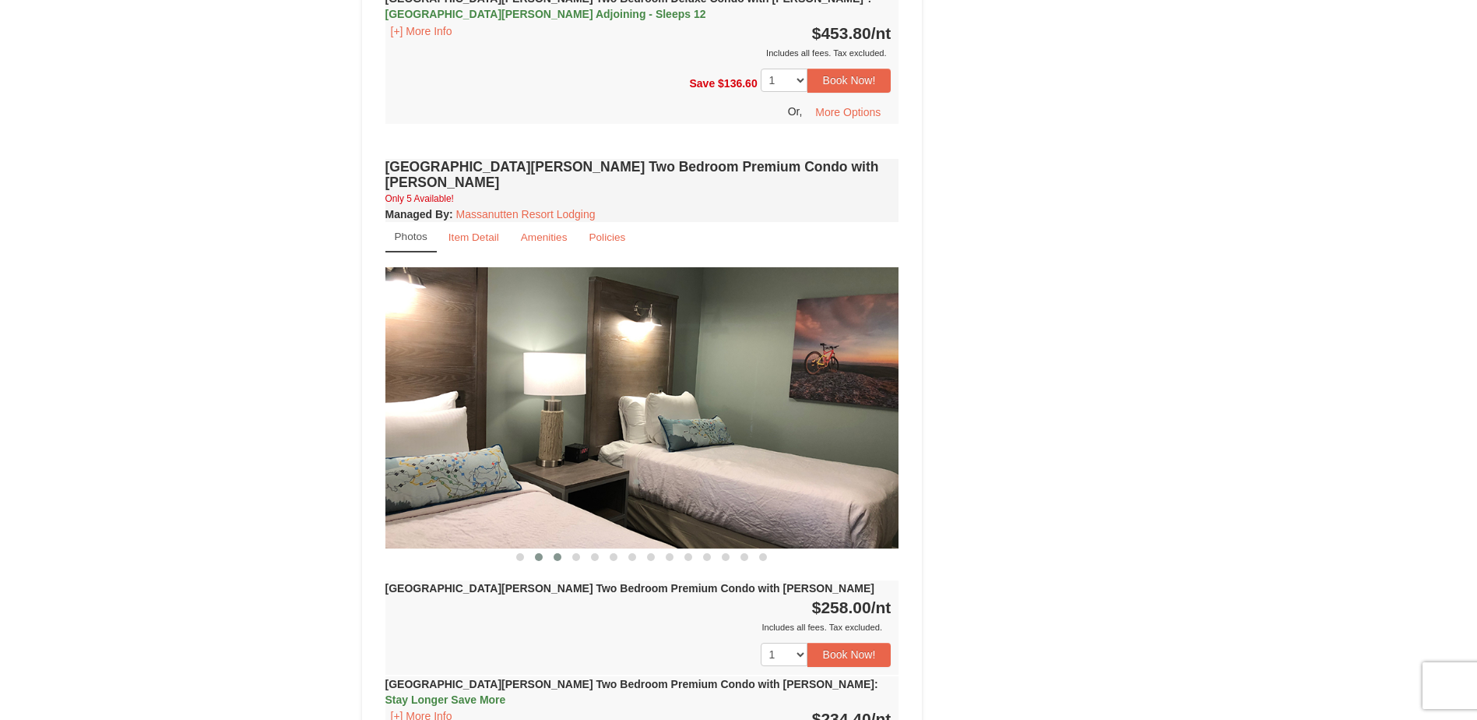
click at [556, 553] on span at bounding box center [558, 557] width 8 height 8
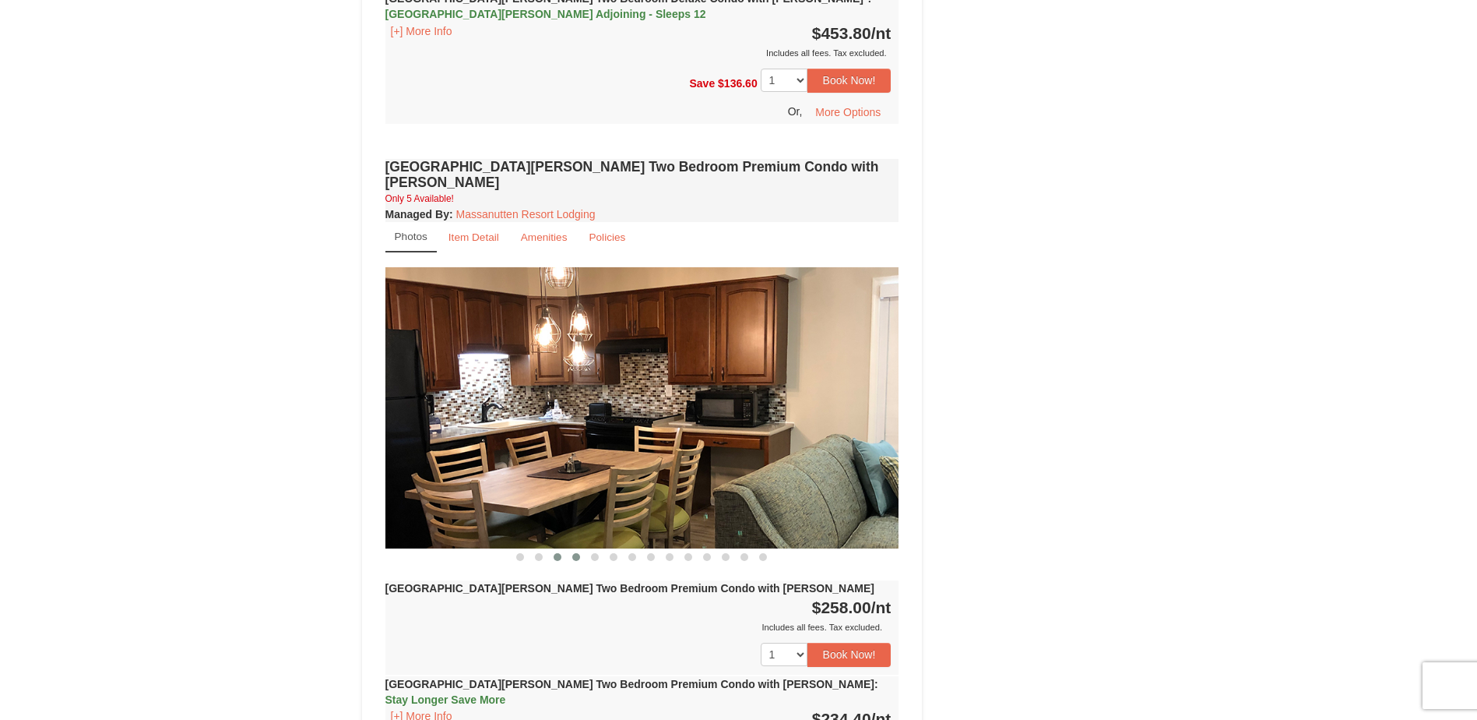
click at [574, 553] on span at bounding box center [576, 557] width 8 height 8
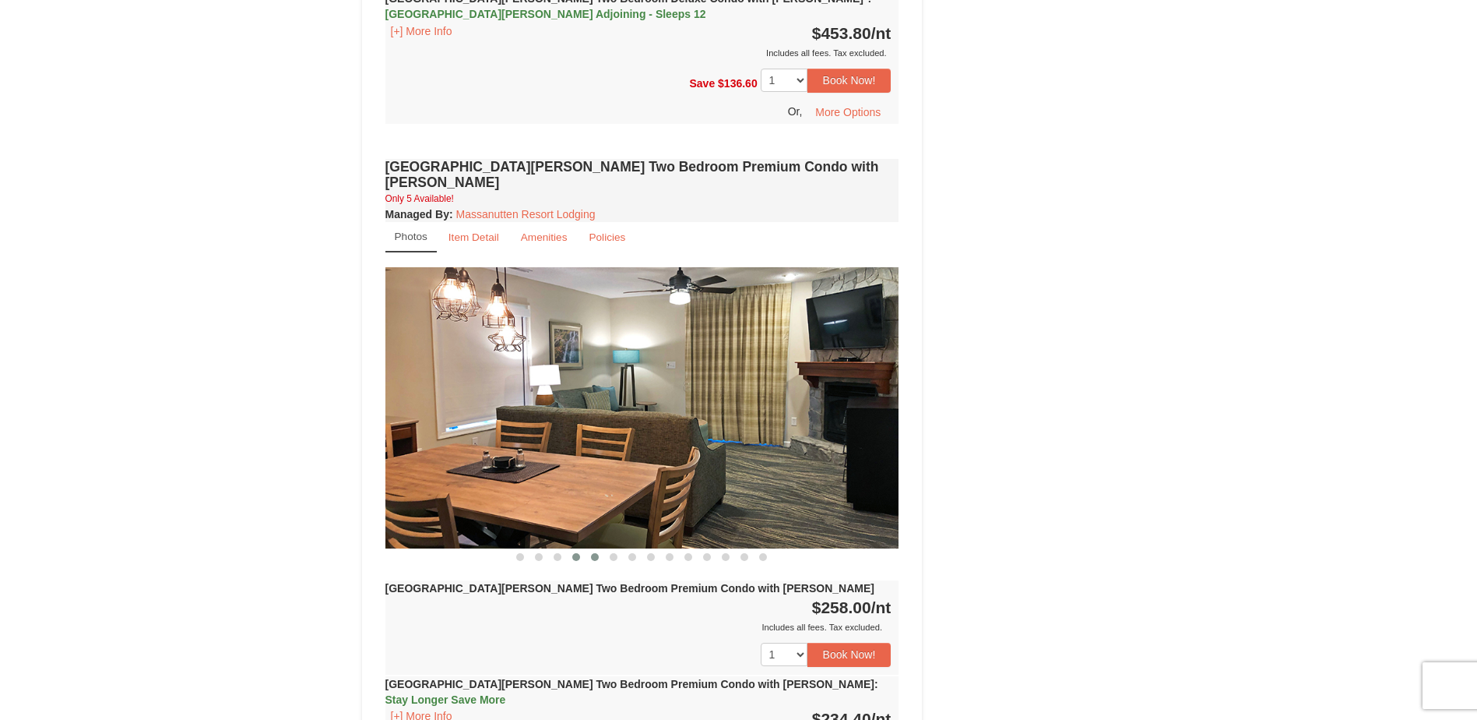
click at [586, 549] on button at bounding box center [595, 557] width 19 height 16
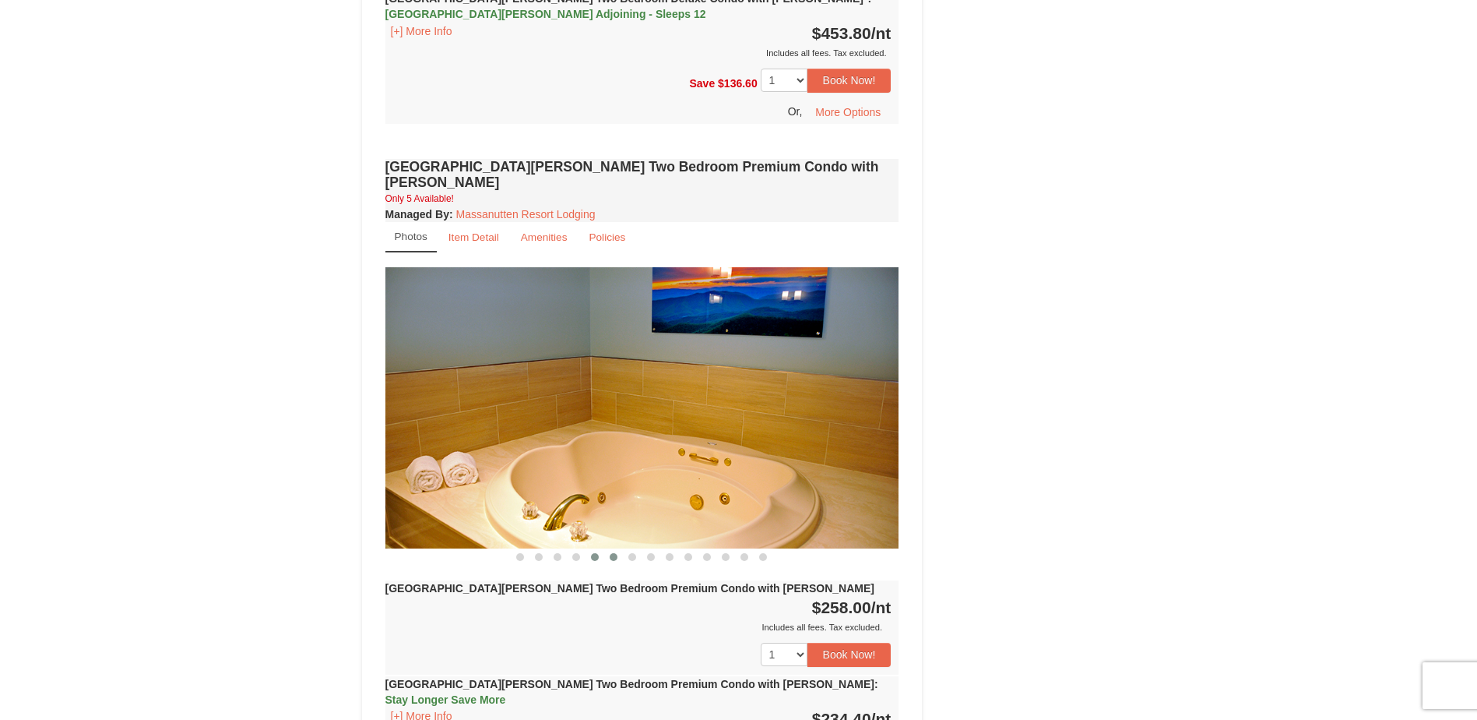
click at [613, 553] on span at bounding box center [614, 557] width 8 height 8
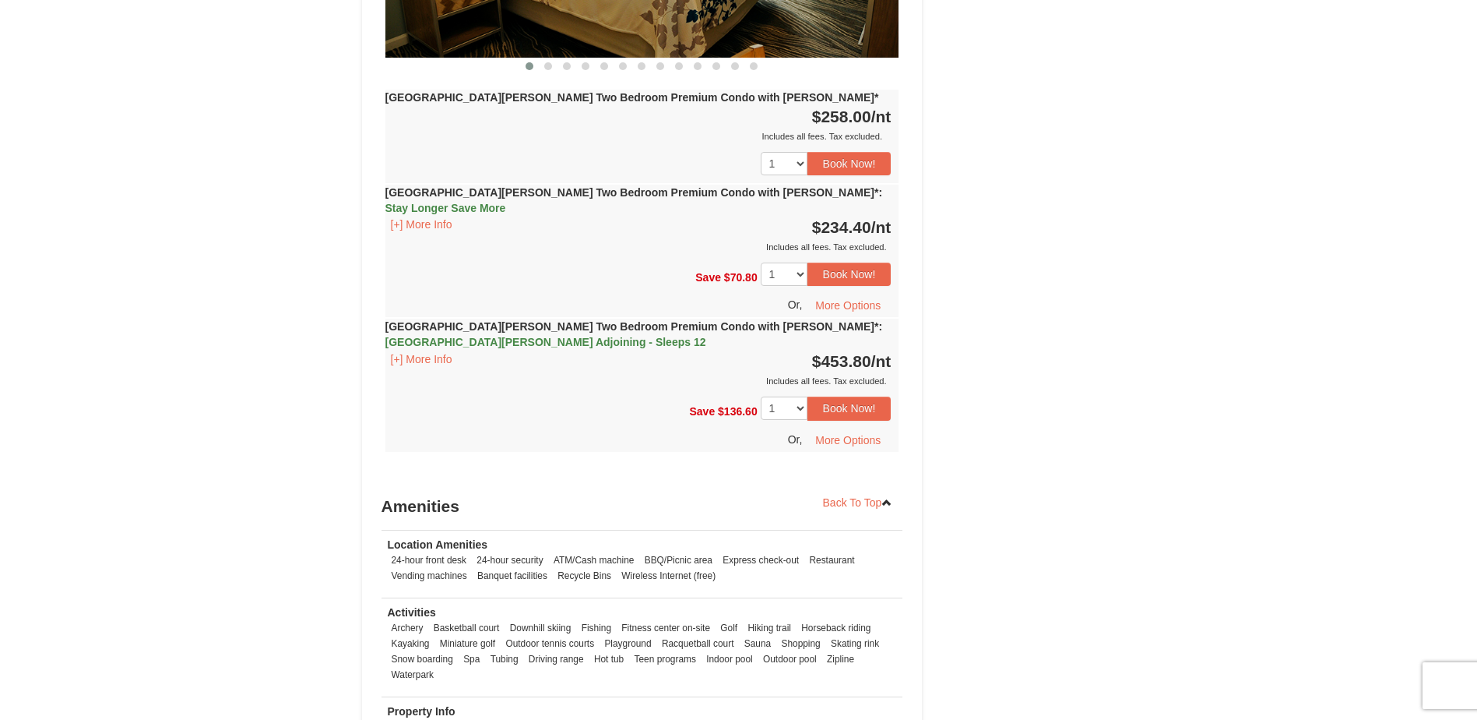
scroll to position [3320, 0]
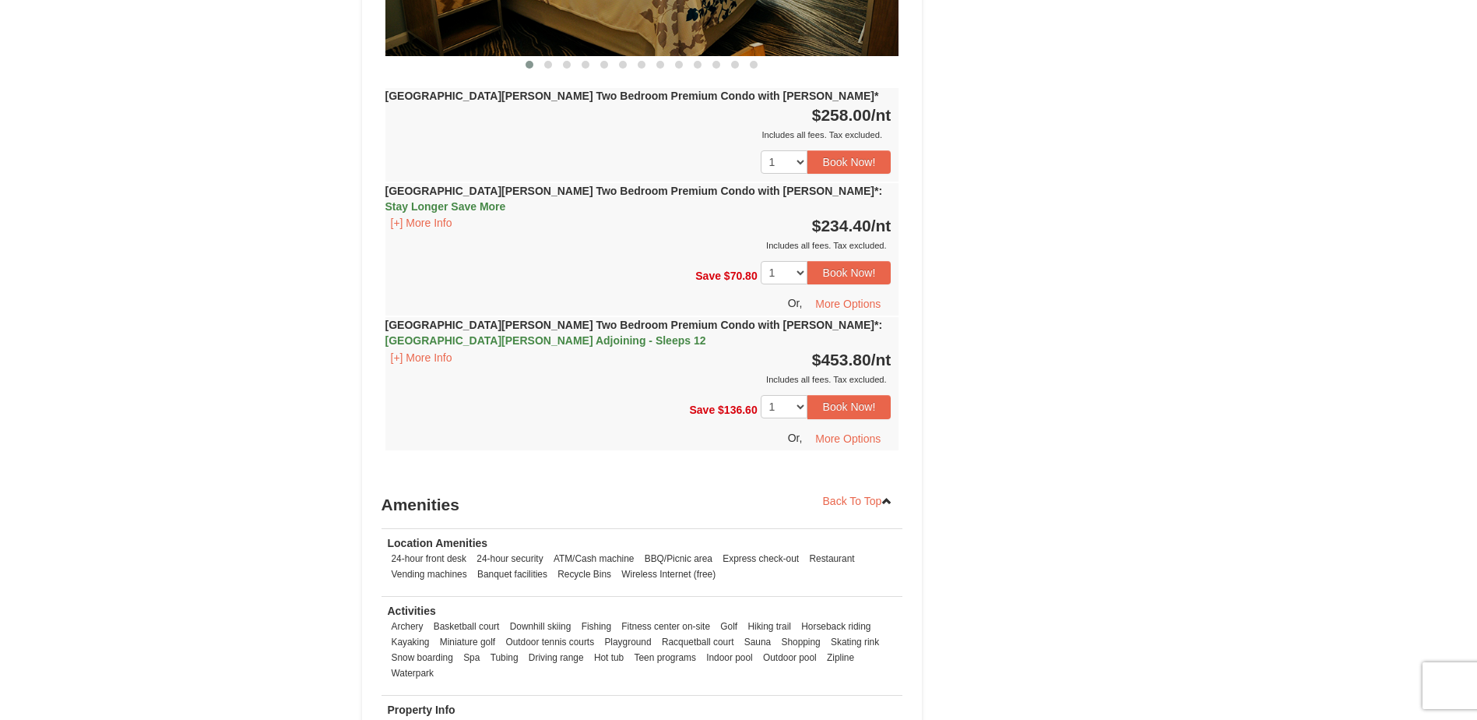
click at [436, 703] on strong "Property Info" at bounding box center [422, 709] width 68 height 12
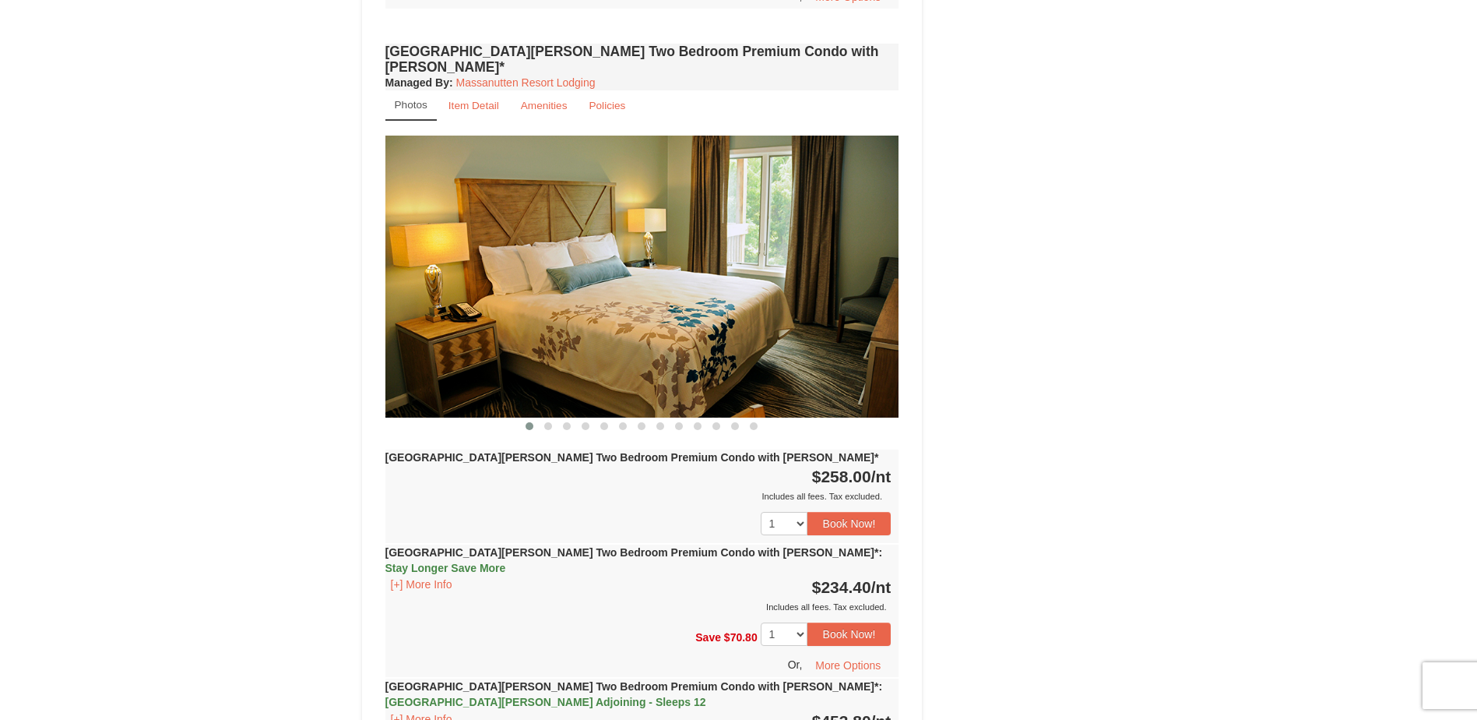
scroll to position [2775, 0]
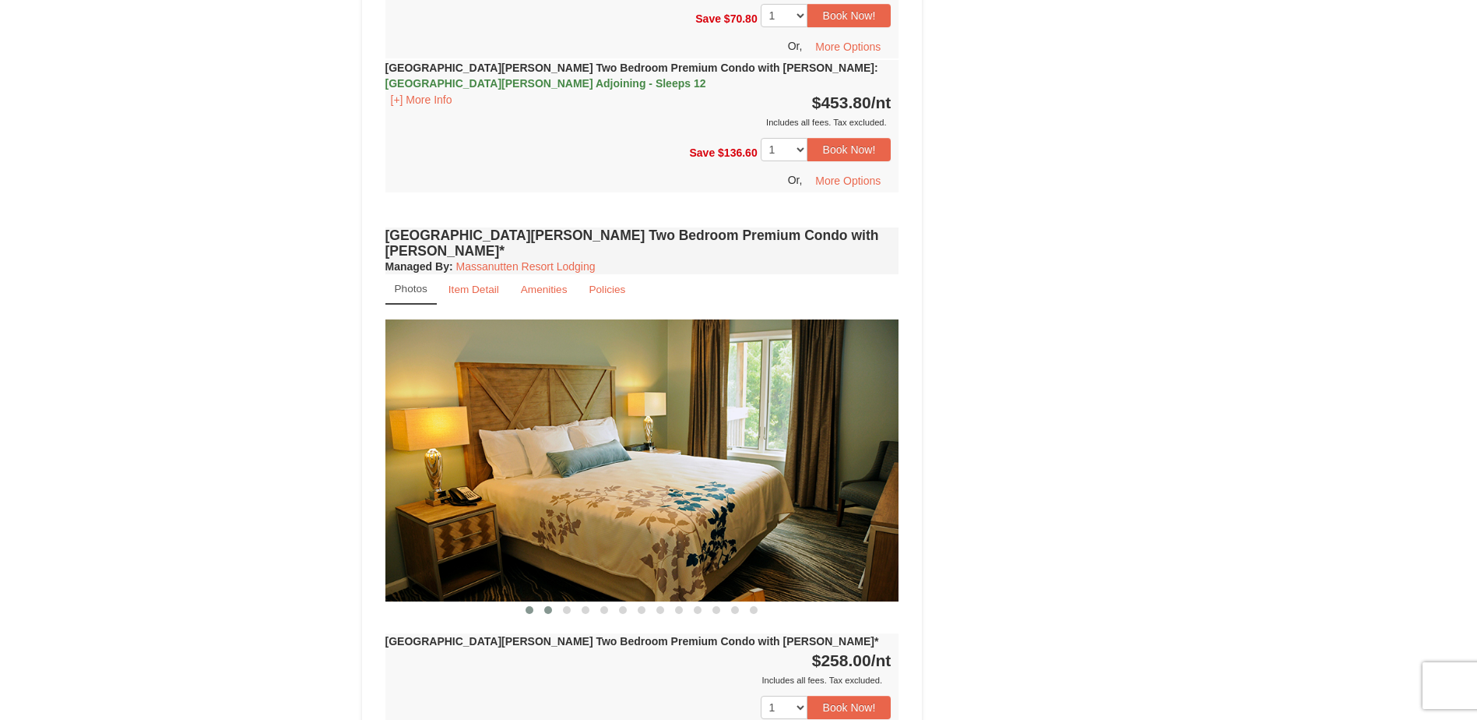
click at [549, 606] on span at bounding box center [548, 610] width 8 height 8
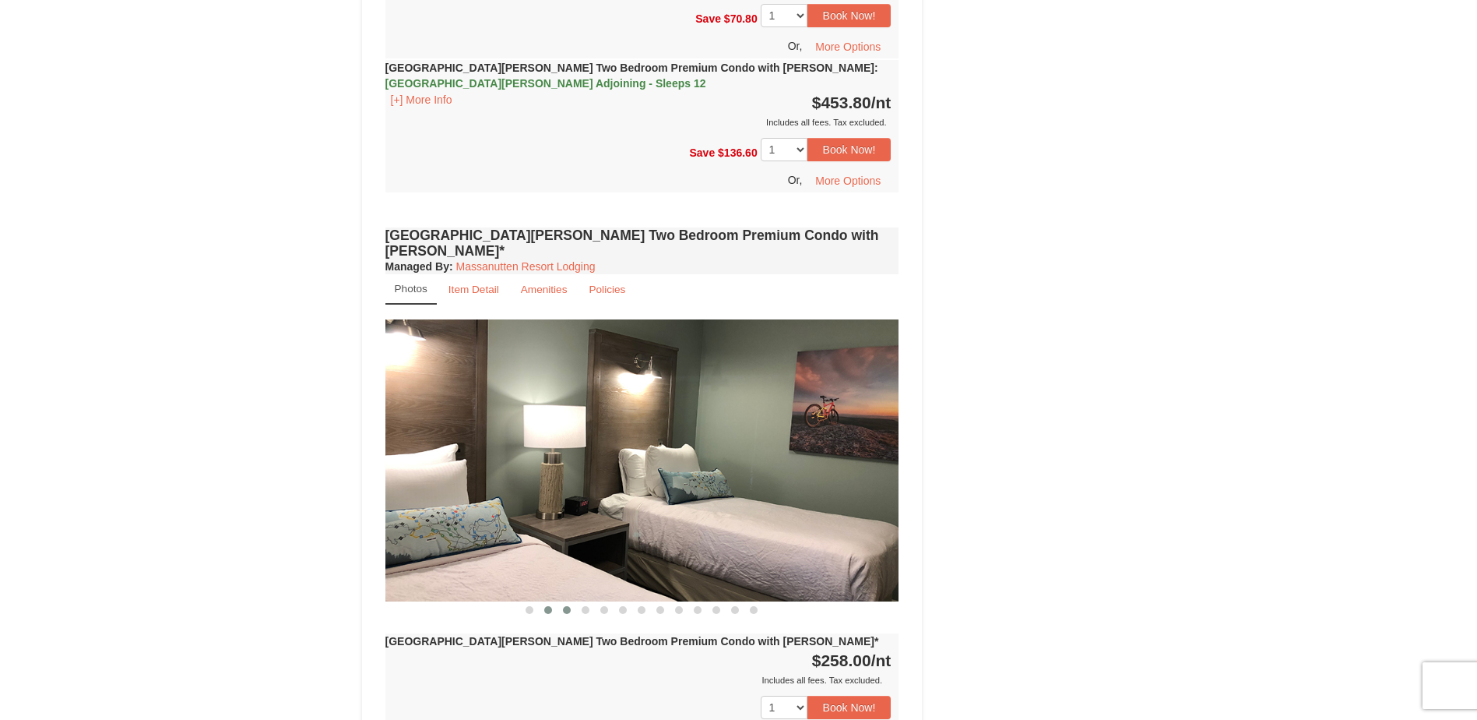
click at [571, 602] on button at bounding box center [567, 610] width 19 height 16
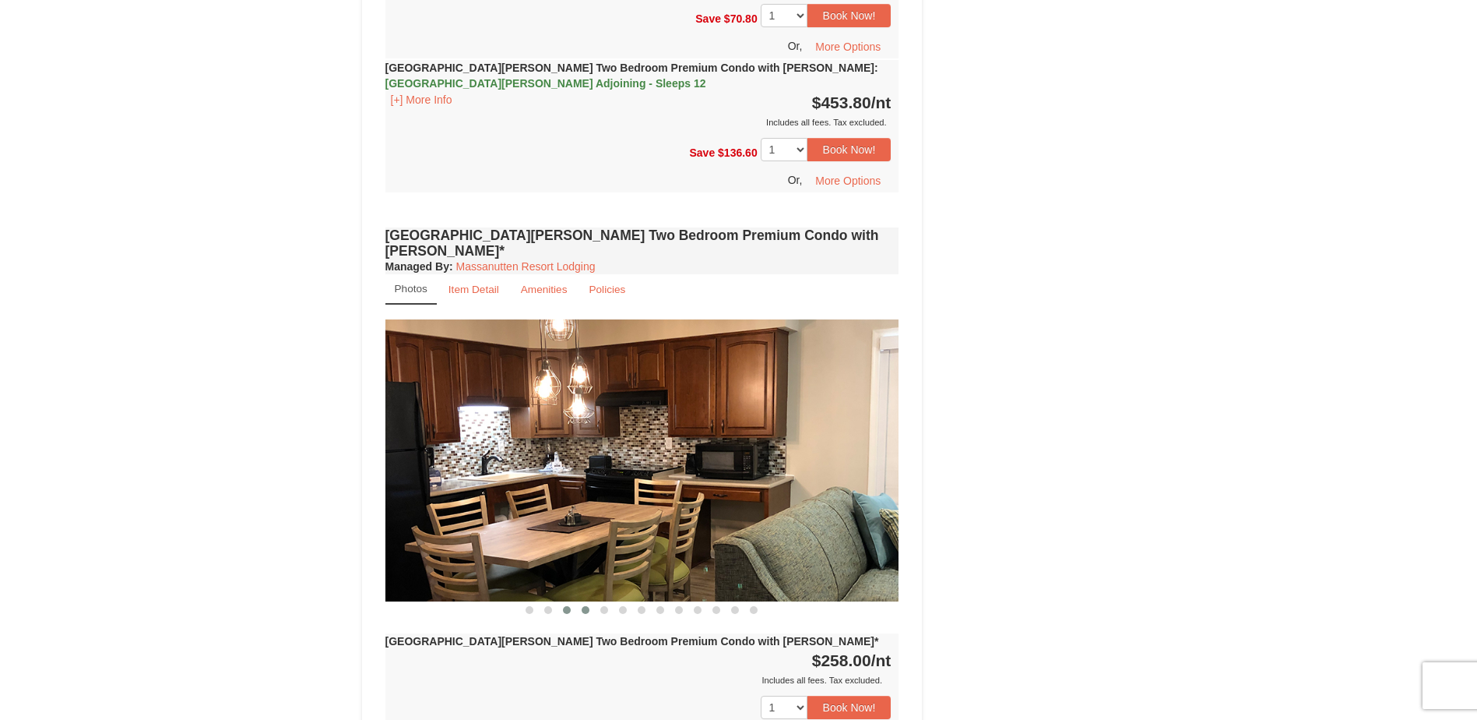
click at [582, 606] on span at bounding box center [586, 610] width 8 height 8
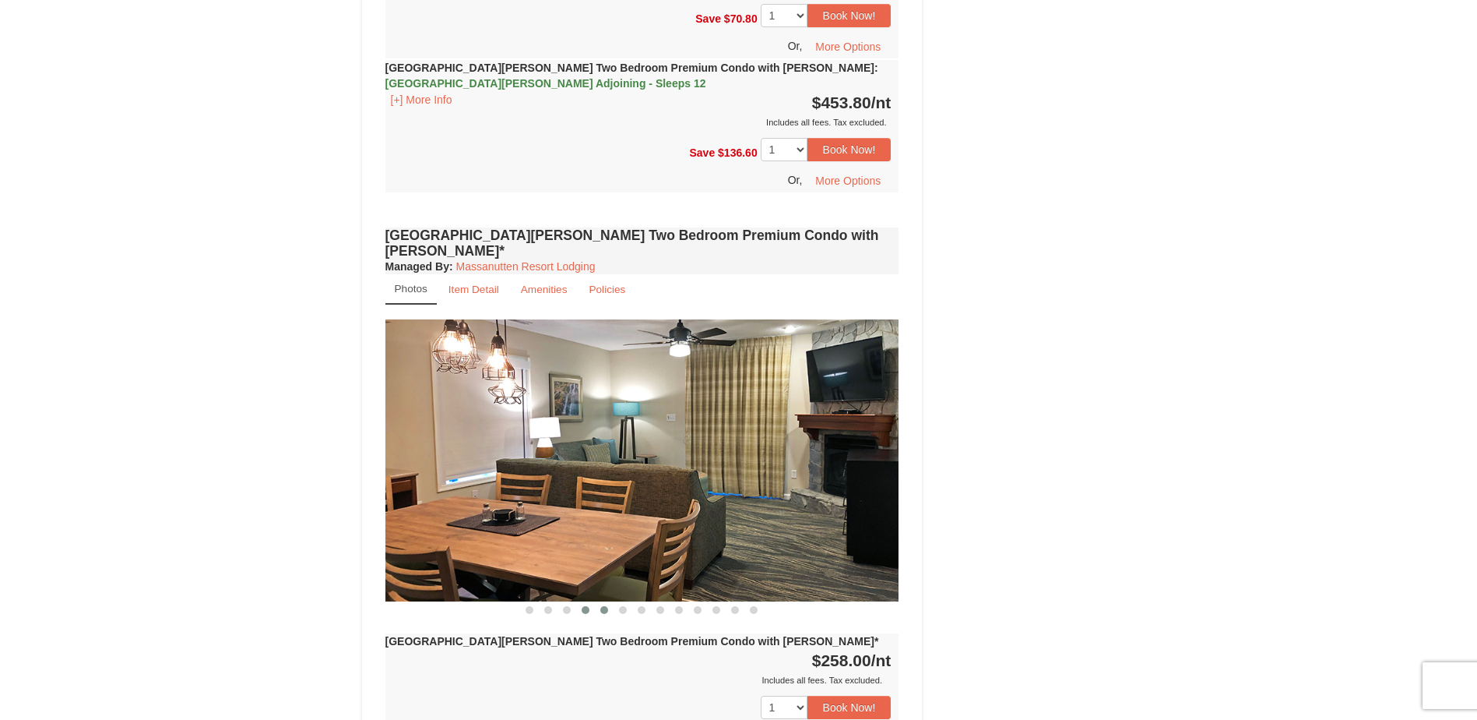
click at [596, 602] on button at bounding box center [604, 610] width 19 height 16
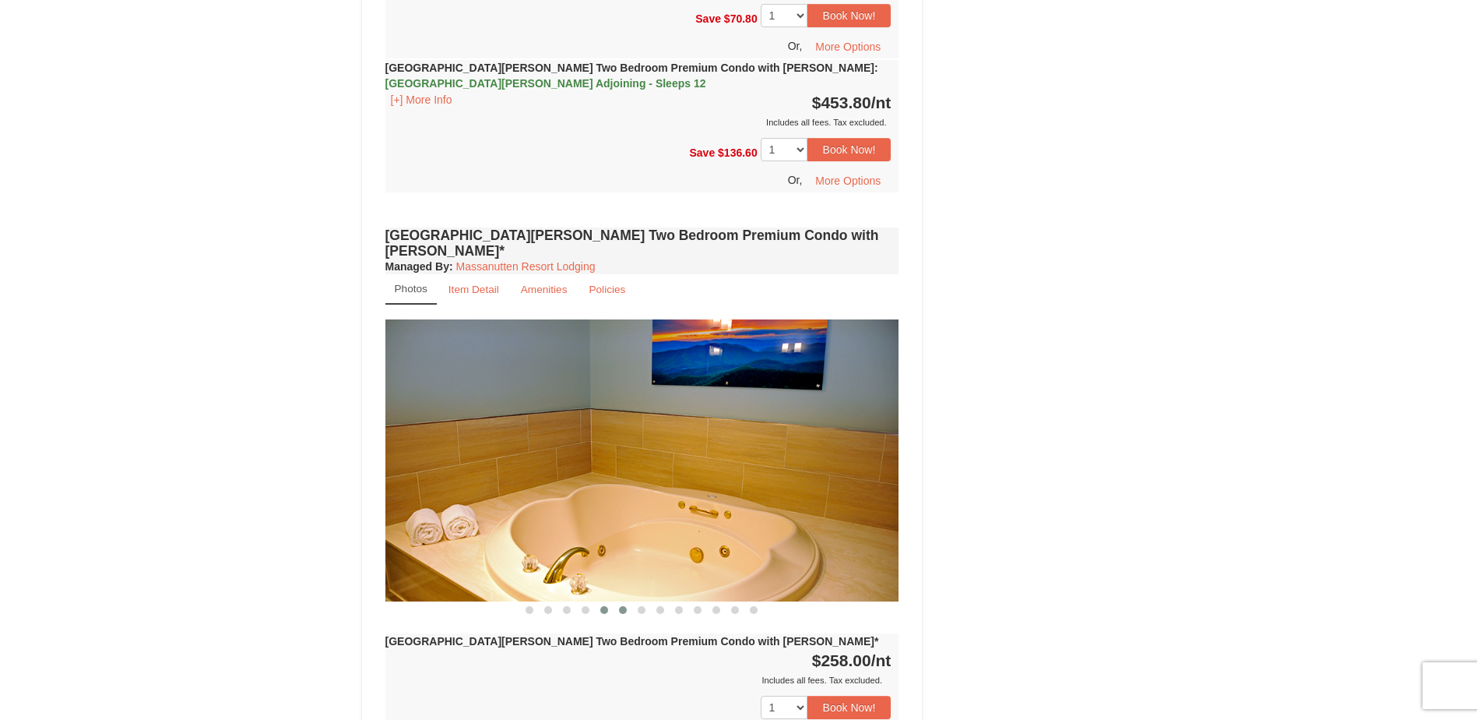
click at [618, 602] on button at bounding box center [623, 610] width 19 height 16
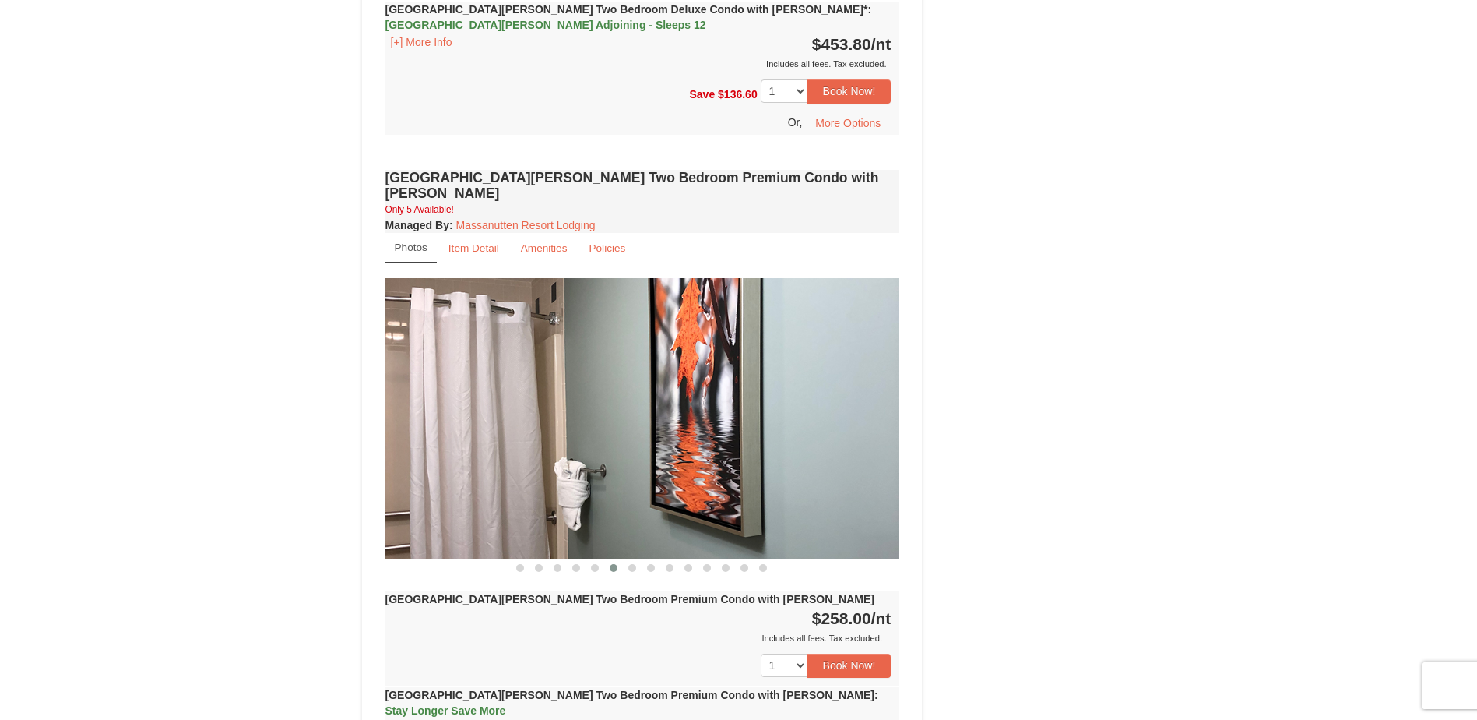
scroll to position [1996, 0]
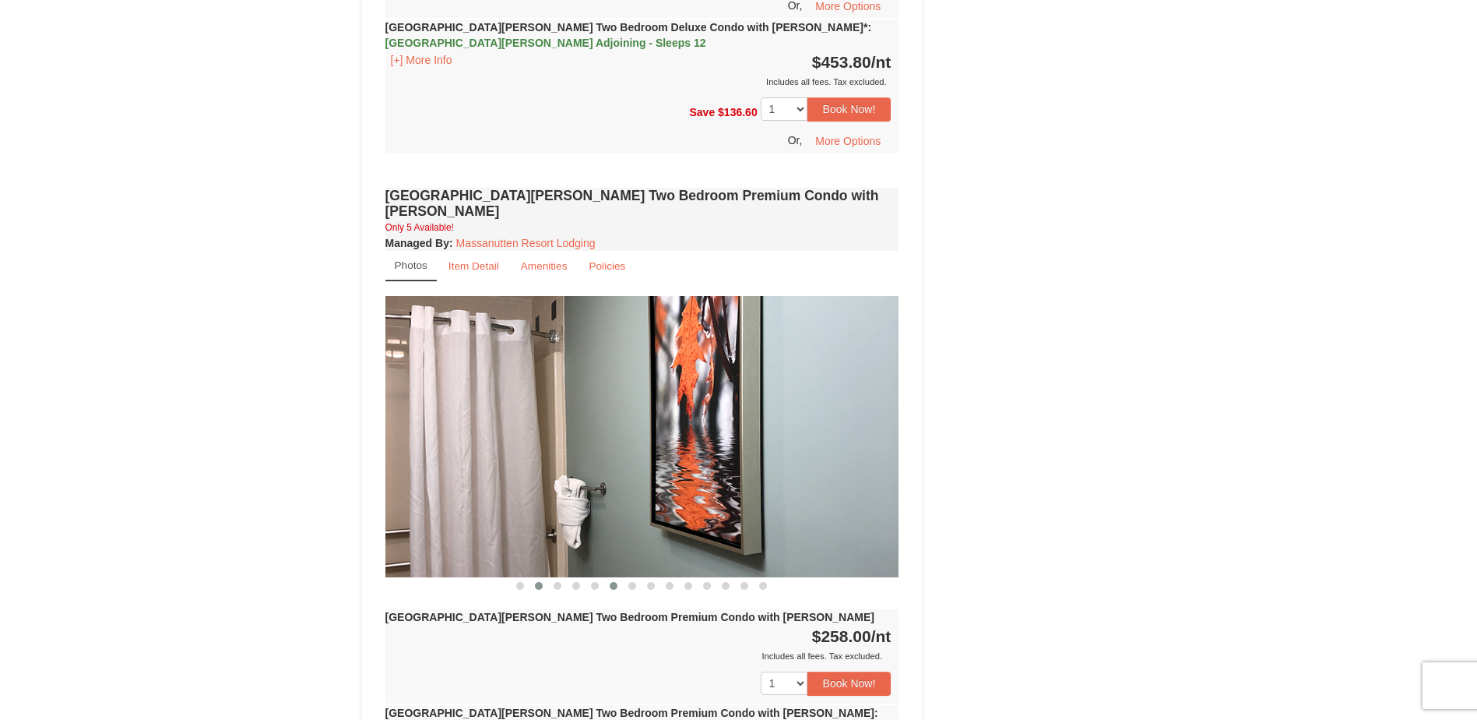
click at [540, 582] on span at bounding box center [539, 586] width 8 height 8
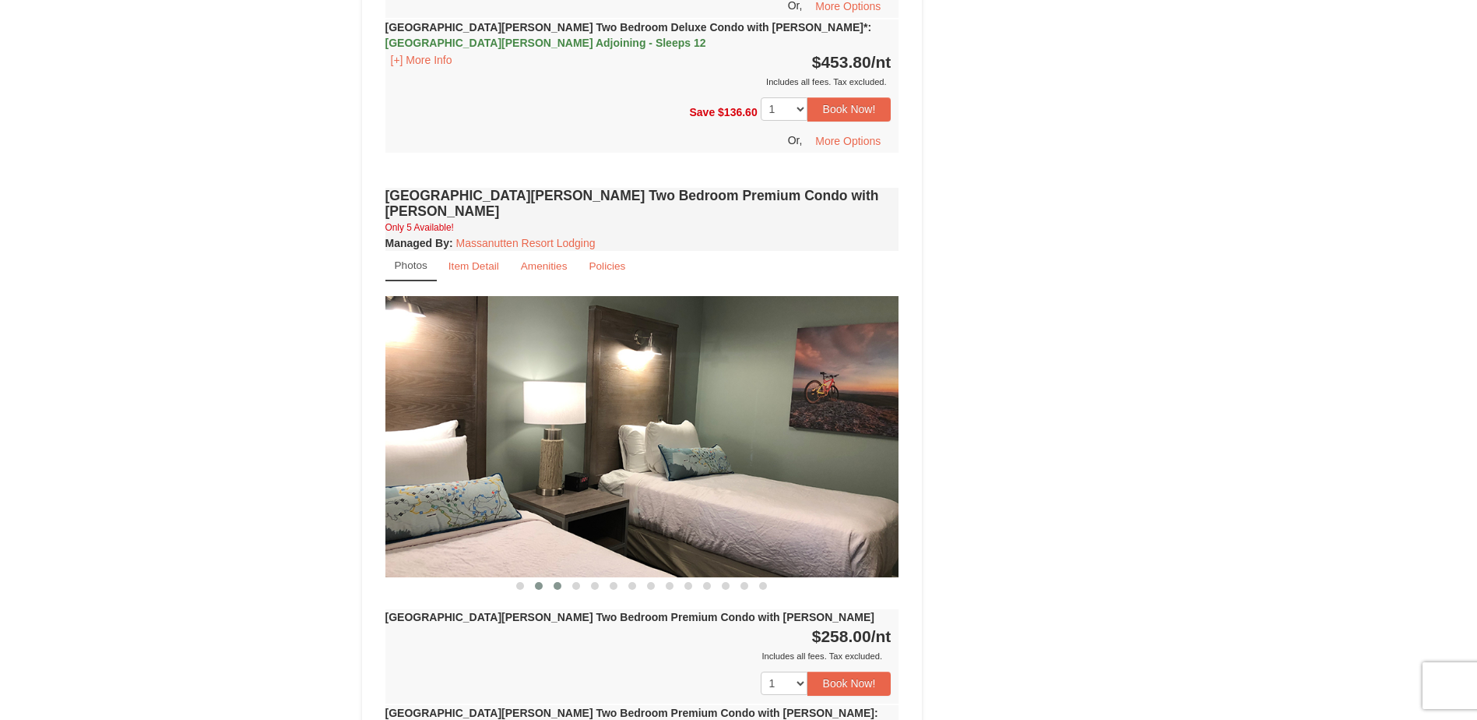
click at [553, 578] on button at bounding box center [557, 586] width 19 height 16
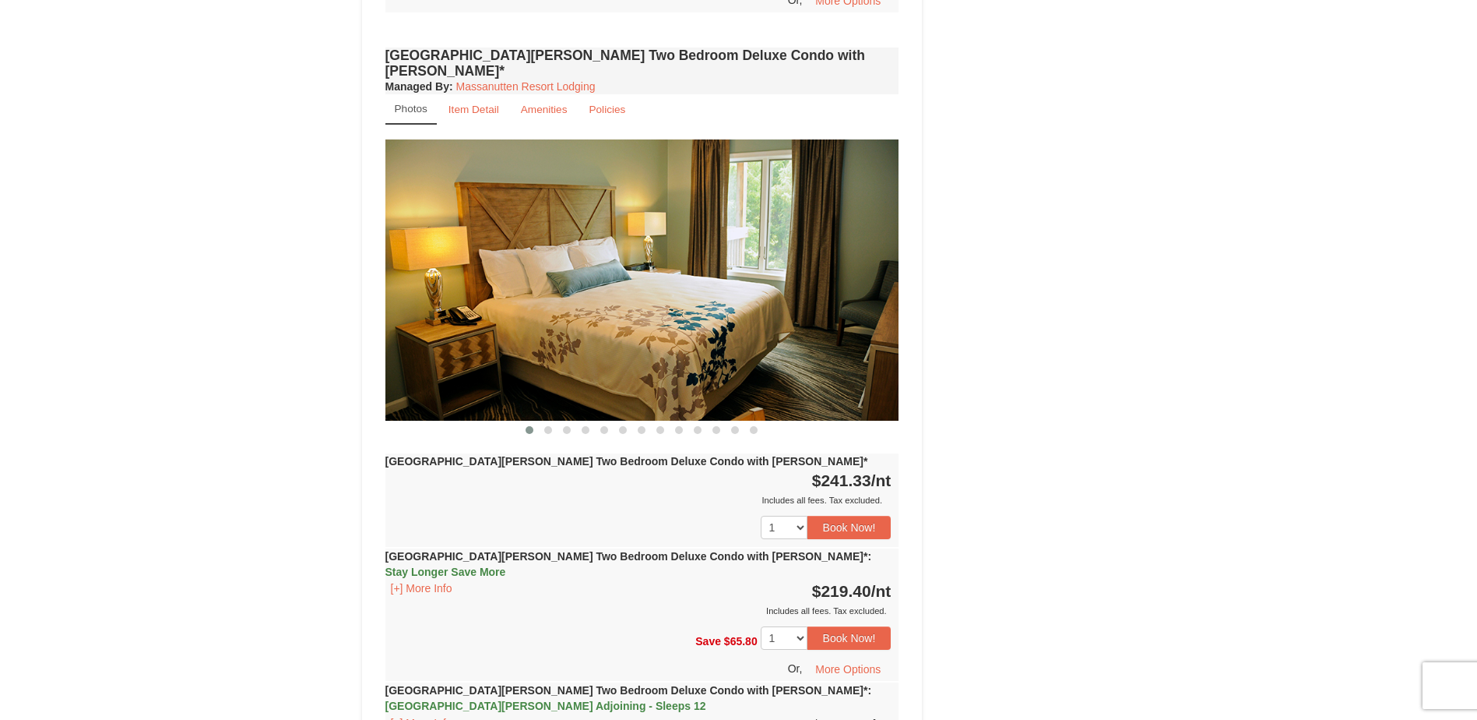
scroll to position [1295, 0]
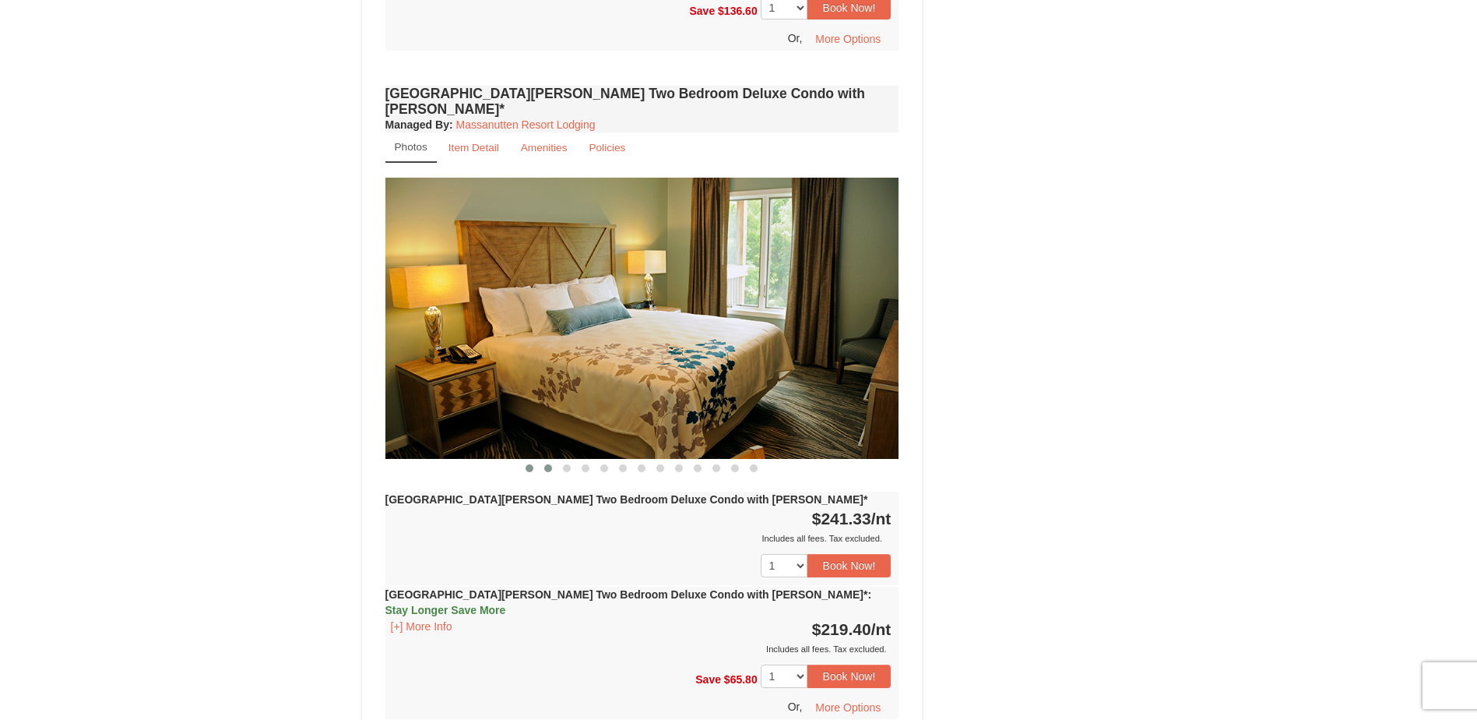
click at [544, 460] on button at bounding box center [548, 468] width 19 height 16
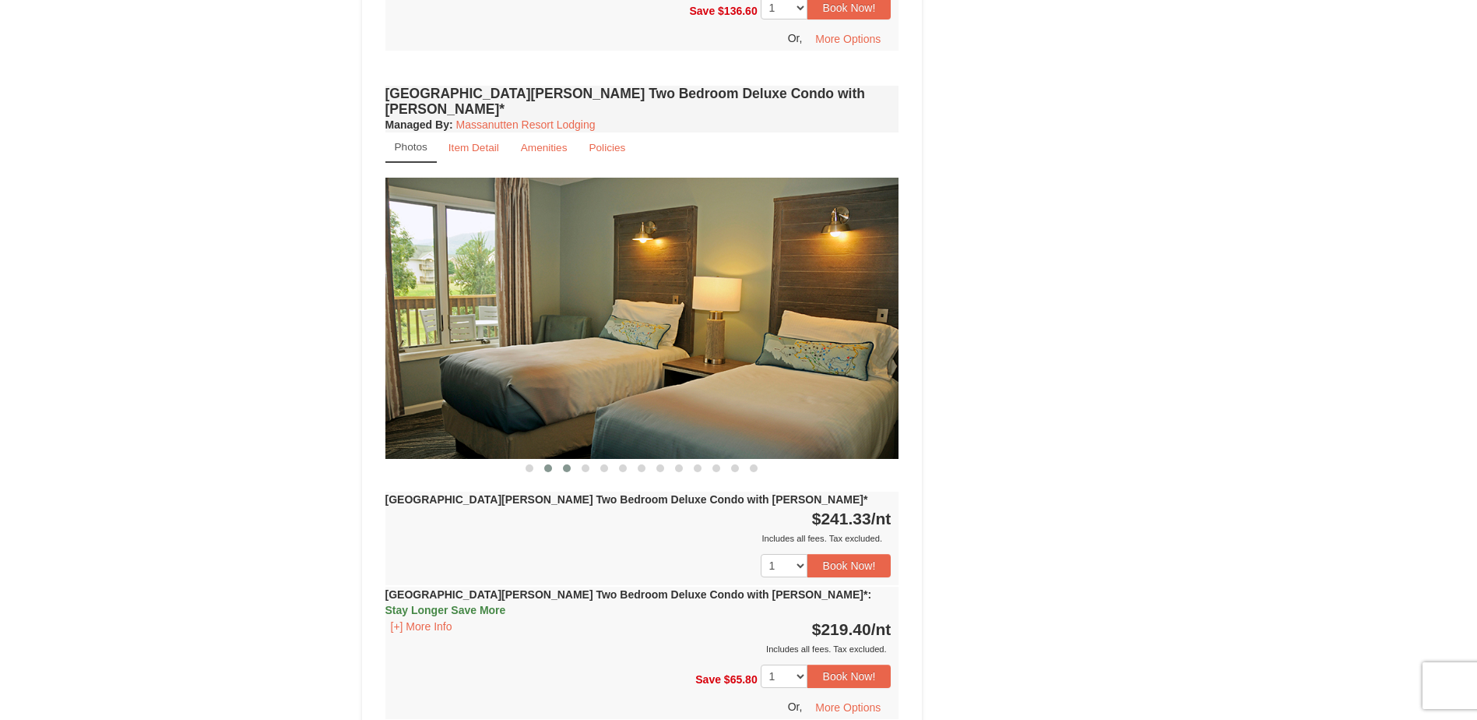
click at [564, 464] on span at bounding box center [567, 468] width 8 height 8
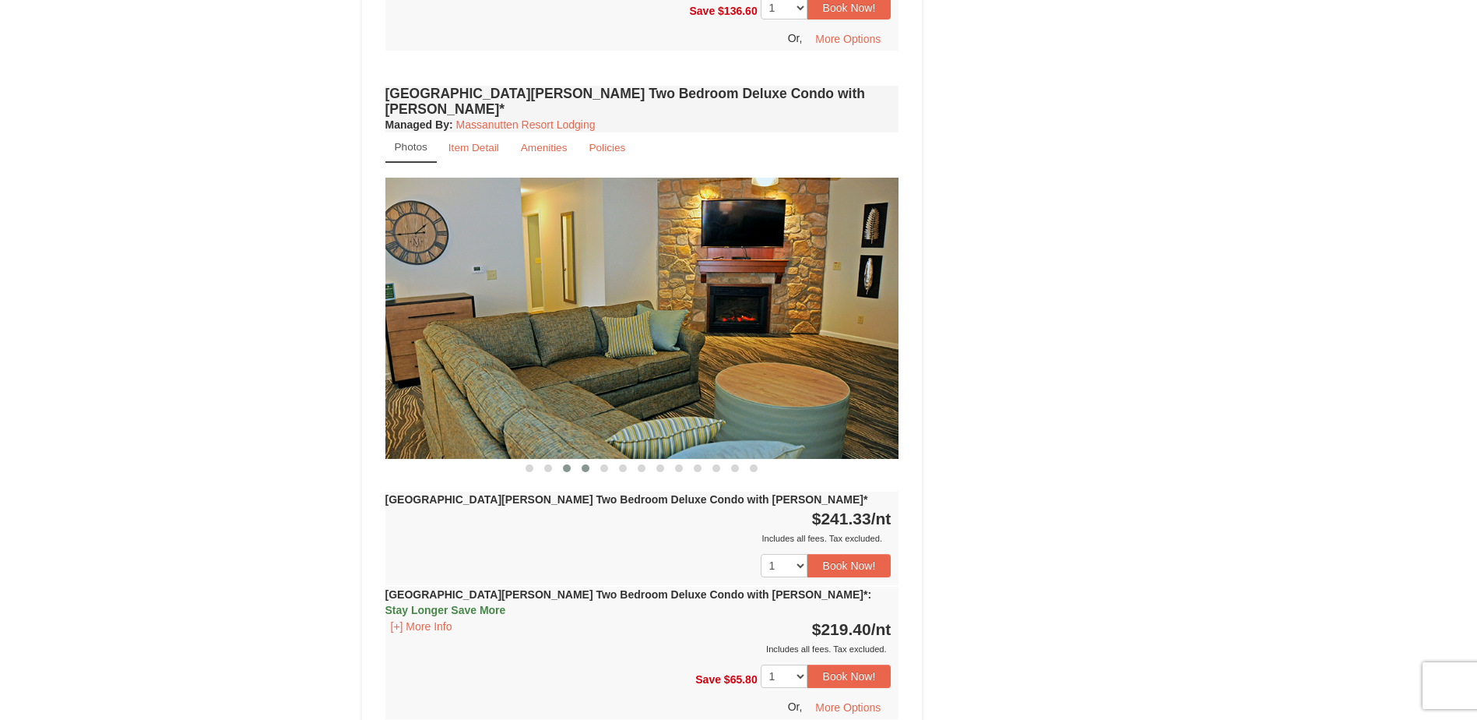
click at [588, 464] on span at bounding box center [586, 468] width 8 height 8
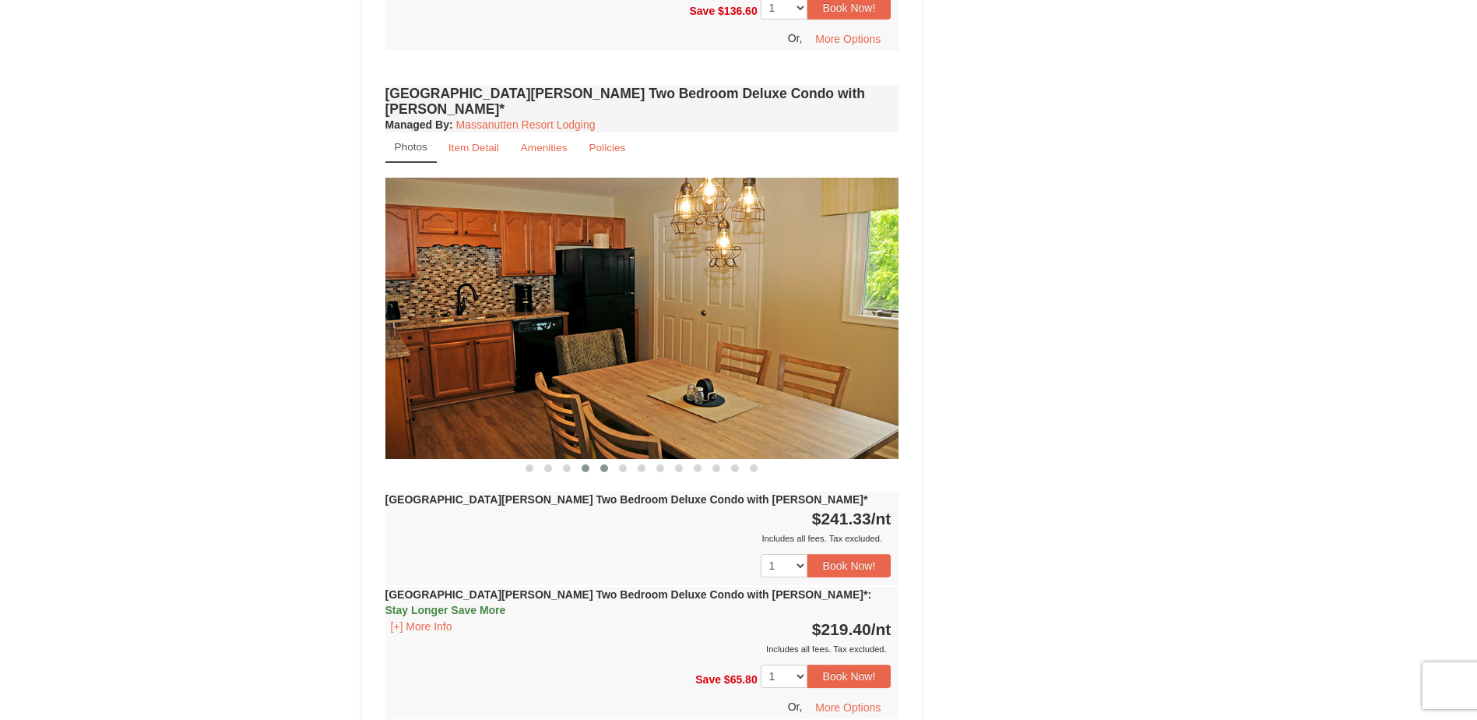
click at [599, 460] on button at bounding box center [604, 468] width 19 height 16
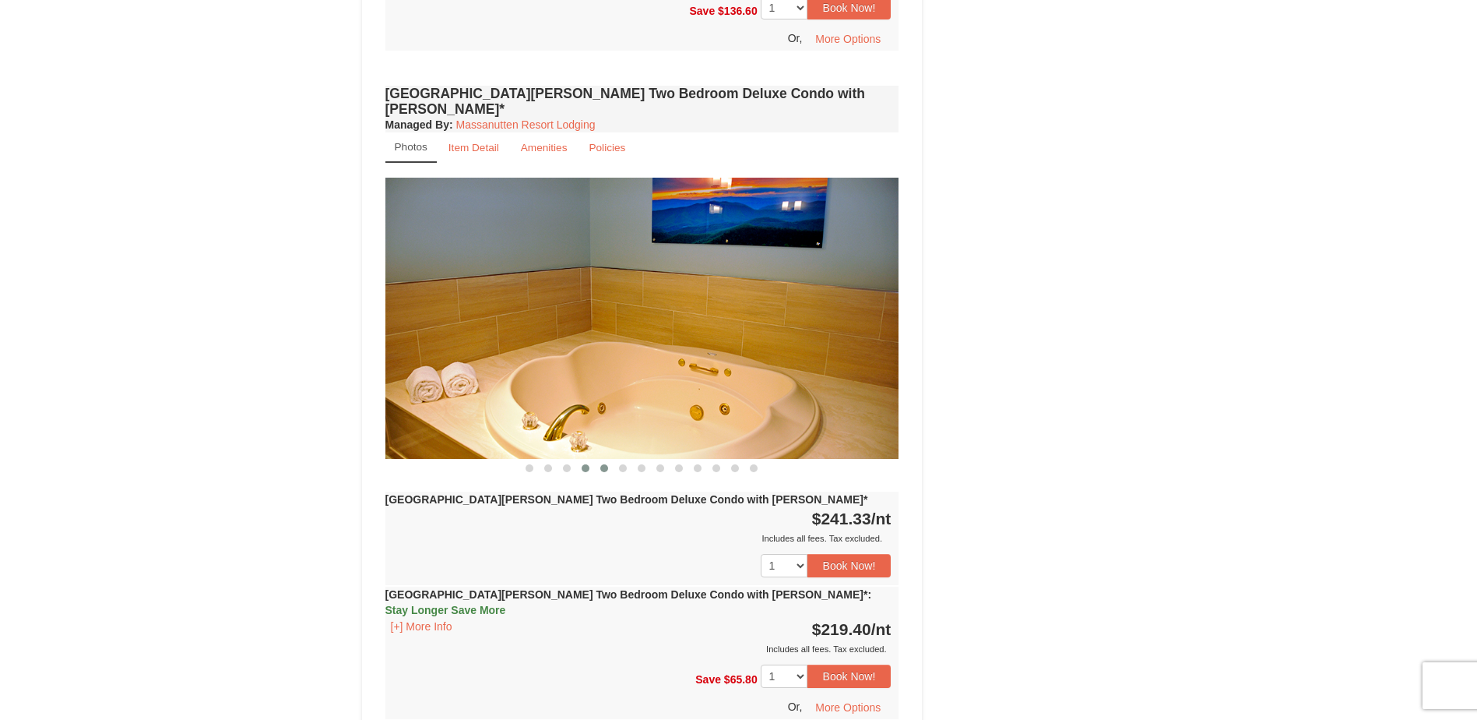
click at [590, 460] on button at bounding box center [585, 468] width 19 height 16
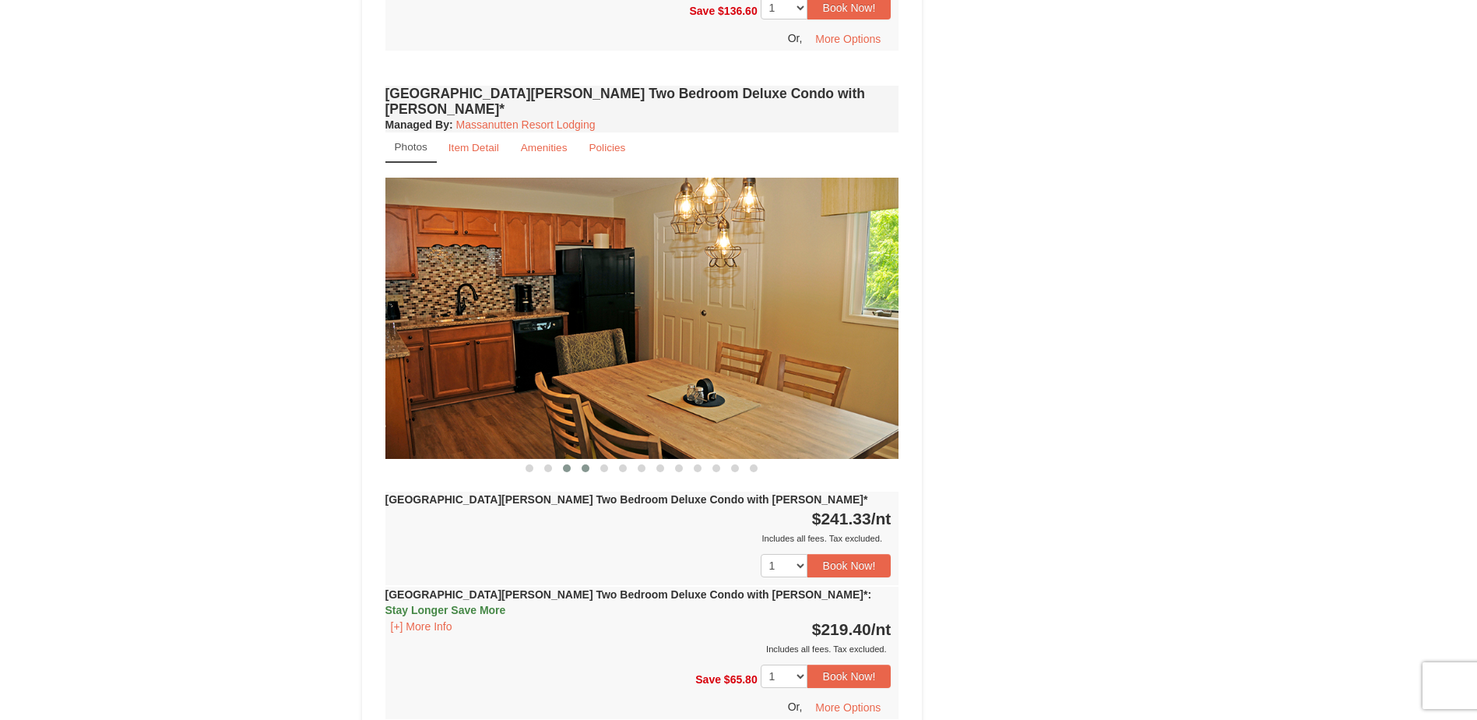
click at [575, 460] on button at bounding box center [567, 468] width 19 height 16
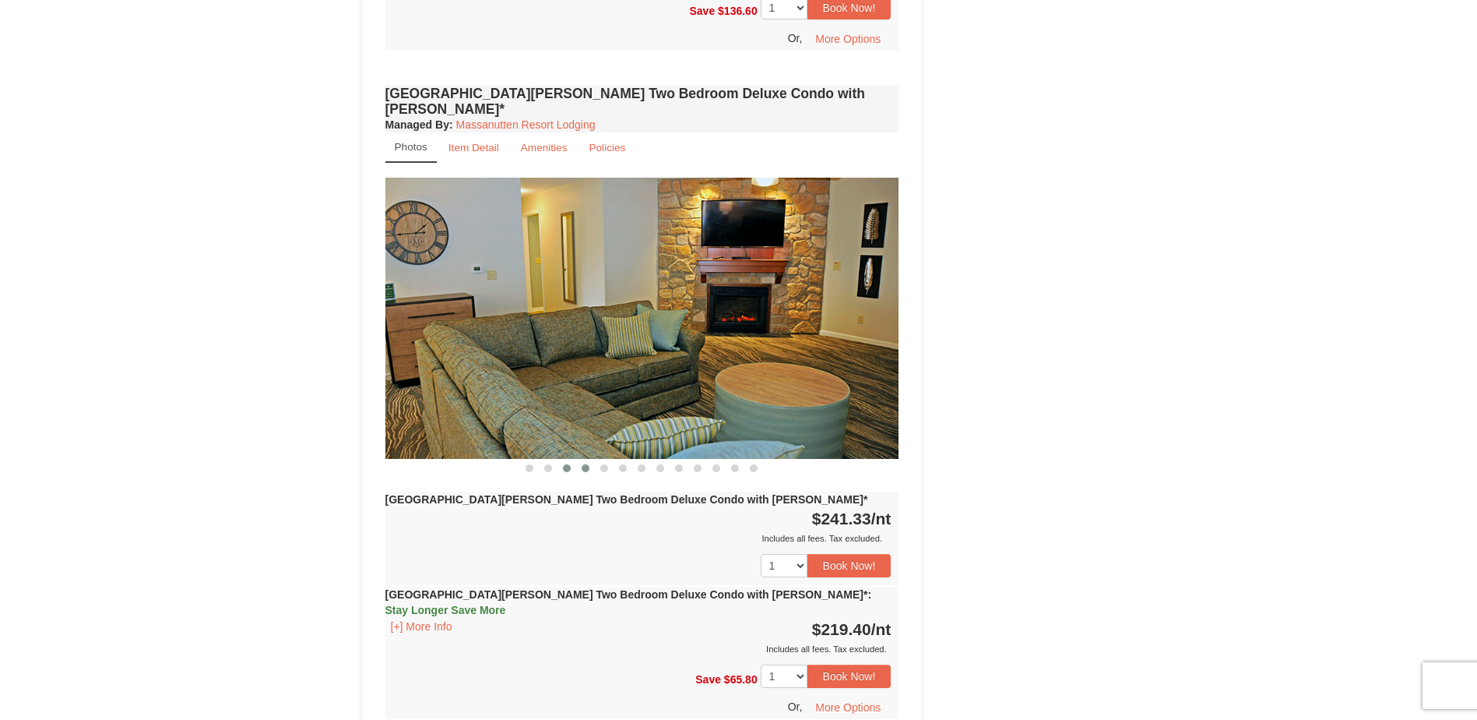
click at [584, 464] on span at bounding box center [586, 468] width 8 height 8
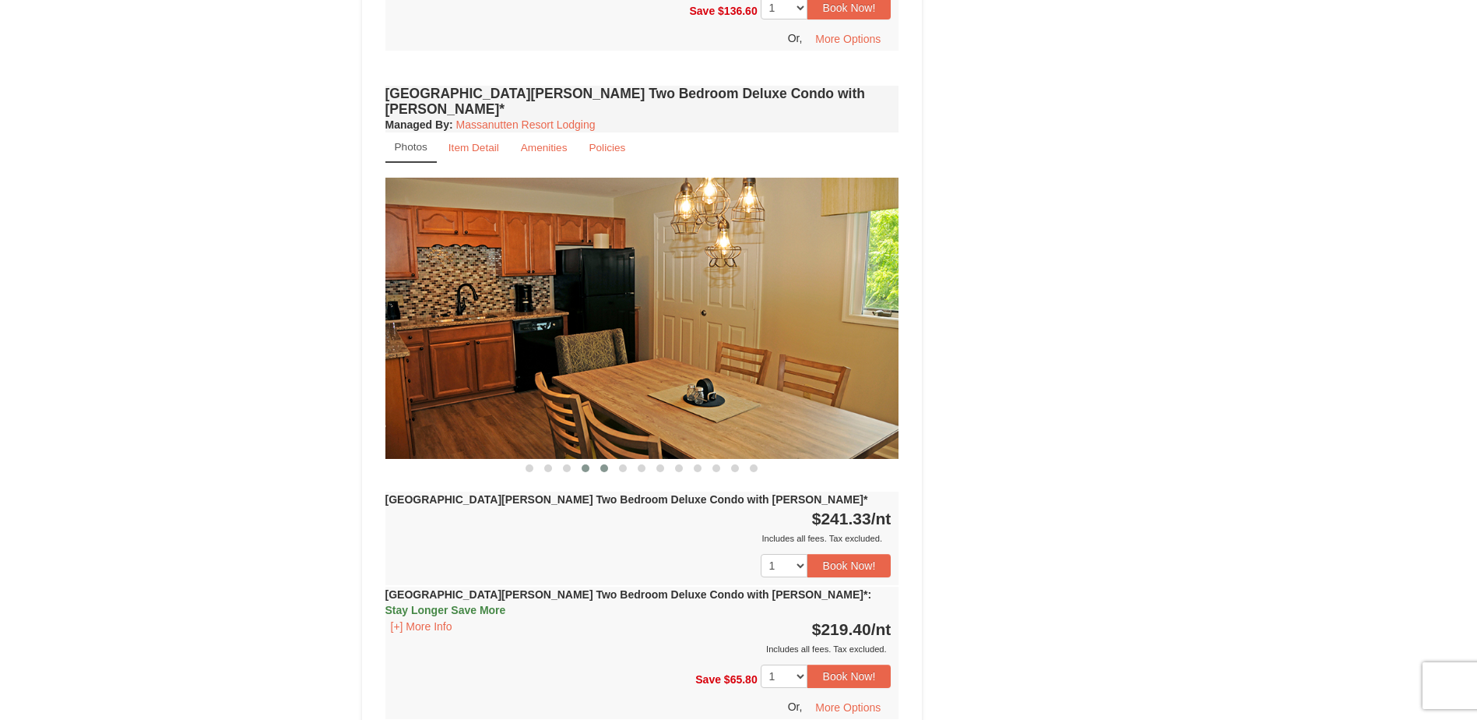
click at [600, 460] on button at bounding box center [604, 468] width 19 height 16
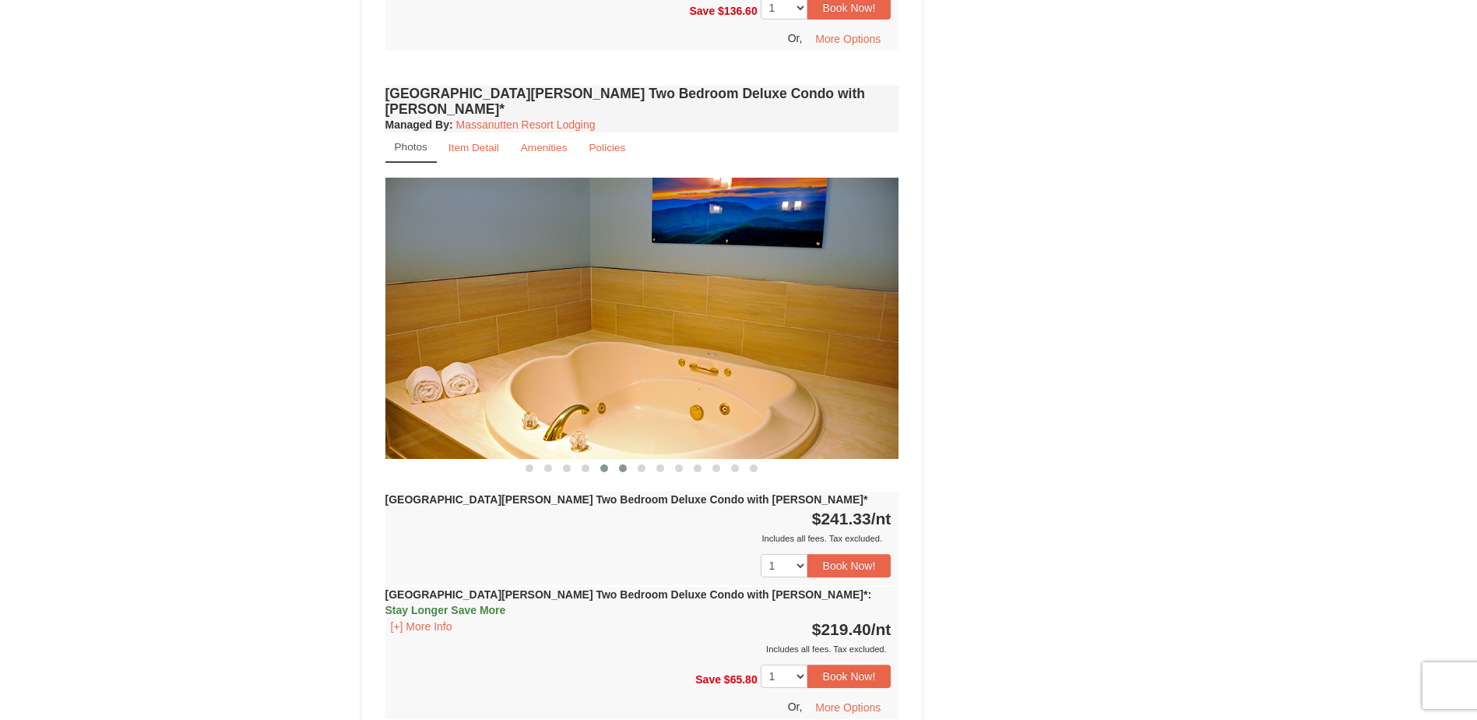
click at [614, 459] on div at bounding box center [642, 467] width 514 height 16
click at [621, 460] on button at bounding box center [623, 468] width 19 height 16
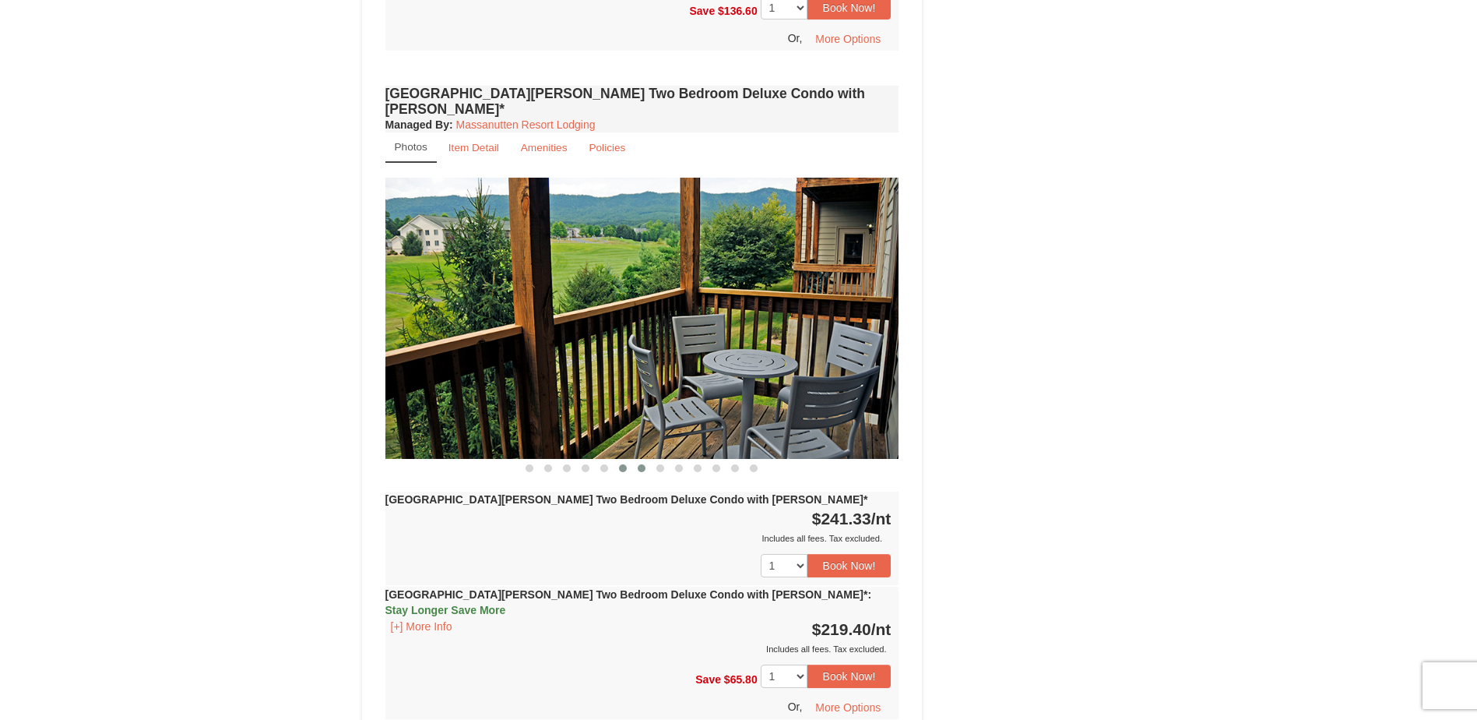
click at [640, 464] on span at bounding box center [642, 468] width 8 height 8
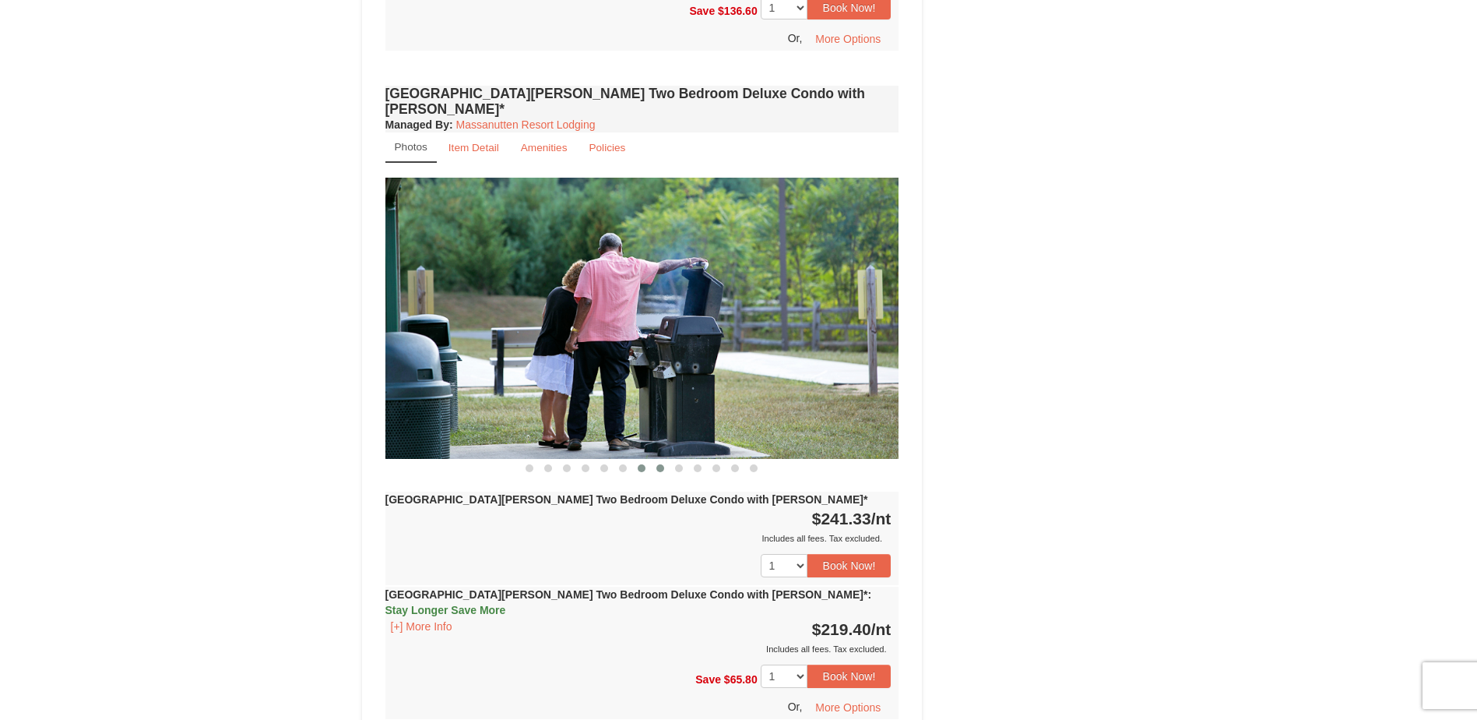
click at [660, 464] on span at bounding box center [660, 468] width 8 height 8
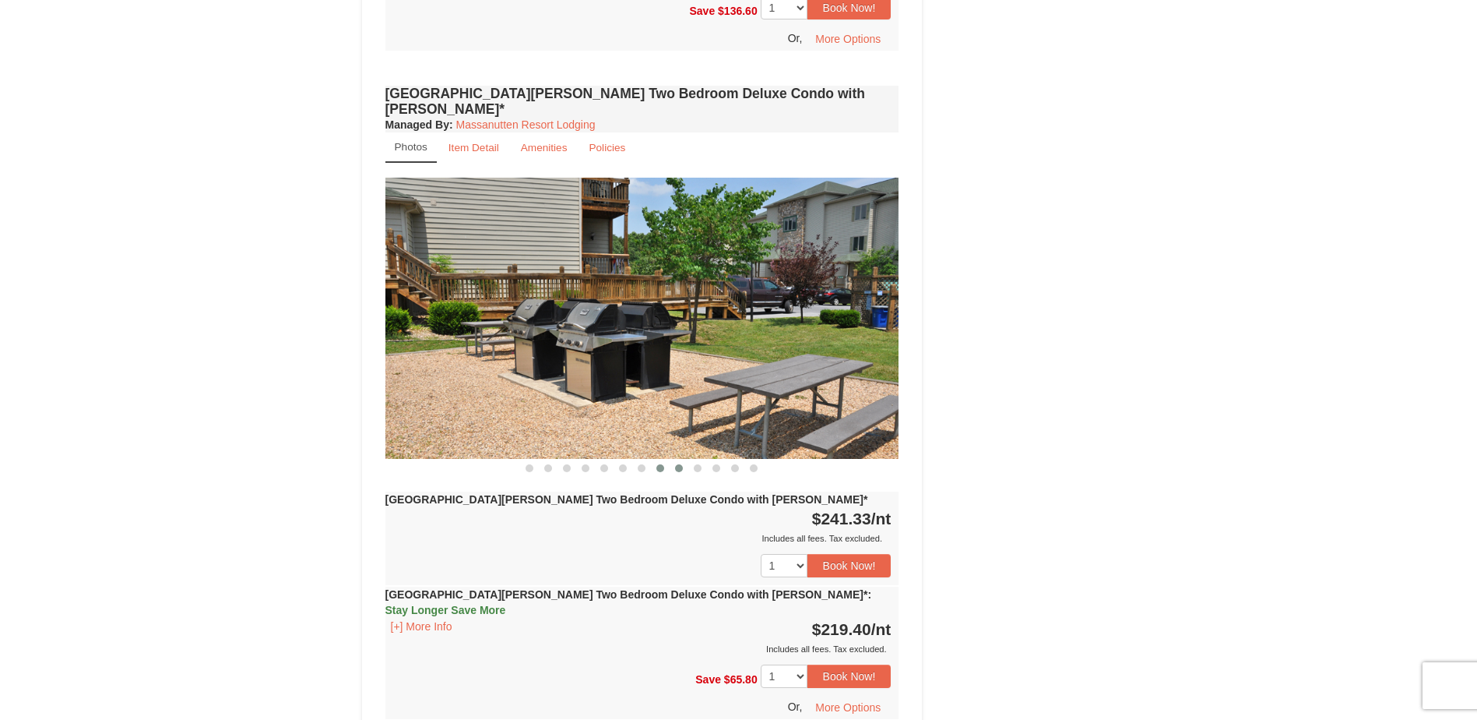
click at [676, 464] on span at bounding box center [679, 468] width 8 height 8
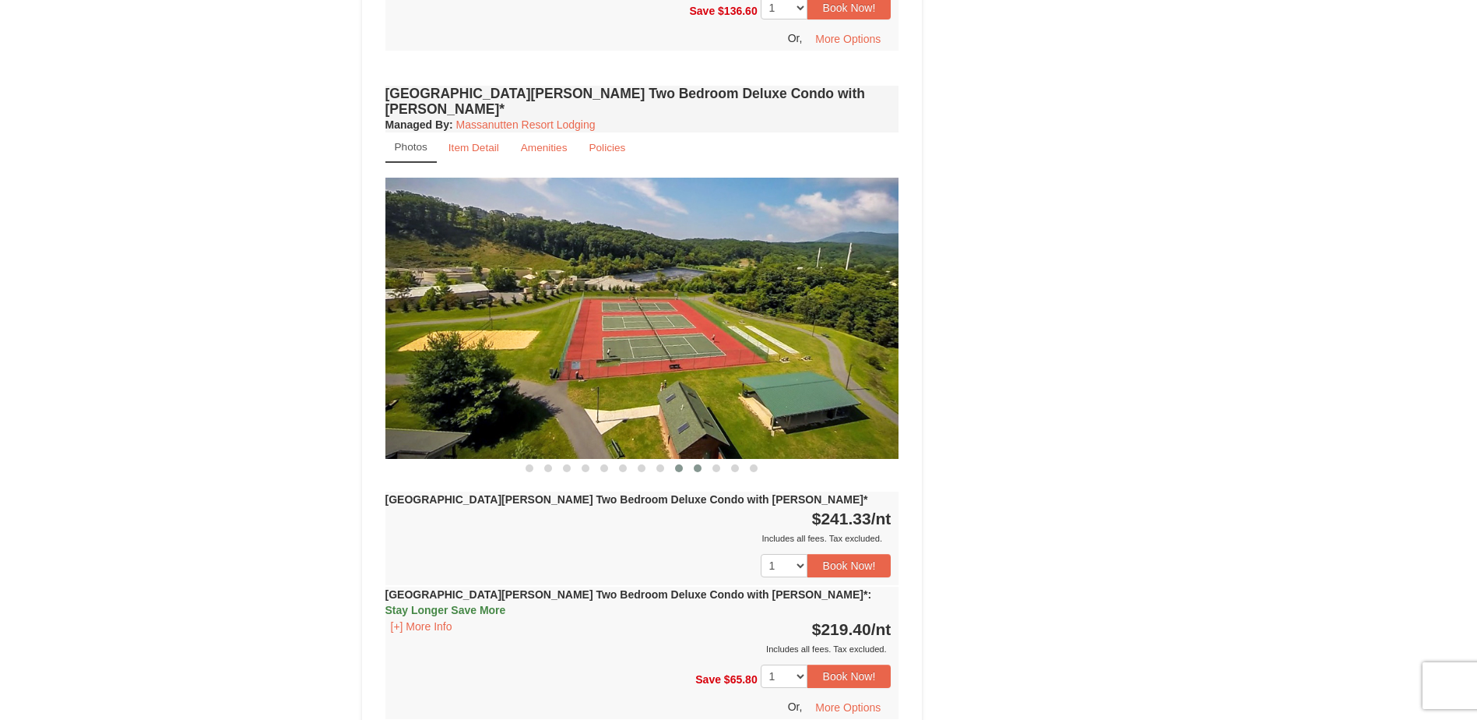
click at [692, 460] on button at bounding box center [697, 468] width 19 height 16
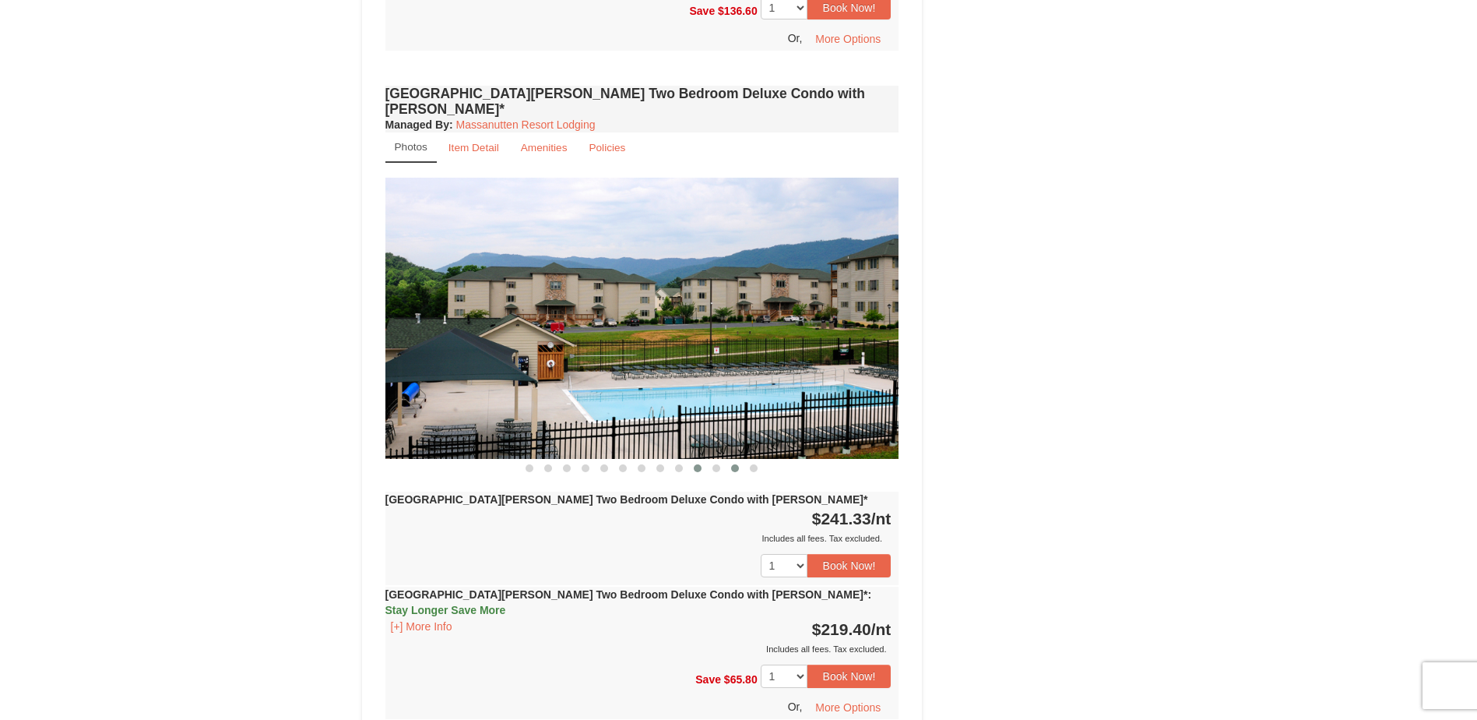
click at [730, 460] on button at bounding box center [735, 468] width 19 height 16
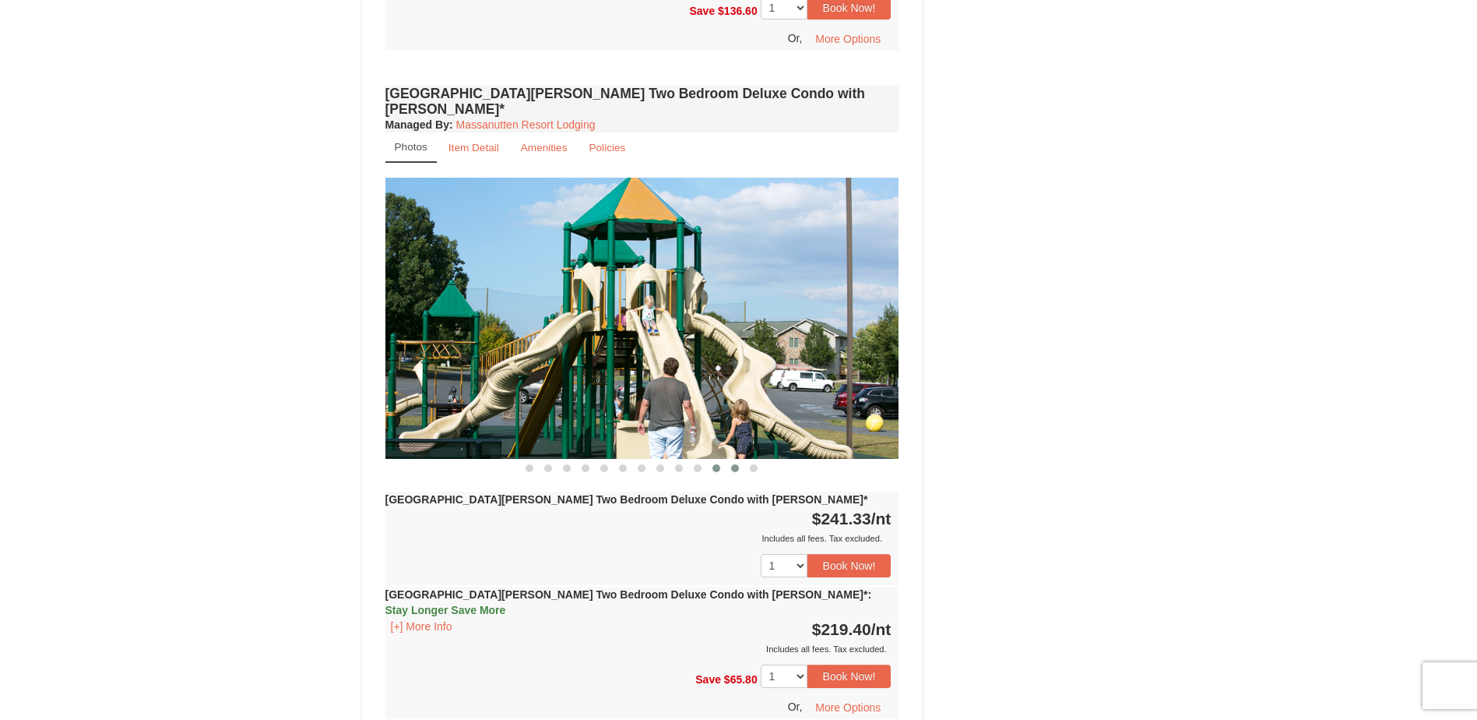
click at [721, 460] on button at bounding box center [716, 468] width 19 height 16
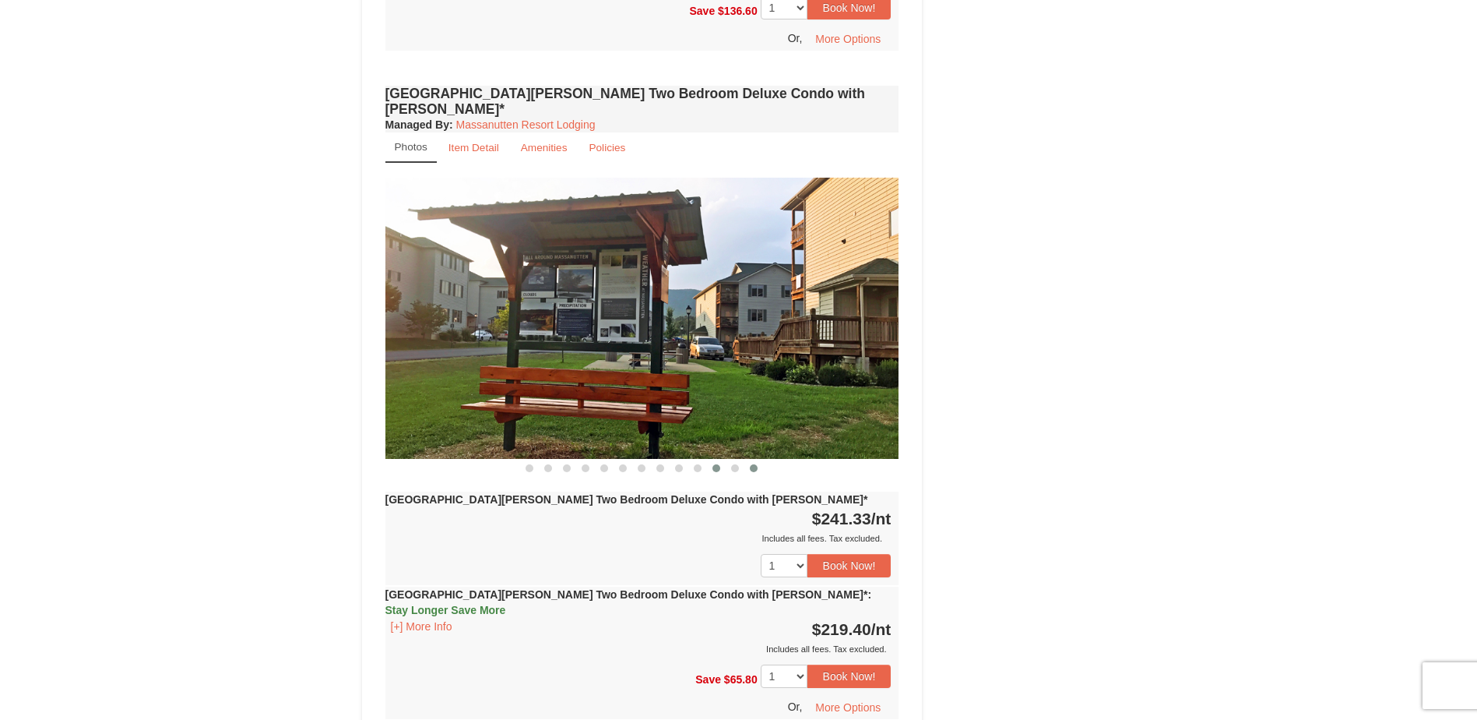
click at [751, 464] on span at bounding box center [754, 468] width 8 height 8
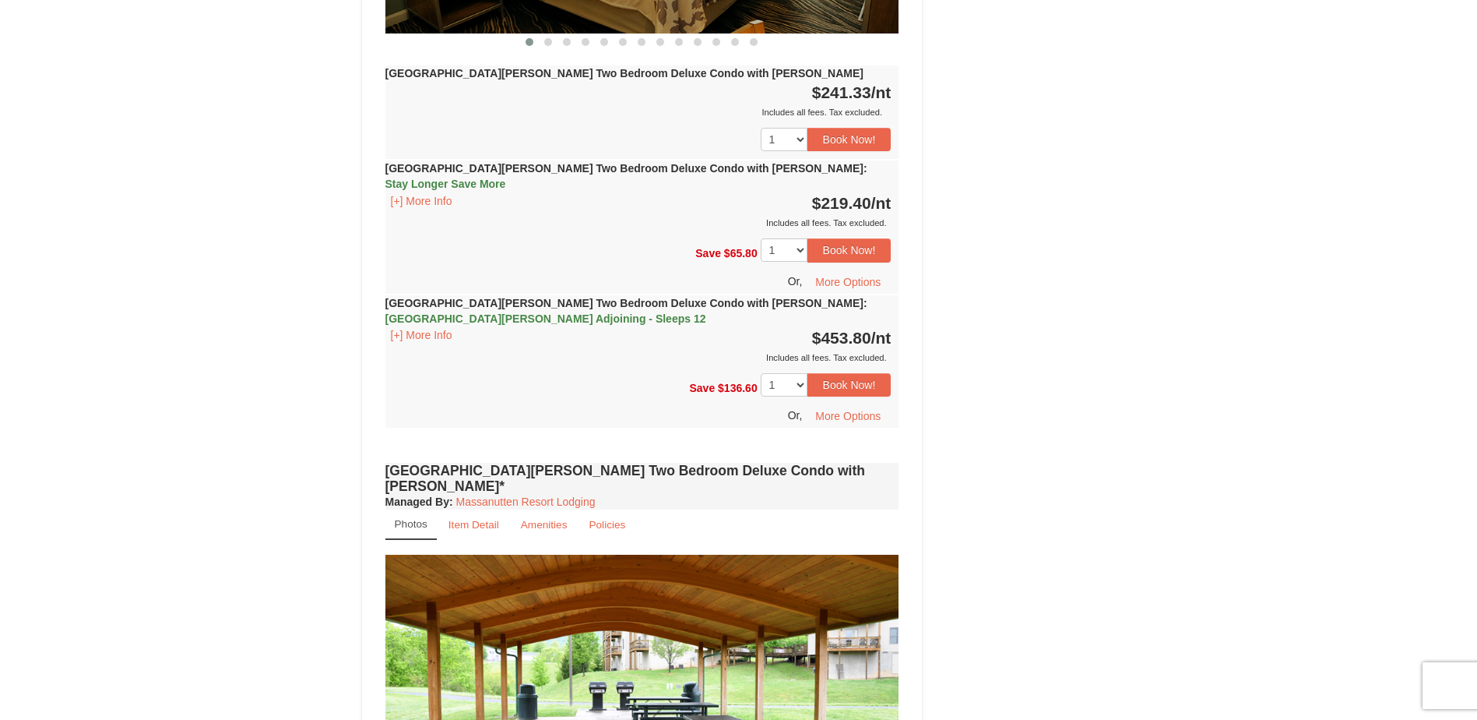
scroll to position [1061, 0]
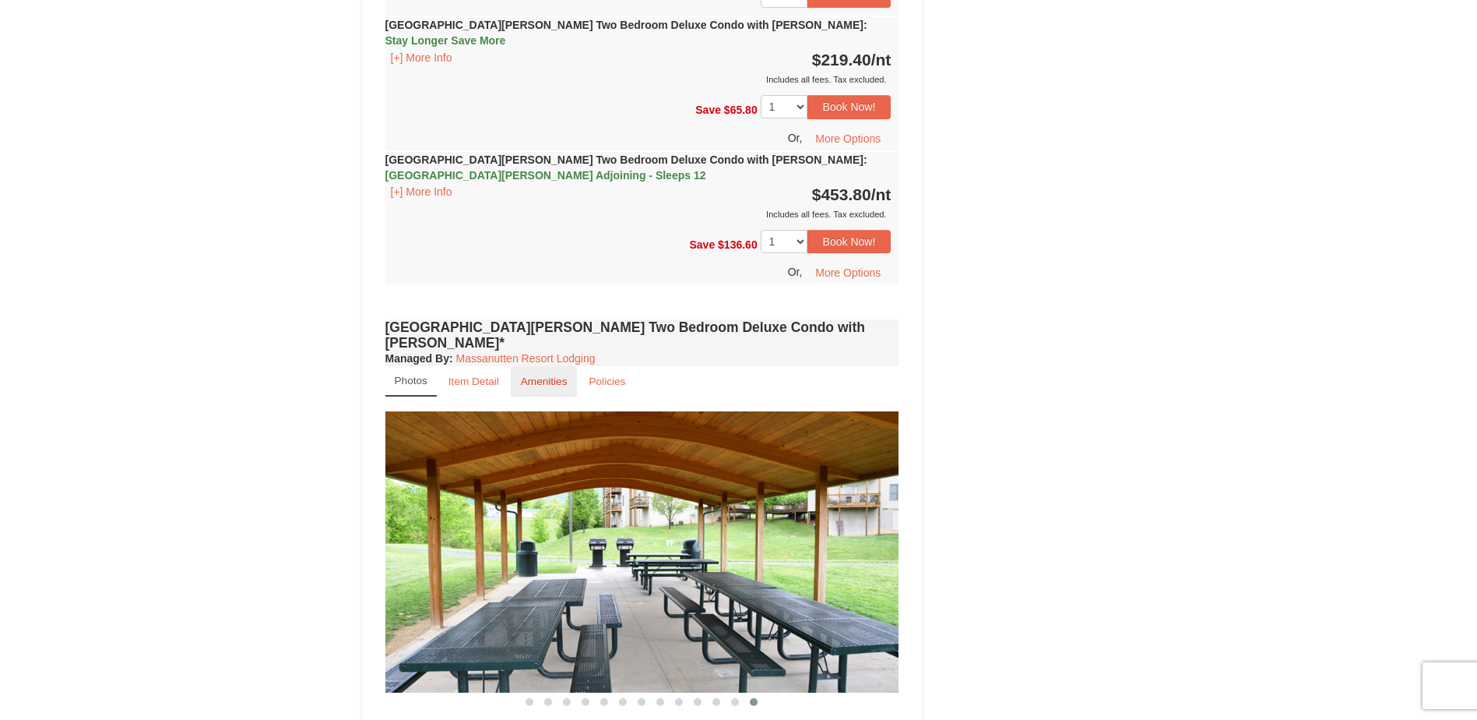
click at [560, 375] on small "Amenities" at bounding box center [544, 381] width 47 height 12
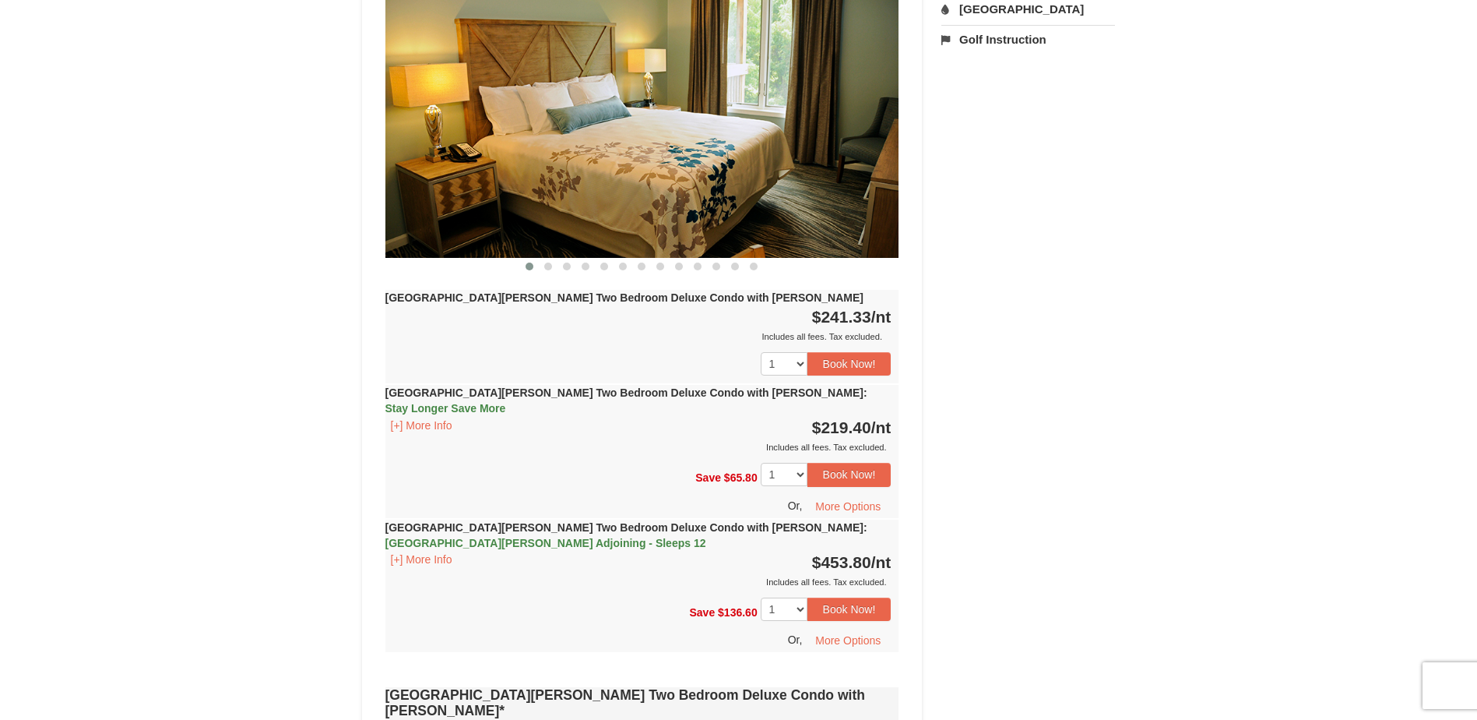
scroll to position [672, 0]
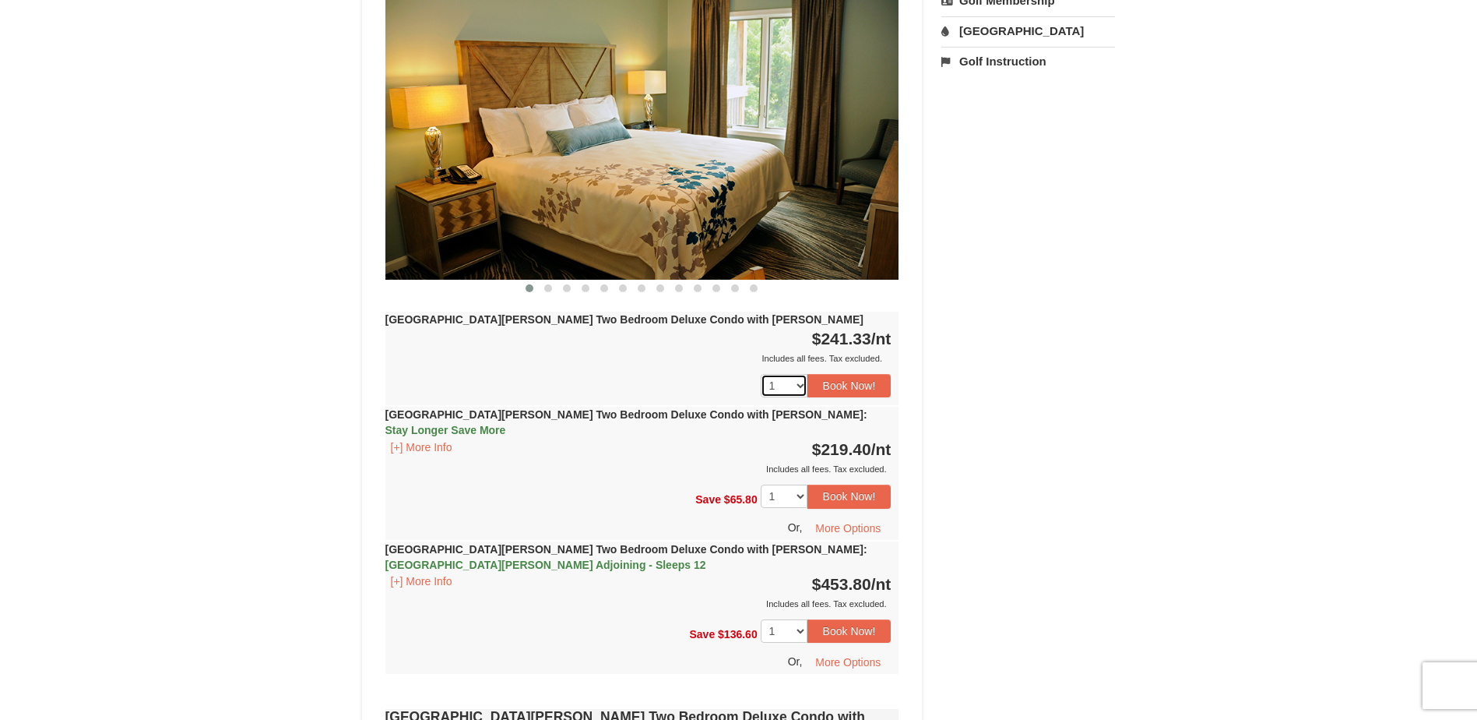
click at [799, 374] on select "1 2 3 4 5" at bounding box center [784, 385] width 47 height 23
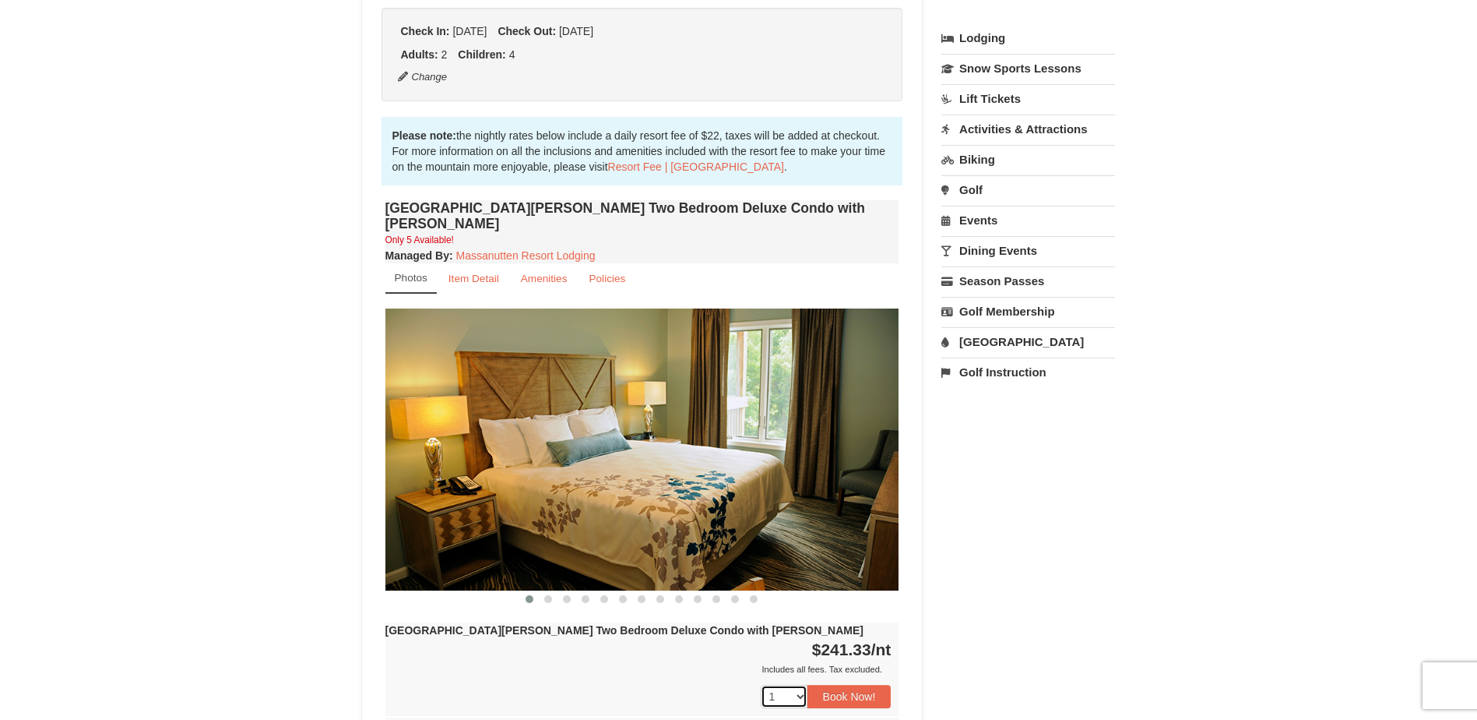
scroll to position [467, 0]
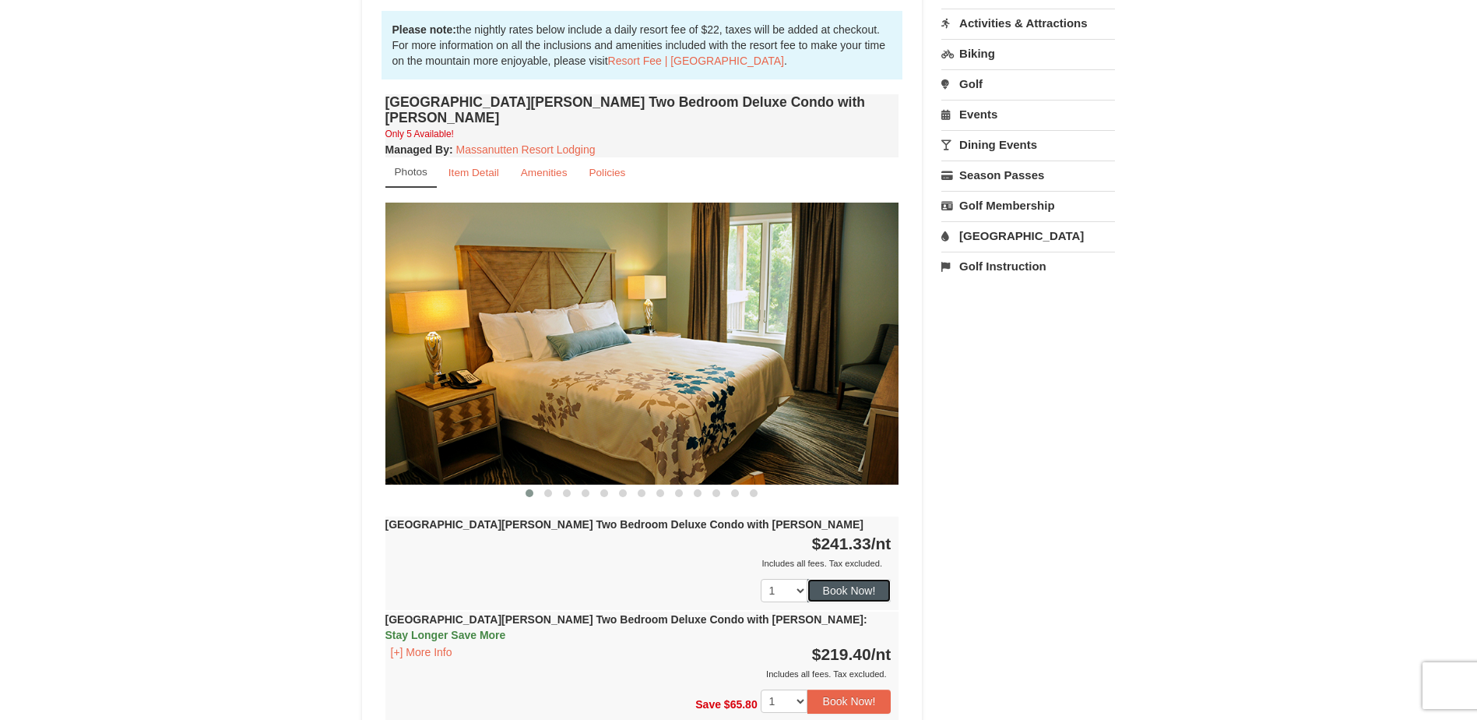
click at [862, 579] on button "Book Now!" at bounding box center [850, 590] width 84 height 23
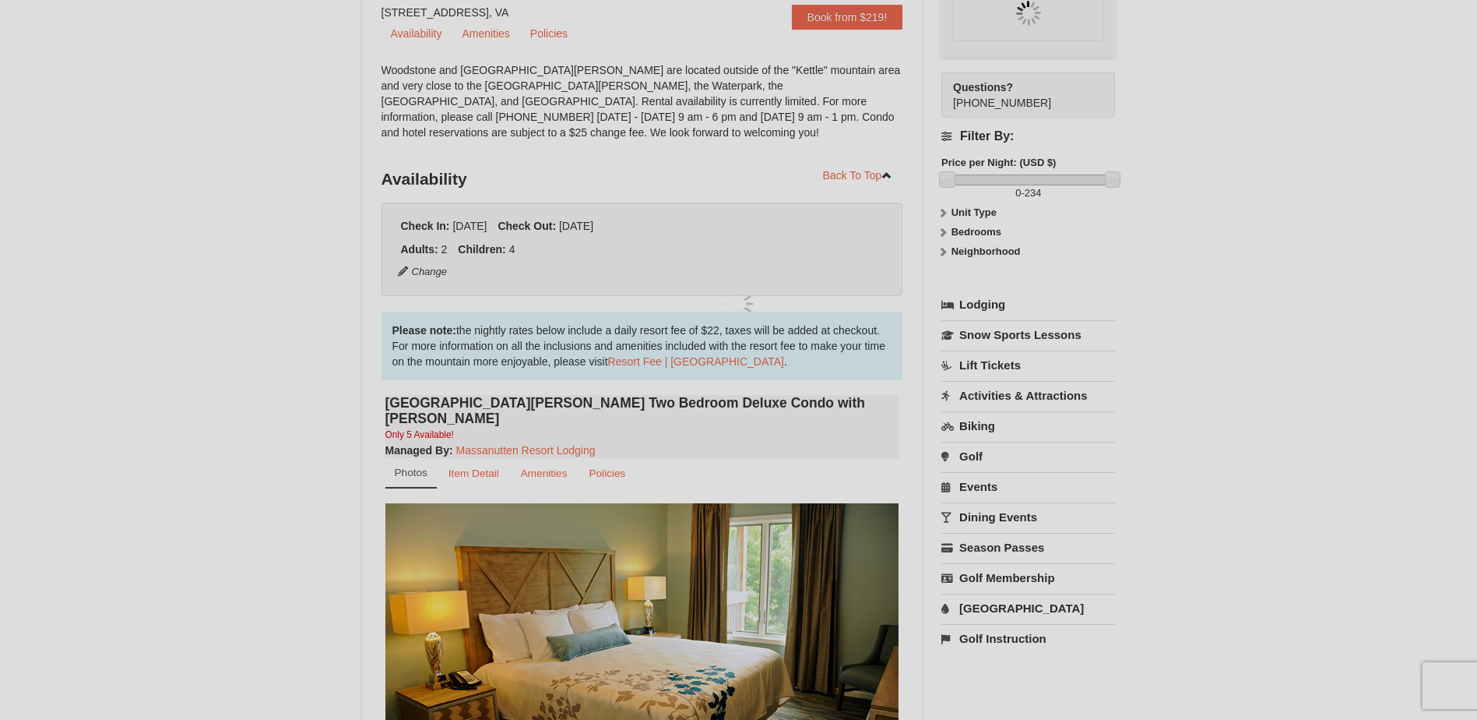
scroll to position [152, 0]
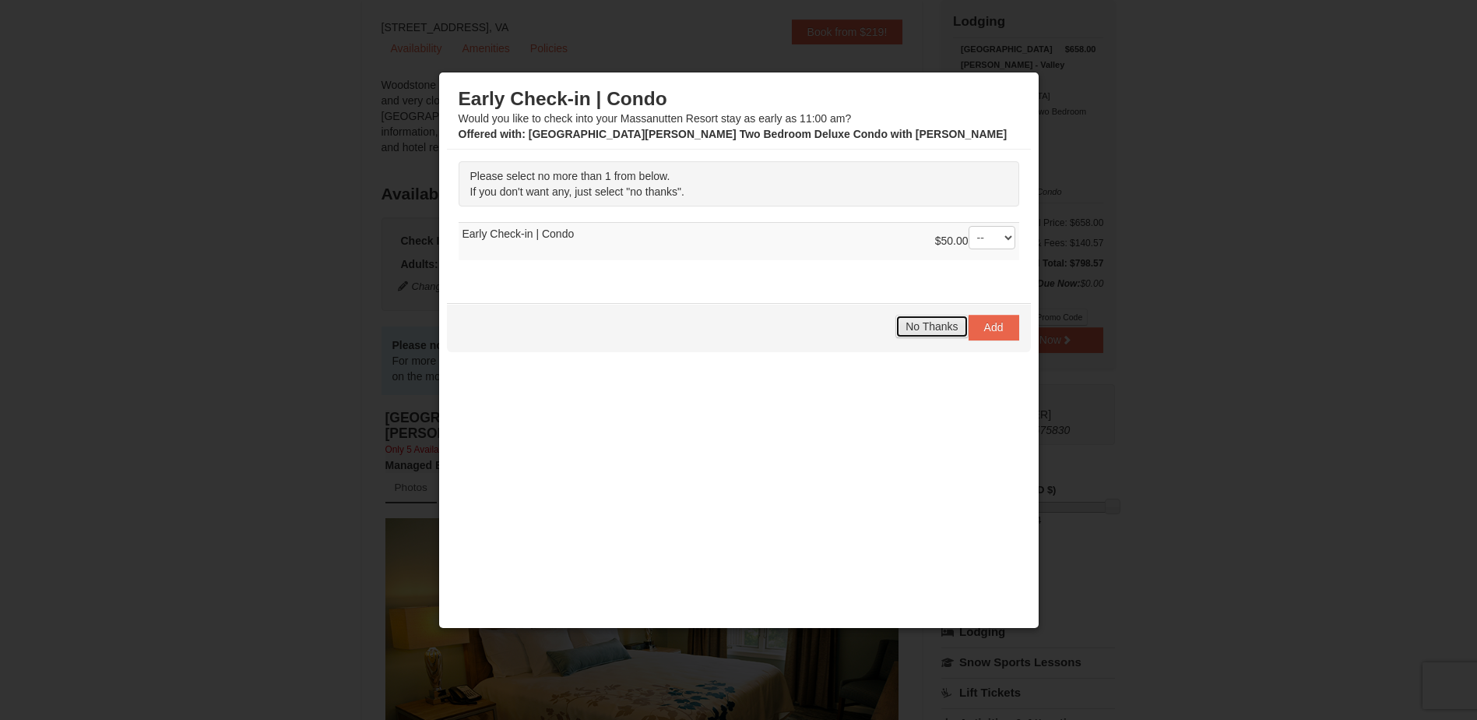
click at [920, 332] on span "No Thanks" at bounding box center [932, 326] width 52 height 12
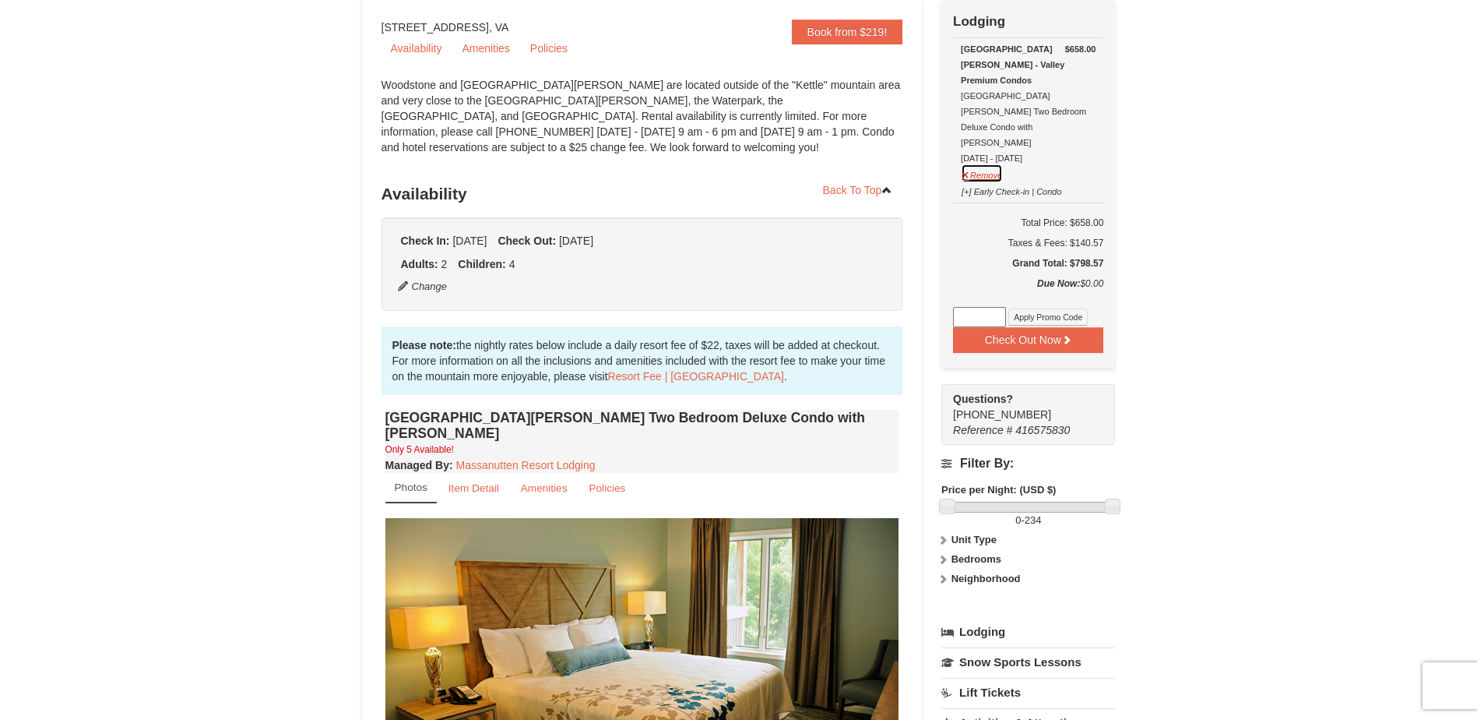
click at [982, 164] on button "Remove" at bounding box center [982, 173] width 42 height 19
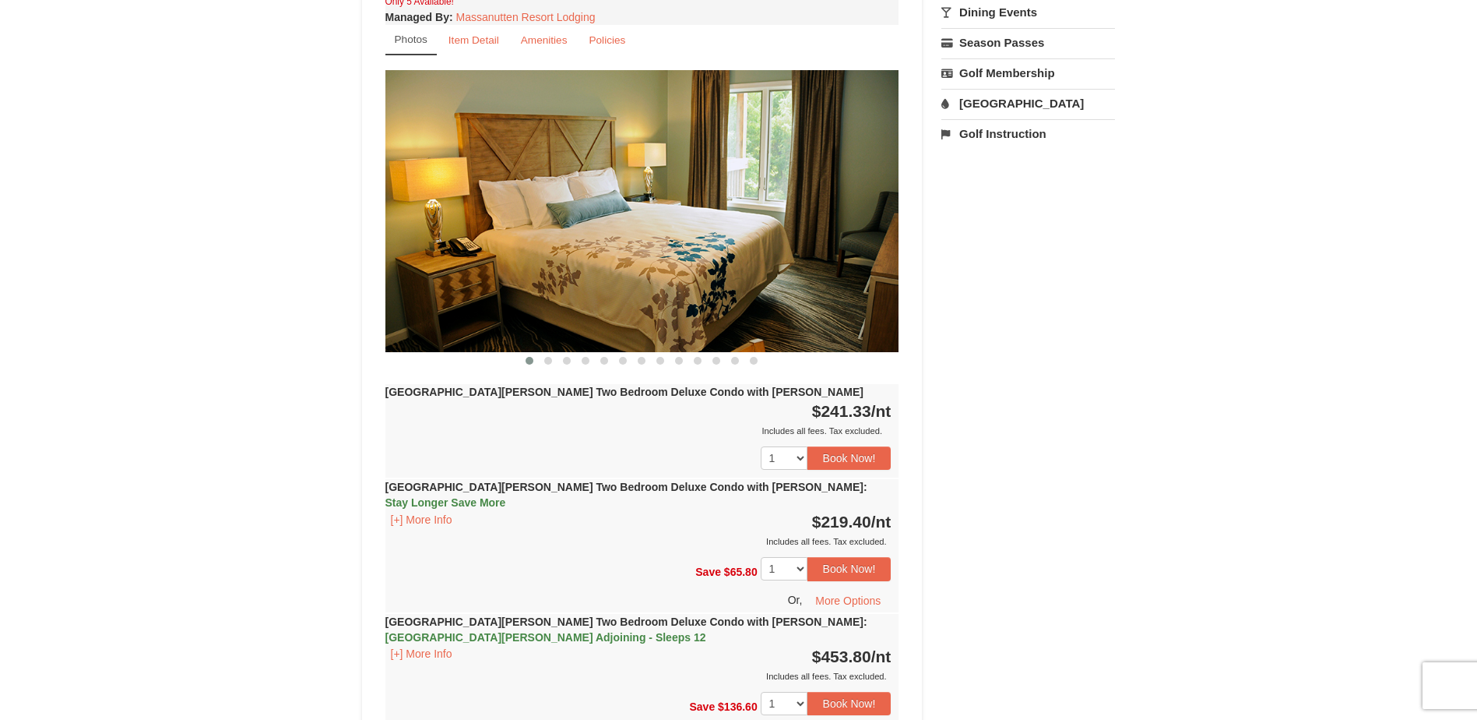
scroll to position [623, 0]
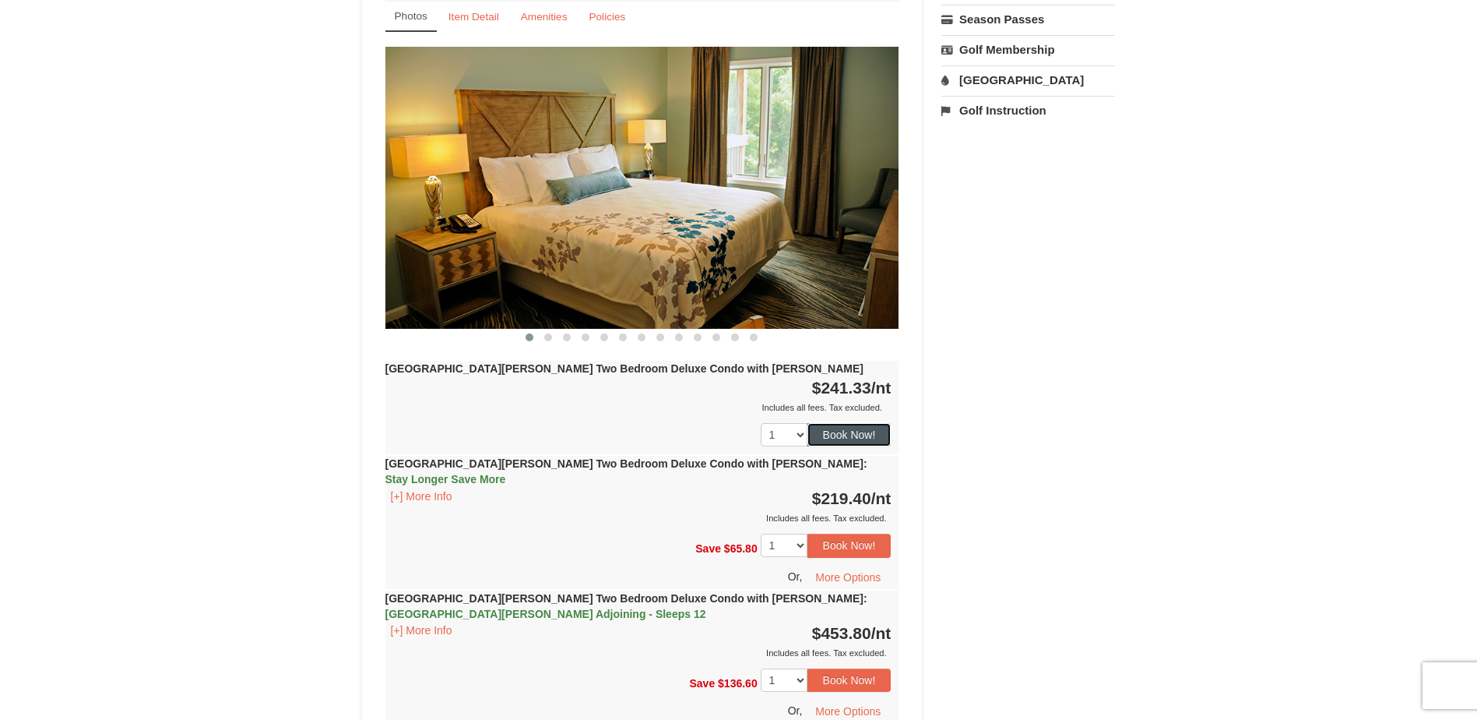
click at [843, 423] on button "Book Now!" at bounding box center [850, 434] width 84 height 23
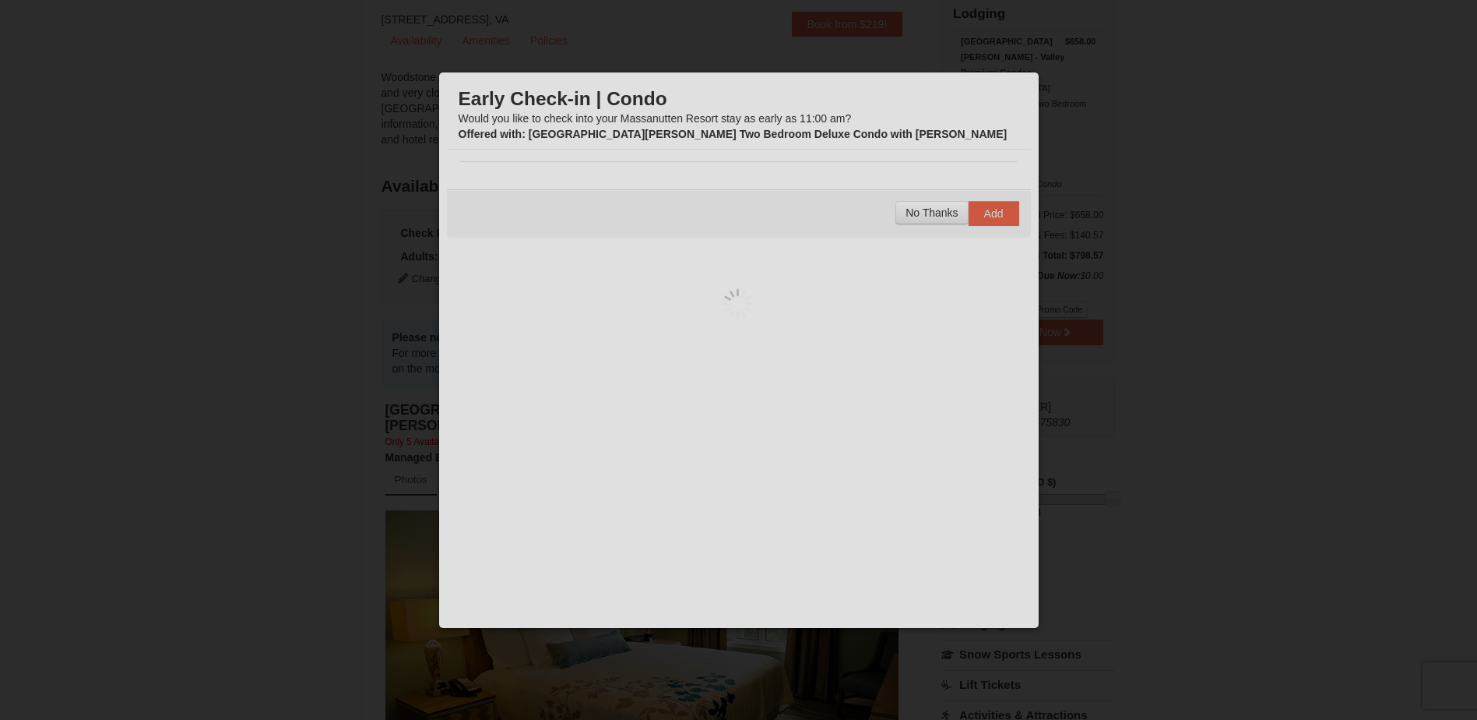
scroll to position [152, 0]
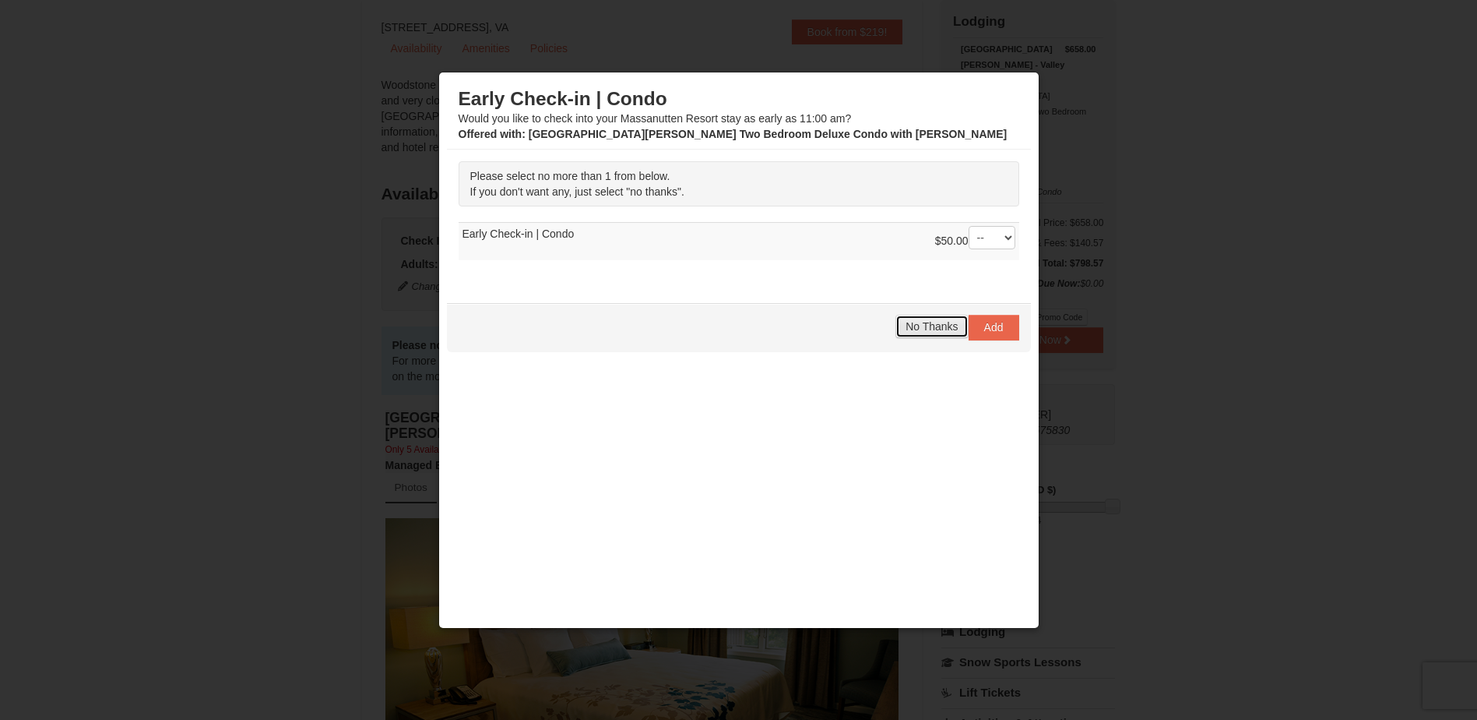
click at [947, 318] on button "No Thanks" at bounding box center [932, 326] width 72 height 23
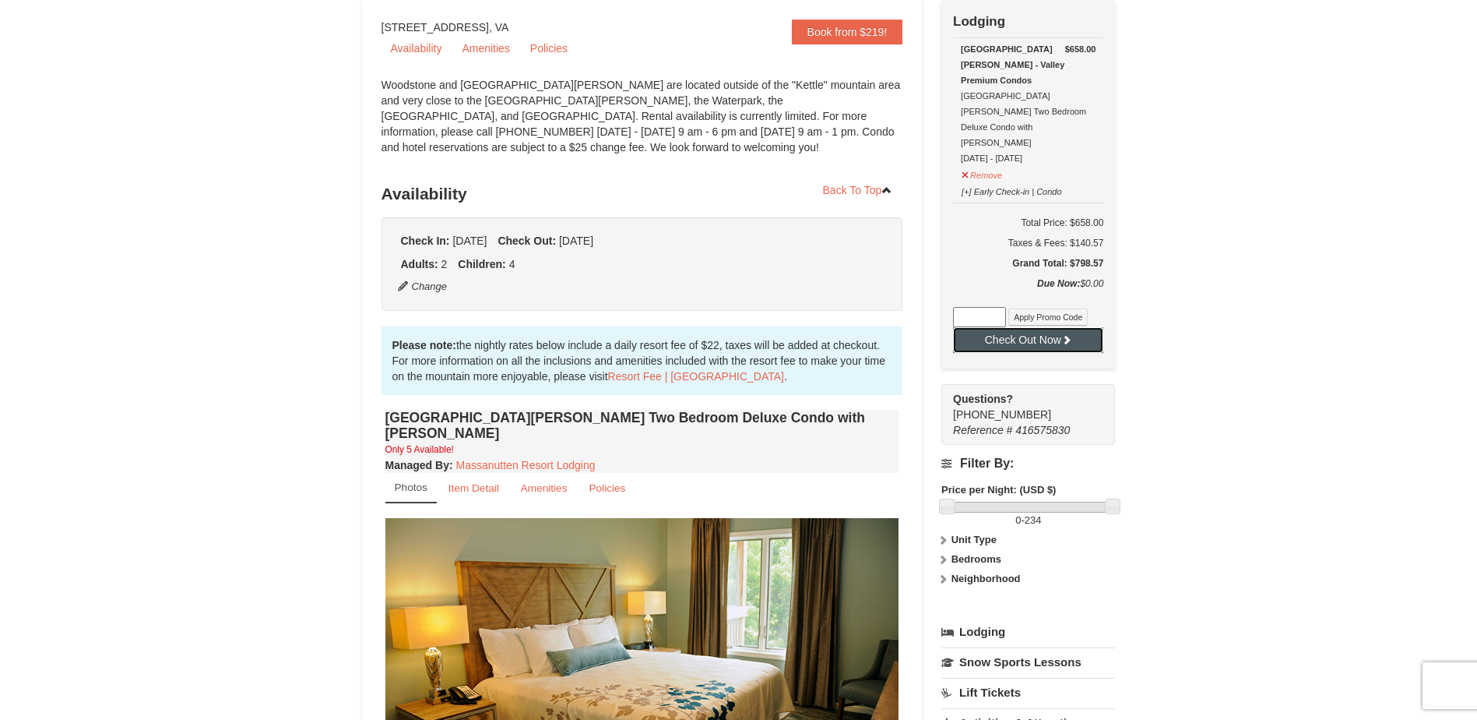
click at [1020, 327] on button "Check Out Now" at bounding box center [1028, 339] width 150 height 25
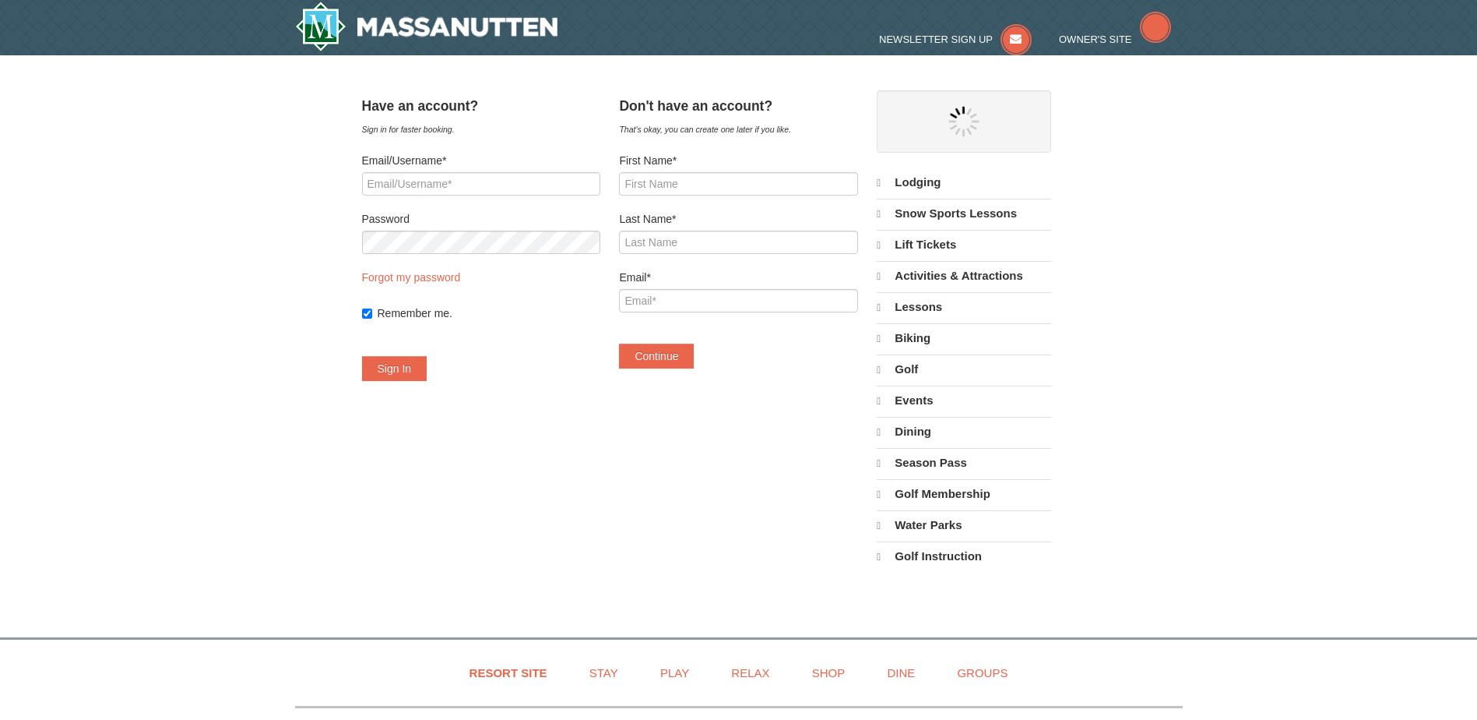
select select "10"
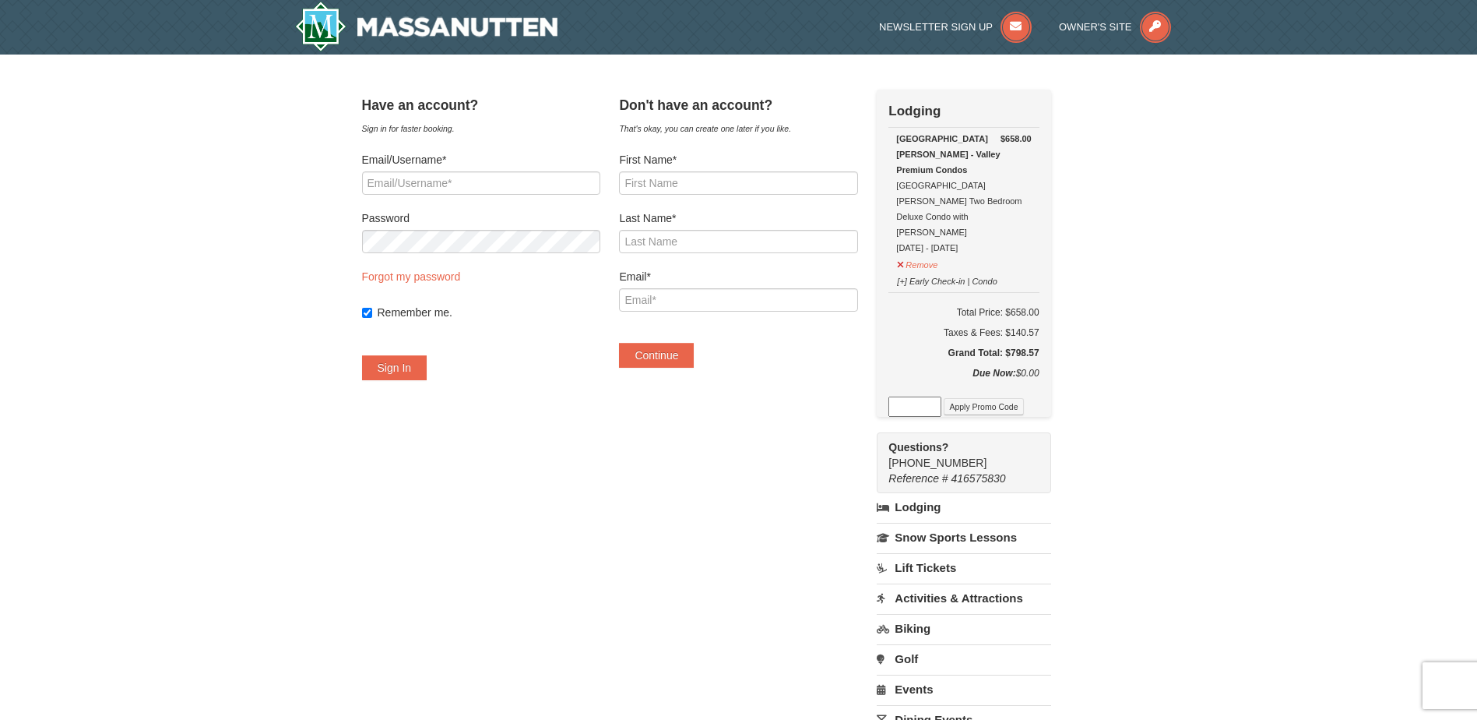
click at [762, 578] on div "Have an account? Sign in for faster booking. Email/Username* Password Forgot my…" at bounding box center [739, 480] width 754 height 781
click at [491, 39] on img at bounding box center [426, 27] width 263 height 50
